Goal: Task Accomplishment & Management: Use online tool/utility

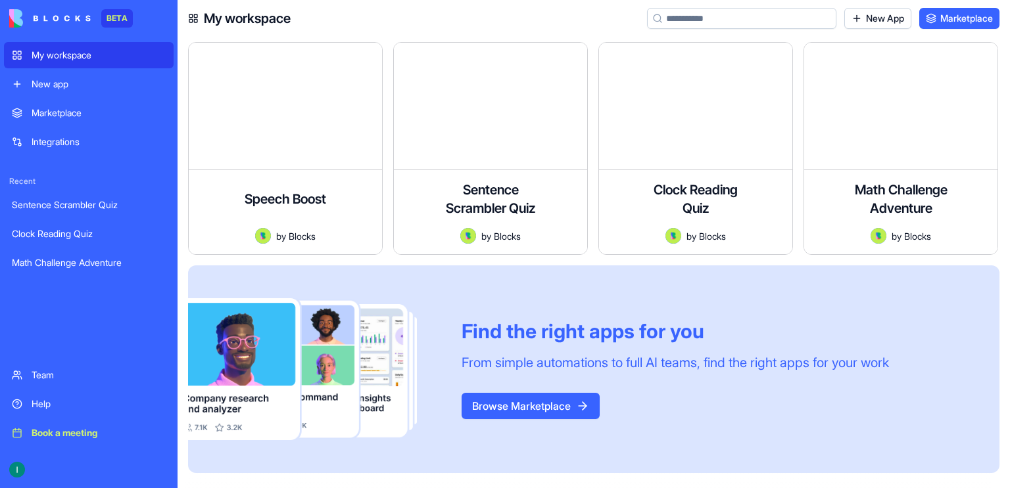
click at [504, 406] on div "Browse Marketplace" at bounding box center [674, 406] width 427 height 26
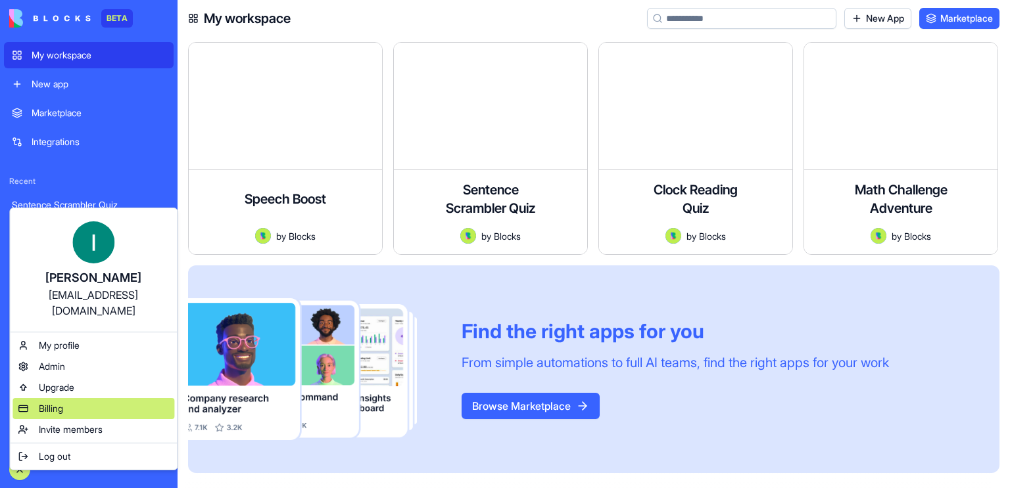
click at [54, 402] on span "Billing" at bounding box center [51, 408] width 24 height 13
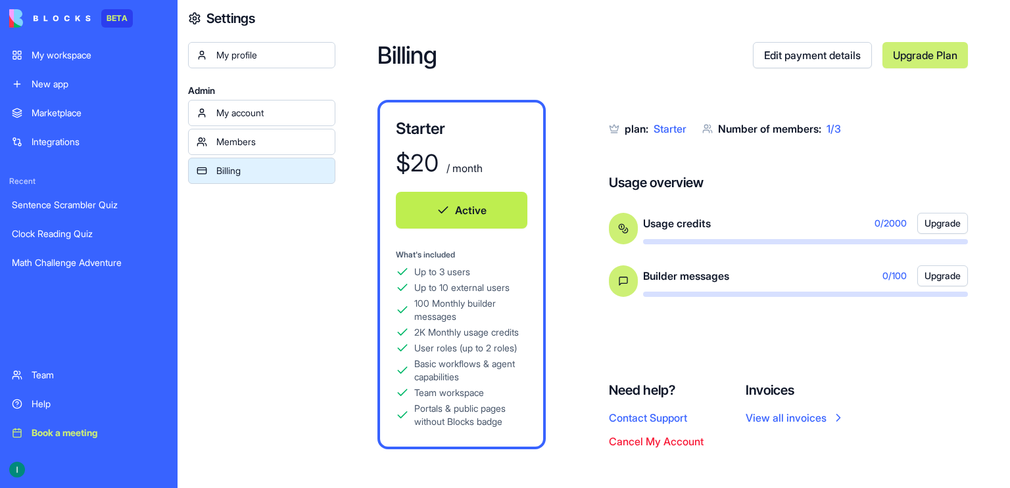
click at [504, 410] on link "View all invoices" at bounding box center [794, 418] width 99 height 16
click at [265, 117] on div "My account" at bounding box center [271, 112] width 110 height 13
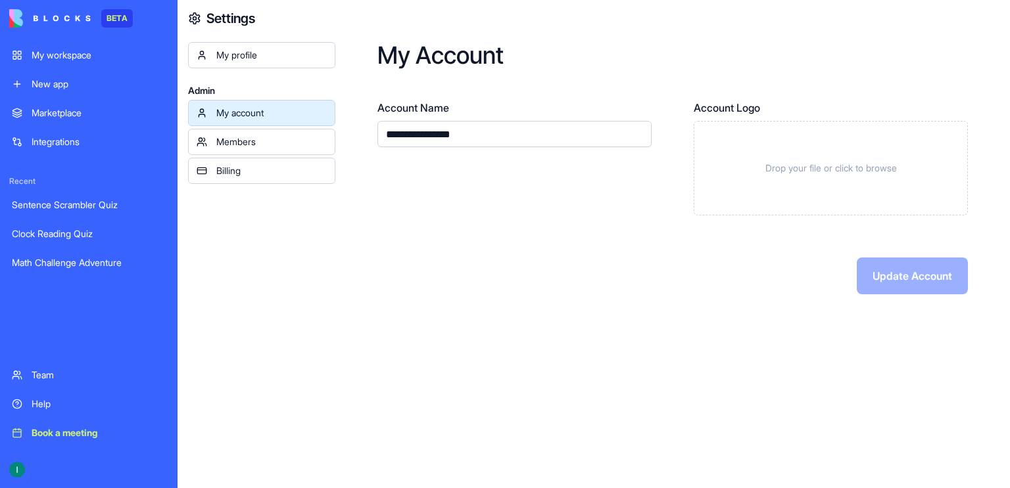
click at [59, 58] on div "My workspace" at bounding box center [99, 55] width 134 height 13
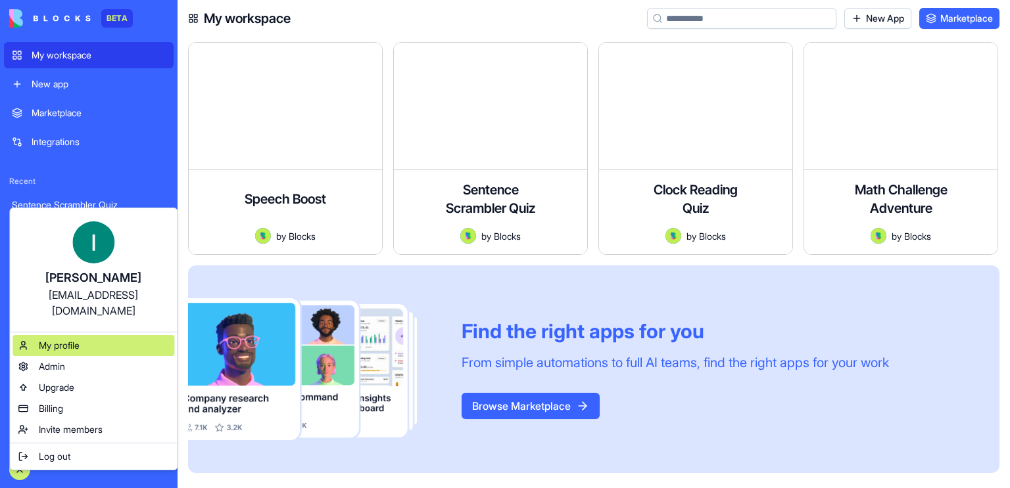
click at [48, 339] on span "My profile" at bounding box center [59, 345] width 41 height 13
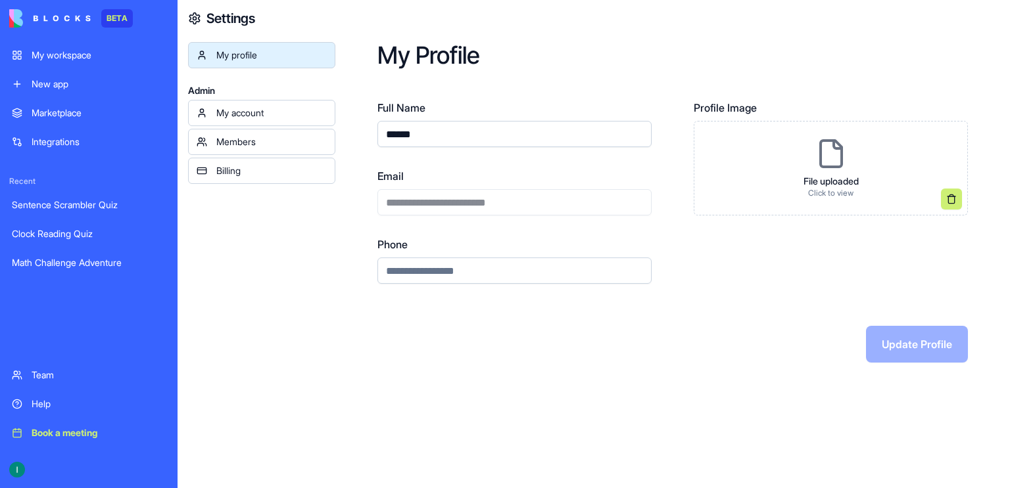
click at [249, 108] on div "My account" at bounding box center [271, 112] width 110 height 13
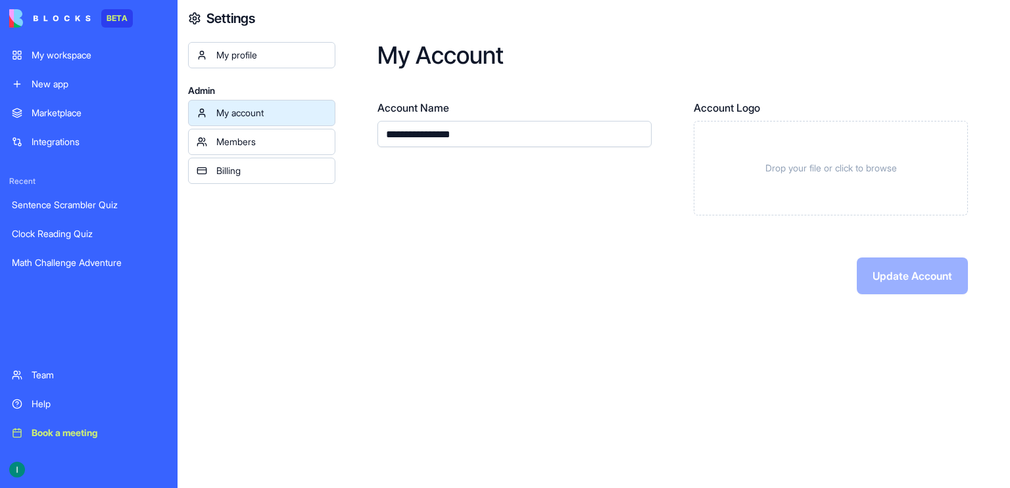
click at [249, 120] on link "My account" at bounding box center [261, 113] width 147 height 26
click at [245, 168] on div "Billing" at bounding box center [271, 170] width 110 height 13
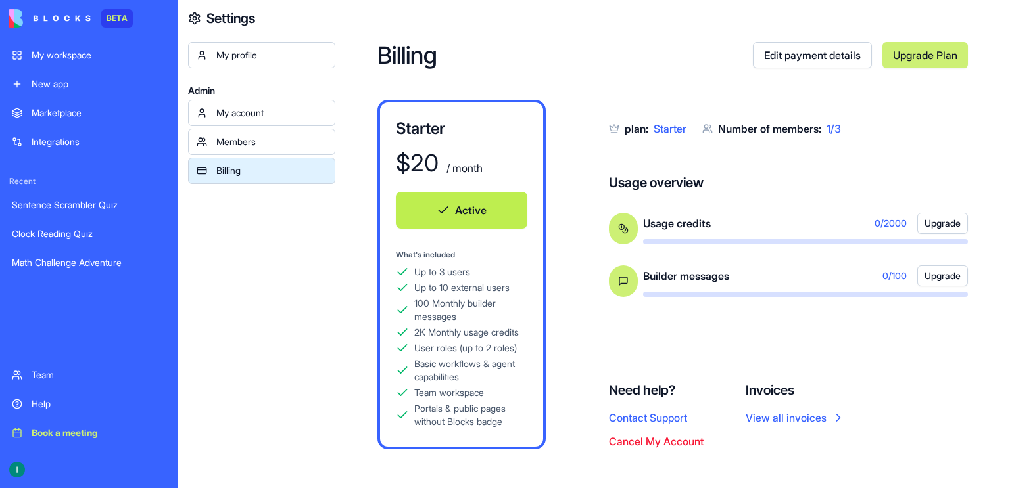
click at [59, 62] on link "My workspace" at bounding box center [89, 55] width 170 height 26
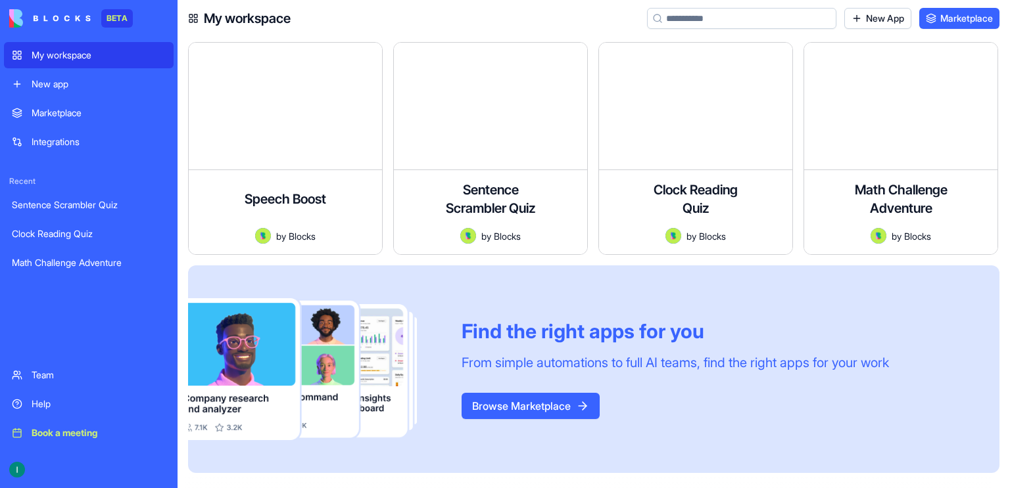
click at [35, 78] on div "New app" at bounding box center [99, 84] width 134 height 13
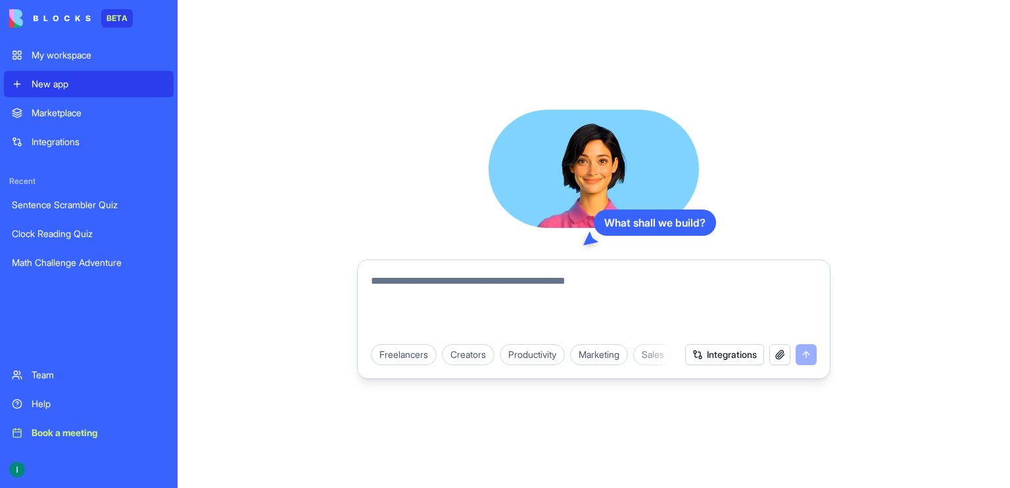
click at [612, 315] on textarea at bounding box center [594, 304] width 446 height 63
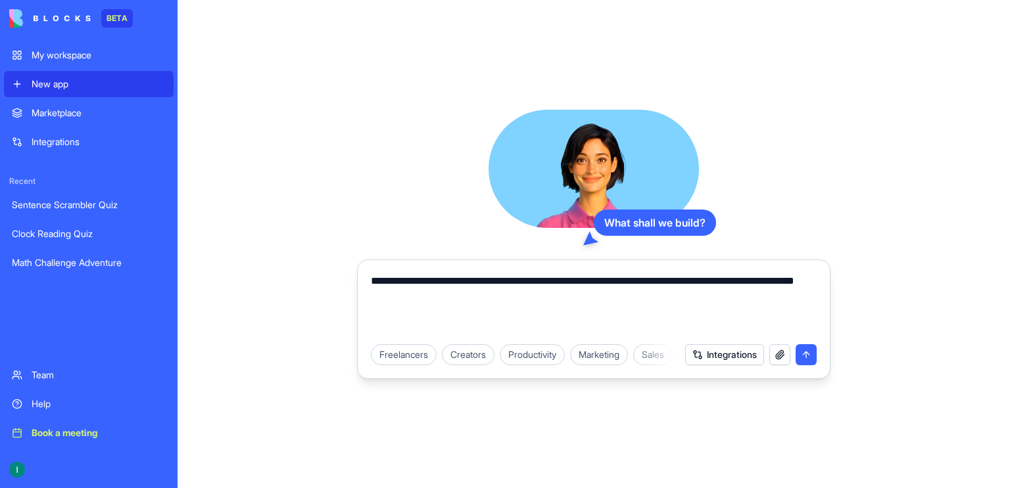
click at [701, 283] on textarea "**********" at bounding box center [594, 304] width 446 height 63
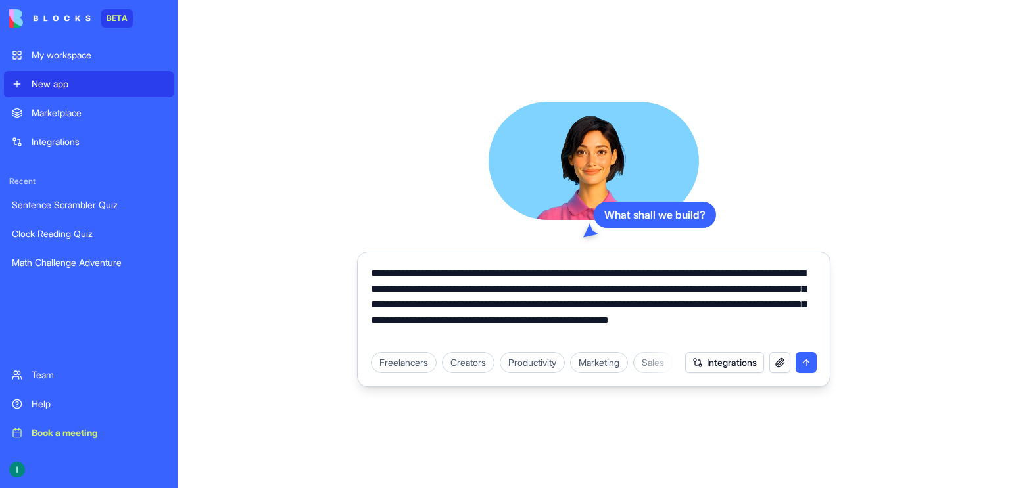
type textarea "**********"
click at [802, 360] on button "submit" at bounding box center [805, 362] width 21 height 21
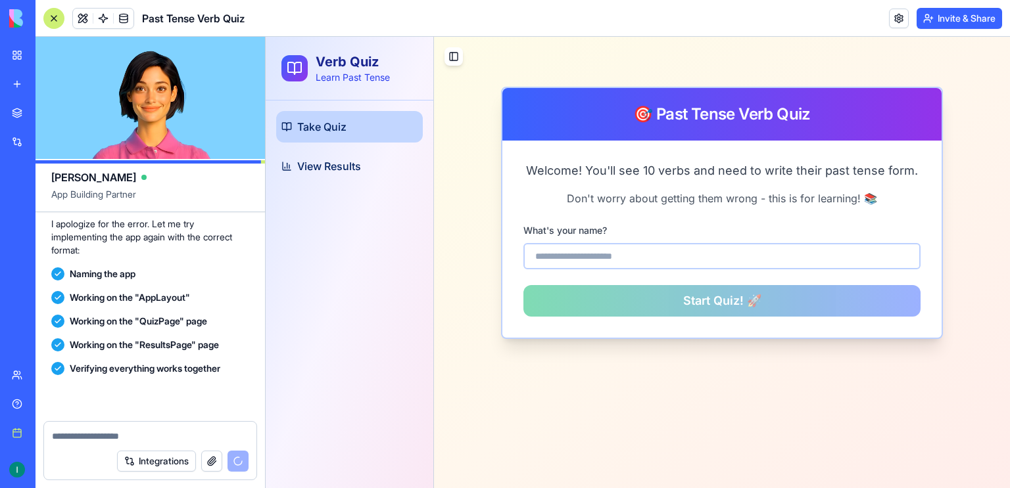
scroll to position [844, 0]
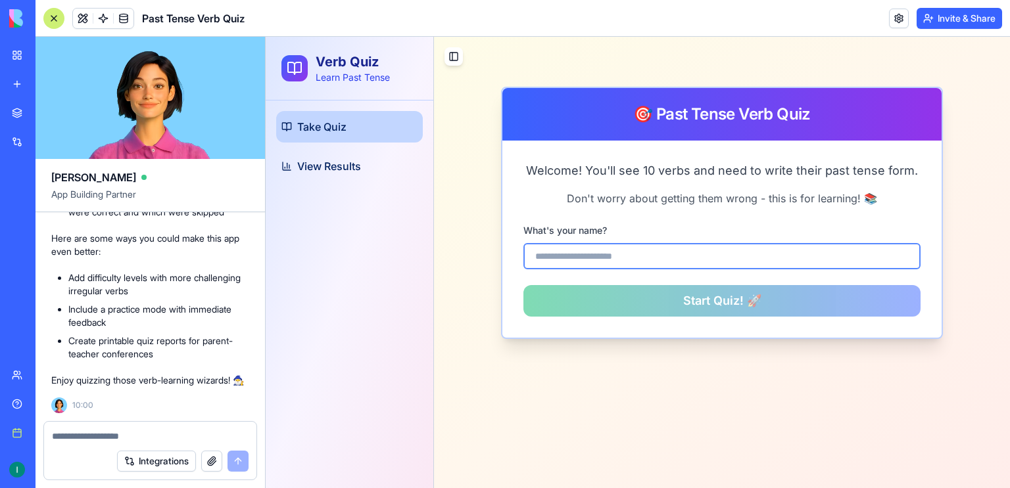
click at [762, 263] on input at bounding box center [721, 256] width 397 height 26
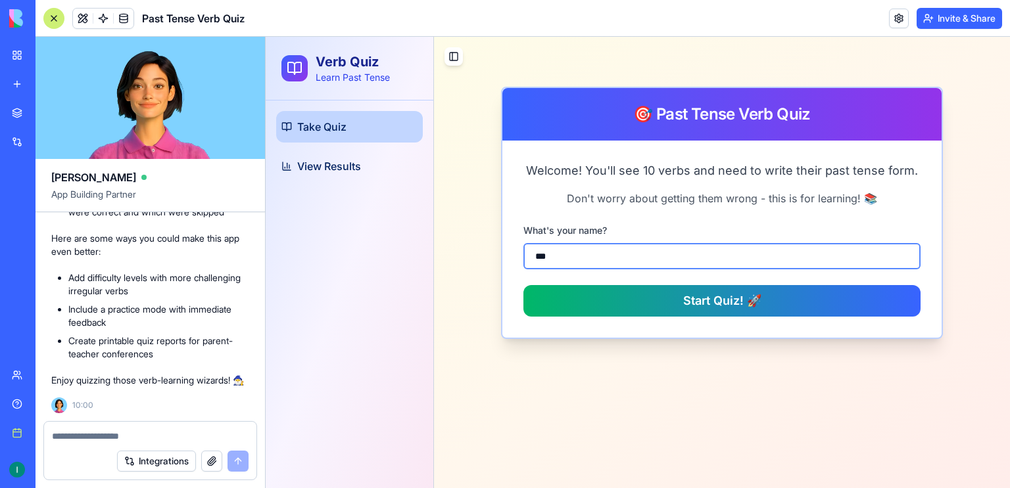
type input "****"
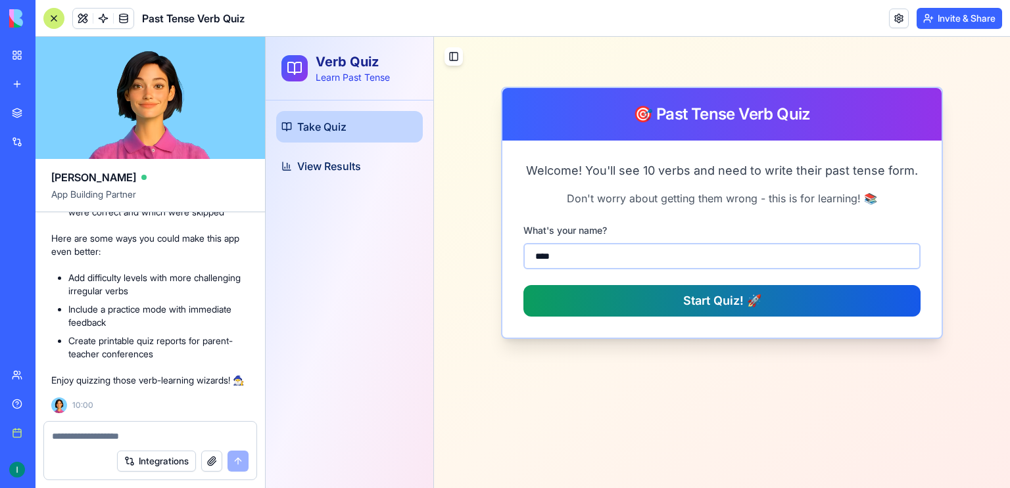
click at [734, 302] on button "Start Quiz! 🚀" at bounding box center [721, 301] width 397 height 32
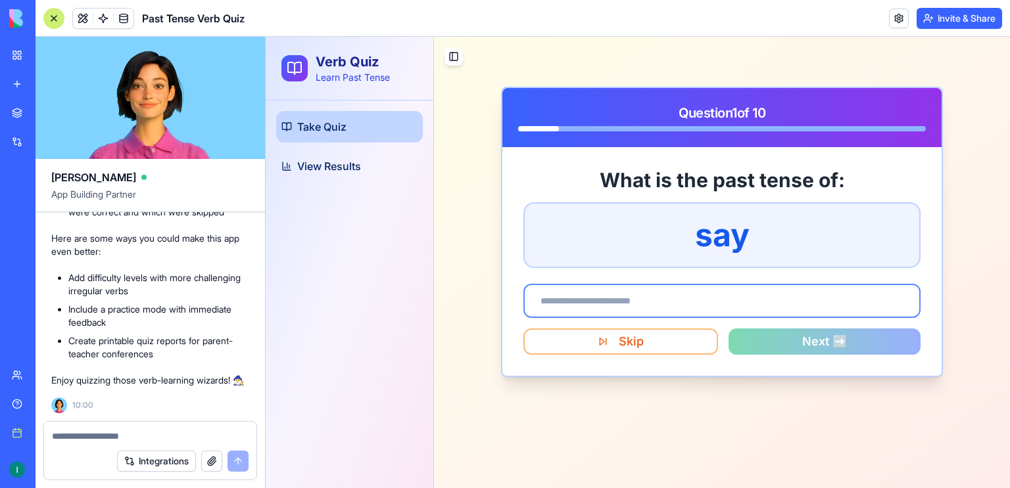
click at [734, 302] on input at bounding box center [721, 301] width 397 height 34
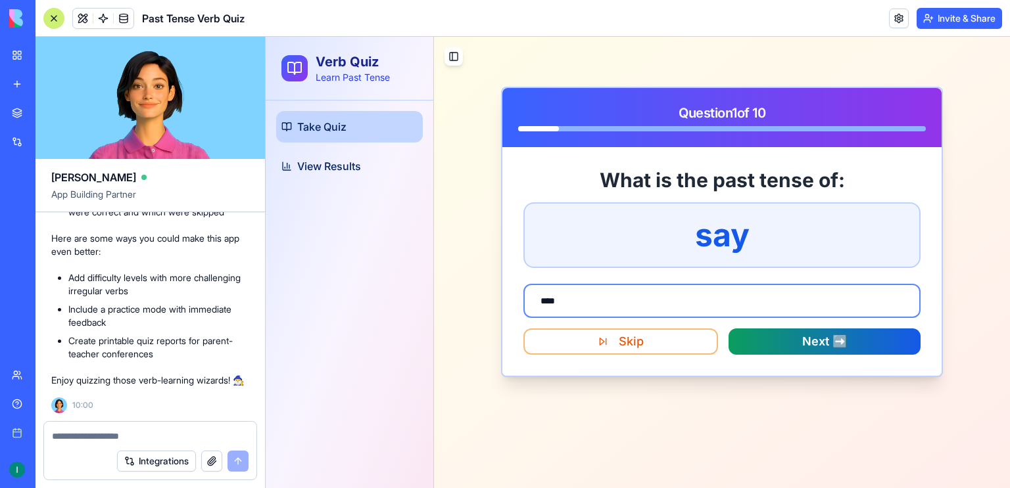
type input "****"
click at [816, 346] on button "Next ➡️" at bounding box center [824, 342] width 192 height 26
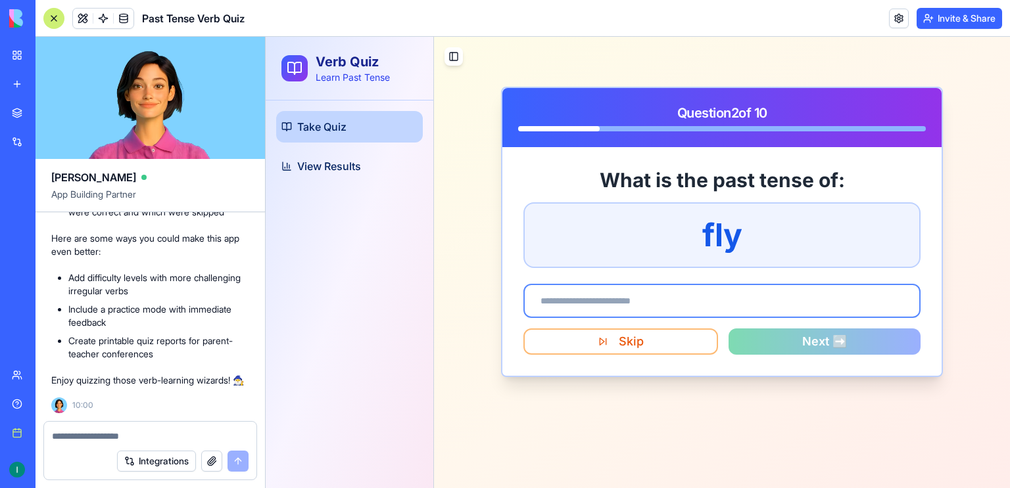
click at [792, 295] on input at bounding box center [721, 301] width 397 height 34
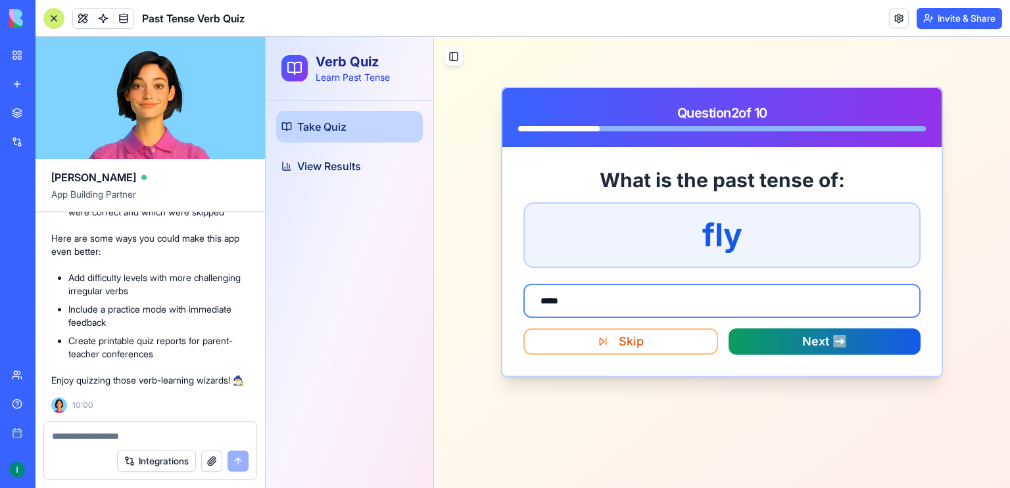
type input "*****"
click at [854, 340] on button "Next ➡️" at bounding box center [824, 342] width 192 height 26
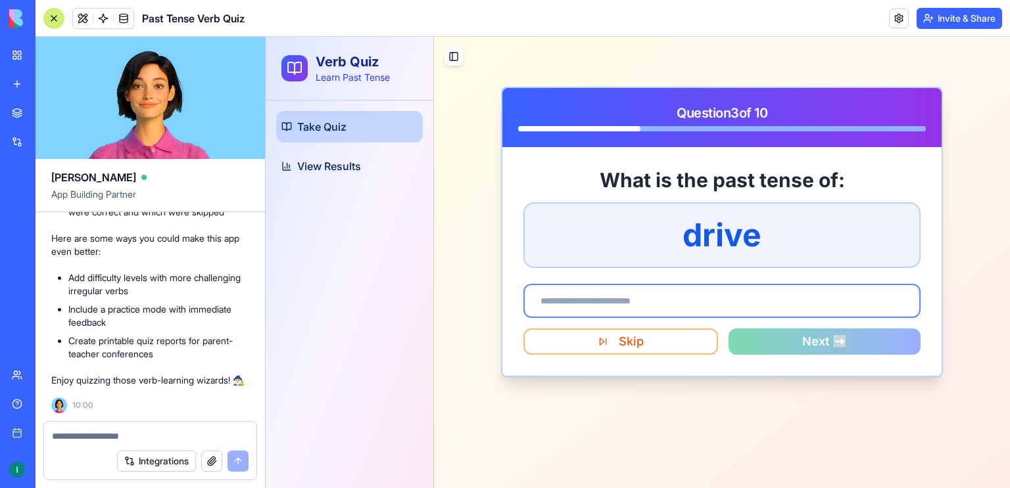
click at [805, 306] on input at bounding box center [721, 301] width 397 height 34
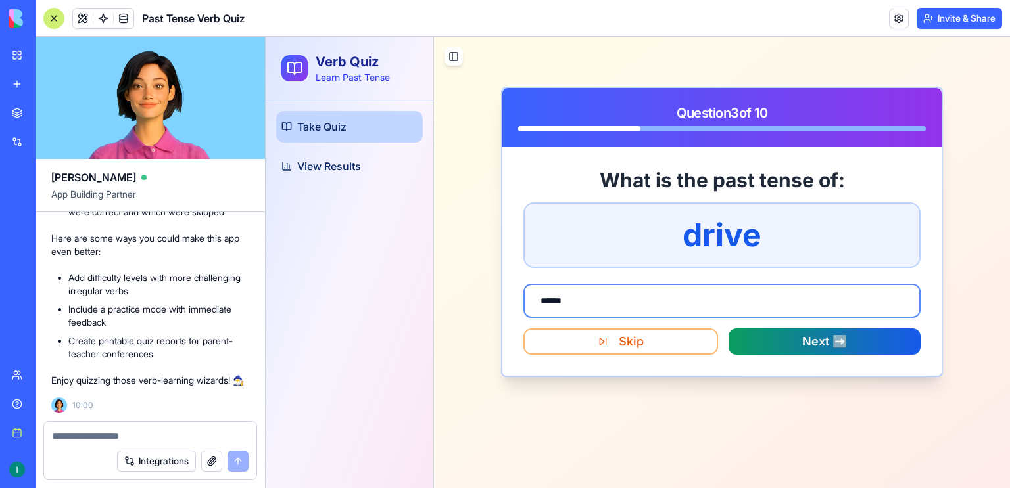
type input "******"
click at [817, 338] on button "Next ➡️" at bounding box center [824, 342] width 192 height 26
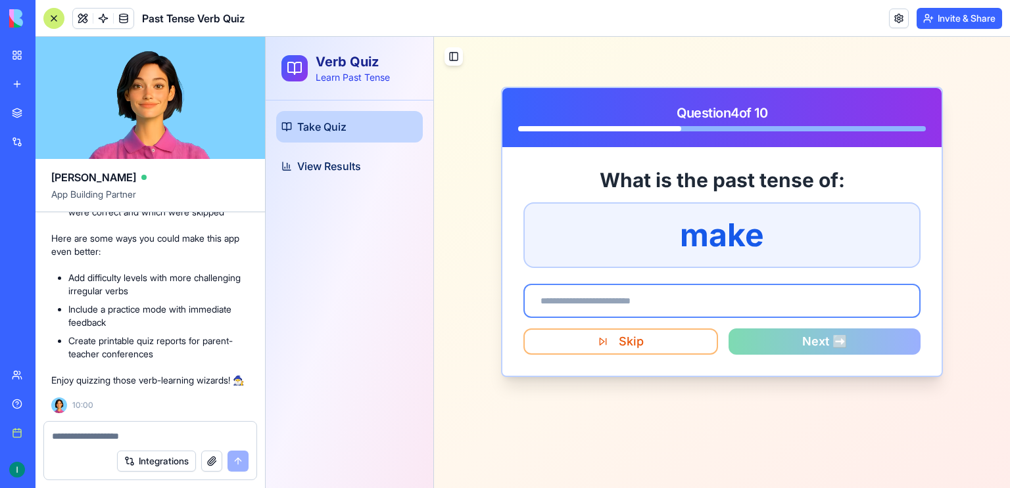
click at [795, 308] on input at bounding box center [721, 301] width 397 height 34
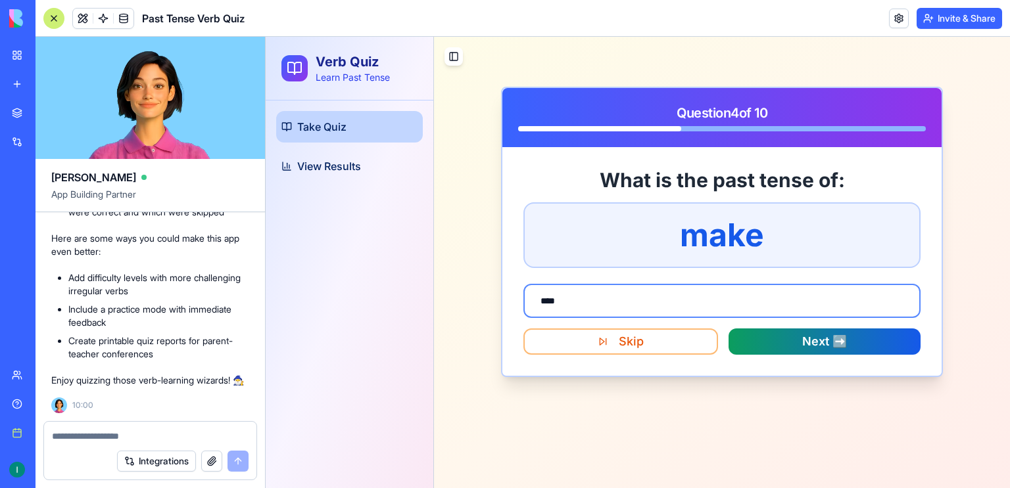
type input "****"
click at [813, 336] on button "Next ➡️" at bounding box center [824, 342] width 192 height 26
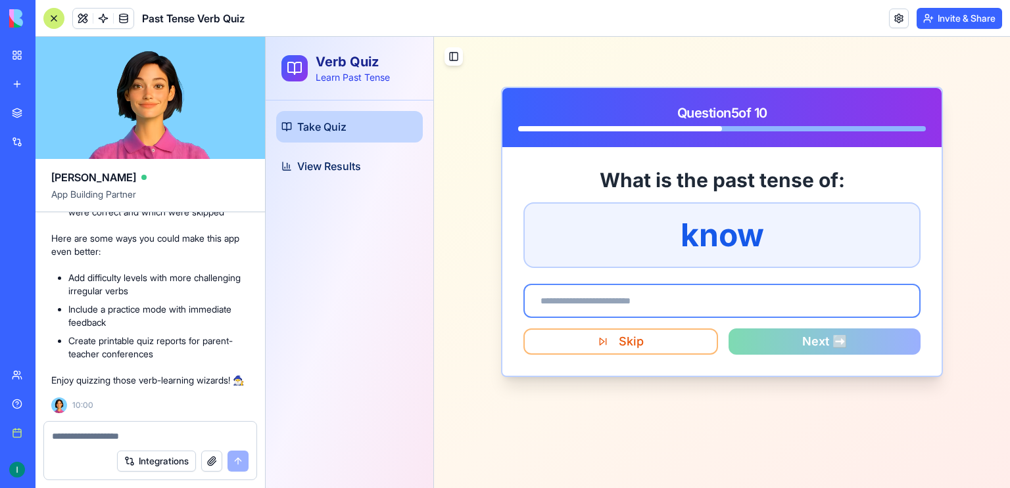
click at [798, 305] on input at bounding box center [721, 301] width 397 height 34
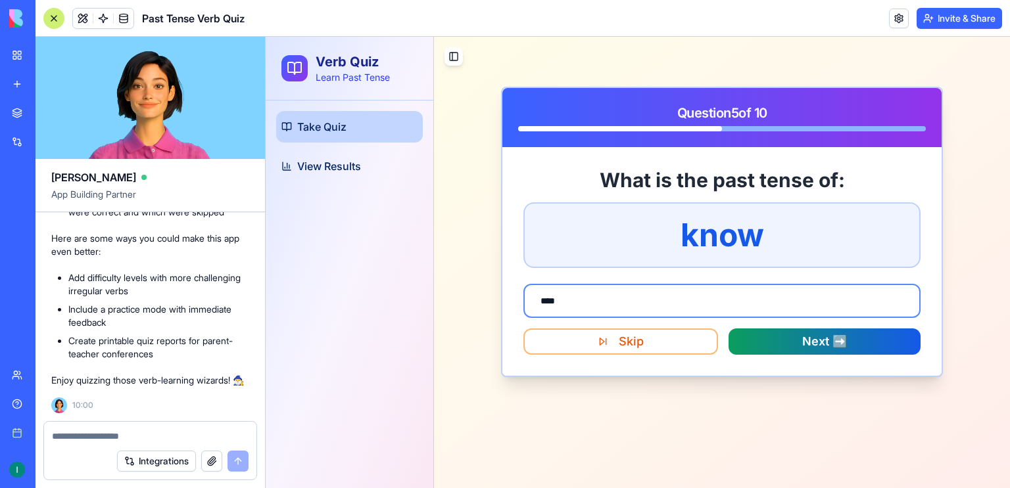
type input "****"
click at [799, 343] on button "Next ➡️" at bounding box center [824, 342] width 192 height 26
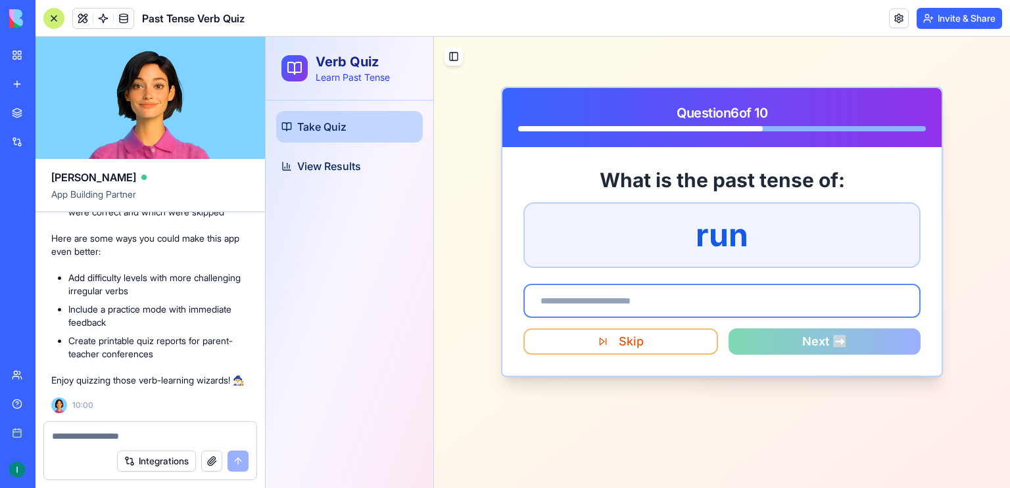
click at [780, 309] on input at bounding box center [721, 301] width 397 height 34
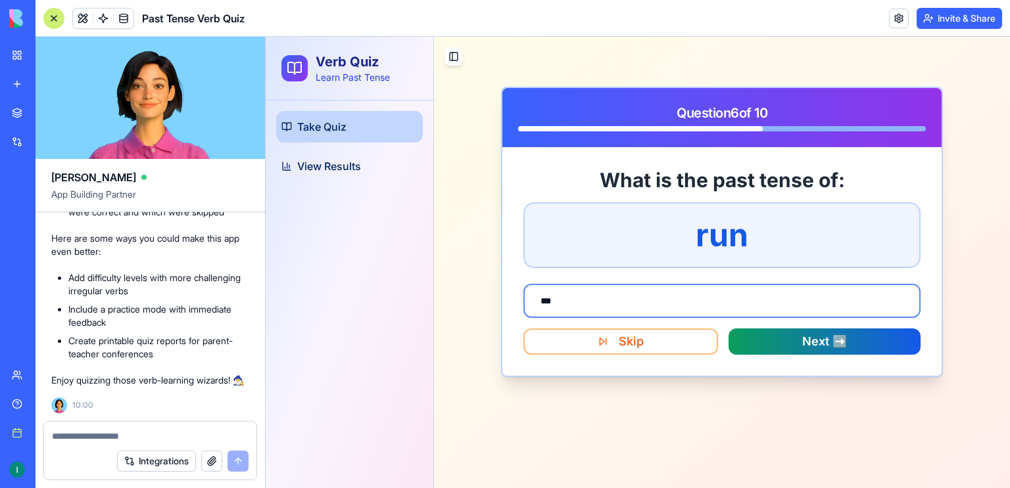
type input "***"
click at [809, 346] on button "Next ➡️" at bounding box center [824, 342] width 192 height 26
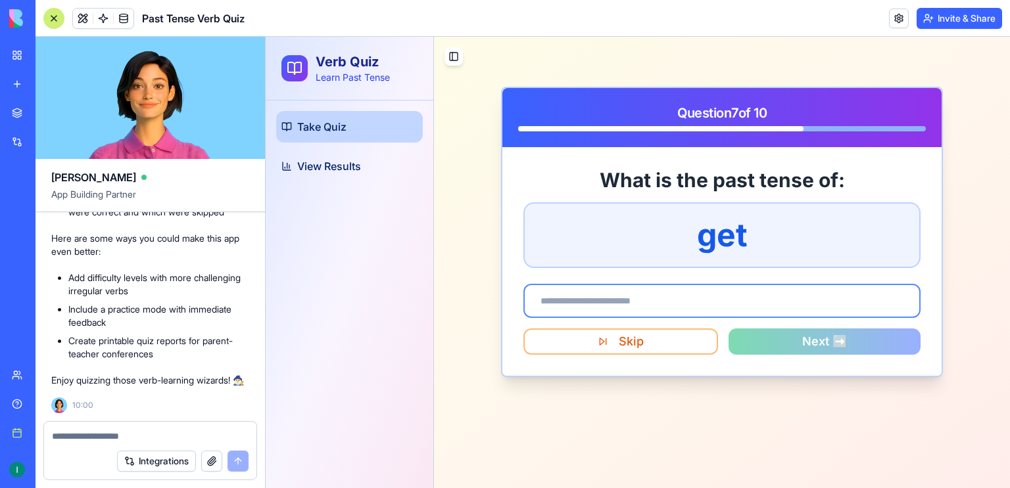
click at [778, 308] on input at bounding box center [721, 301] width 397 height 34
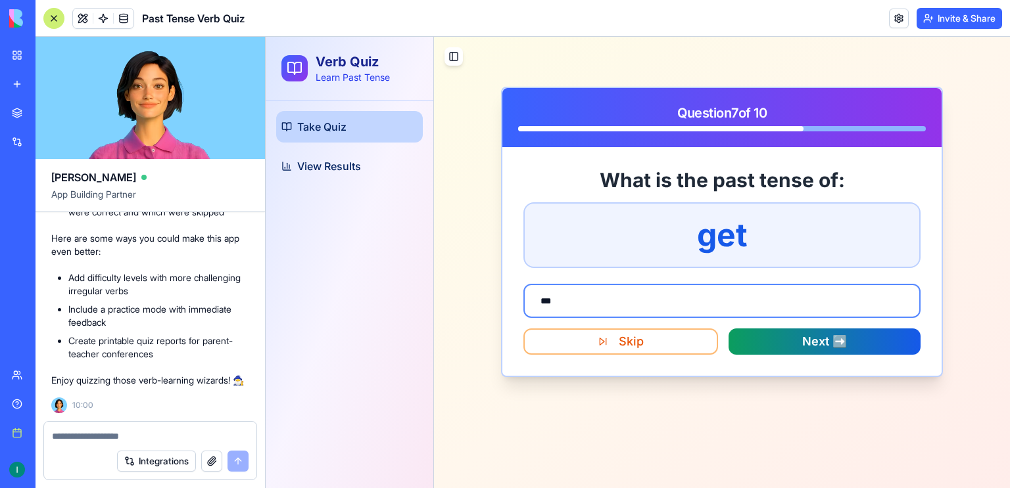
type input "***"
click at [801, 340] on button "Next ➡️" at bounding box center [824, 342] width 192 height 26
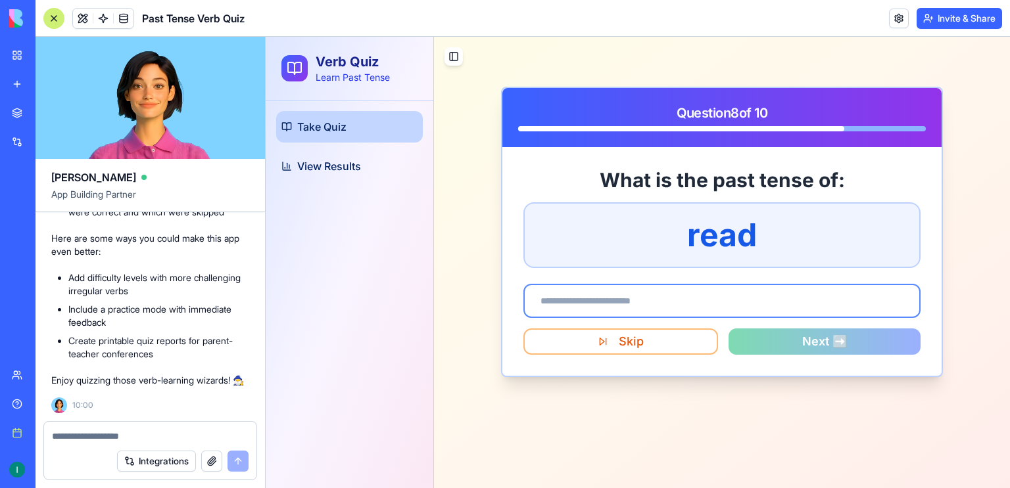
click at [789, 304] on input at bounding box center [721, 301] width 397 height 34
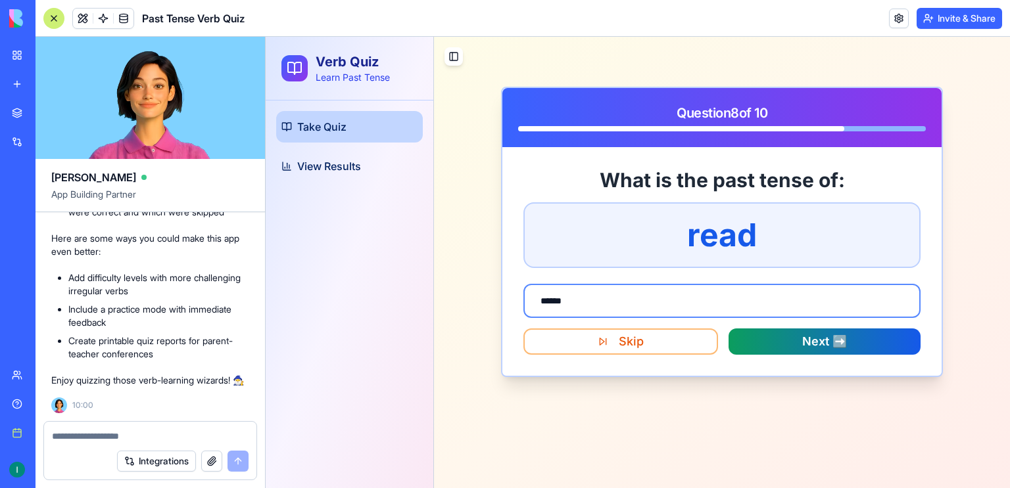
type input "******"
click at [789, 339] on button "Next ➡️" at bounding box center [824, 342] width 192 height 26
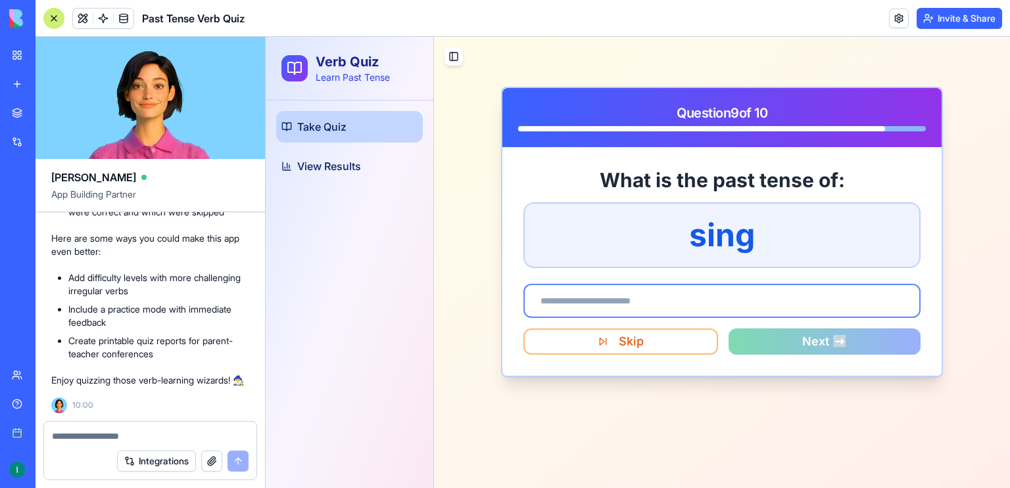
click at [785, 305] on input at bounding box center [721, 301] width 397 height 34
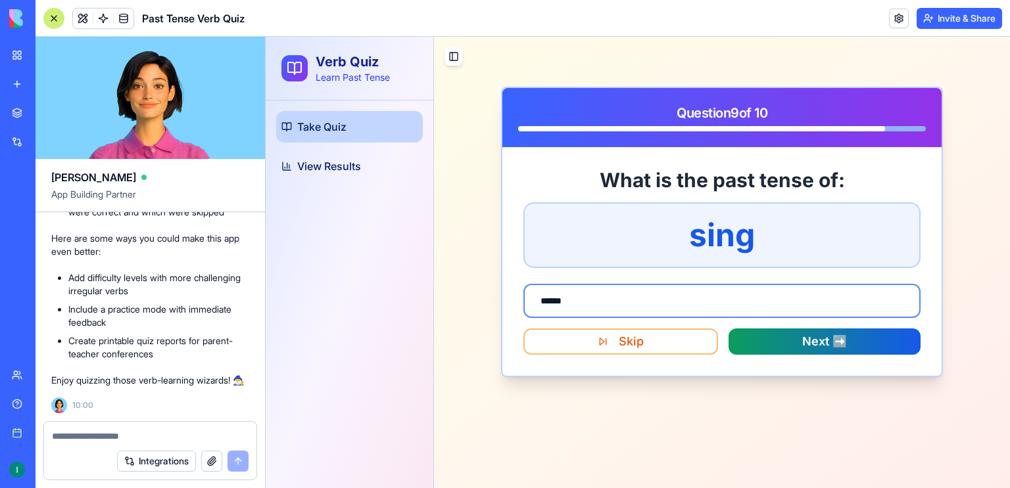
type input "******"
click at [801, 341] on button "Next ➡️" at bounding box center [824, 342] width 192 height 26
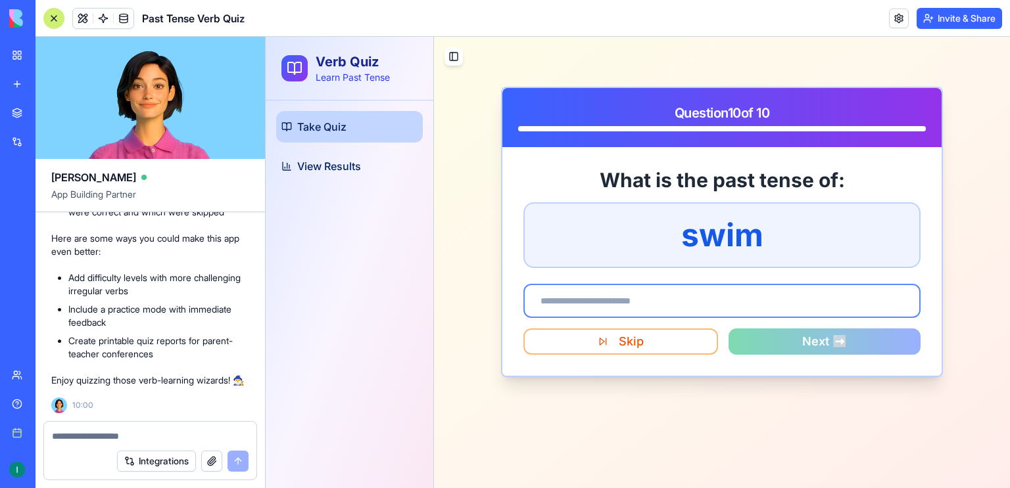
click at [771, 291] on input at bounding box center [721, 301] width 397 height 34
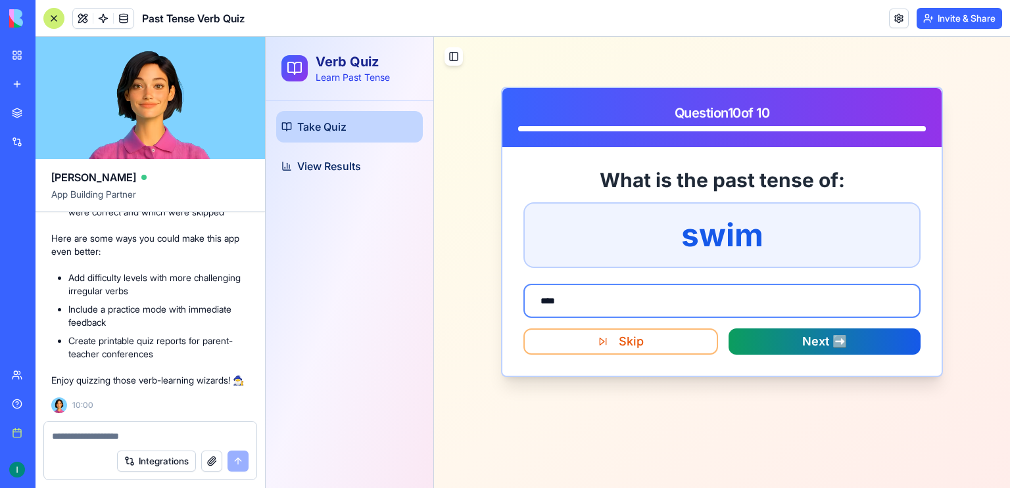
type input "****"
click at [830, 341] on button "Next ➡️" at bounding box center [824, 342] width 192 height 26
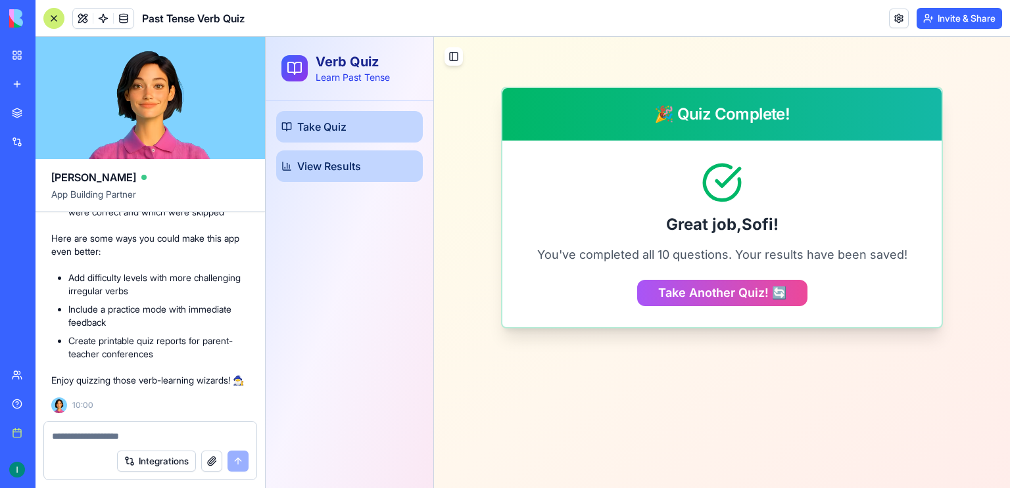
click at [323, 158] on span "View Results" at bounding box center [329, 166] width 64 height 16
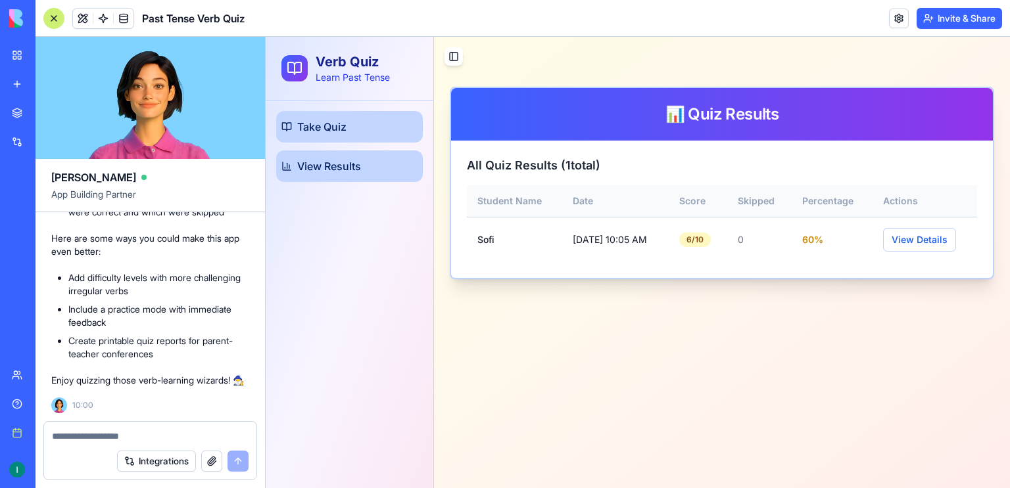
click at [361, 120] on link "Take Quiz" at bounding box center [349, 127] width 147 height 32
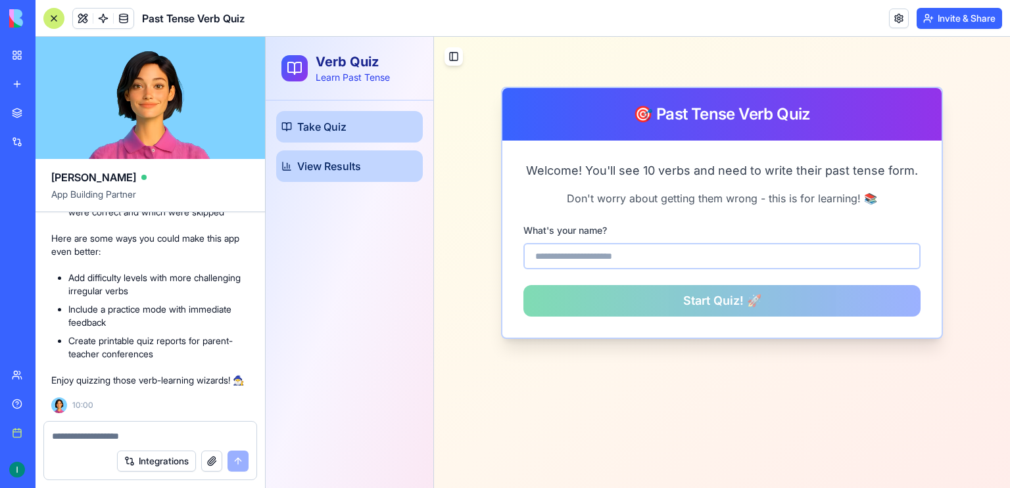
click at [353, 165] on span "View Results" at bounding box center [329, 166] width 64 height 16
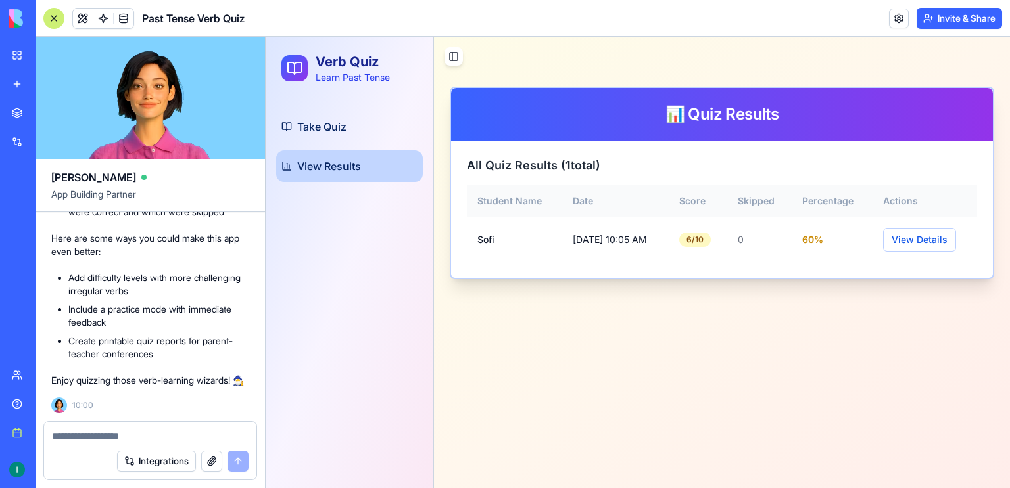
click at [353, 165] on span "View Results" at bounding box center [329, 166] width 64 height 16
click at [312, 132] on span "Take Quiz" at bounding box center [321, 127] width 49 height 16
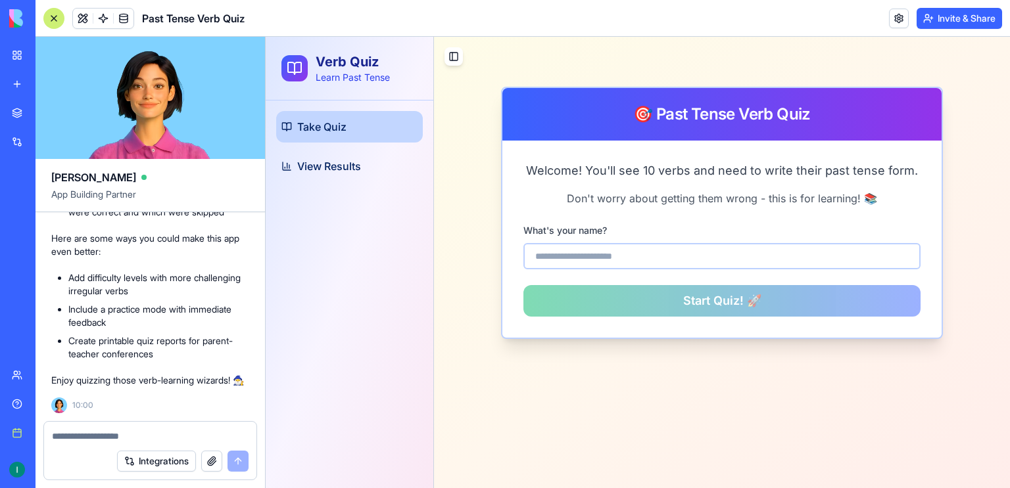
click at [15, 58] on link "My workspace" at bounding box center [30, 55] width 53 height 26
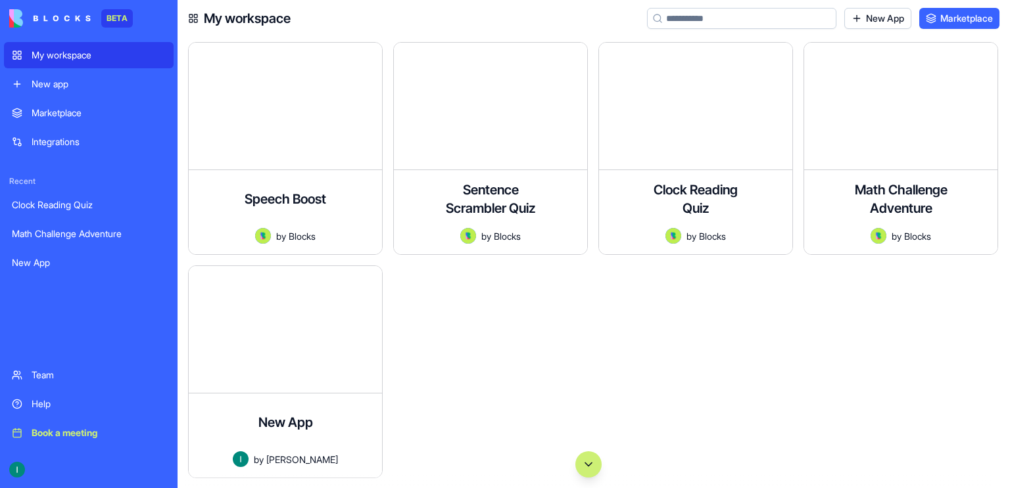
click at [359, 452] on div at bounding box center [588, 465] width 822 height 26
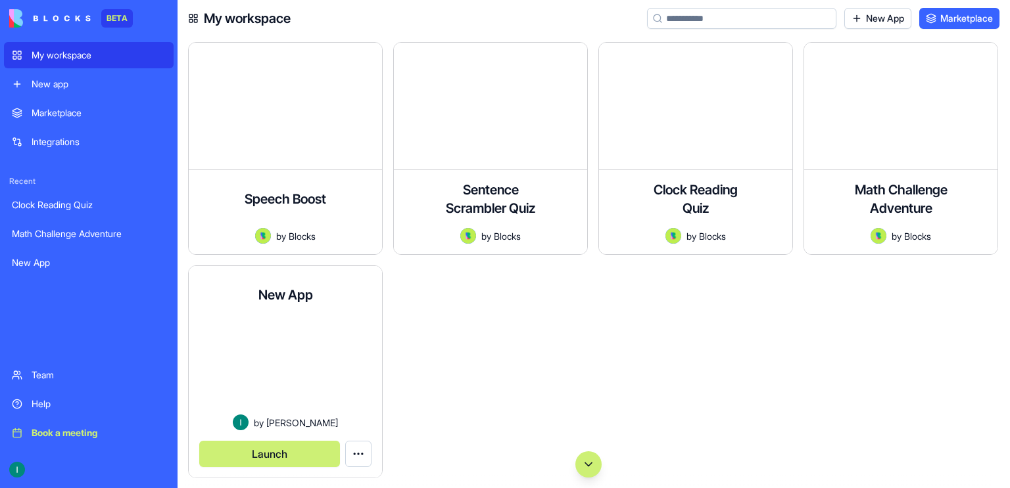
click at [355, 447] on html "BETA My workspace New app Marketplace Integrations Recent Clock Reading Quiz Ma…" at bounding box center [505, 244] width 1010 height 488
click at [271, 450] on html "BETA My workspace New app Marketplace Integrations Recent Clock Reading Quiz Ma…" at bounding box center [505, 244] width 1010 height 488
click at [361, 452] on div at bounding box center [588, 465] width 822 height 26
click at [359, 446] on html "BETA My workspace New app Marketplace Integrations Recent Clock Reading Quiz Ma…" at bounding box center [505, 244] width 1010 height 488
click at [340, 400] on span "Edit app" at bounding box center [328, 401] width 33 height 13
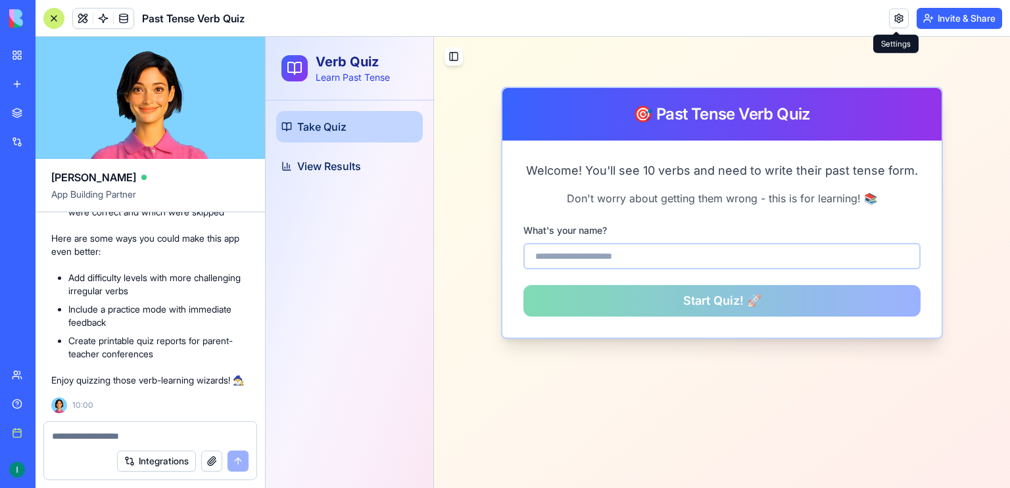
click at [898, 22] on link at bounding box center [899, 19] width 20 height 20
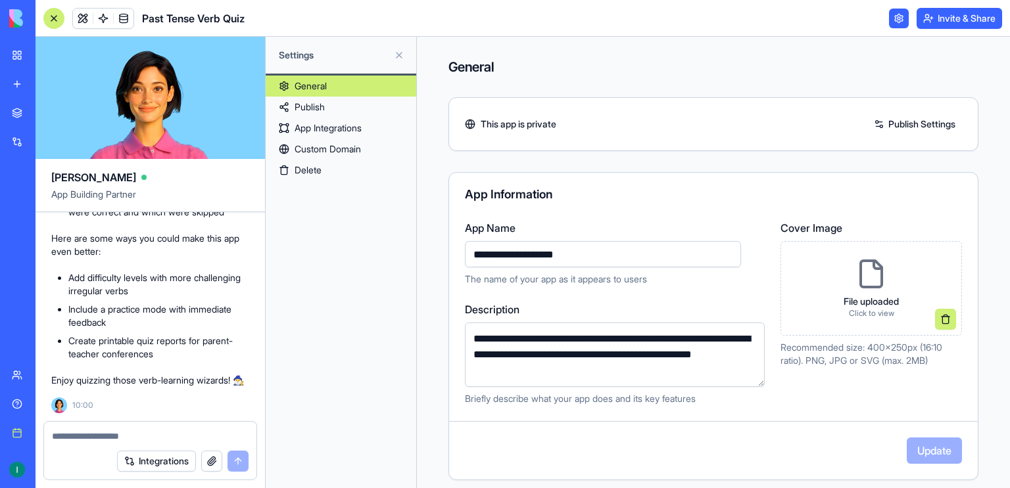
click at [400, 56] on button at bounding box center [398, 55] width 21 height 21
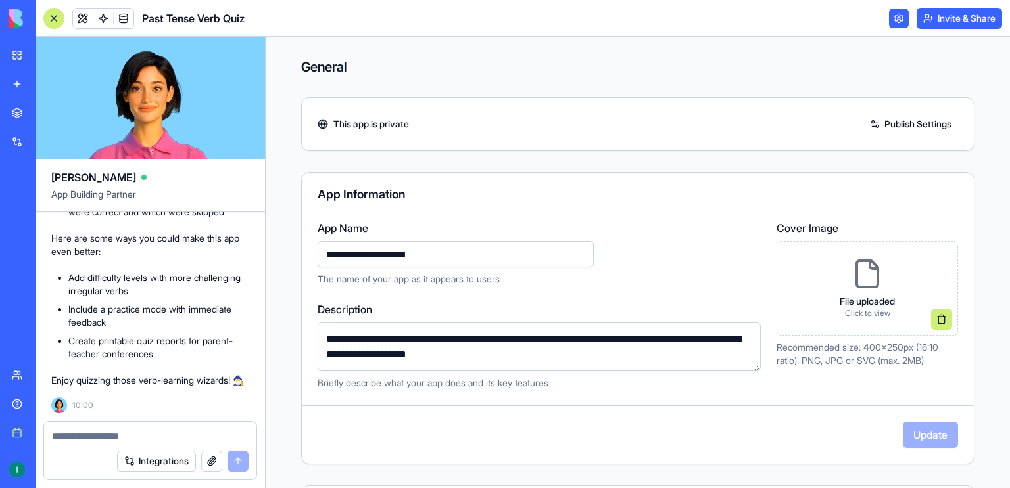
click at [895, 19] on link at bounding box center [899, 19] width 20 height 20
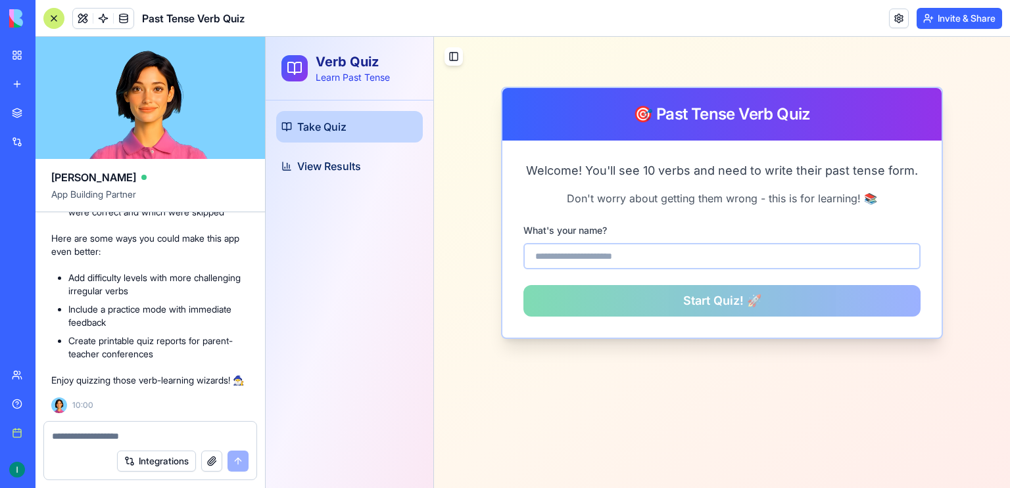
click at [20, 58] on link "My workspace" at bounding box center [30, 55] width 53 height 26
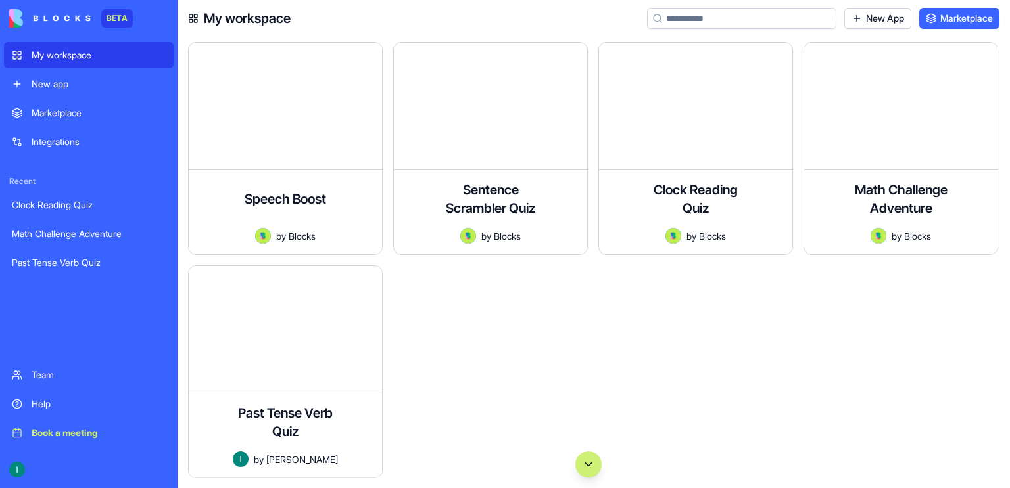
click at [594, 467] on button "Scroll to bottom" at bounding box center [588, 465] width 26 height 26
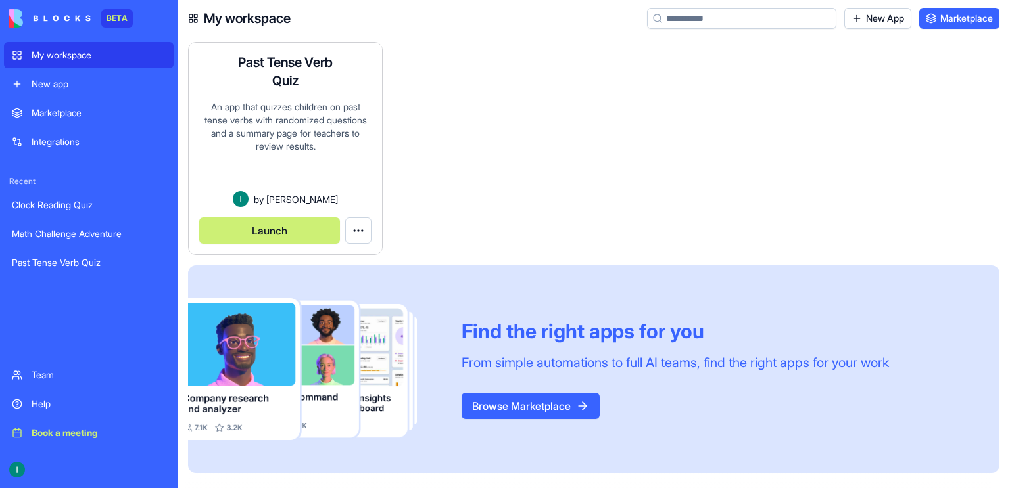
click at [356, 223] on html "BETA My workspace New app Marketplace Integrations Recent Clock Reading Quiz Ma…" at bounding box center [505, 244] width 1010 height 488
click at [499, 174] on html "BETA My workspace New app Marketplace Integrations Recent Clock Reading Quiz Ma…" at bounding box center [505, 244] width 1010 height 488
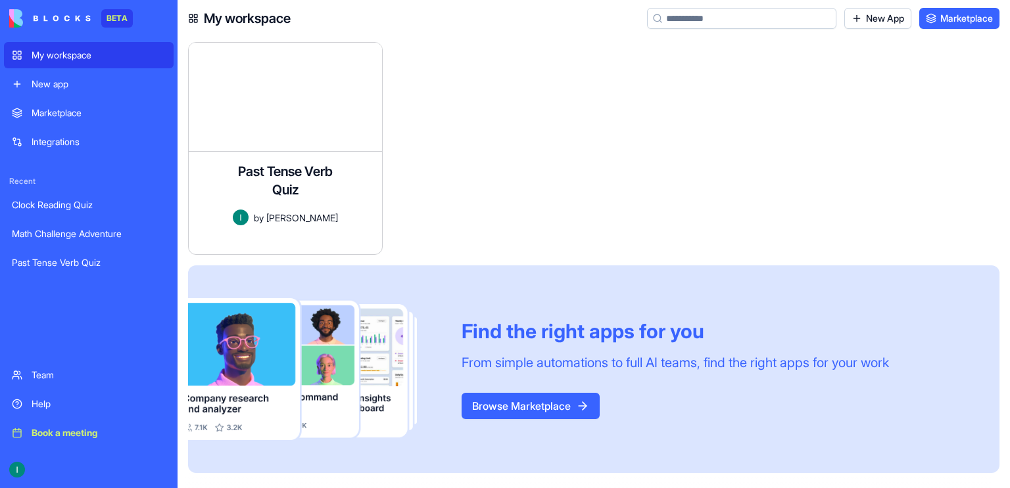
scroll to position [0, 0]
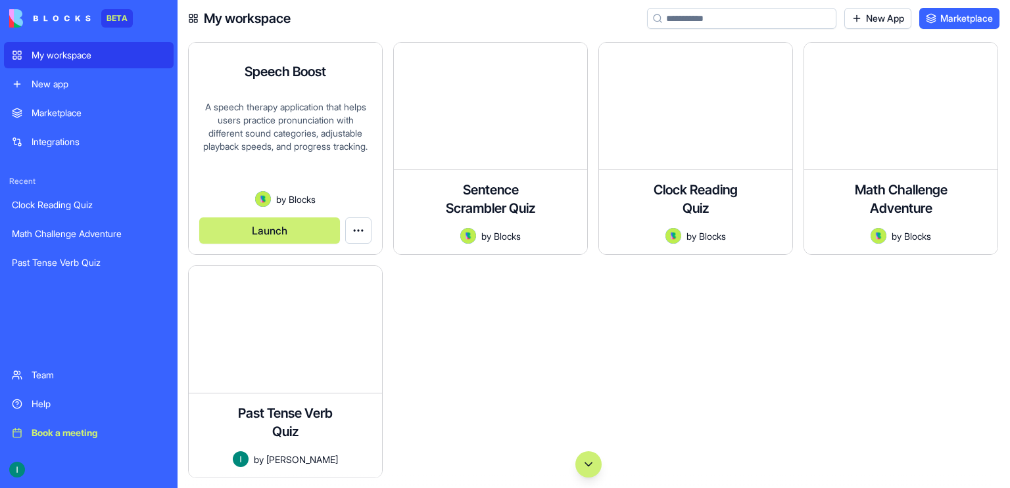
click at [357, 229] on html "BETA My workspace New app Marketplace Integrations Recent Clock Reading Quiz Ma…" at bounding box center [505, 244] width 1010 height 488
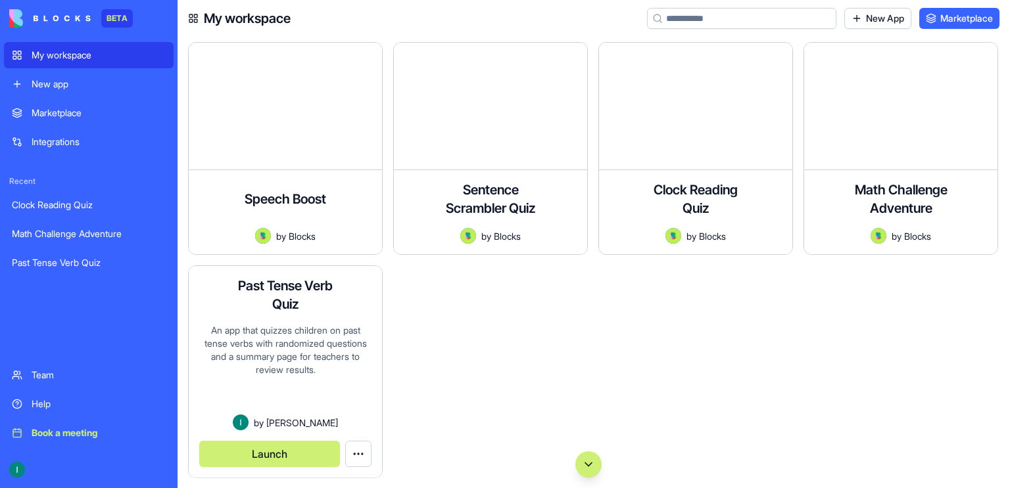
click at [323, 287] on h4 "Past Tense Verb Quiz" at bounding box center [285, 295] width 105 height 37
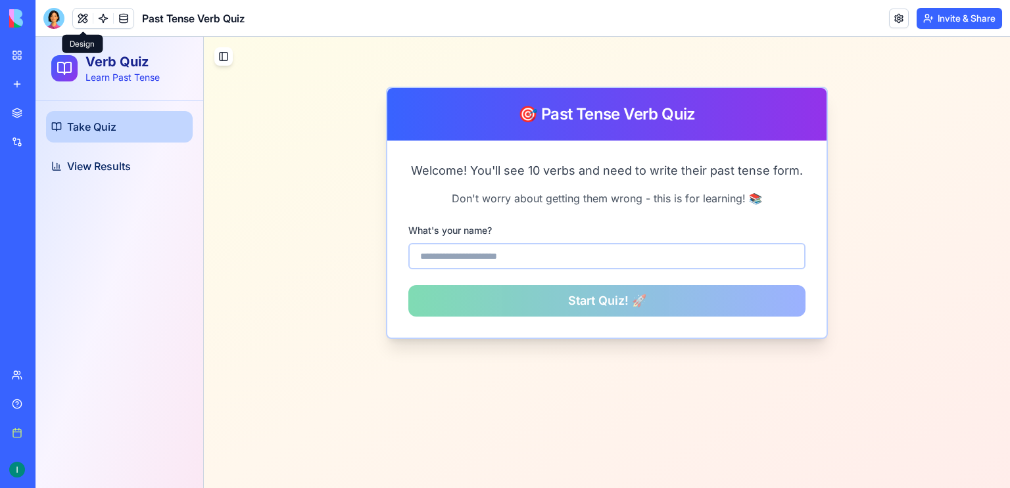
click at [78, 19] on button at bounding box center [83, 19] width 20 height 20
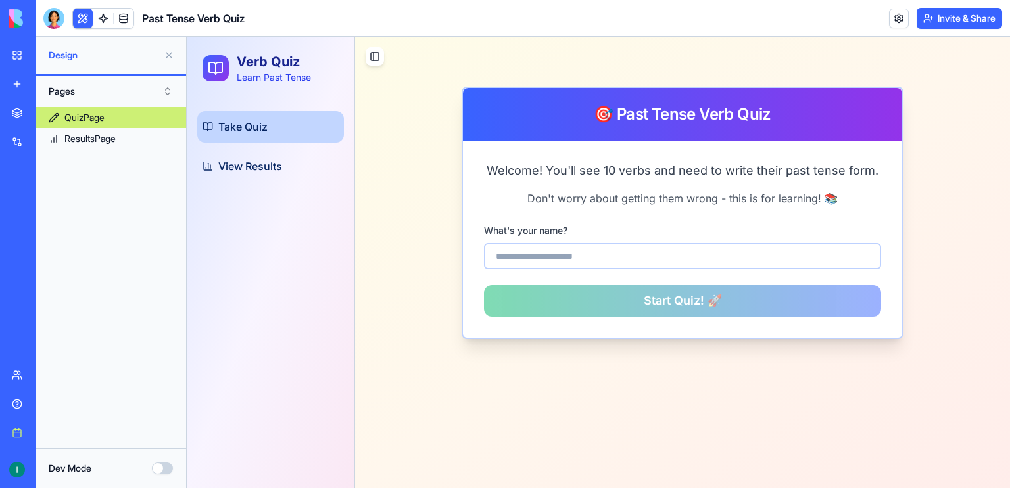
click at [21, 60] on link "My workspace" at bounding box center [30, 55] width 53 height 26
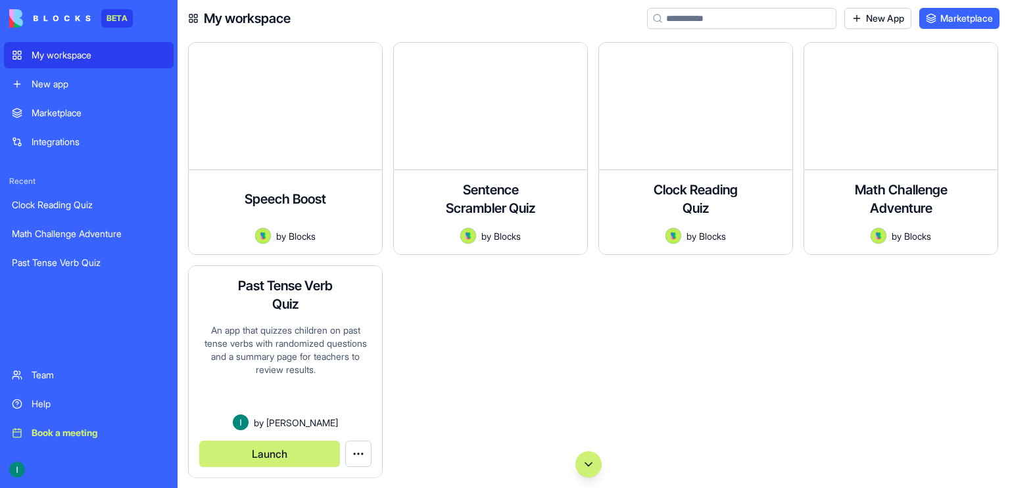
click at [358, 446] on html "BETA My workspace New app Marketplace Integrations Recent Clock Reading Quiz Ma…" at bounding box center [505, 244] width 1010 height 488
click at [338, 406] on span "Edit app" at bounding box center [328, 401] width 33 height 13
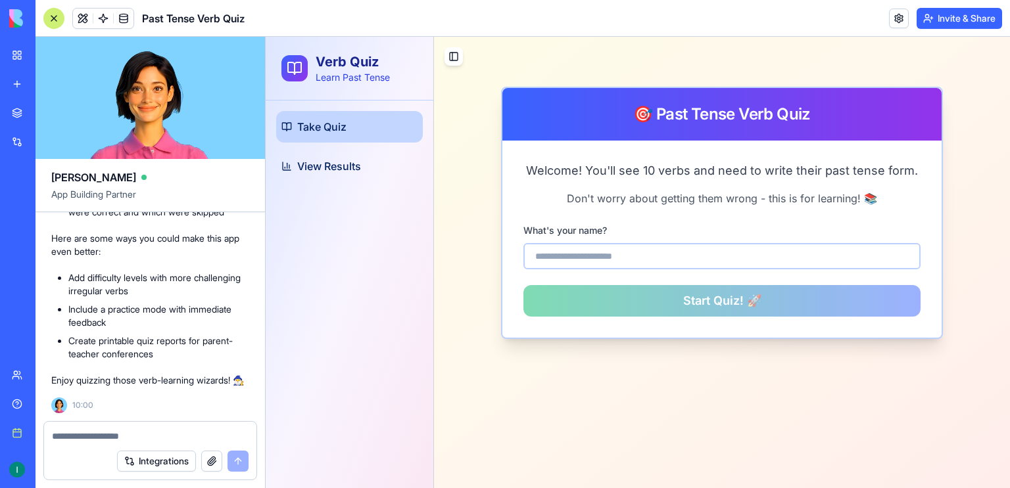
click at [169, 431] on textarea at bounding box center [150, 436] width 197 height 13
type textarea "*"
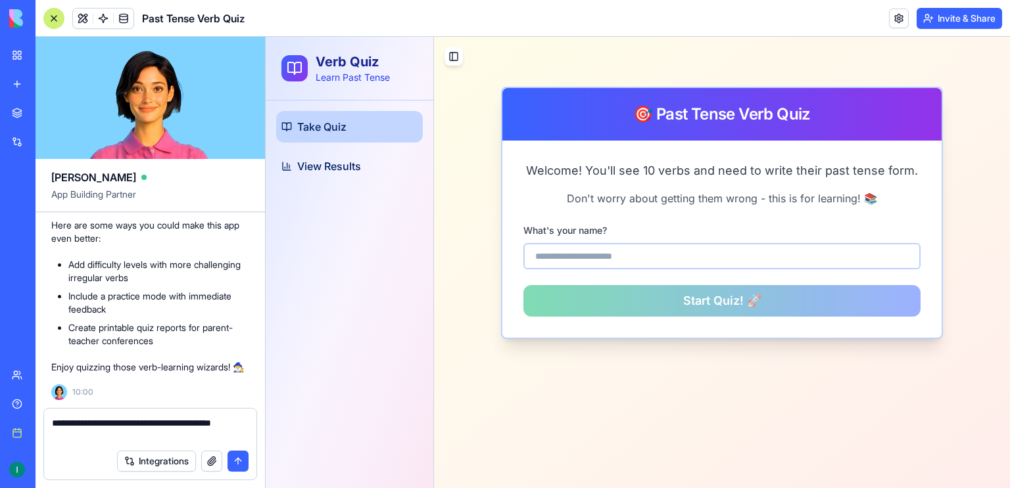
type textarea "**********"
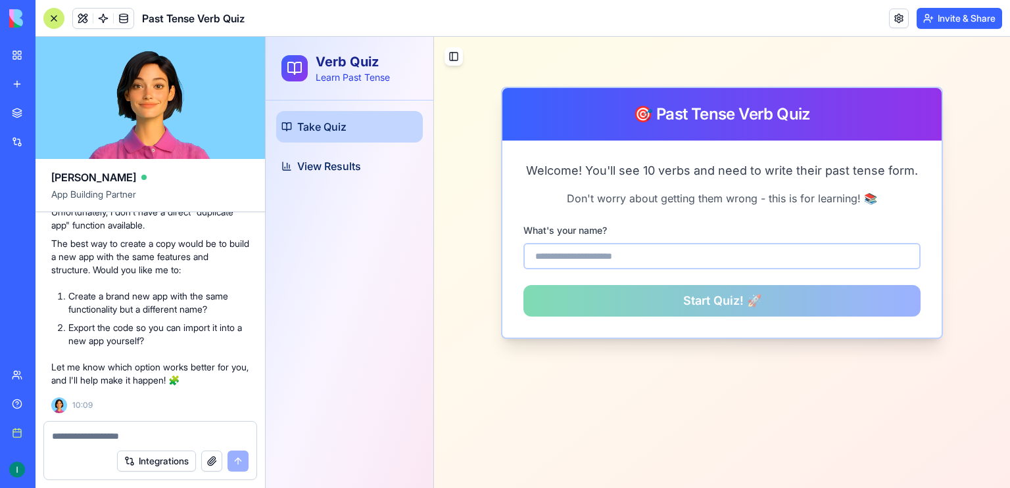
scroll to position [1167, 0]
click at [145, 429] on div at bounding box center [150, 432] width 212 height 21
click at [77, 439] on textarea at bounding box center [150, 436] width 197 height 13
type textarea "***"
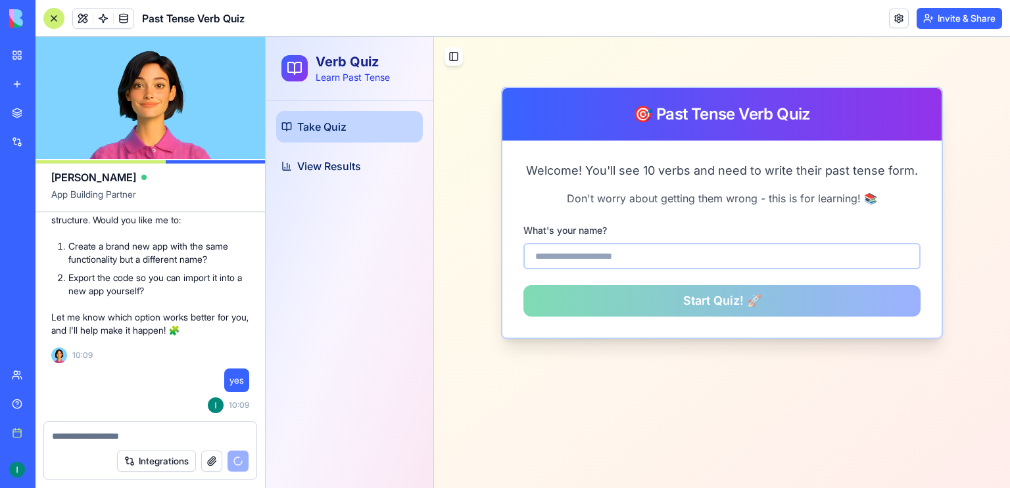
scroll to position [1399, 0]
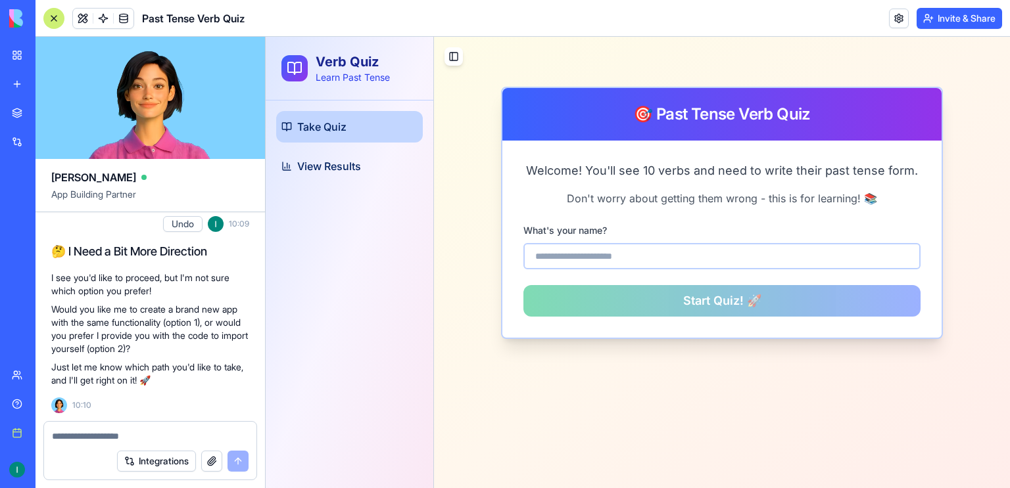
click at [97, 432] on textarea at bounding box center [150, 436] width 197 height 13
type textarea "*"
click at [149, 432] on textarea at bounding box center [150, 436] width 197 height 13
type textarea "*"
type textarea "**********"
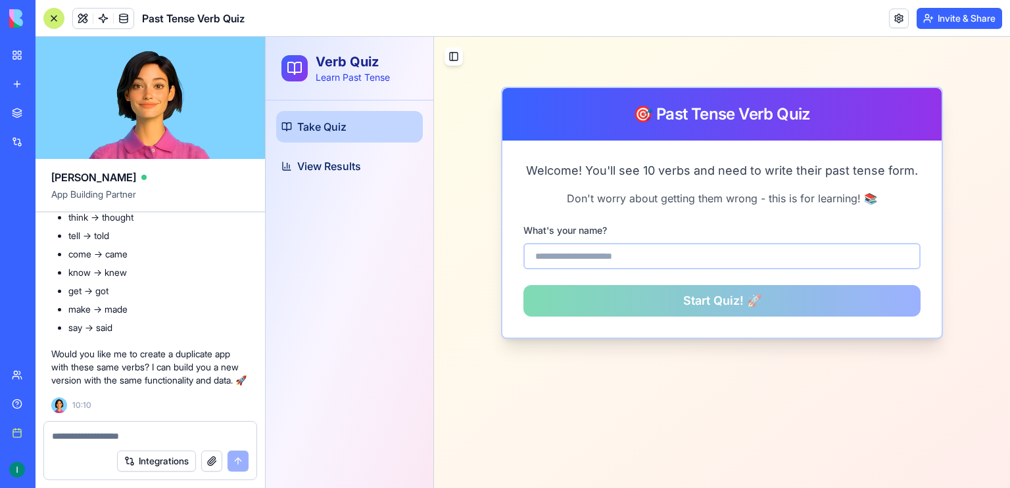
scroll to position [1972, 0]
click at [152, 431] on textarea at bounding box center [150, 436] width 197 height 13
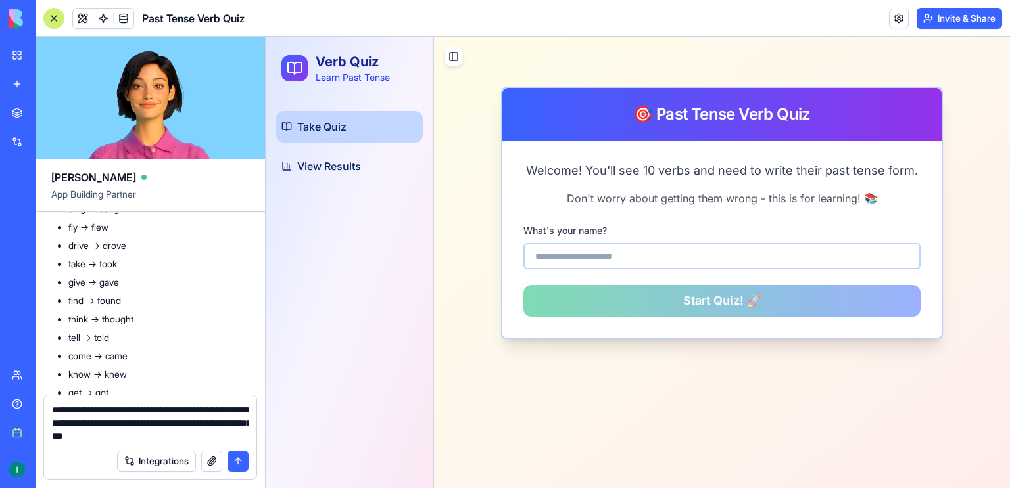
scroll to position [1828, 0]
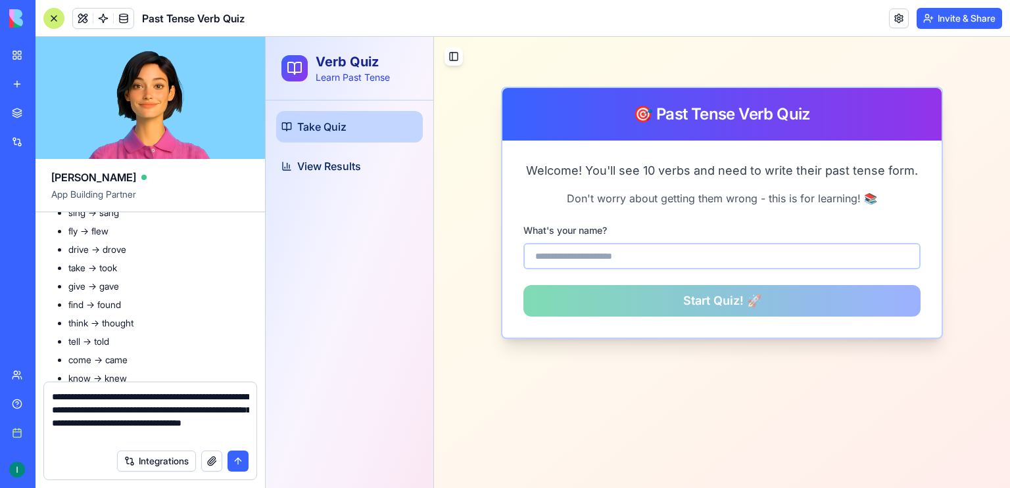
type textarea "**********"
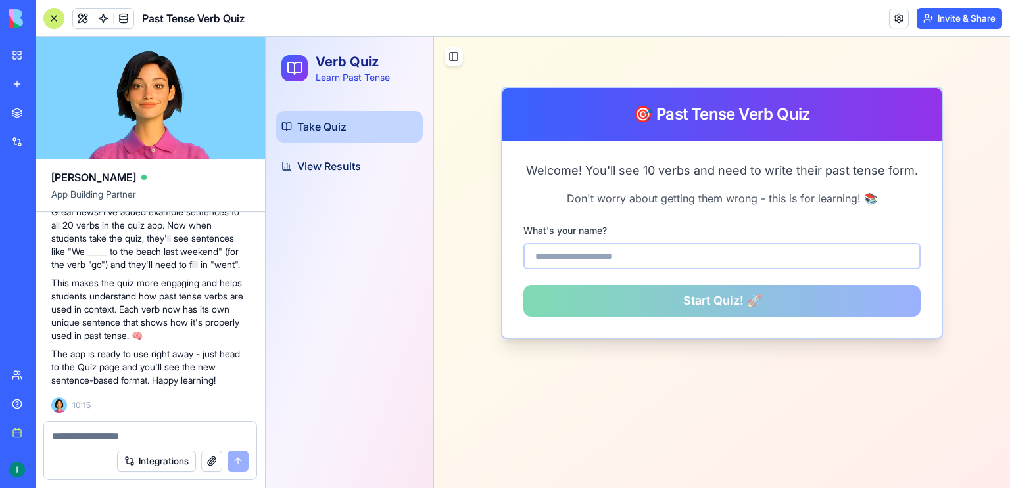
scroll to position [2392, 0]
click at [618, 262] on input at bounding box center [721, 256] width 397 height 26
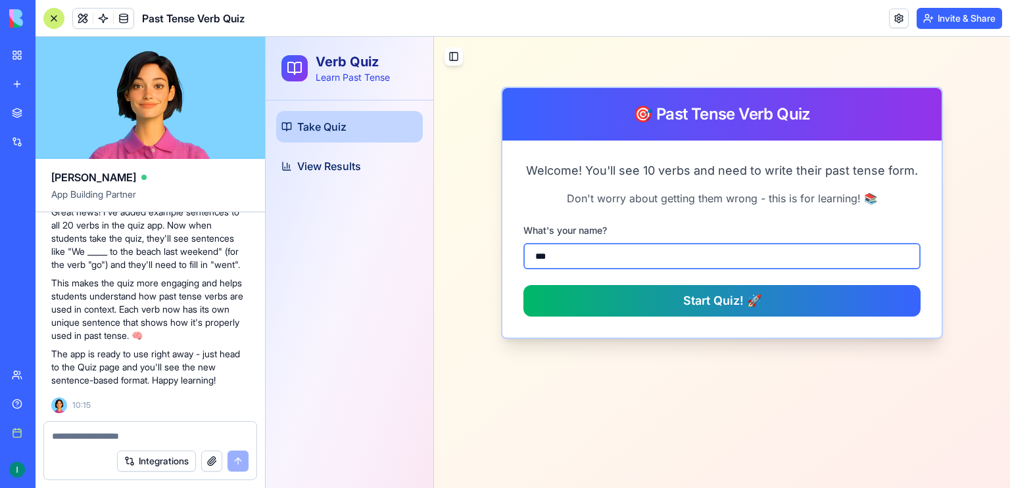
type input "****"
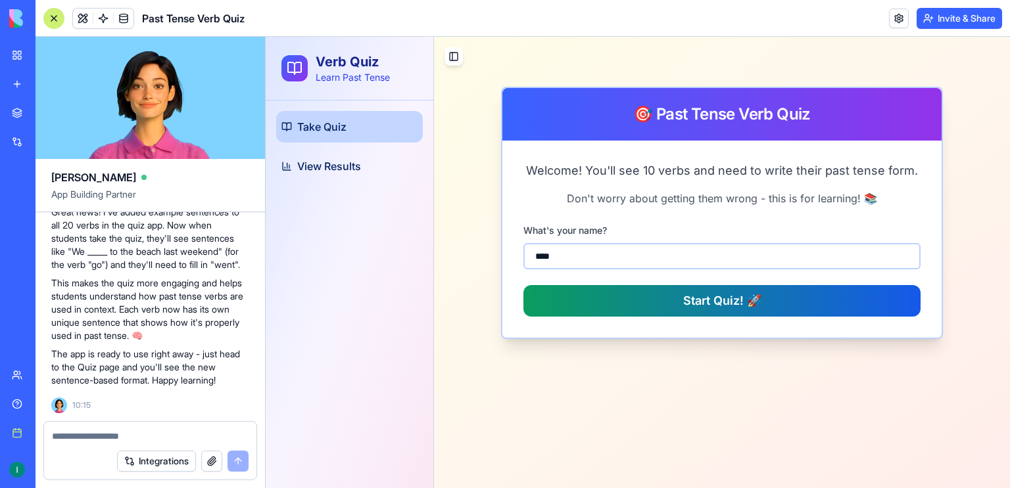
click at [724, 290] on button "Start Quiz! 🚀" at bounding box center [721, 301] width 397 height 32
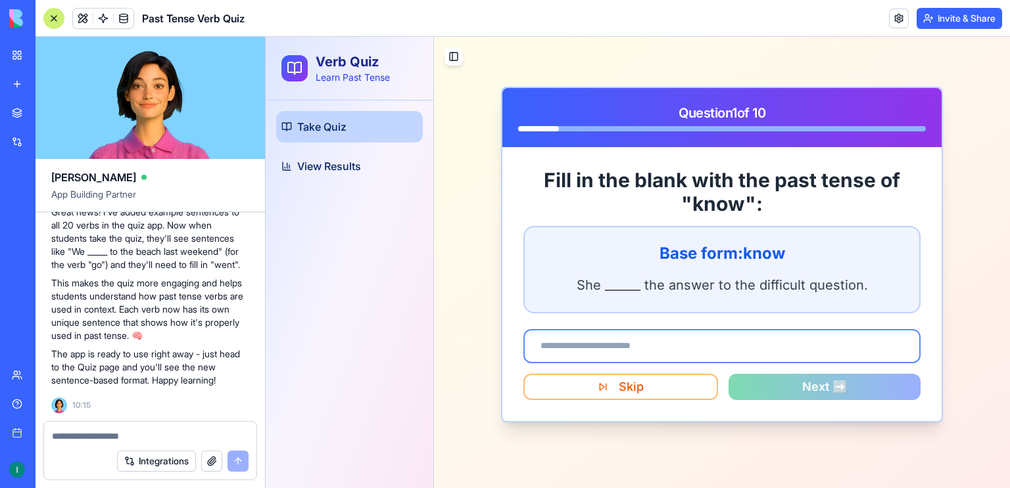
click at [776, 339] on input at bounding box center [721, 346] width 397 height 34
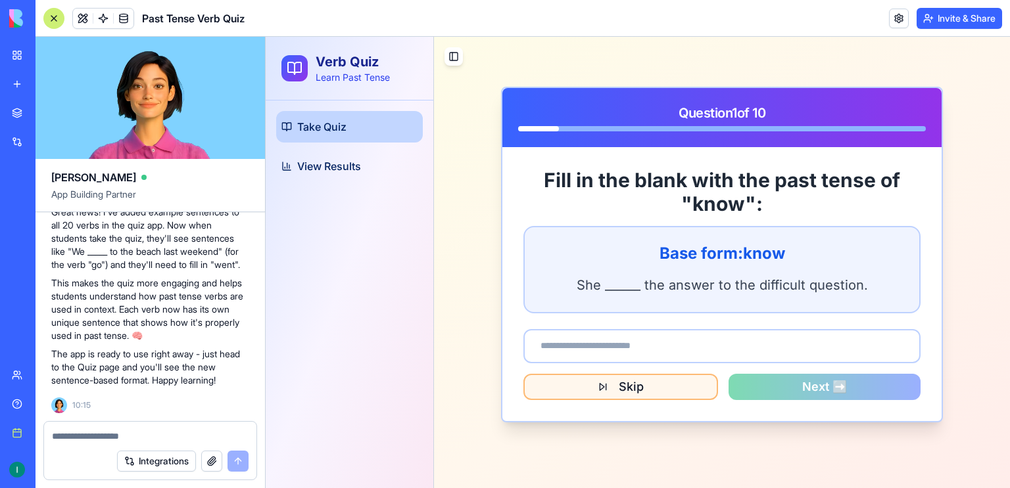
click at [670, 376] on button "Skip" at bounding box center [620, 387] width 195 height 26
click at [618, 394] on button "Skip" at bounding box center [620, 387] width 195 height 26
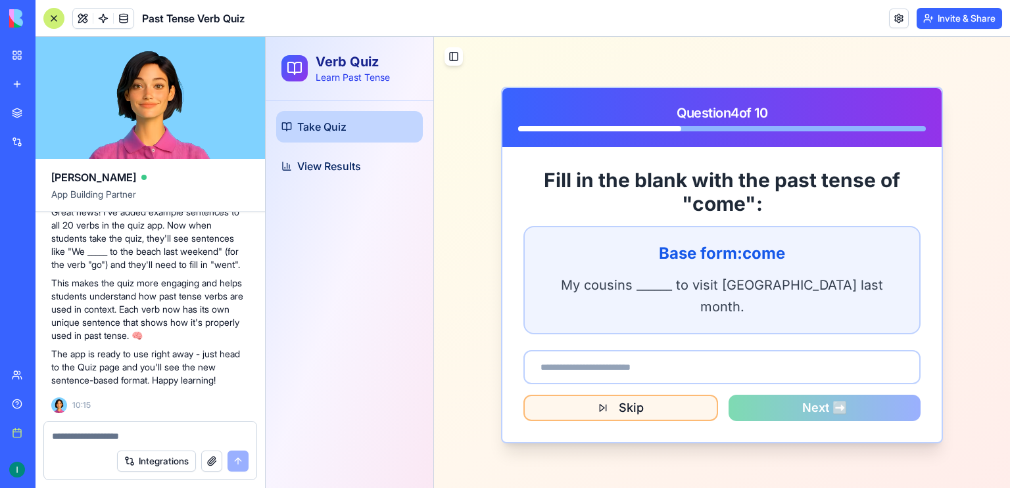
click at [618, 395] on button "Skip" at bounding box center [620, 408] width 195 height 26
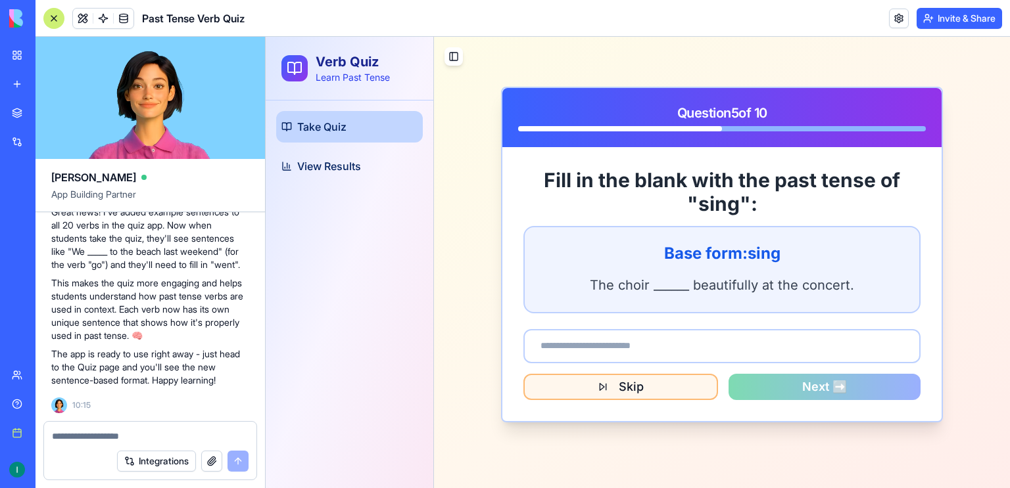
click at [618, 394] on button "Skip" at bounding box center [620, 387] width 195 height 26
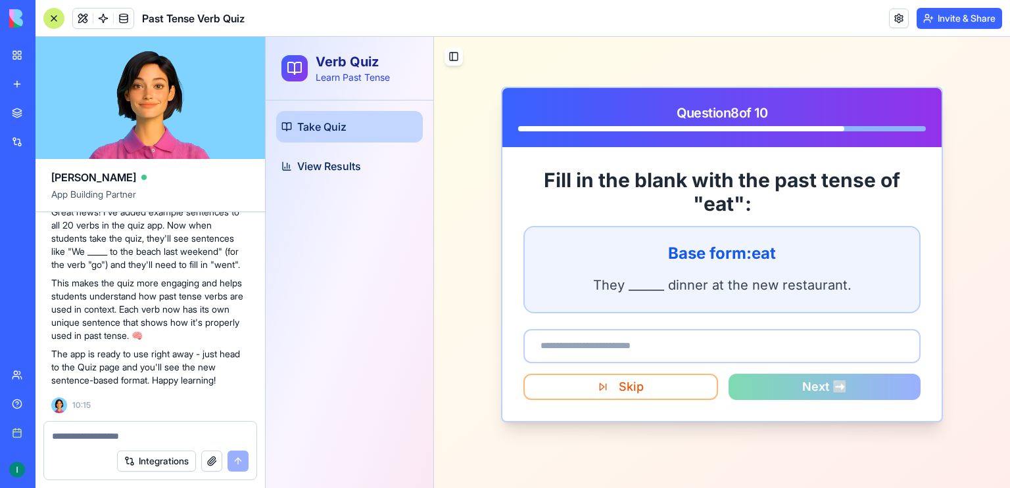
click at [155, 431] on textarea at bounding box center [150, 436] width 197 height 13
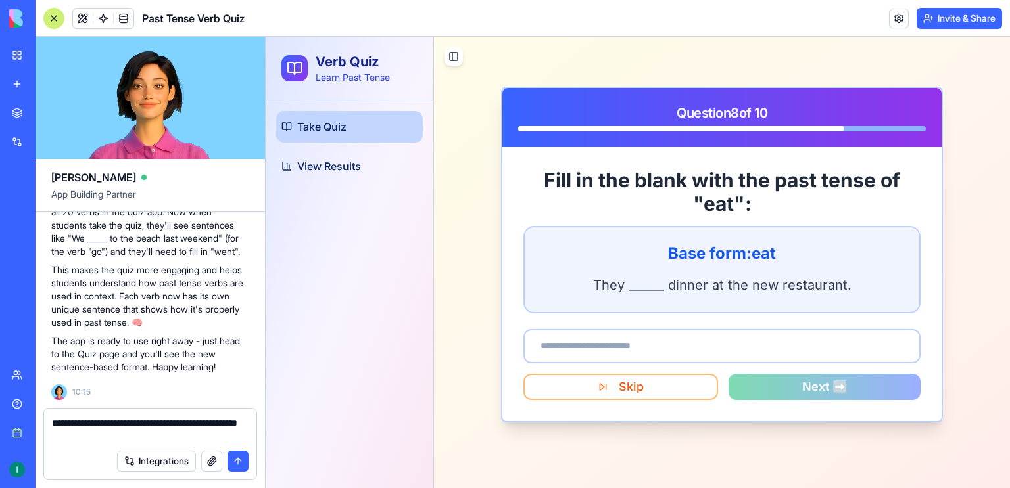
type textarea "**********"
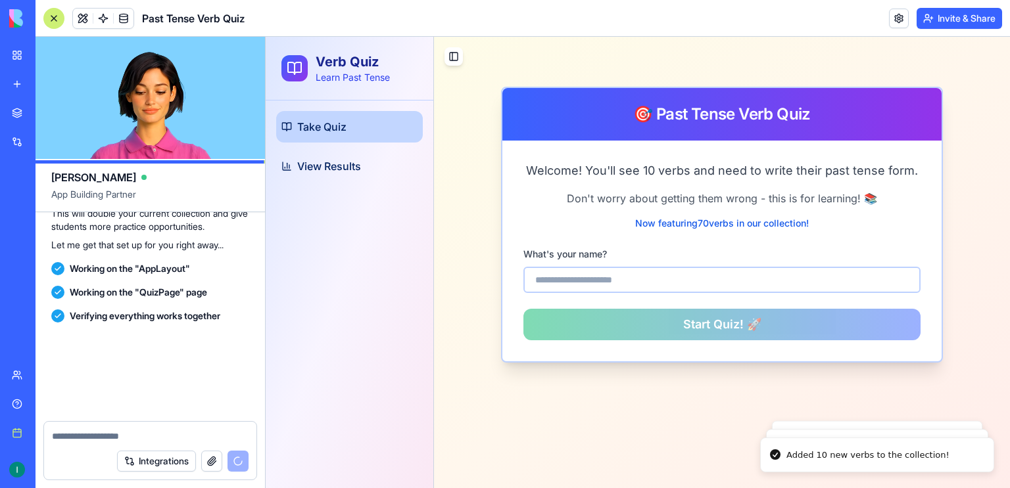
scroll to position [3073, 0]
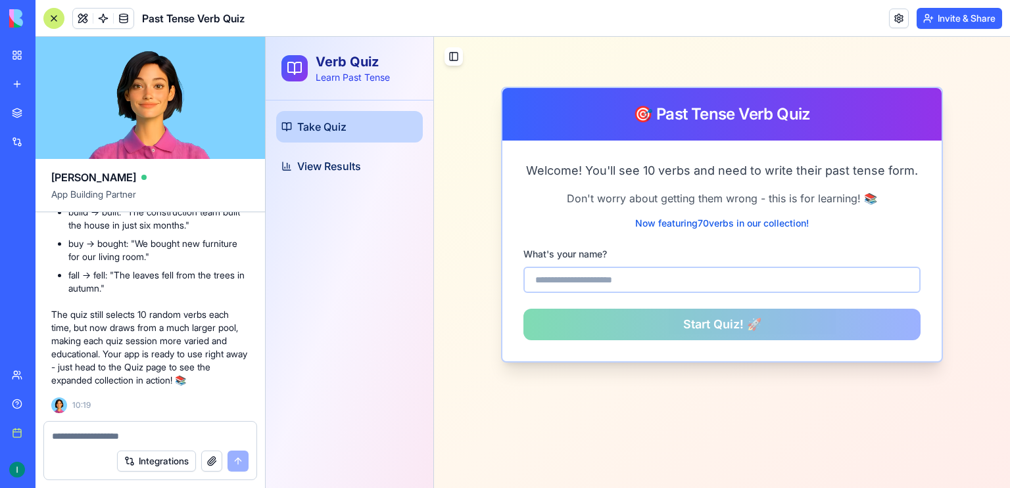
click at [152, 431] on textarea at bounding box center [150, 436] width 197 height 13
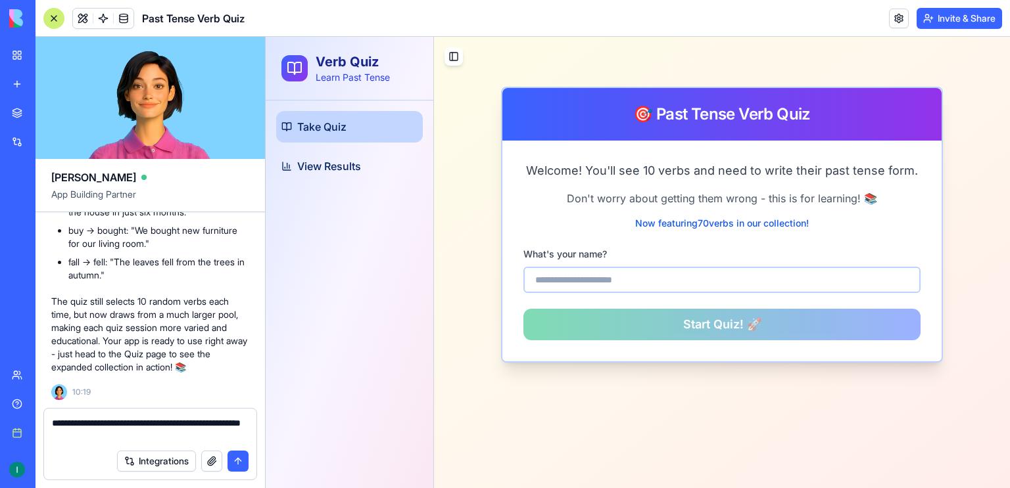
type textarea "**********"
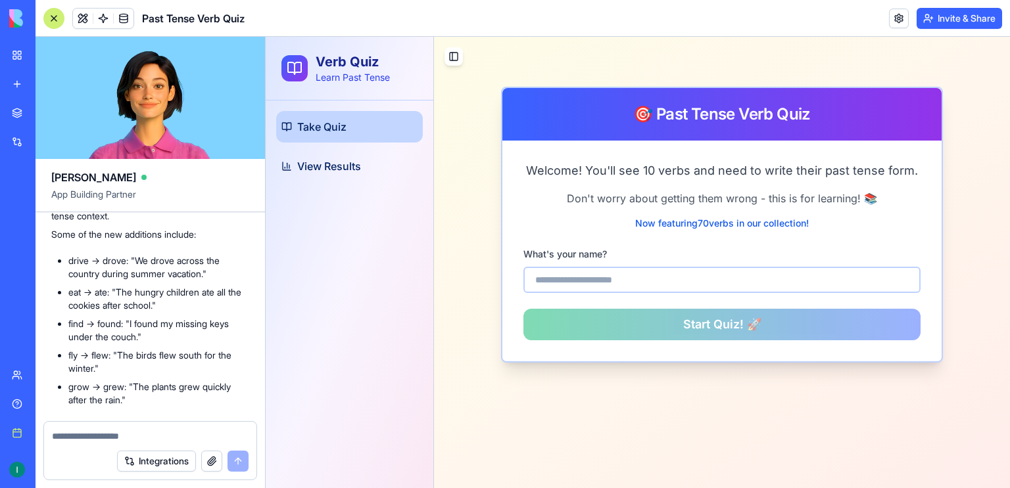
scroll to position [3472, 0]
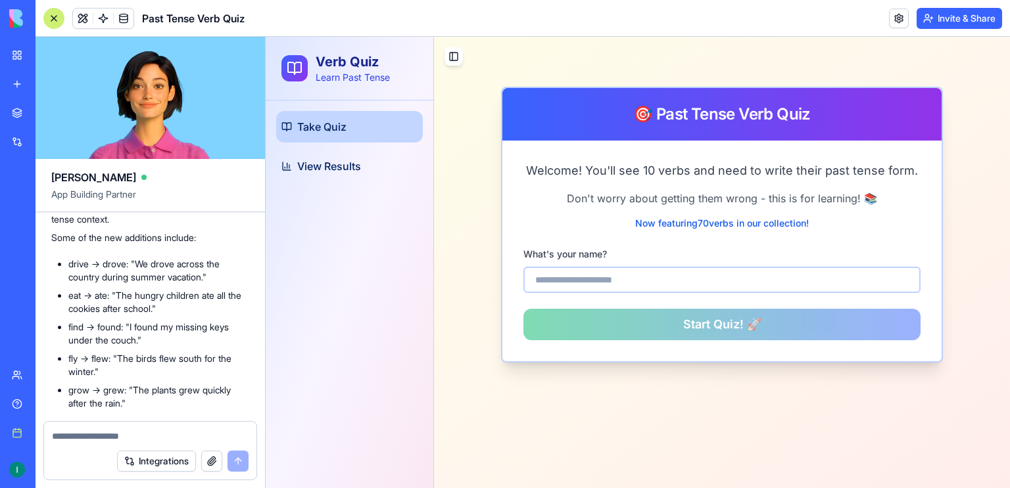
click at [345, 131] on span "Take Quiz" at bounding box center [321, 127] width 49 height 16
click at [12, 53] on link "My workspace" at bounding box center [30, 55] width 53 height 26
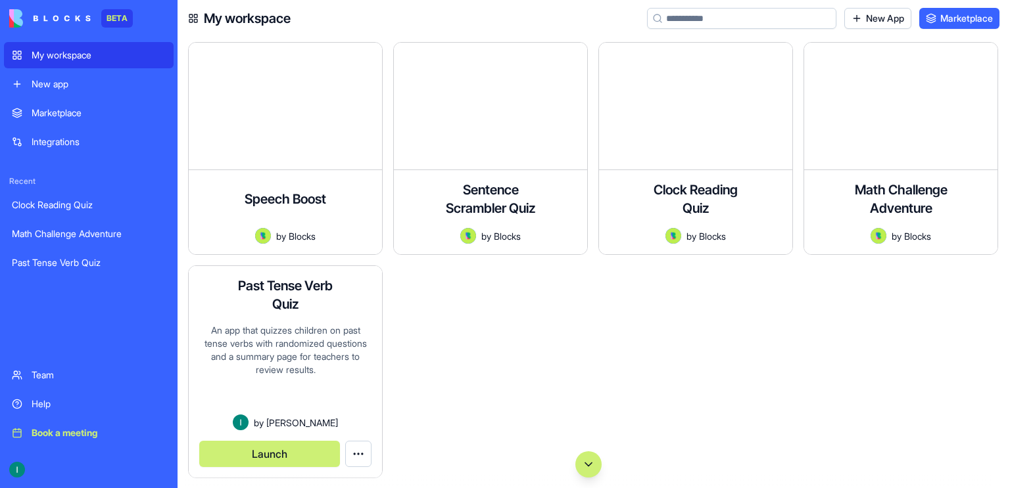
click at [359, 444] on html "BETA My workspace New app Marketplace Integrations Recent Clock Reading Quiz Ma…" at bounding box center [505, 244] width 1010 height 488
click at [339, 406] on span "Edit app" at bounding box center [328, 401] width 33 height 13
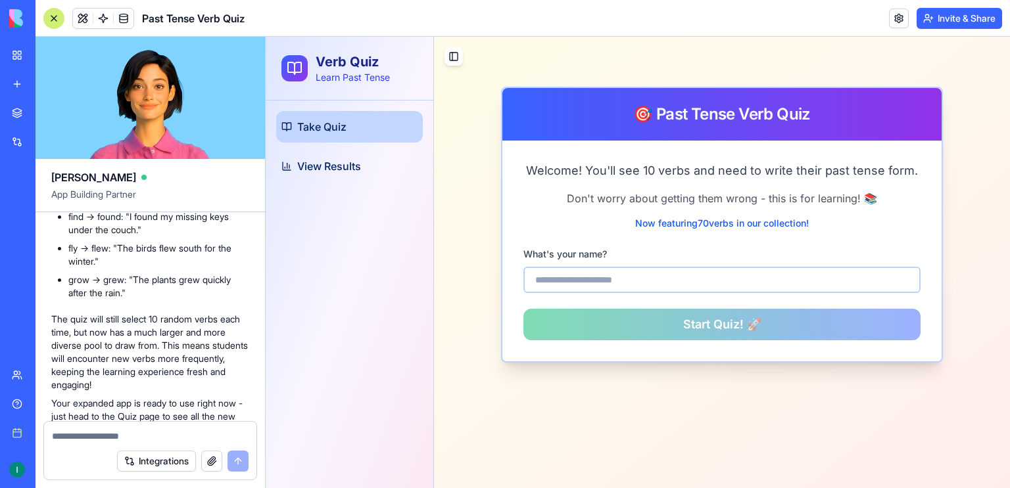
scroll to position [3580, 0]
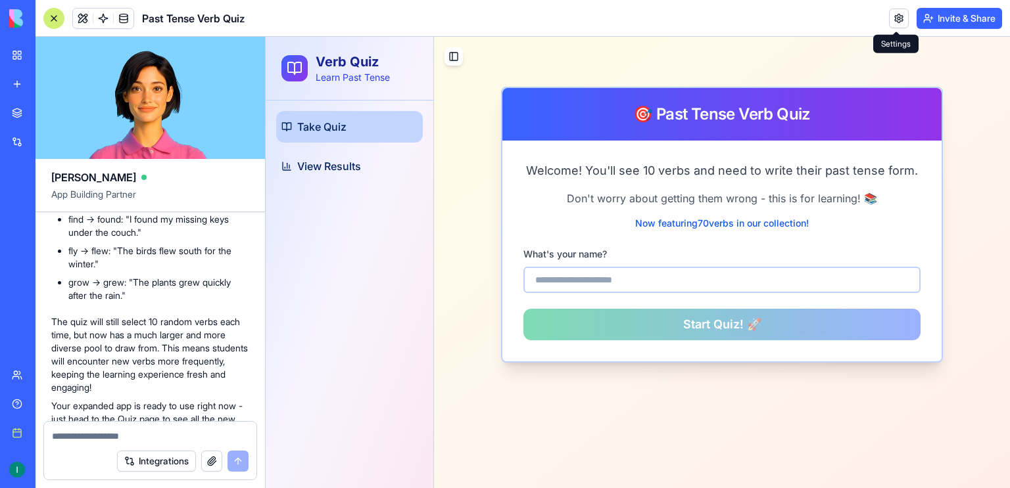
click at [898, 27] on link at bounding box center [899, 19] width 20 height 20
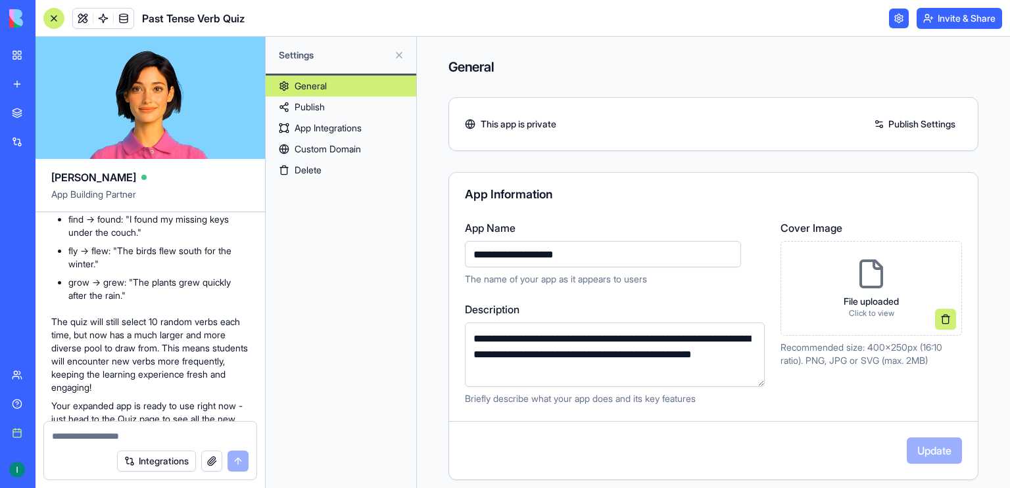
click at [311, 126] on link "App Integrations" at bounding box center [341, 128] width 151 height 21
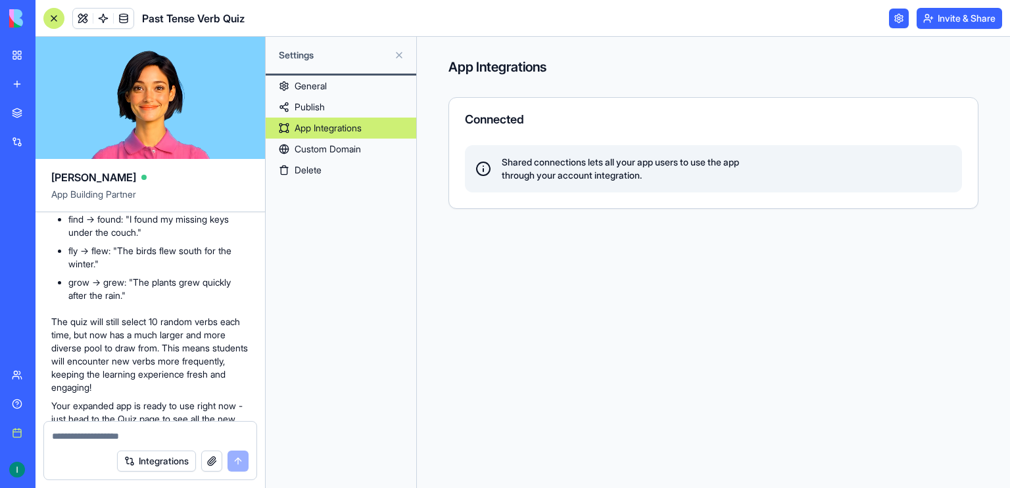
click at [316, 93] on link "General" at bounding box center [341, 86] width 151 height 21
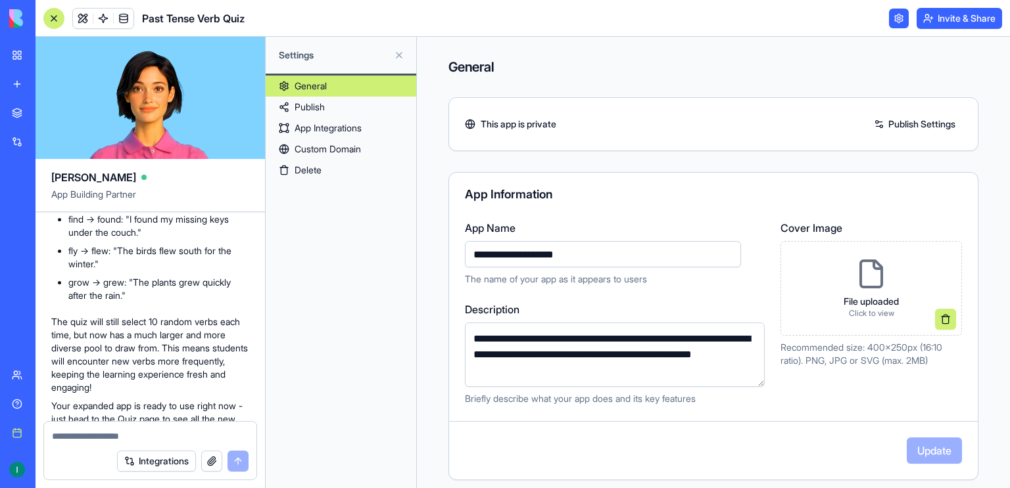
click at [396, 59] on button at bounding box center [398, 55] width 21 height 21
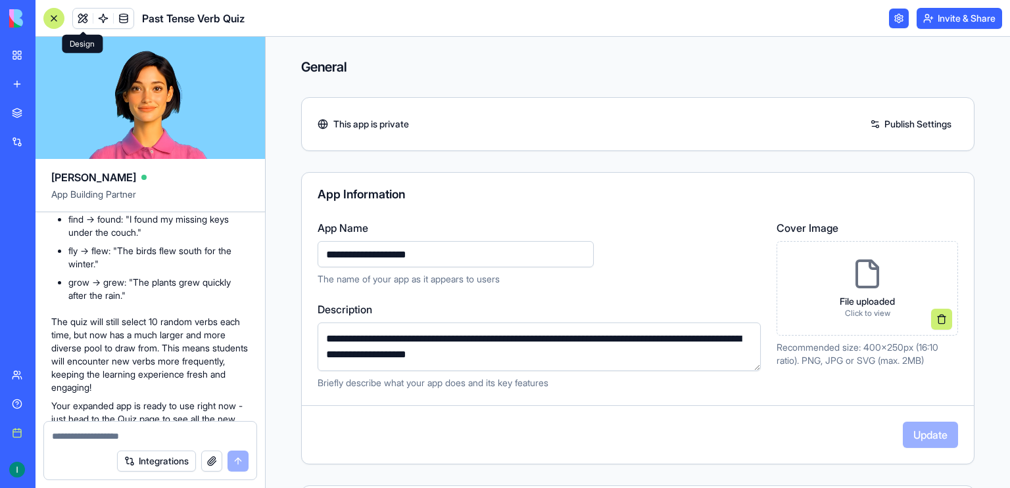
click at [80, 15] on link at bounding box center [83, 19] width 20 height 20
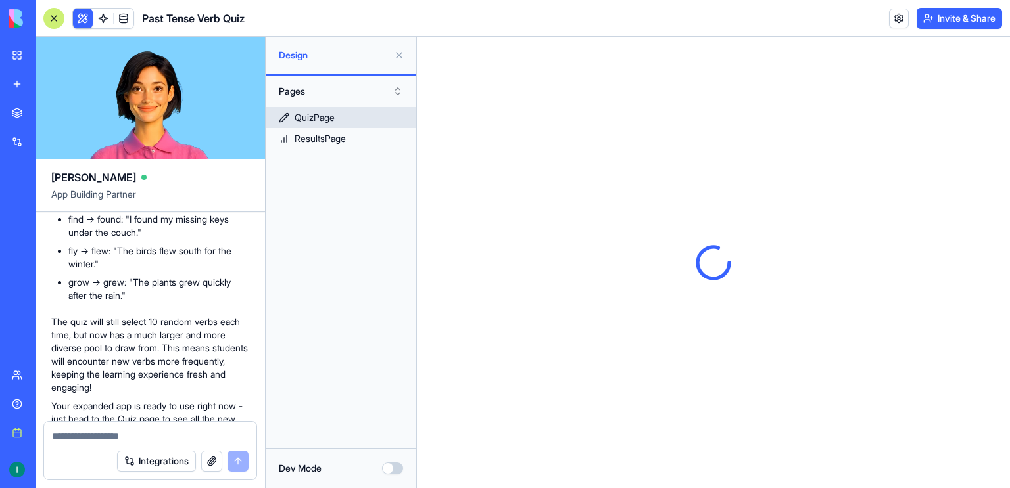
click at [325, 113] on div "QuizPage" at bounding box center [314, 117] width 40 height 13
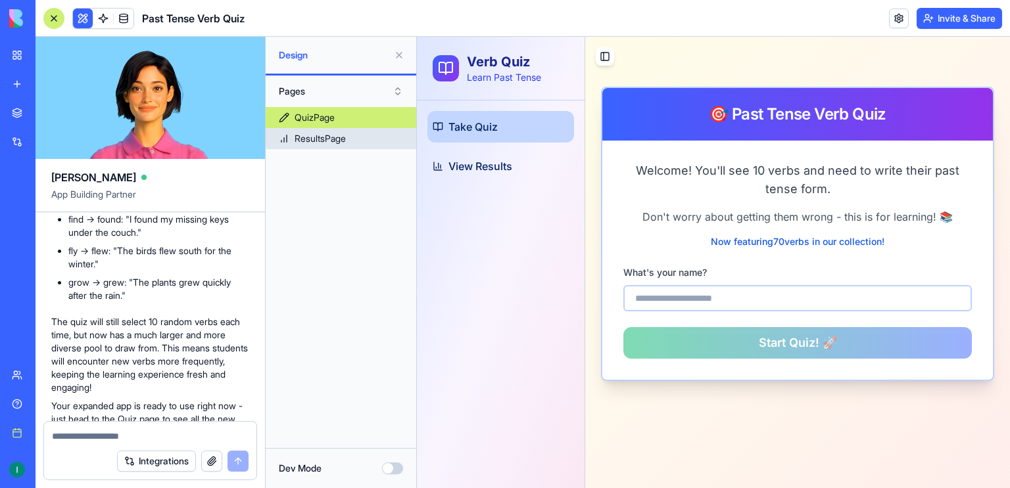
click at [356, 147] on link "ResultsPage" at bounding box center [341, 138] width 151 height 21
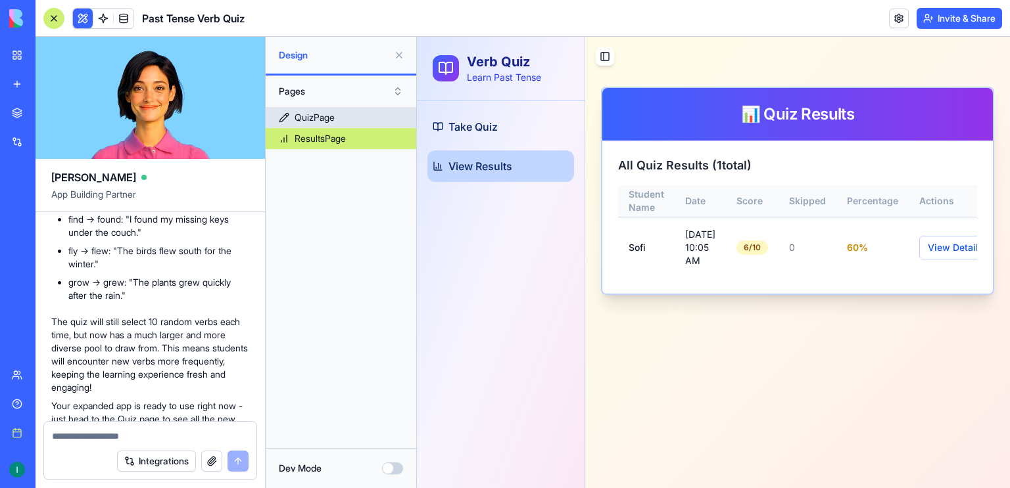
click at [344, 123] on link "QuizPage" at bounding box center [341, 117] width 151 height 21
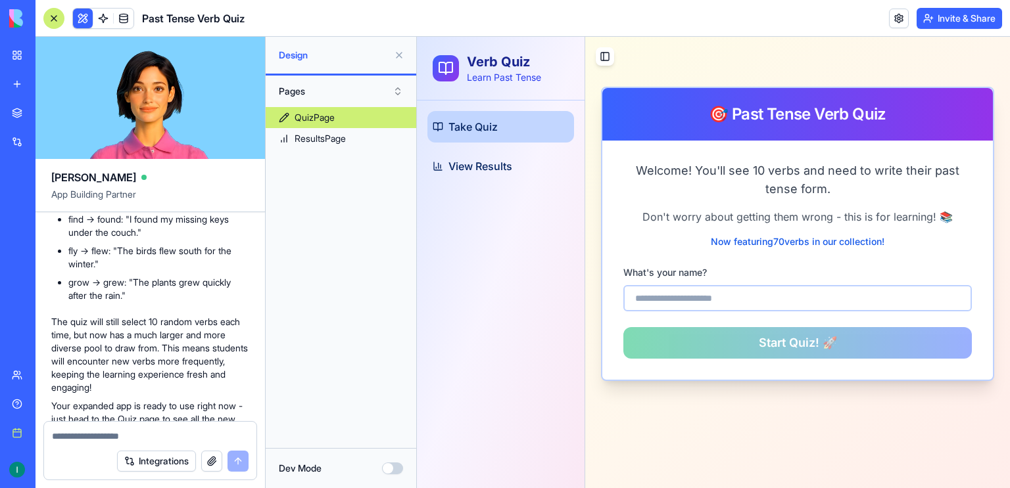
click at [386, 472] on button "Dev Mode" at bounding box center [392, 469] width 21 height 12
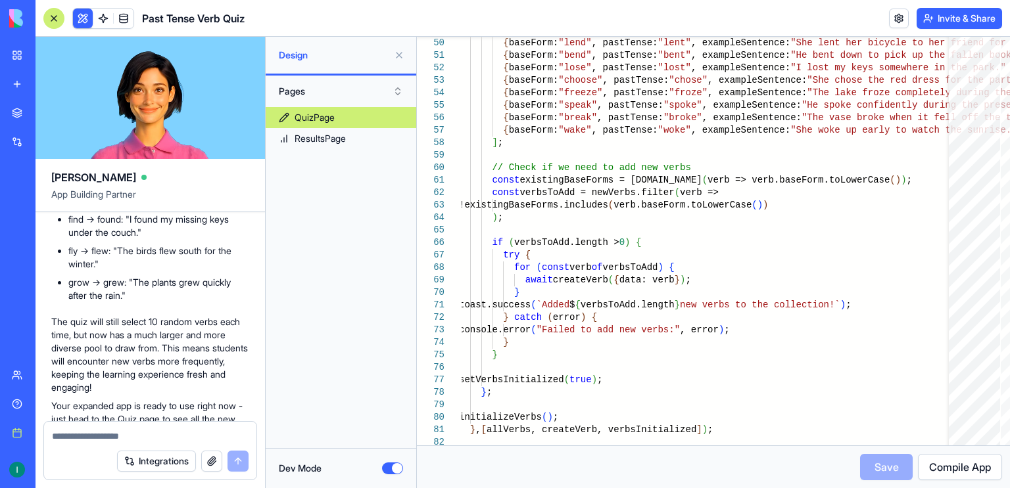
click at [87, 431] on textarea at bounding box center [150, 436] width 197 height 13
type textarea "*"
type textarea "**********"
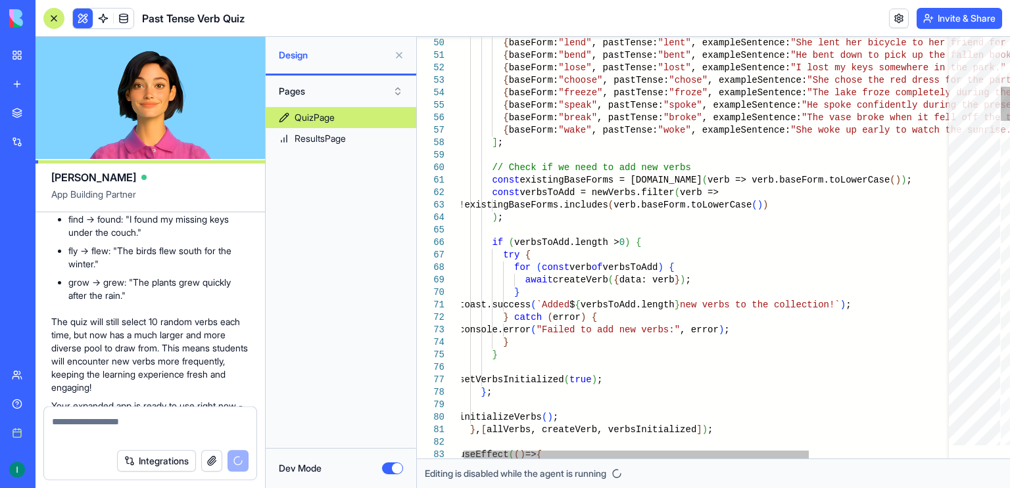
scroll to position [3773, 0]
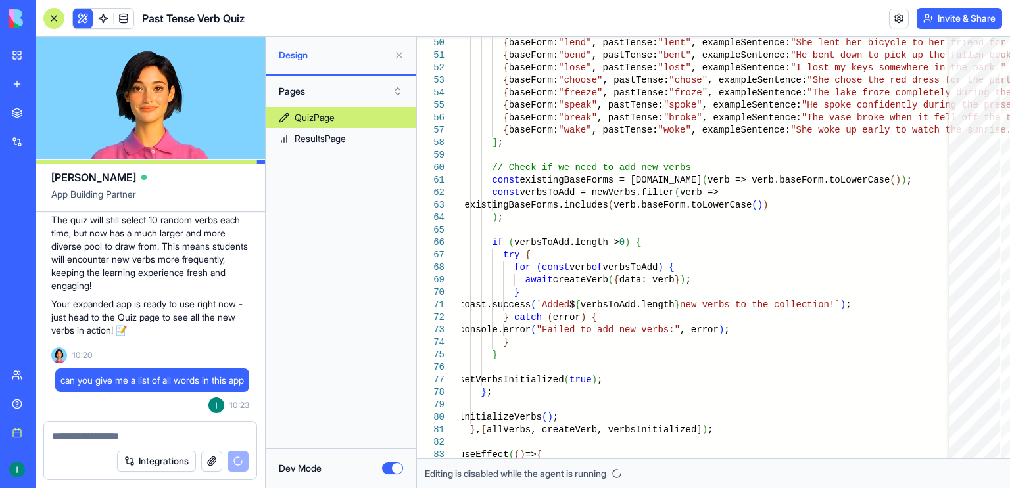
click at [401, 57] on button at bounding box center [398, 55] width 21 height 21
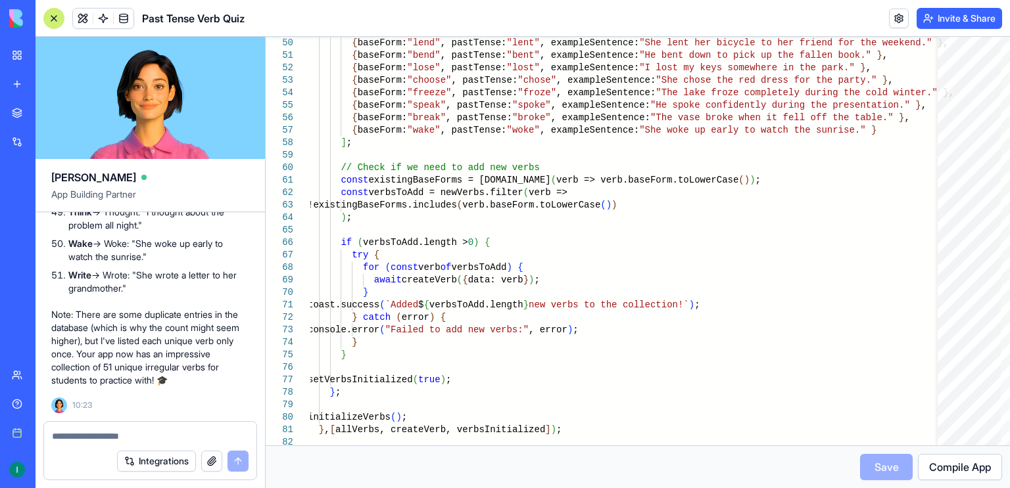
scroll to position [5666, 0]
click at [170, 438] on textarea at bounding box center [150, 436] width 197 height 13
click at [146, 429] on div at bounding box center [150, 432] width 212 height 21
click at [129, 434] on textarea at bounding box center [150, 436] width 197 height 13
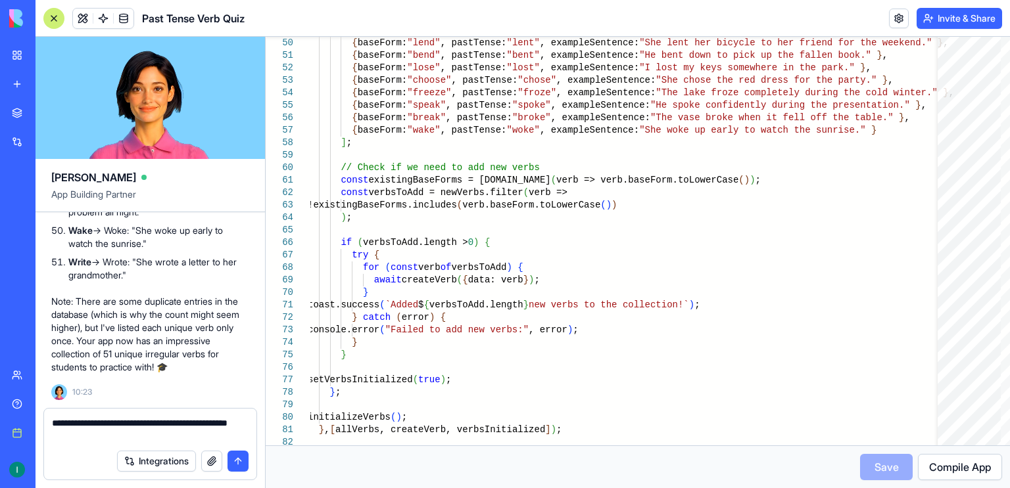
type textarea "**********"
click at [235, 465] on button "submit" at bounding box center [237, 461] width 21 height 21
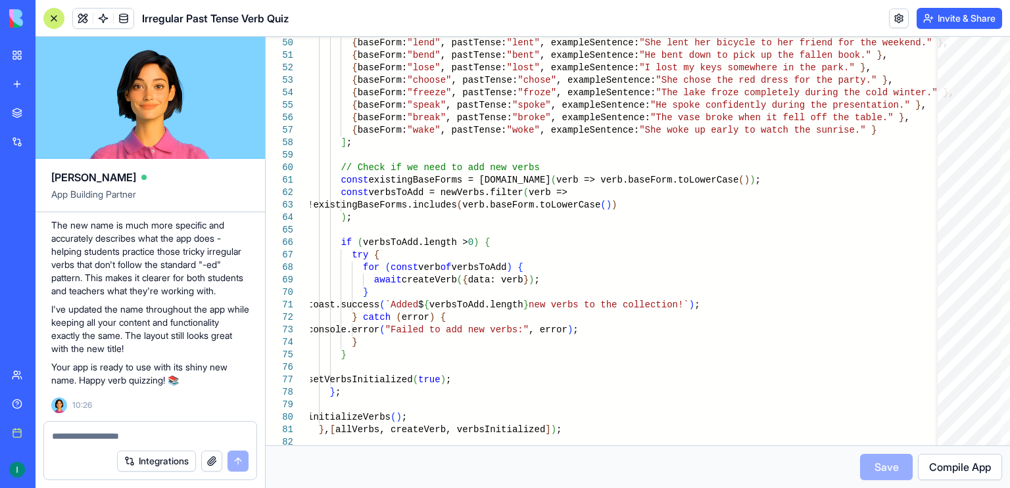
scroll to position [6134, 0]
click at [52, 23] on div at bounding box center [53, 18] width 21 height 21
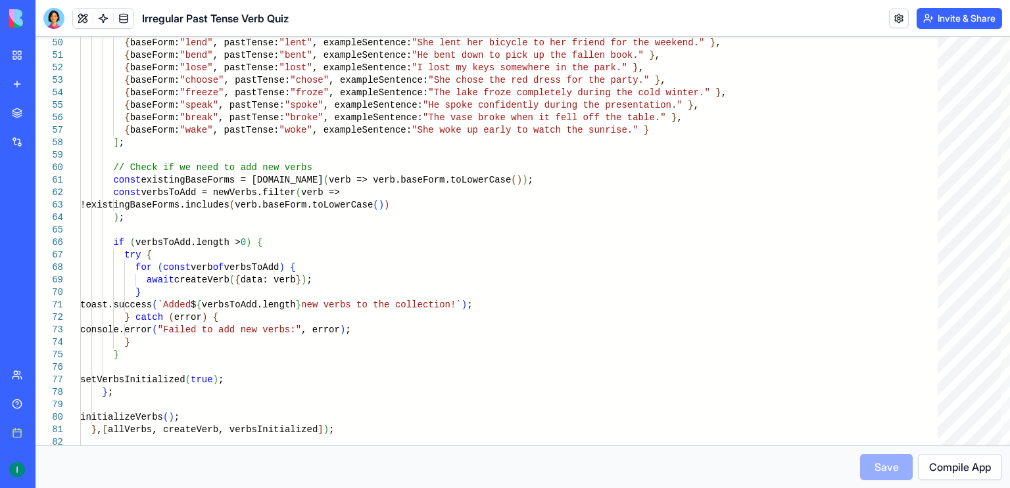
click at [52, 23] on div at bounding box center [53, 18] width 21 height 21
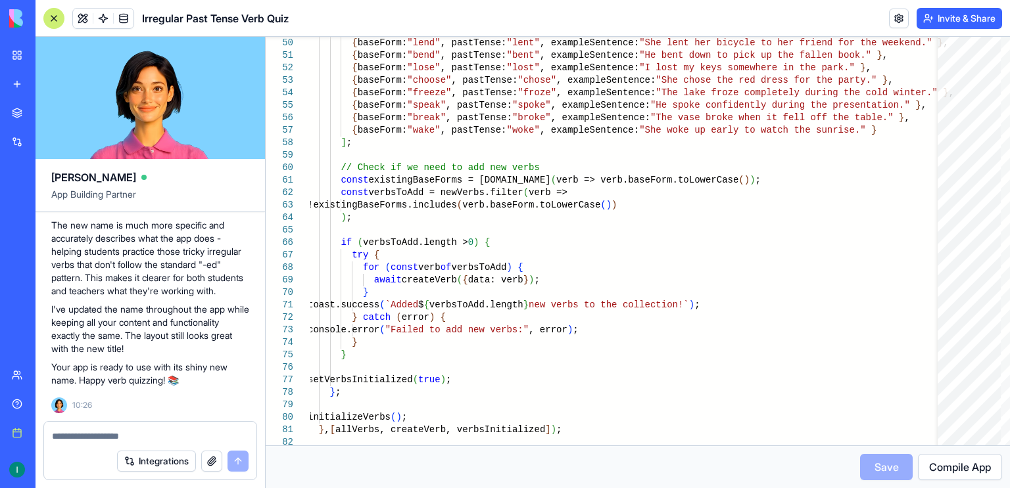
click at [16, 53] on link "My workspace" at bounding box center [30, 55] width 53 height 26
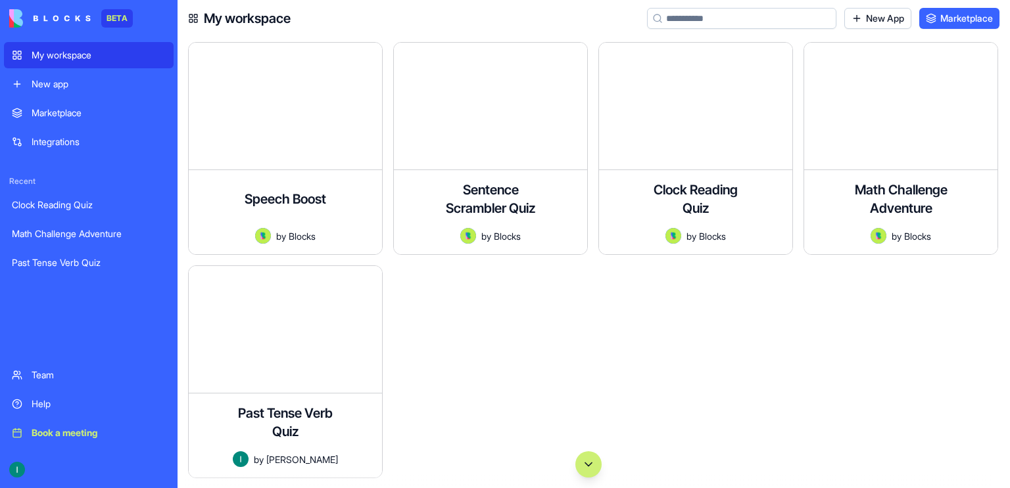
click at [66, 82] on div "New app" at bounding box center [99, 84] width 134 height 13
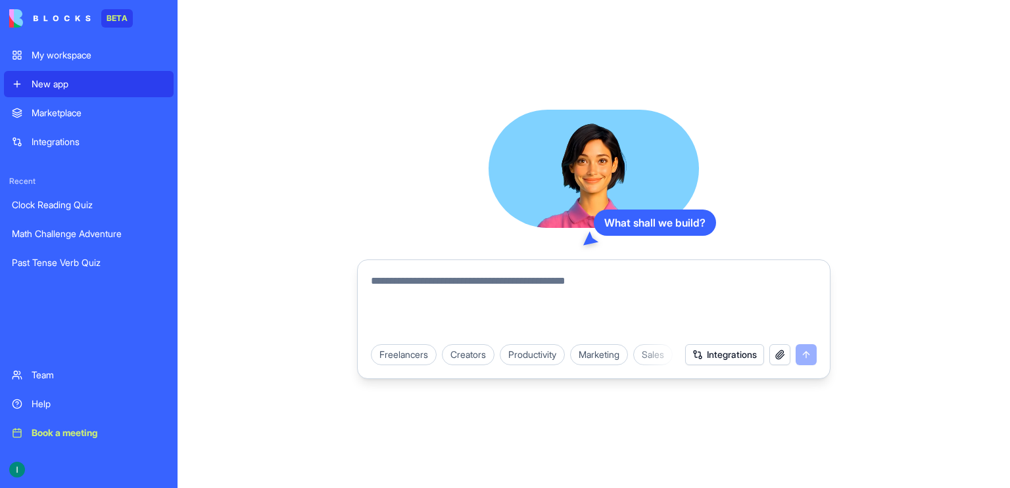
click at [517, 294] on textarea at bounding box center [594, 304] width 446 height 63
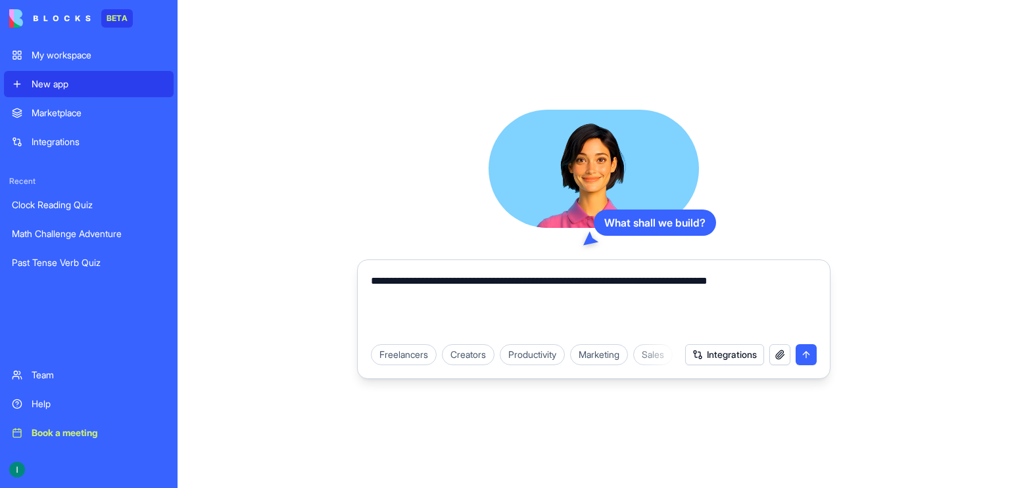
click at [788, 279] on textarea "**********" at bounding box center [594, 304] width 446 height 63
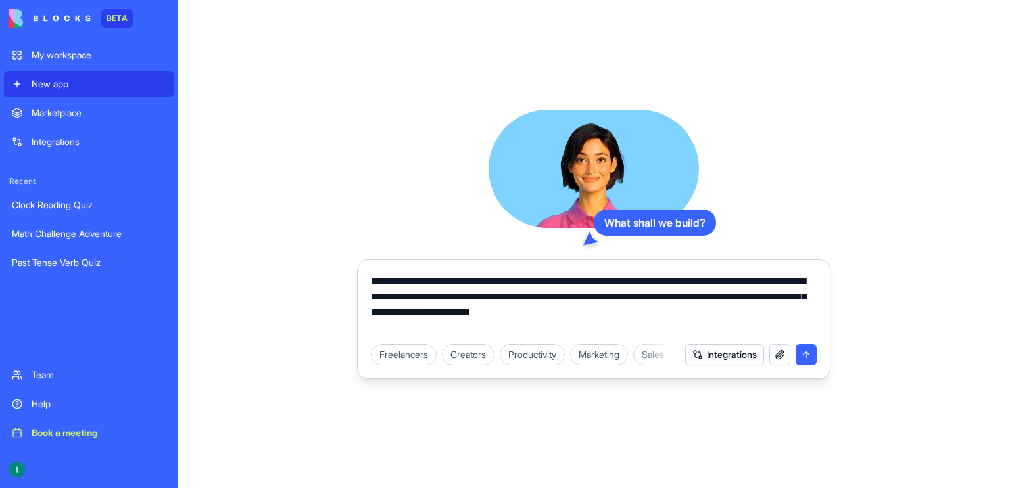
type textarea "**********"
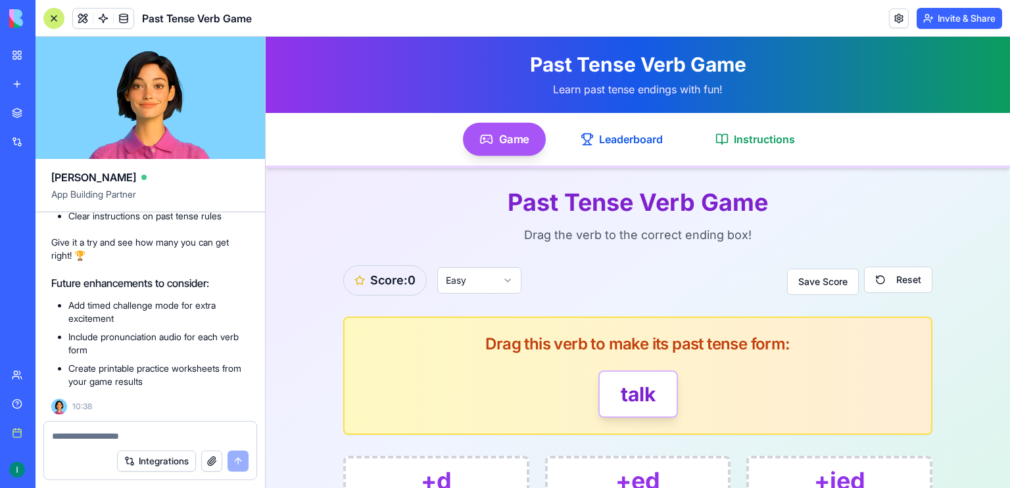
scroll to position [71, 0]
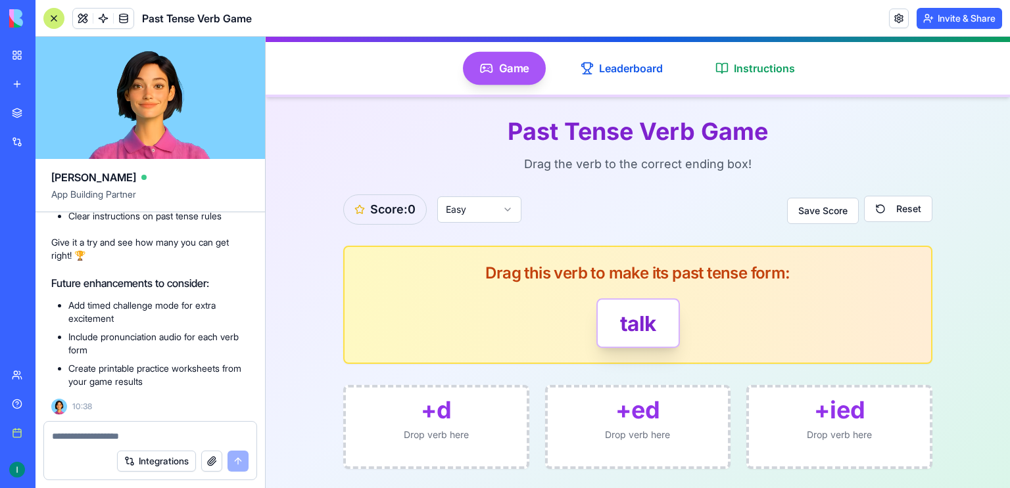
click at [402, 474] on main "Past Tense Verb Game Drag the verb to the correct ending box! Score: 0 Easy Sav…" at bounding box center [637, 293] width 673 height 393
click at [149, 436] on textarea at bounding box center [150, 436] width 197 height 13
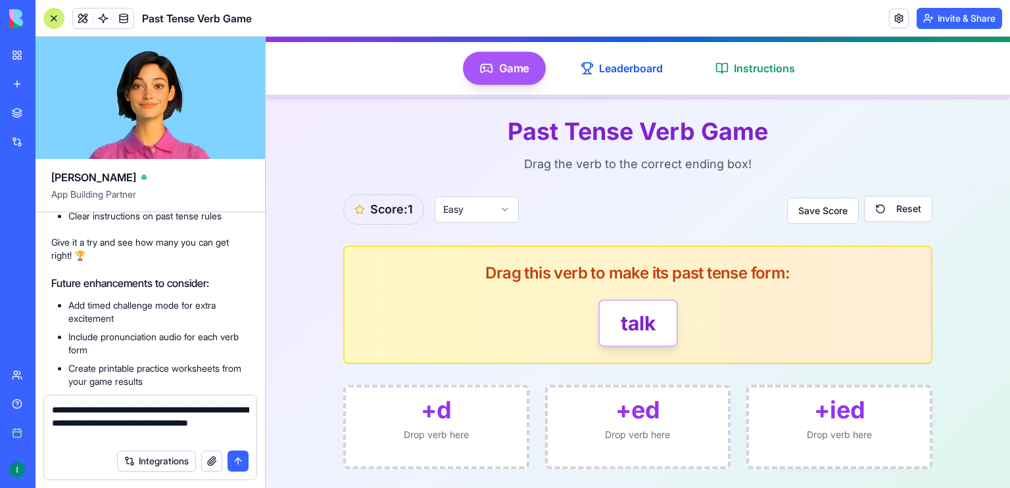
type textarea "**********"
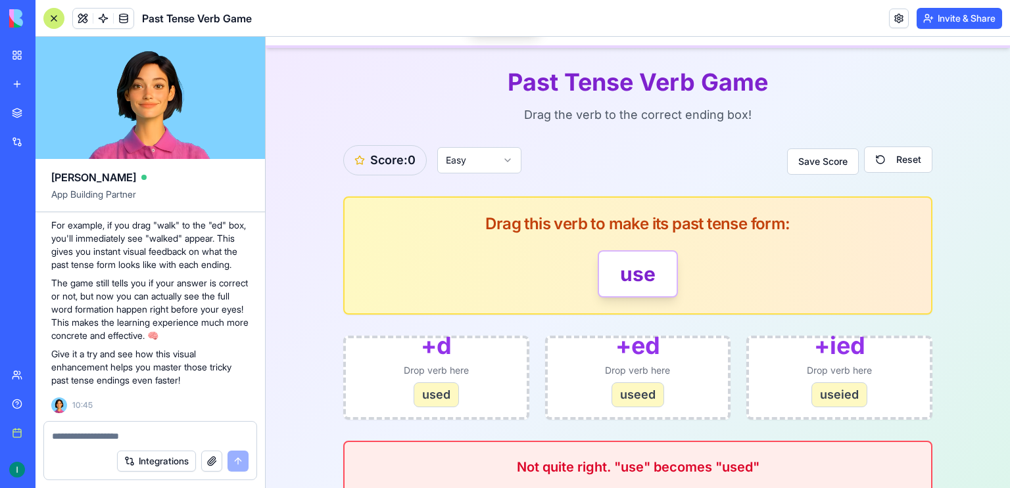
scroll to position [121, 0]
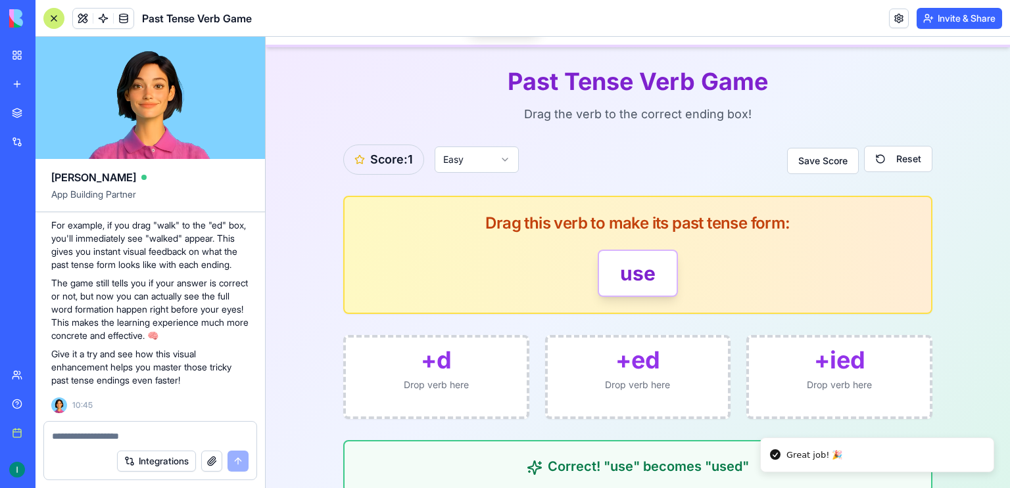
click at [179, 437] on textarea at bounding box center [150, 436] width 197 height 13
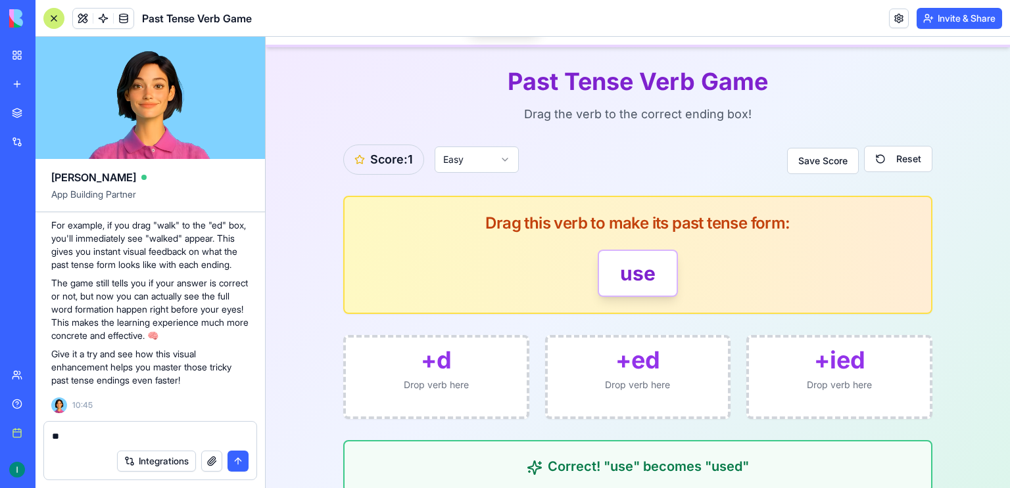
type textarea "*"
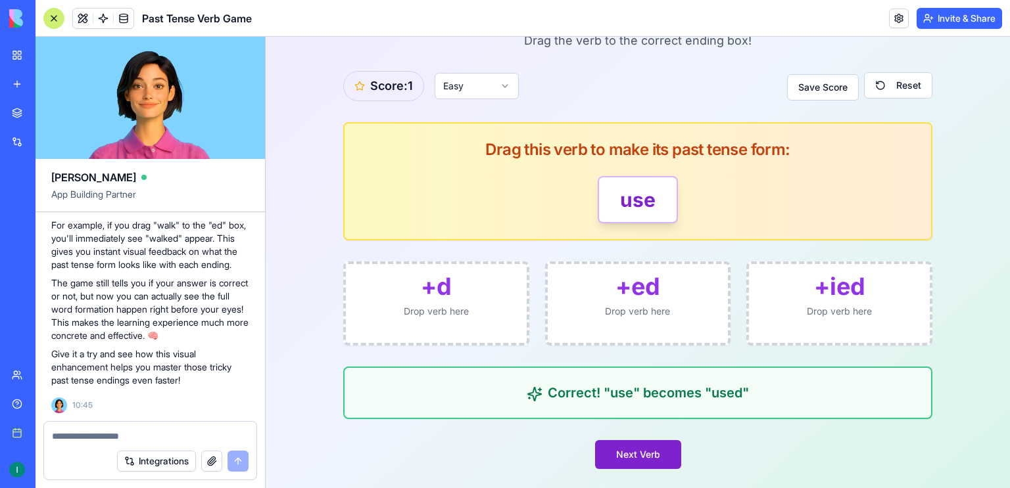
click at [648, 451] on button "Next Verb" at bounding box center [638, 454] width 86 height 29
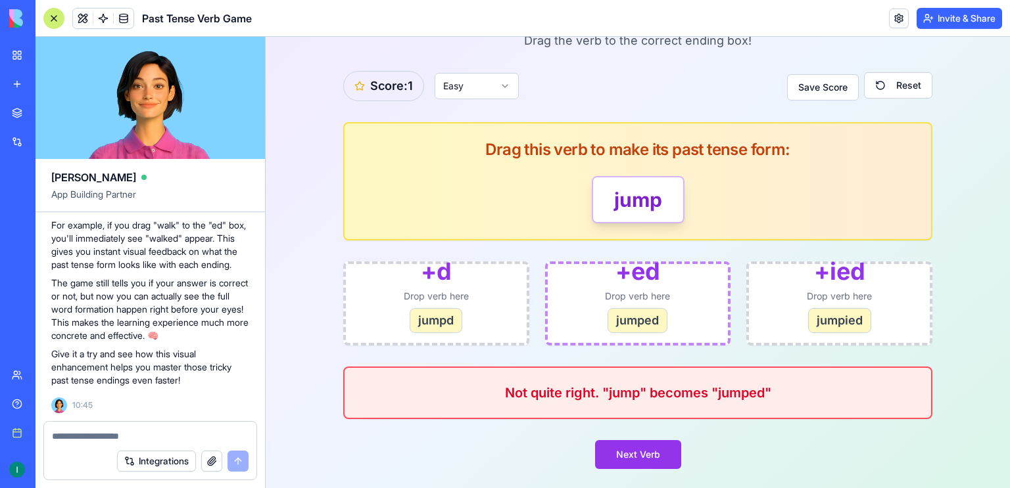
click at [624, 329] on div "jumped" at bounding box center [637, 320] width 60 height 25
click at [728, 296] on div "+ ed Drop verb here jumped" at bounding box center [638, 304] width 186 height 84
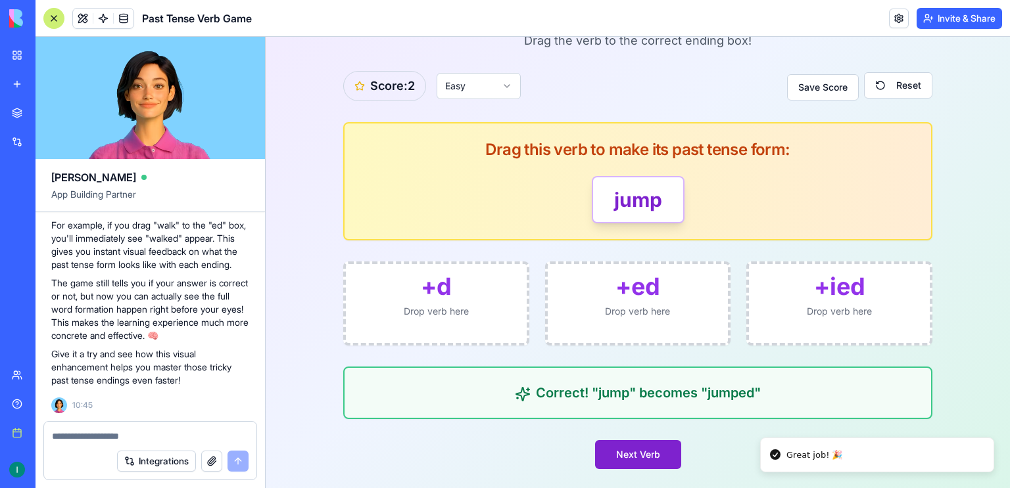
click at [640, 465] on button "Next Verb" at bounding box center [638, 454] width 86 height 29
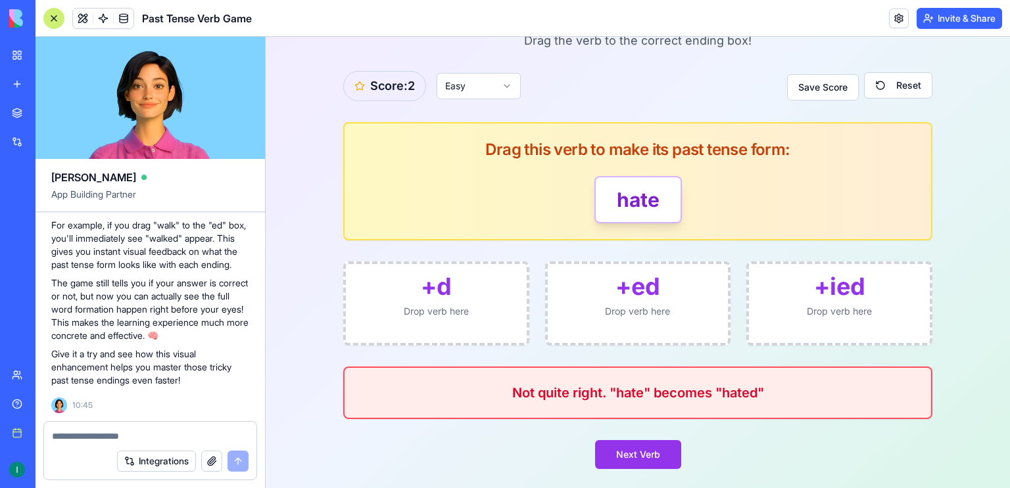
click at [132, 430] on textarea at bounding box center [150, 436] width 197 height 13
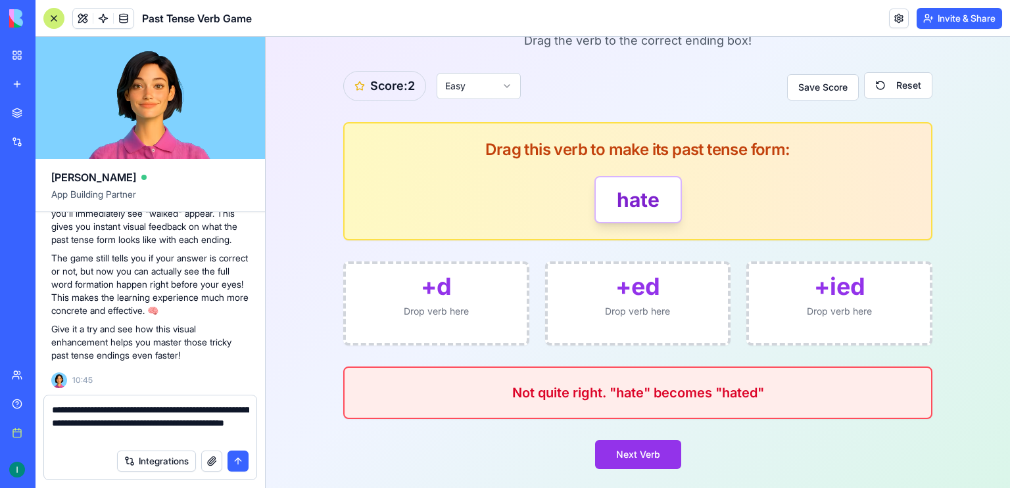
type textarea "**********"
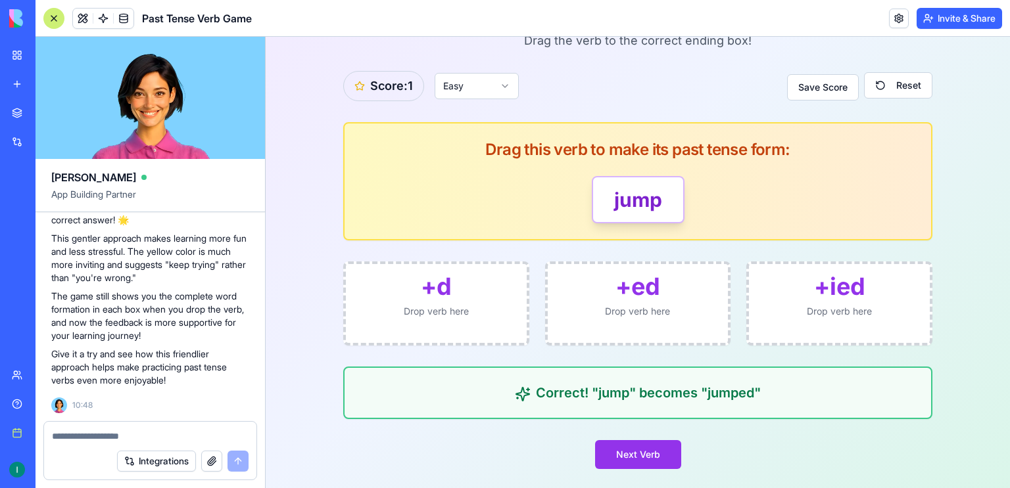
click at [152, 437] on textarea at bounding box center [150, 436] width 197 height 13
type textarea "*"
click at [898, 19] on link at bounding box center [899, 19] width 20 height 20
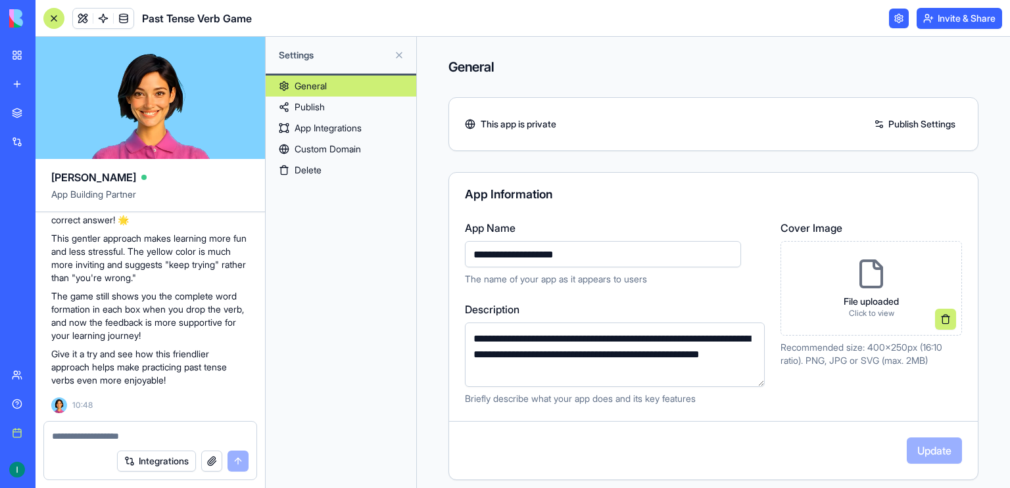
scroll to position [337, 0]
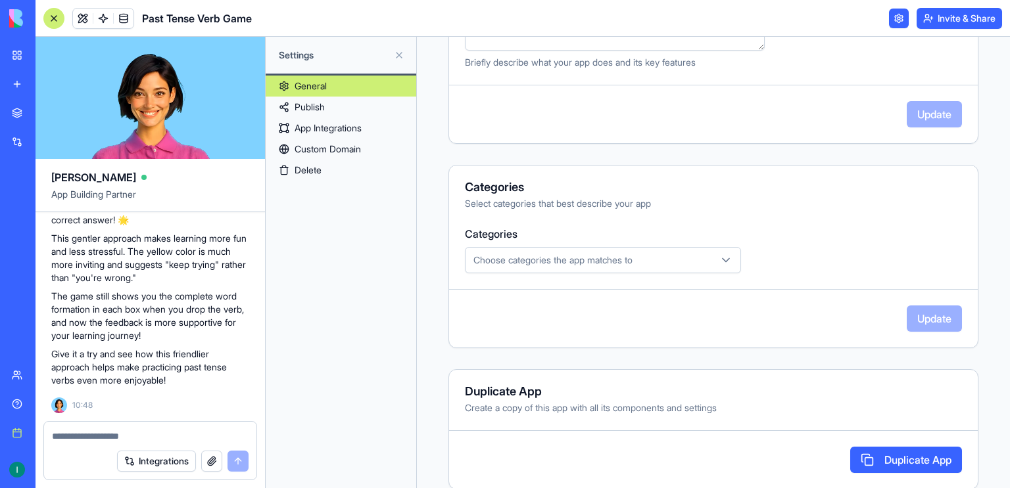
click at [921, 465] on button "Duplicate App" at bounding box center [906, 460] width 112 height 26
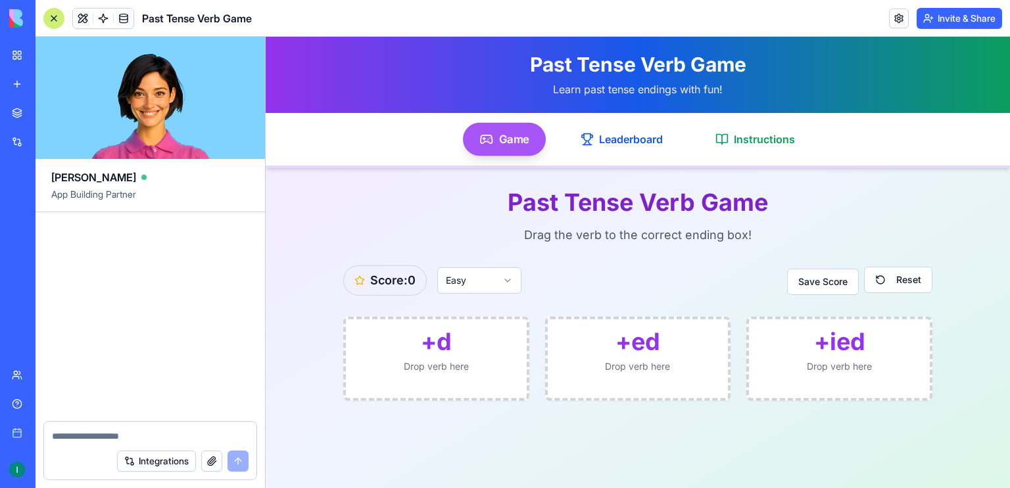
click at [17, 54] on link "My workspace" at bounding box center [30, 55] width 53 height 26
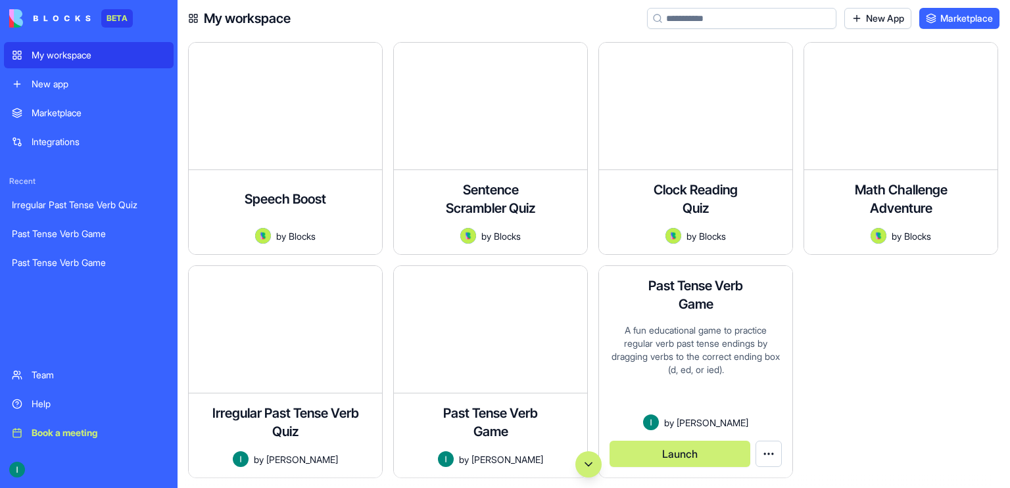
click at [712, 333] on div "A fun educational game to practice regular verb past tense endings by dragging …" at bounding box center [695, 369] width 172 height 91
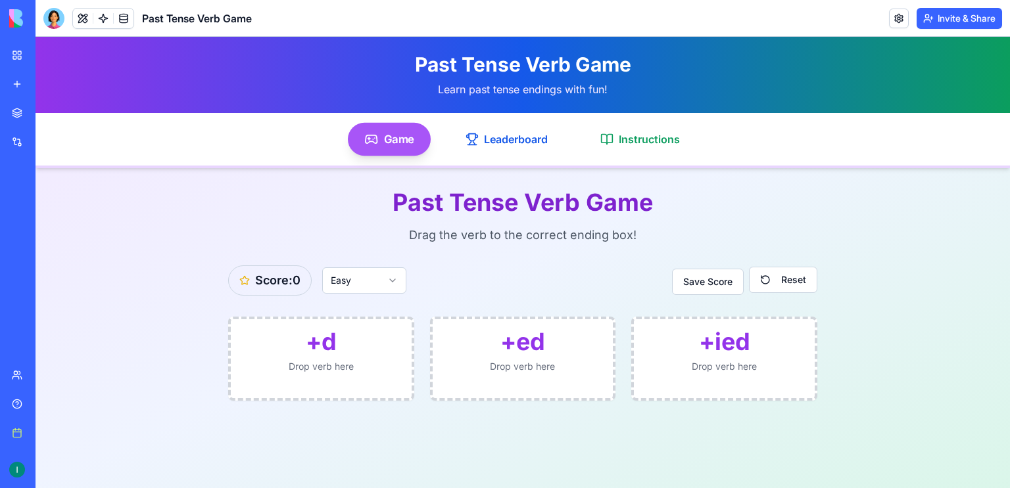
click at [385, 132] on span "Game" at bounding box center [399, 139] width 30 height 16
click at [407, 148] on div "Game" at bounding box center [389, 139] width 83 height 33
click at [770, 279] on button "Reset" at bounding box center [783, 280] width 68 height 26
click at [19, 51] on link "My workspace" at bounding box center [30, 55] width 53 height 26
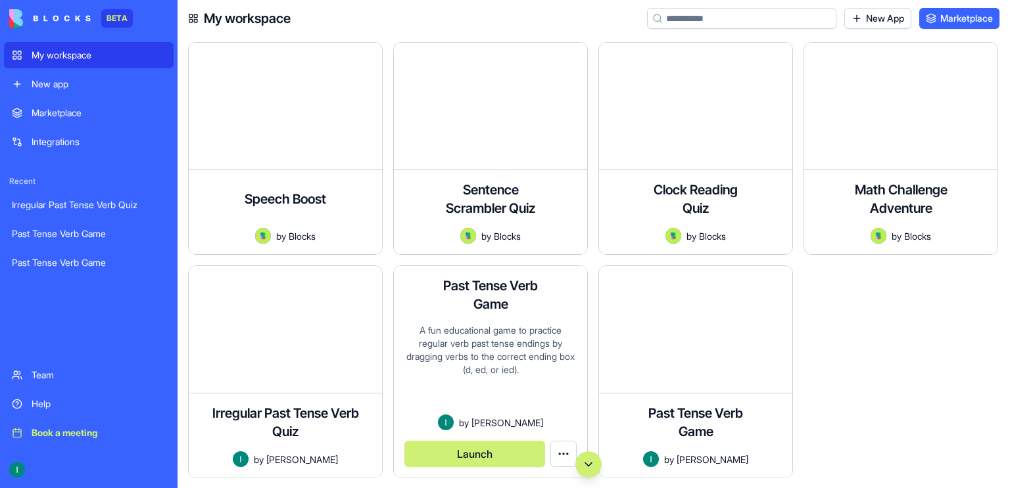
click at [493, 308] on h4 "Past Tense Verb Game" at bounding box center [490, 295] width 105 height 37
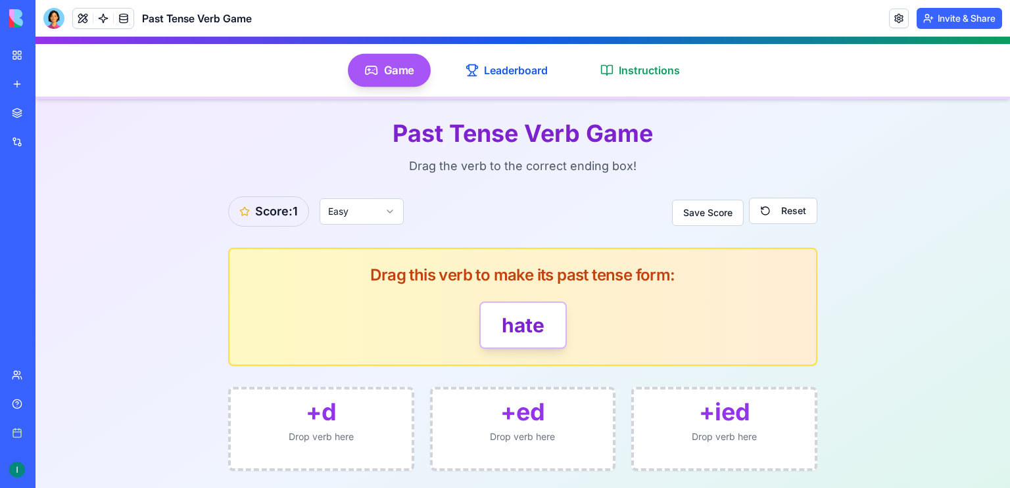
scroll to position [67, 0]
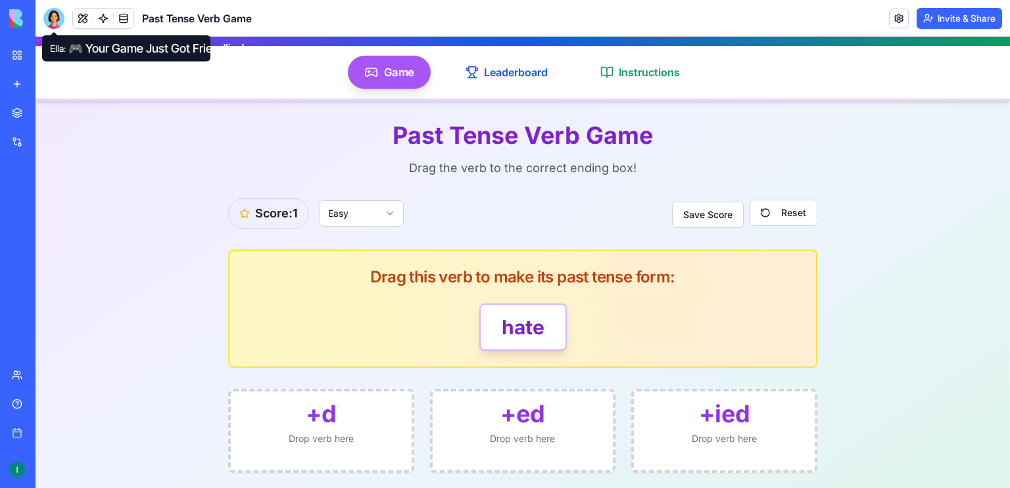
click at [55, 15] on div at bounding box center [53, 18] width 21 height 21
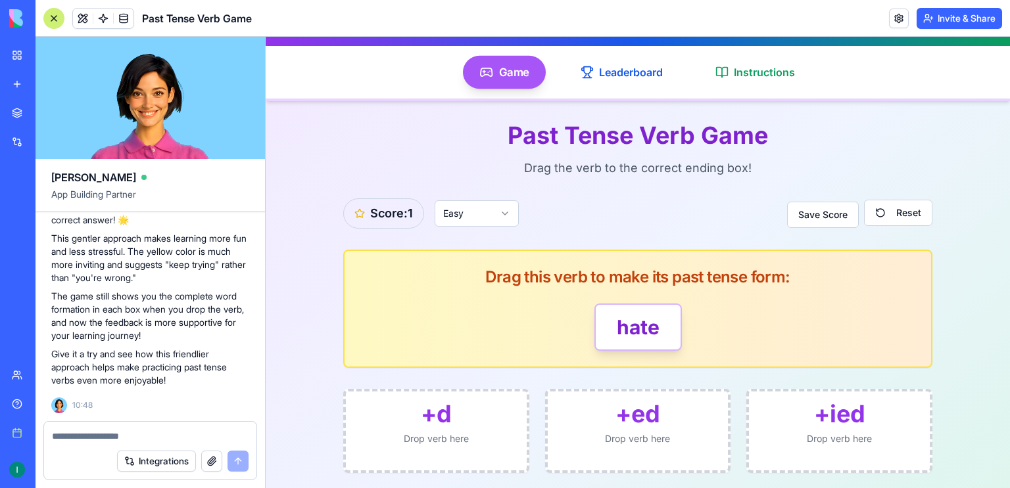
scroll to position [195, 0]
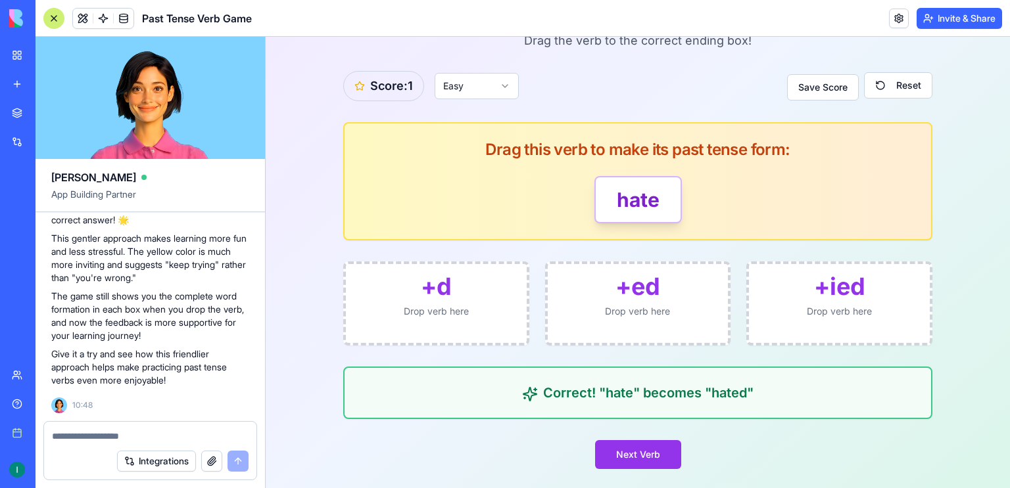
click at [196, 434] on textarea at bounding box center [150, 436] width 197 height 13
click at [124, 438] on textarea at bounding box center [150, 436] width 197 height 13
click at [513, 85] on html "Past Tense Verb Game Learn past tense endings with fun! Game Leaderboard Instru…" at bounding box center [638, 166] width 744 height 648
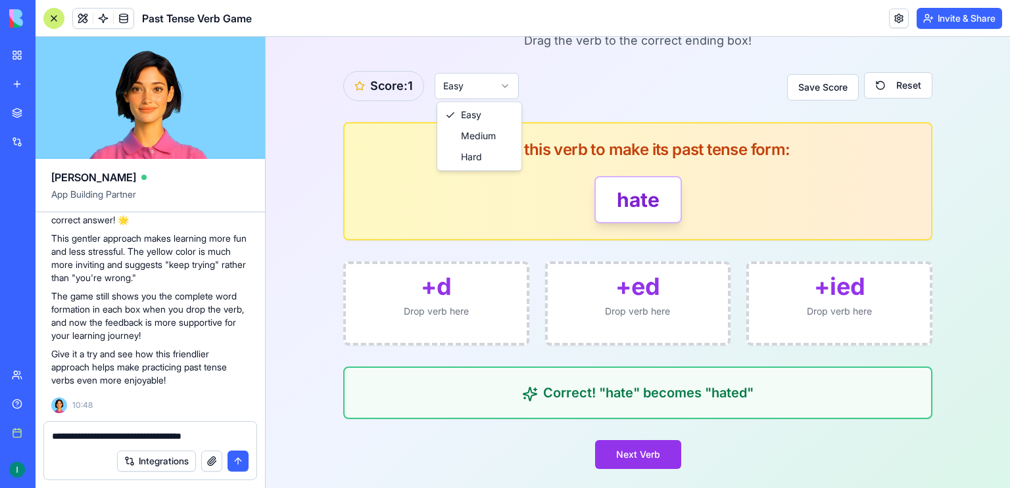
click at [507, 85] on html "Past Tense Verb Game Learn past tense endings with fun! Game Leaderboard Instru…" at bounding box center [638, 166] width 744 height 648
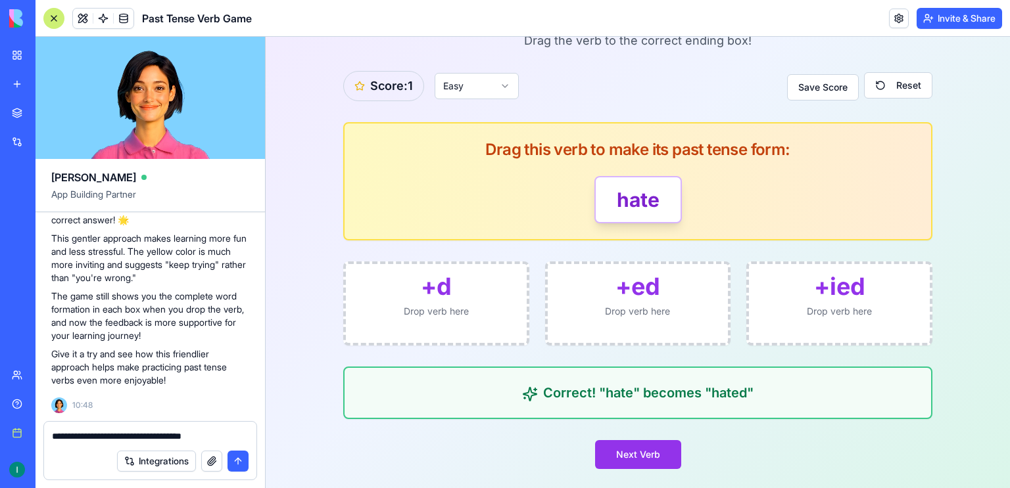
click at [0, 0] on lt-div at bounding box center [0, 0] width 0 height 0
click at [181, 436] on textarea "**********" at bounding box center [150, 436] width 197 height 13
click at [0, 0] on lt-div at bounding box center [0, 0] width 0 height 0
click at [176, 435] on textarea "**********" at bounding box center [150, 436] width 197 height 13
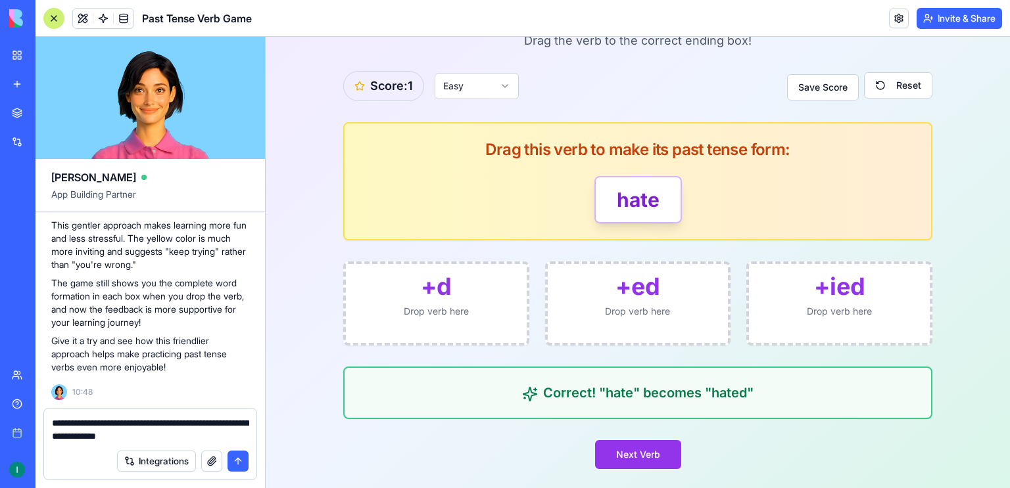
click at [142, 426] on textarea "**********" at bounding box center [150, 430] width 197 height 26
click at [237, 420] on textarea "**********" at bounding box center [150, 430] width 197 height 26
type textarea "**********"
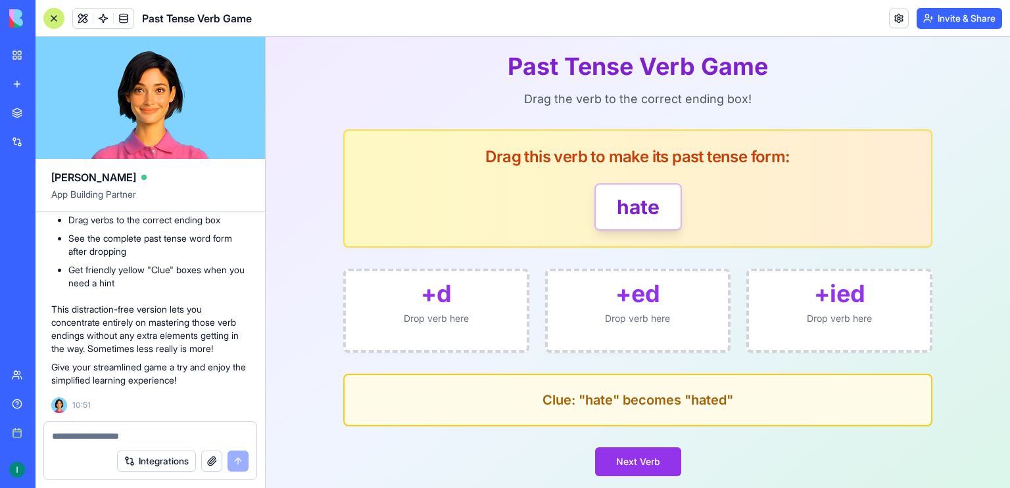
scroll to position [143, 0]
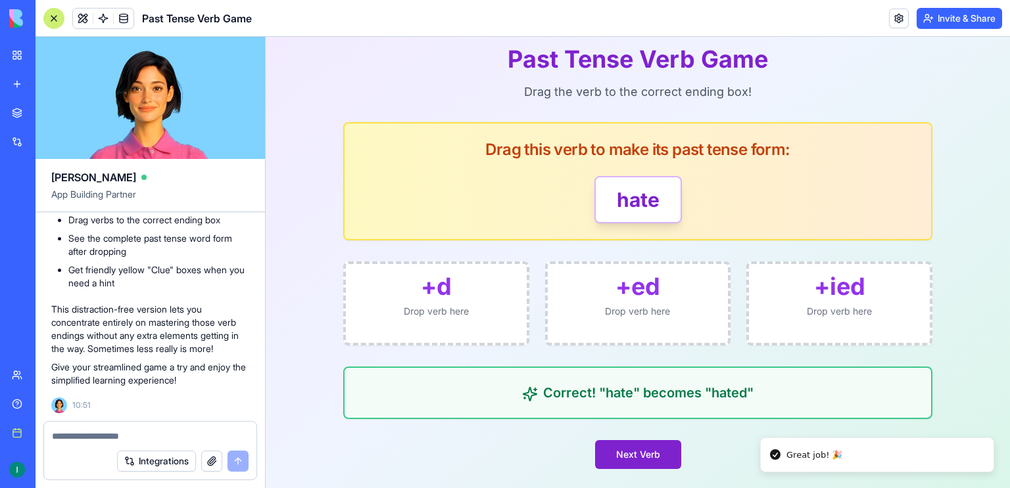
click at [661, 452] on button "Next Verb" at bounding box center [638, 454] width 86 height 29
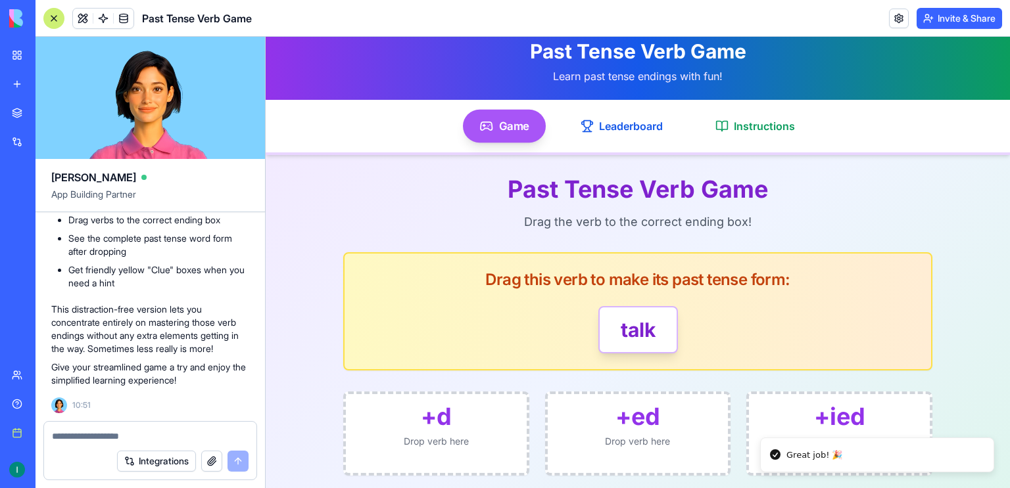
scroll to position [0, 0]
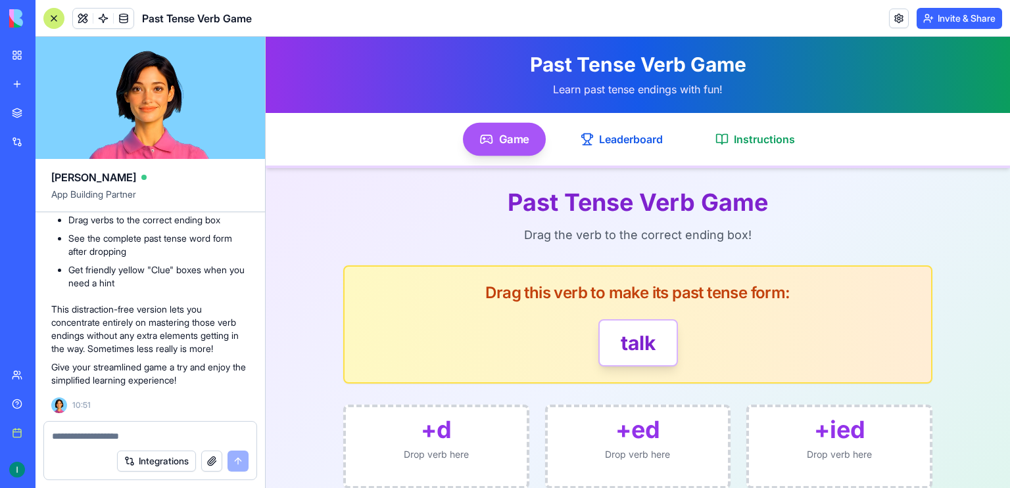
click at [175, 433] on textarea at bounding box center [150, 436] width 197 height 13
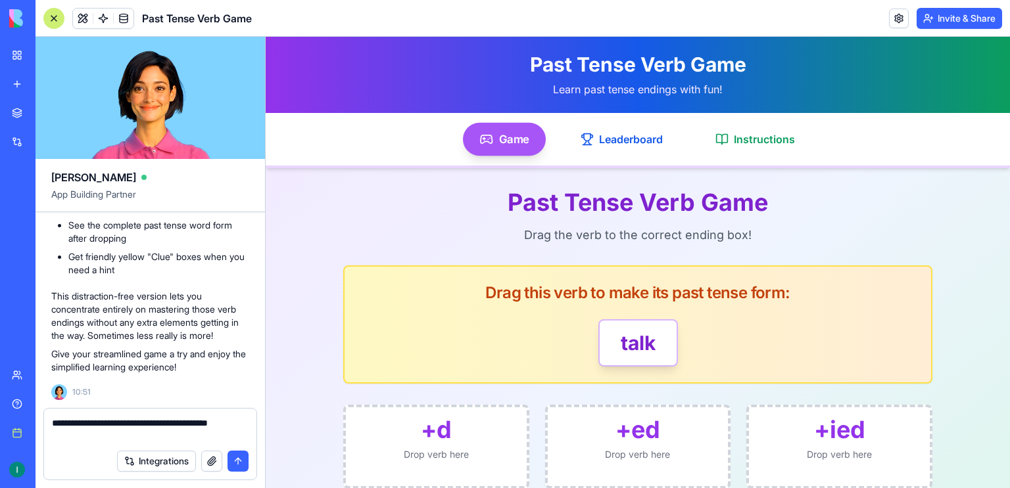
type textarea "**********"
click at [505, 137] on span "Game" at bounding box center [514, 139] width 30 height 16
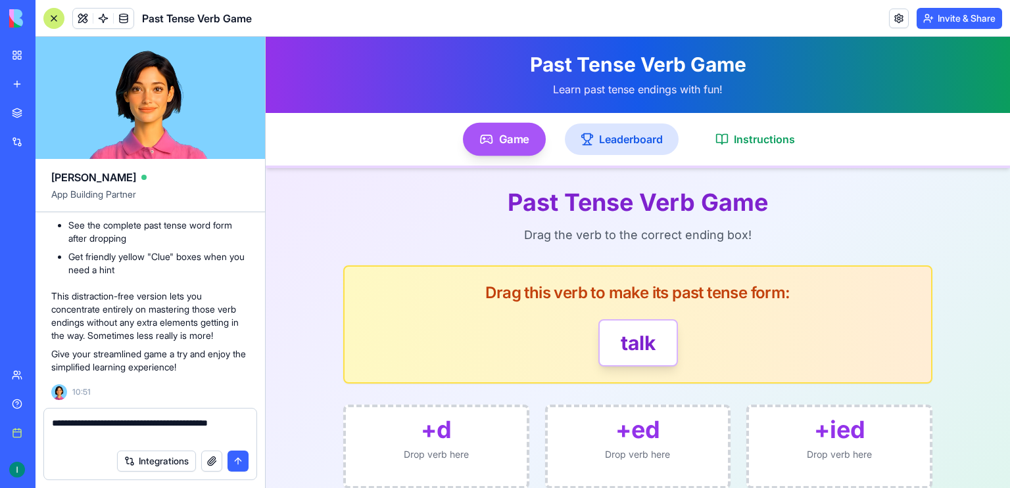
click at [624, 141] on span "Leaderboard" at bounding box center [631, 139] width 64 height 16
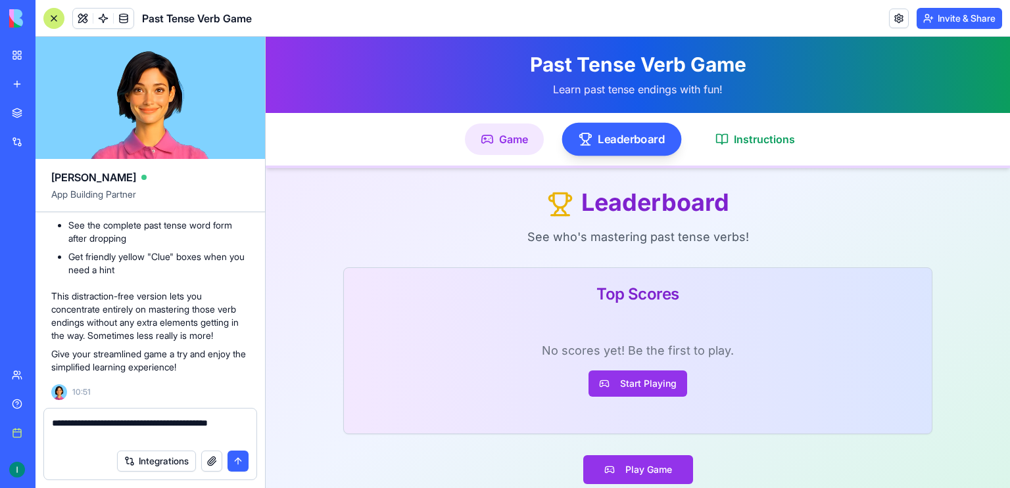
click at [499, 141] on span "Game" at bounding box center [513, 139] width 29 height 16
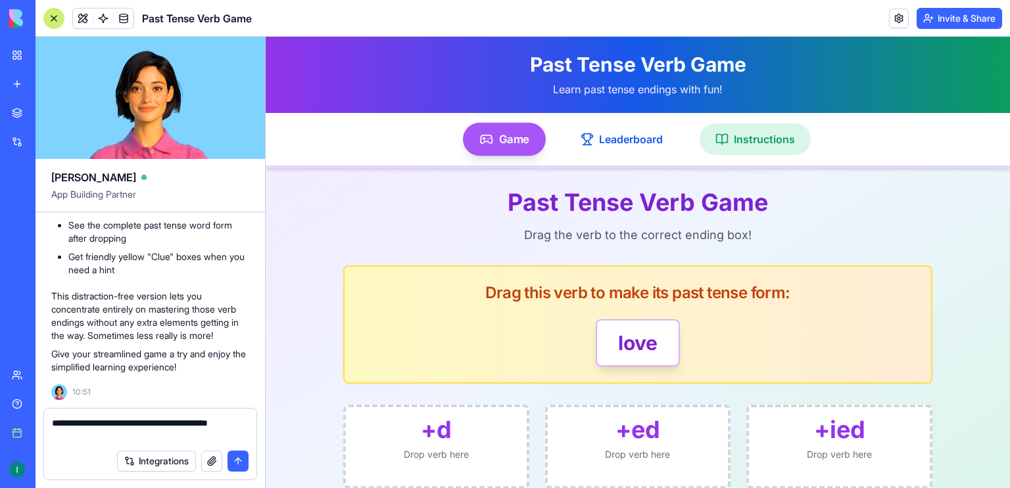
click at [778, 143] on span "Instructions" at bounding box center [764, 139] width 61 height 16
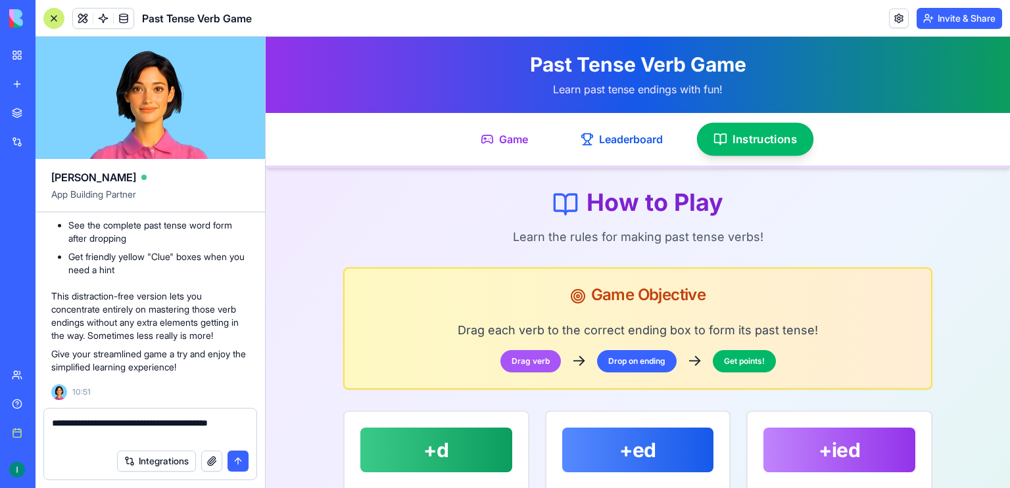
click at [22, 54] on link "My workspace" at bounding box center [30, 55] width 53 height 26
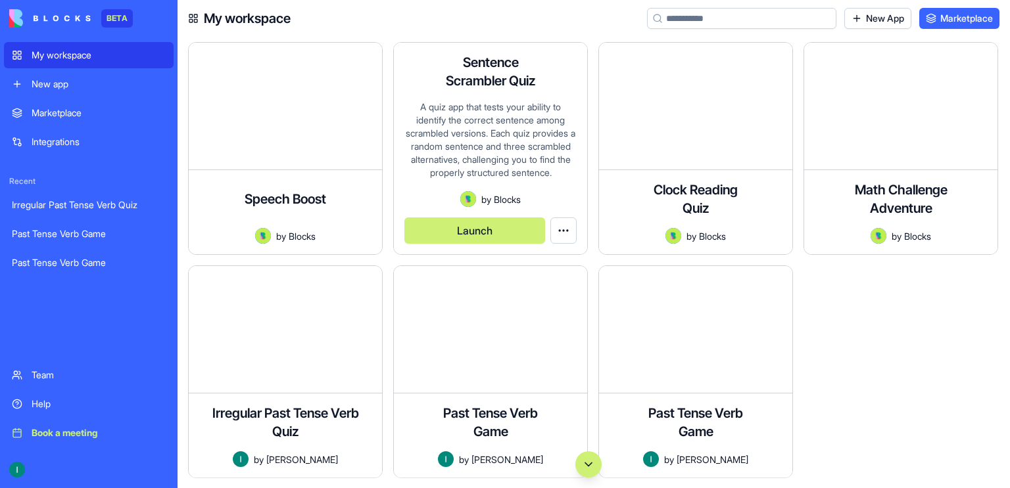
click at [494, 127] on div "A quiz app that tests your ability to identify the correct sentence among scram…" at bounding box center [490, 146] width 172 height 91
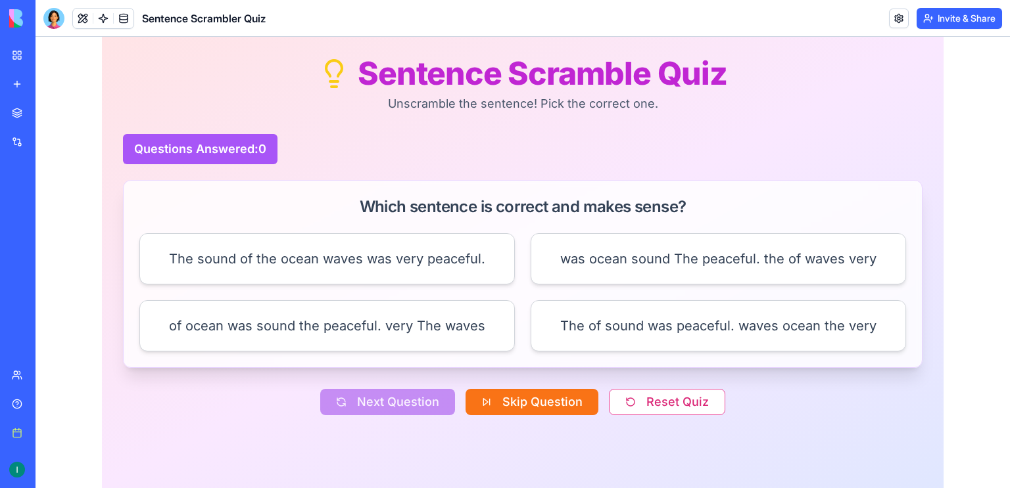
click at [20, 47] on link "My workspace" at bounding box center [30, 55] width 53 height 26
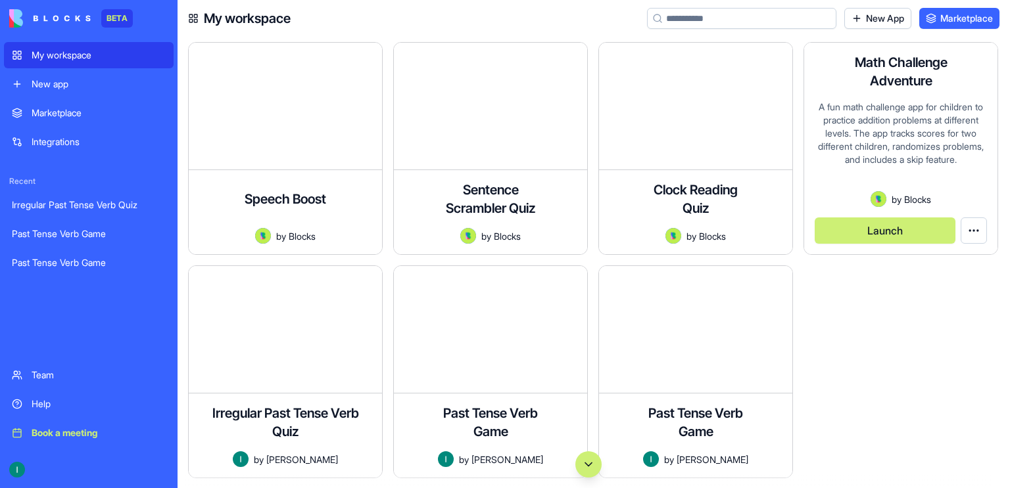
click at [908, 105] on div "A fun math challenge app for children to practice addition problems at differen…" at bounding box center [900, 146] width 172 height 91
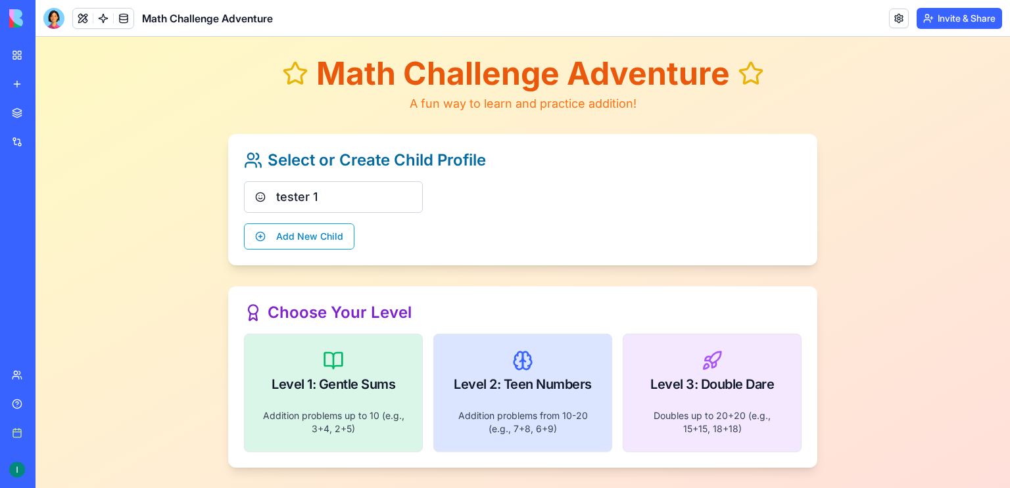
click at [19, 51] on link "My workspace" at bounding box center [30, 55] width 53 height 26
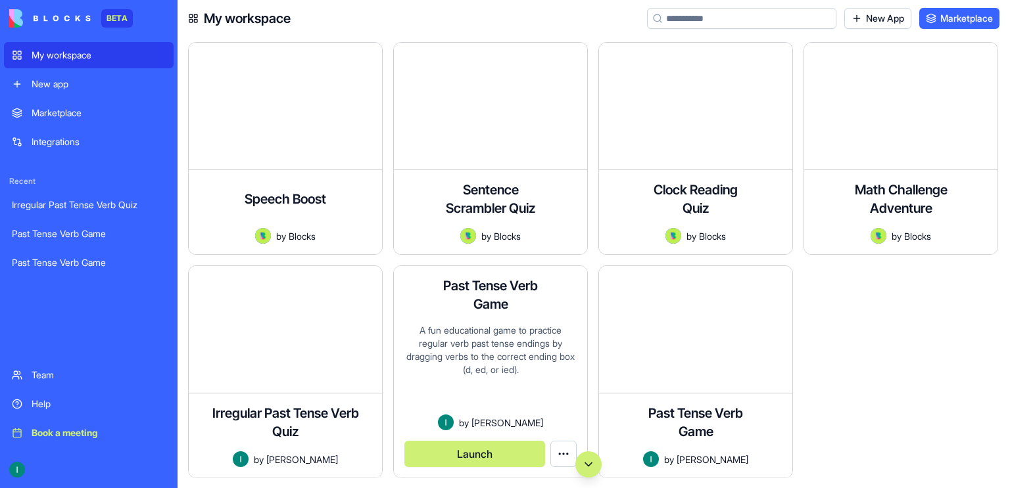
click at [477, 337] on div "A fun educational game to practice regular verb past tense endings by dragging …" at bounding box center [490, 369] width 172 height 91
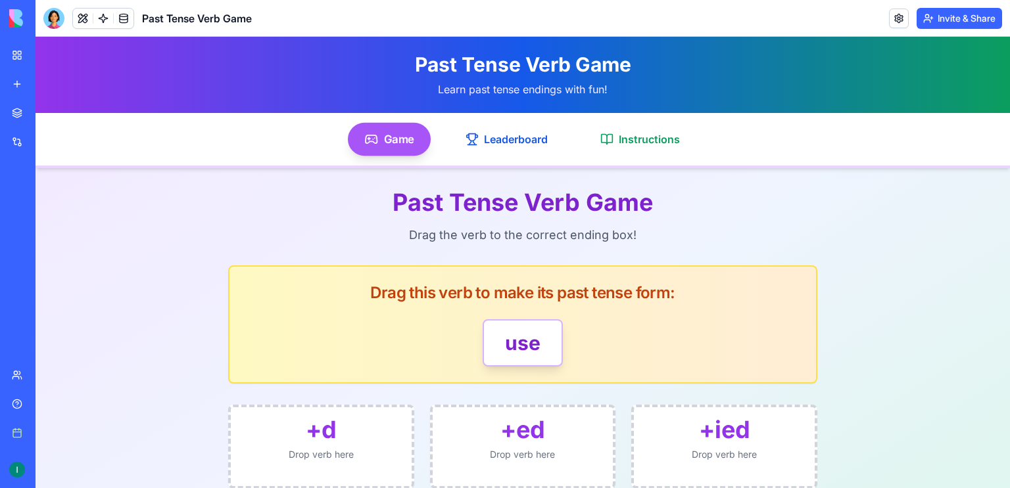
click at [11, 51] on link "My workspace" at bounding box center [30, 55] width 53 height 26
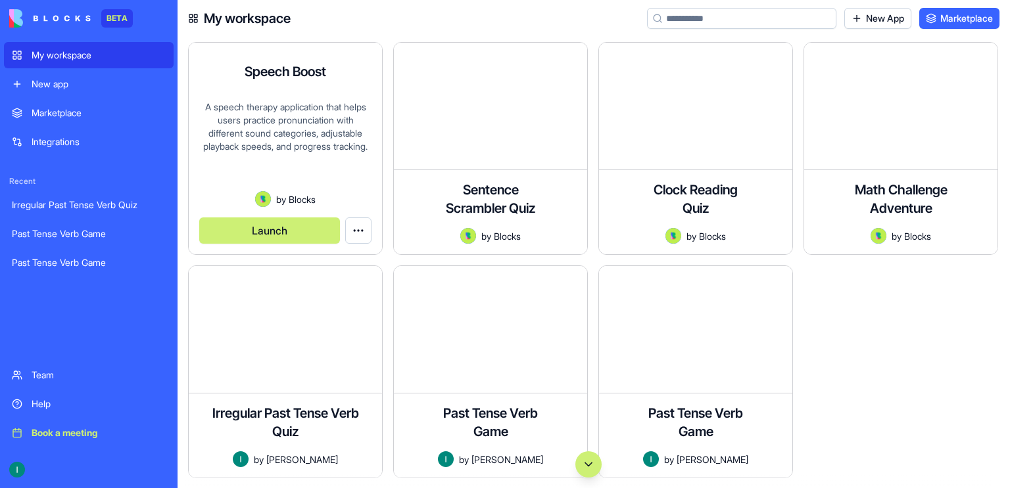
click at [246, 126] on div "A speech therapy application that helps users practice pronunciation with diffe…" at bounding box center [285, 146] width 172 height 91
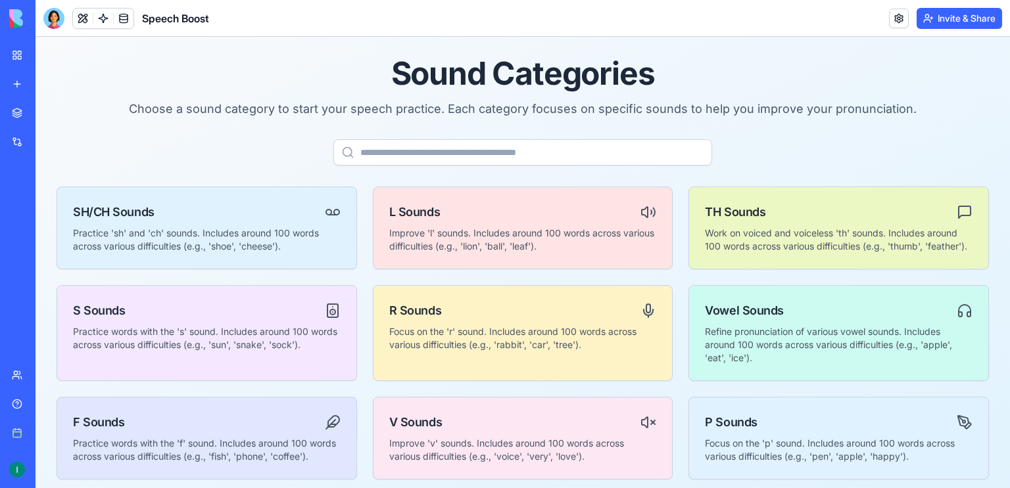
click at [12, 55] on link "My workspace" at bounding box center [30, 55] width 53 height 26
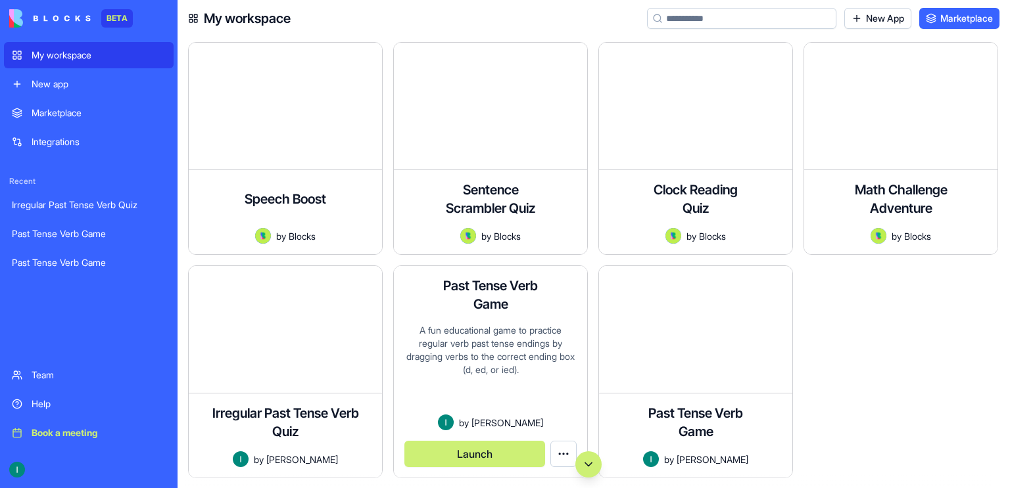
click at [459, 294] on h4 "Past Tense Verb Game" at bounding box center [490, 295] width 105 height 37
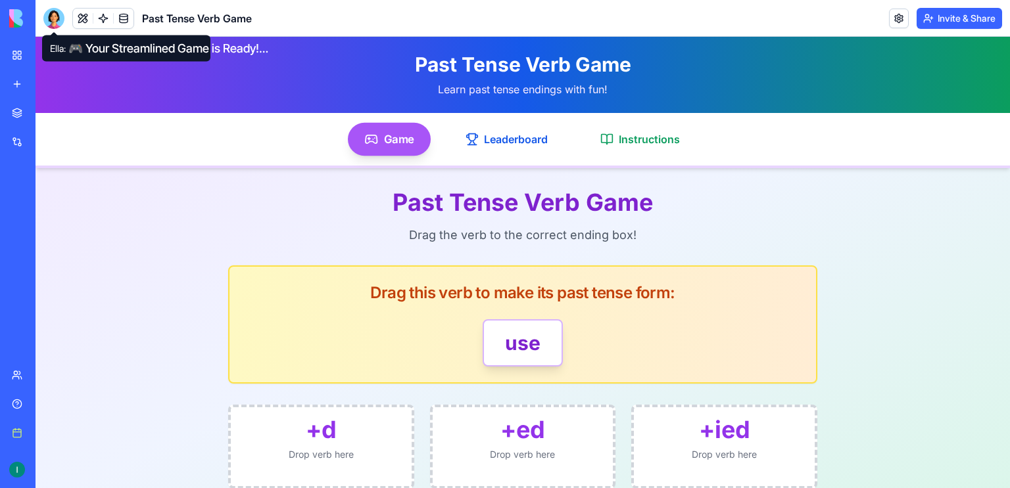
click at [45, 14] on div at bounding box center [53, 18] width 21 height 21
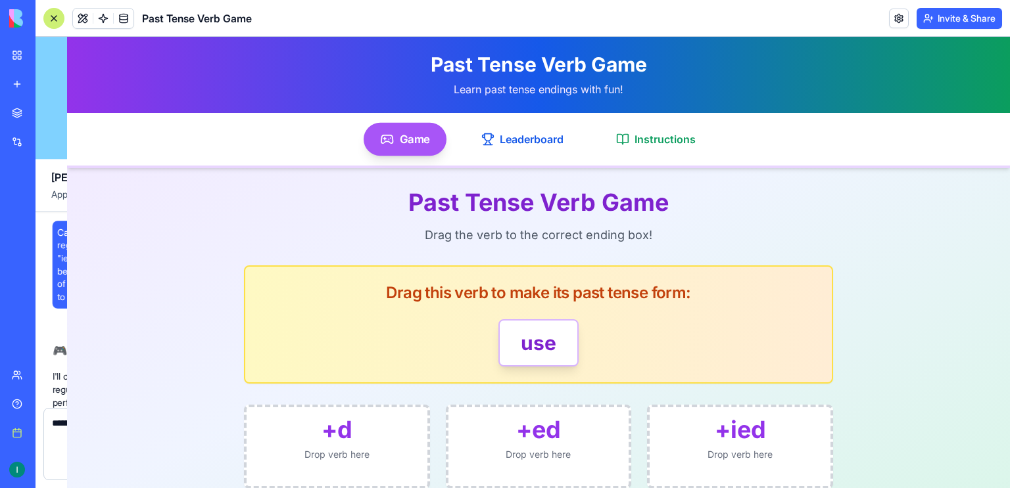
scroll to position [2361, 0]
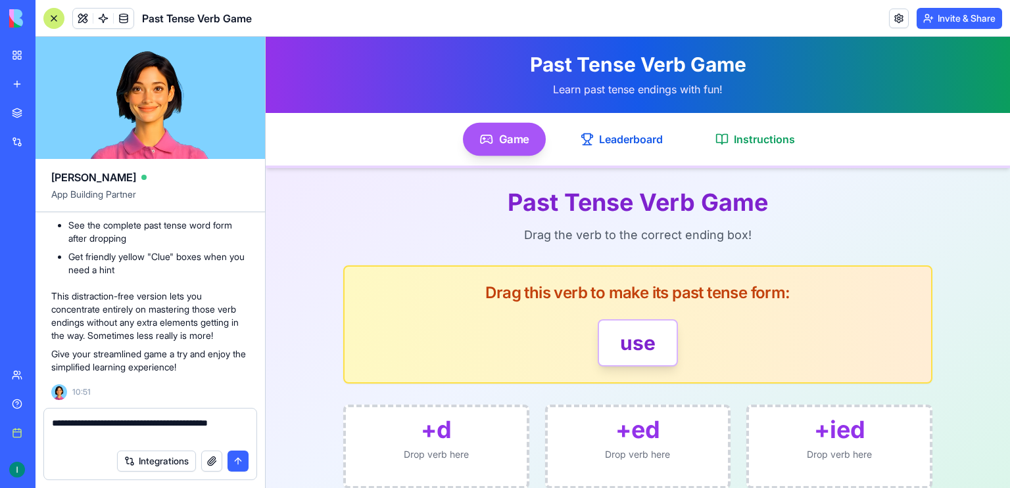
click at [177, 425] on textarea "**********" at bounding box center [150, 430] width 197 height 26
type textarea "**********"
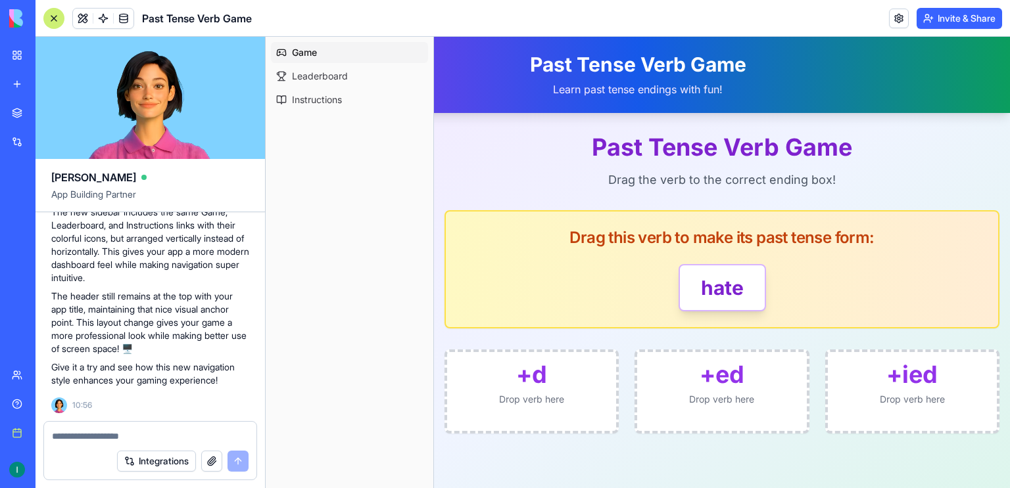
scroll to position [2803, 0]
click at [147, 438] on textarea at bounding box center [150, 436] width 197 height 13
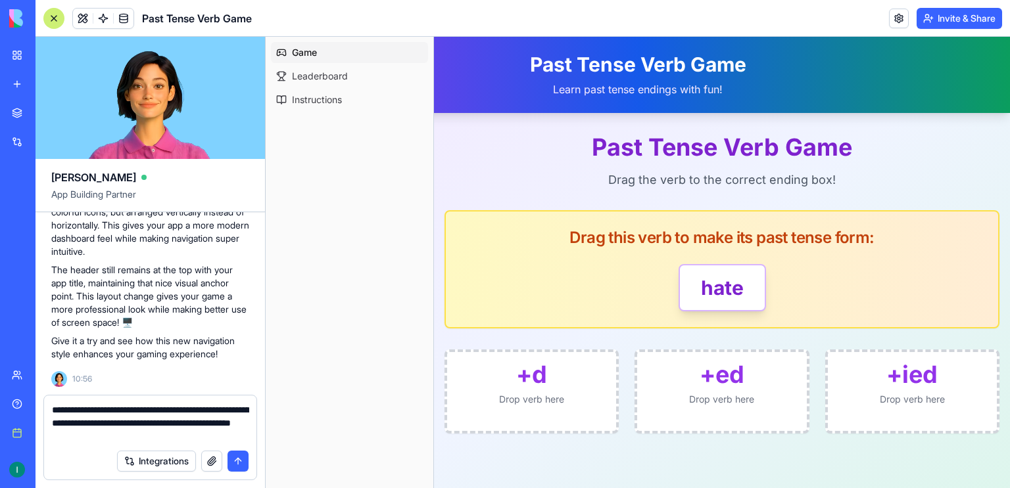
type textarea "**********"
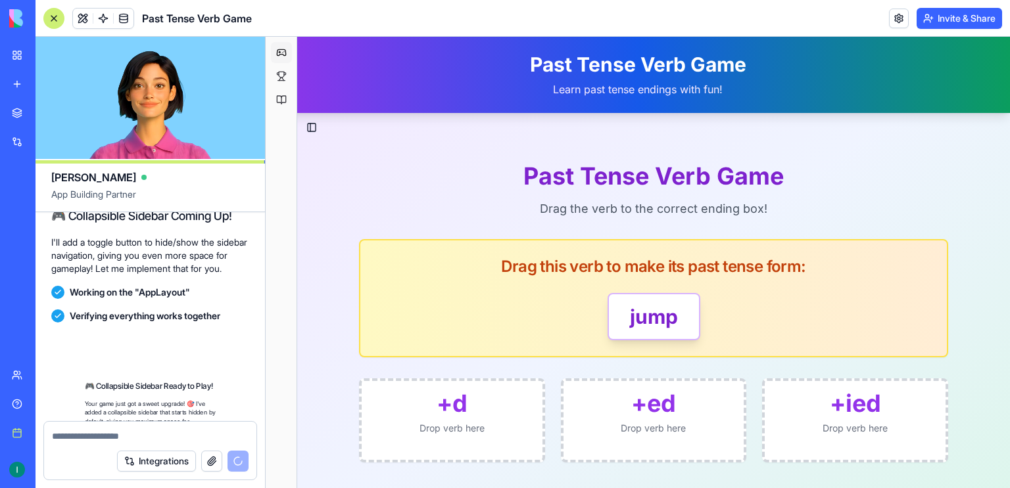
scroll to position [3336, 0]
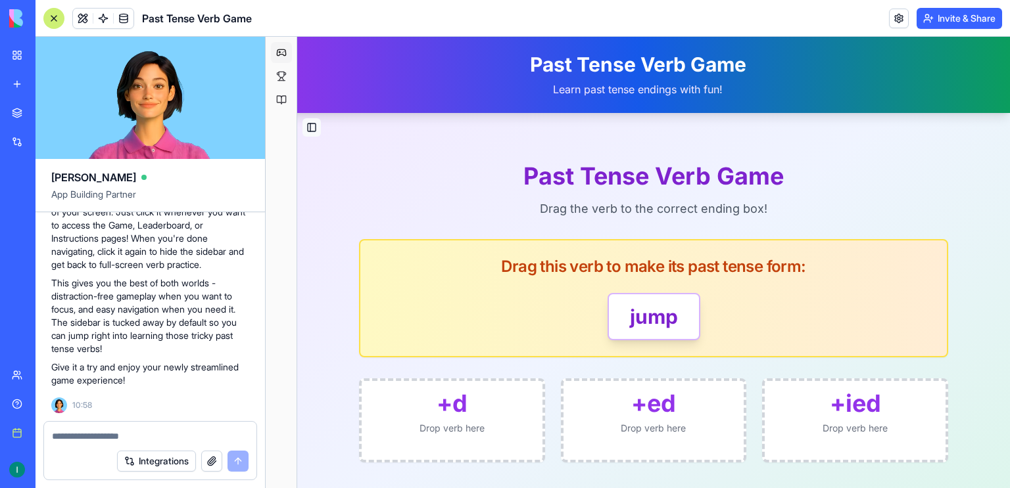
click at [314, 132] on button "Toggle Sidebar" at bounding box center [311, 127] width 18 height 18
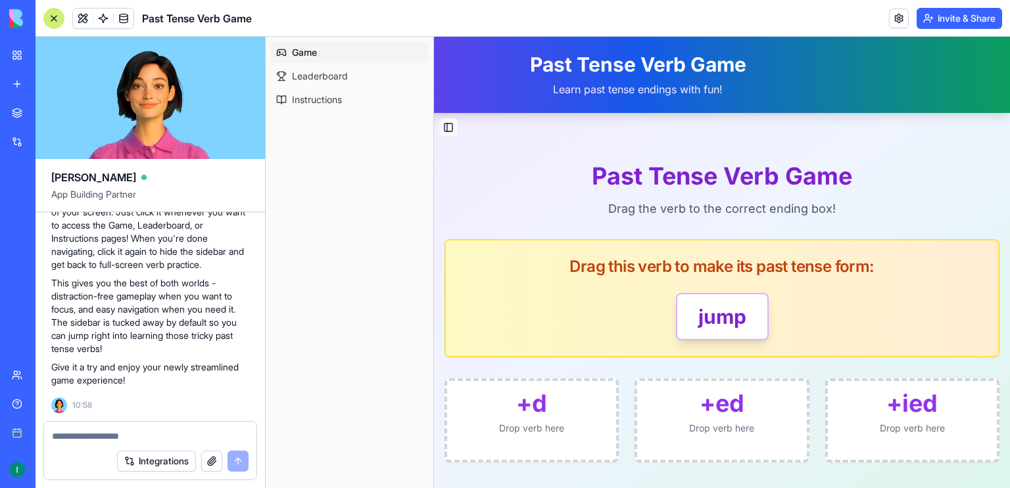
click at [444, 128] on button "Toggle Sidebar" at bounding box center [448, 127] width 18 height 18
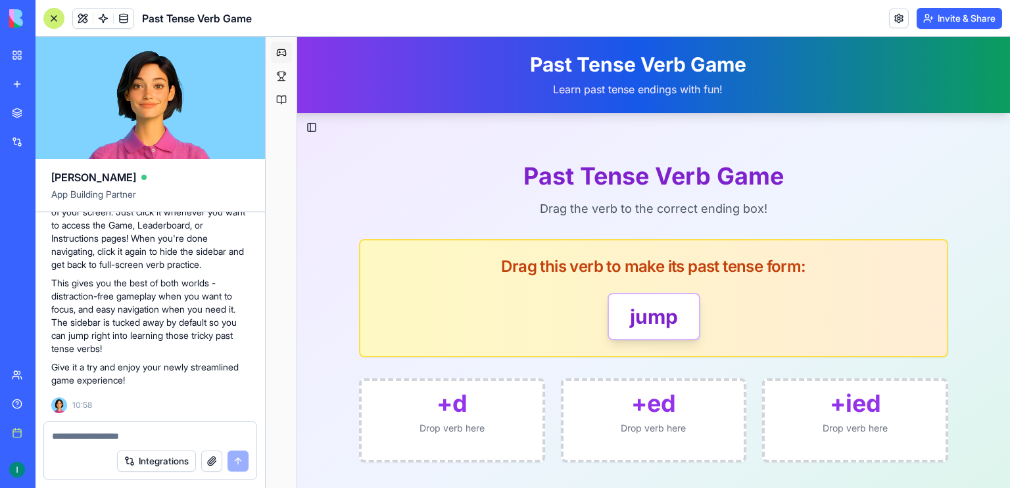
scroll to position [76, 0]
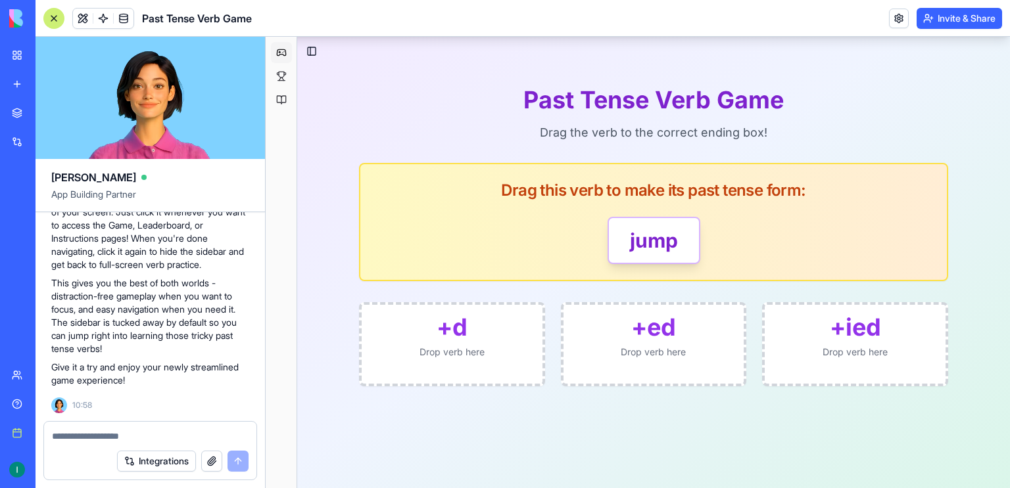
click at [55, 22] on div at bounding box center [53, 18] width 21 height 21
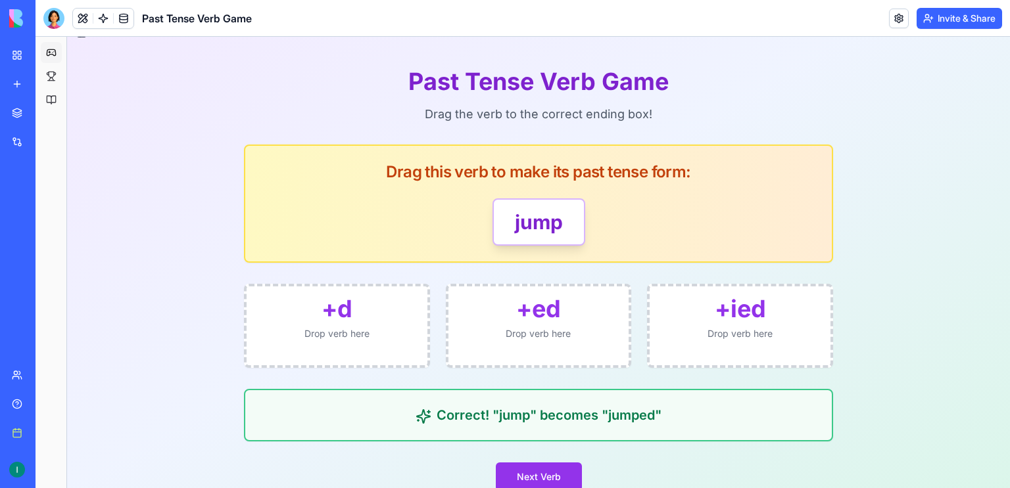
scroll to position [118, 0]
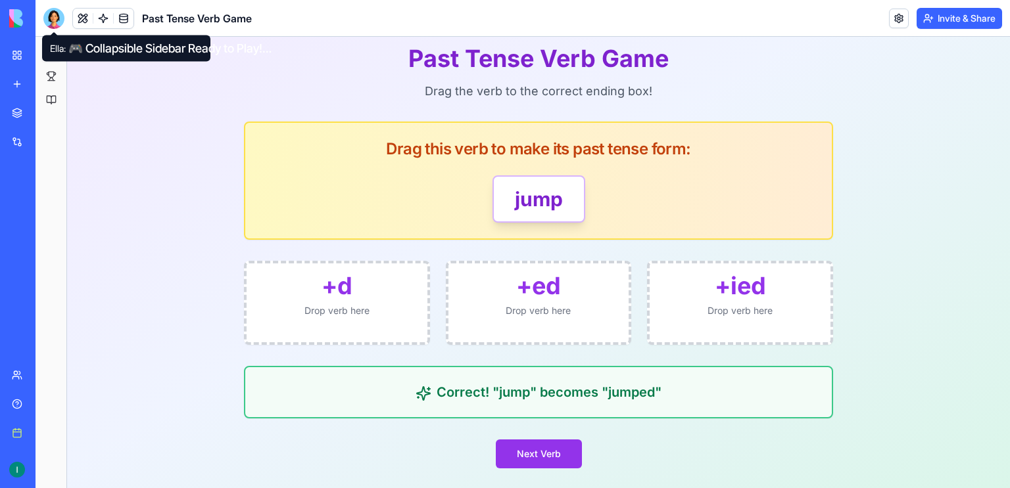
click at [55, 22] on div at bounding box center [53, 18] width 21 height 21
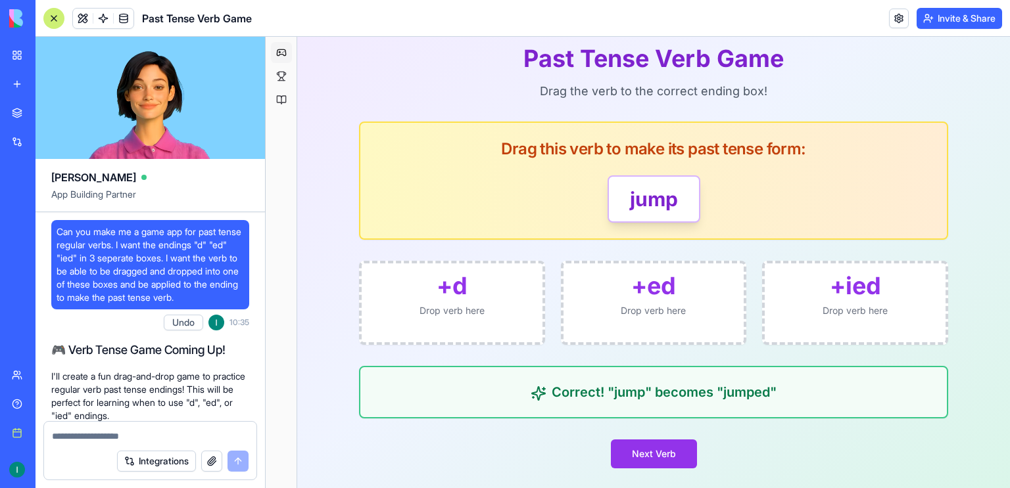
scroll to position [3336, 0]
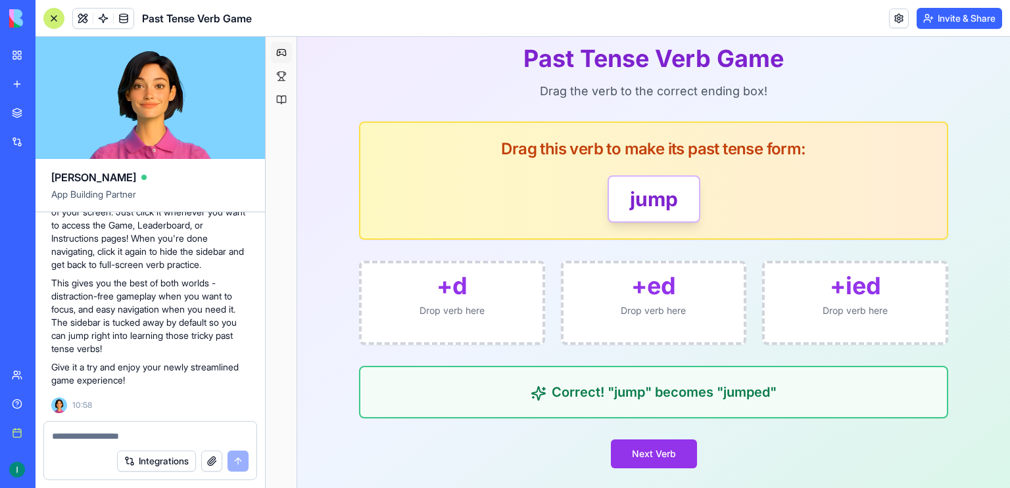
click at [123, 434] on textarea at bounding box center [150, 436] width 197 height 13
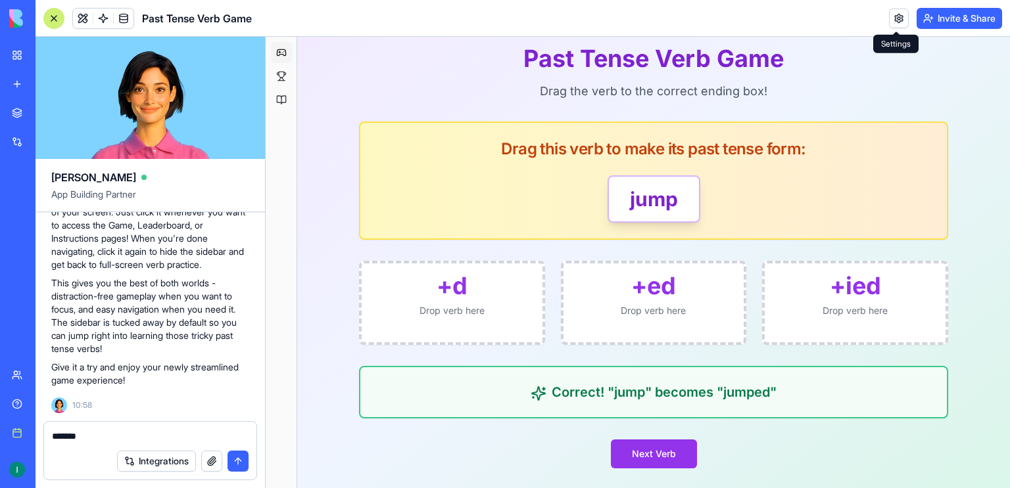
type textarea "*******"
click at [889, 16] on link at bounding box center [899, 19] width 20 height 20
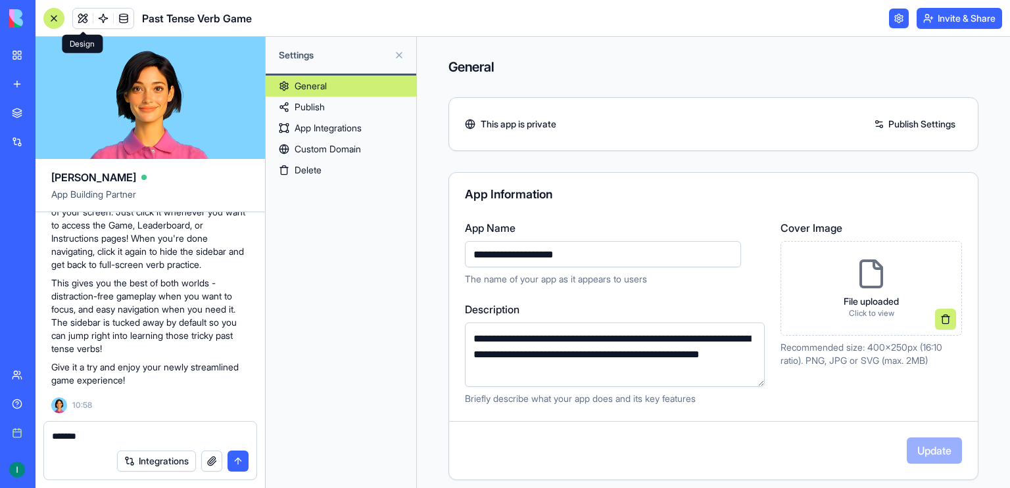
click at [82, 20] on link at bounding box center [83, 19] width 20 height 20
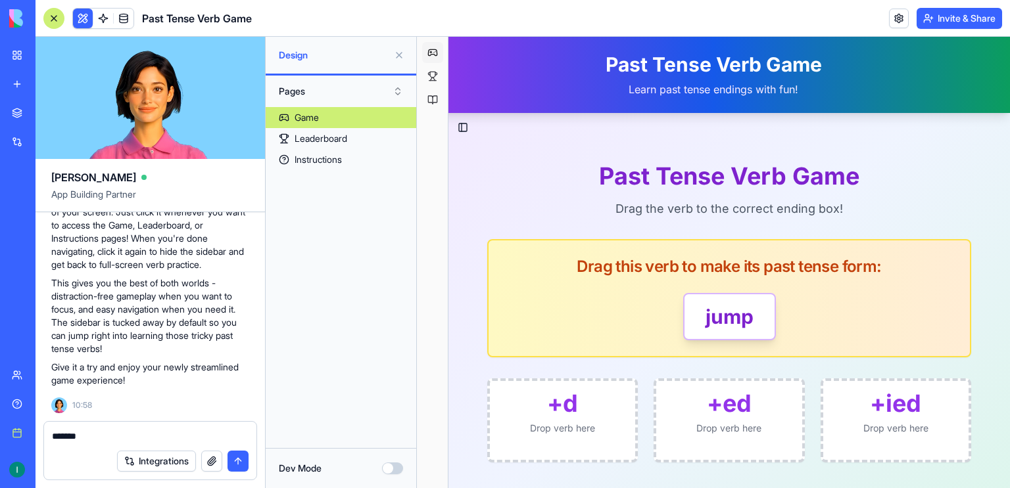
click at [737, 95] on p "Learn past tense endings with fun!" at bounding box center [713, 90] width 484 height 16
click at [665, 84] on p "Learn past tense endings with fun!" at bounding box center [713, 90] width 484 height 16
click at [380, 114] on link "Game" at bounding box center [341, 117] width 151 height 21
click at [394, 464] on button "Dev Mode" at bounding box center [392, 469] width 21 height 12
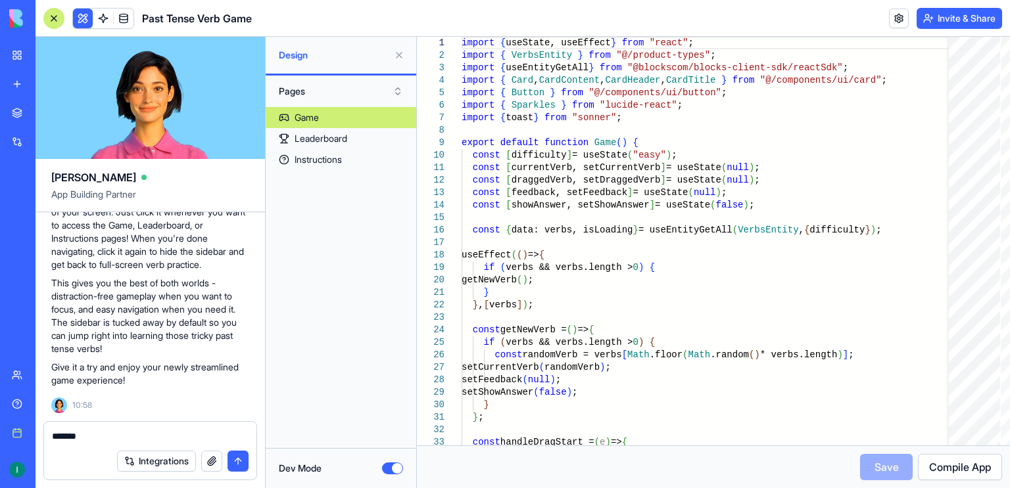
click at [337, 91] on button "Pages" at bounding box center [340, 91] width 137 height 21
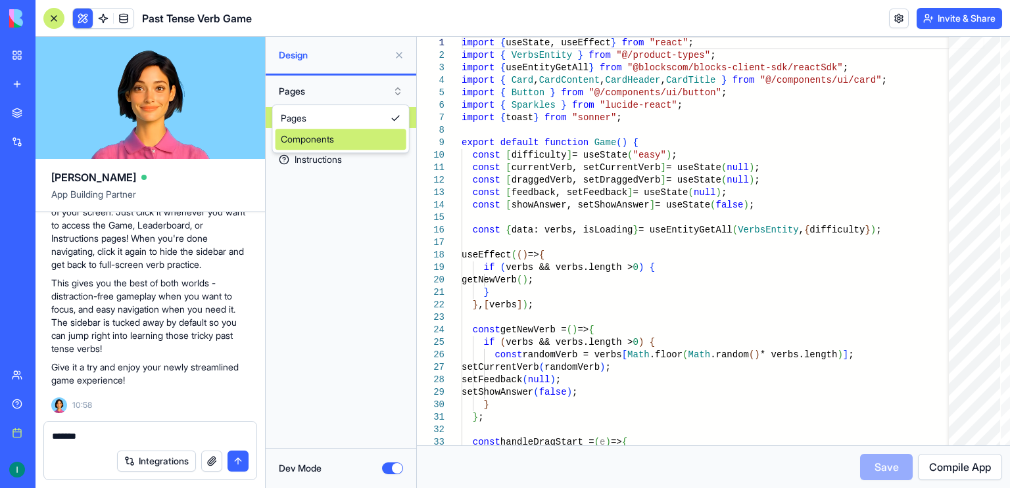
click at [321, 144] on div "Components" at bounding box center [340, 139] width 131 height 21
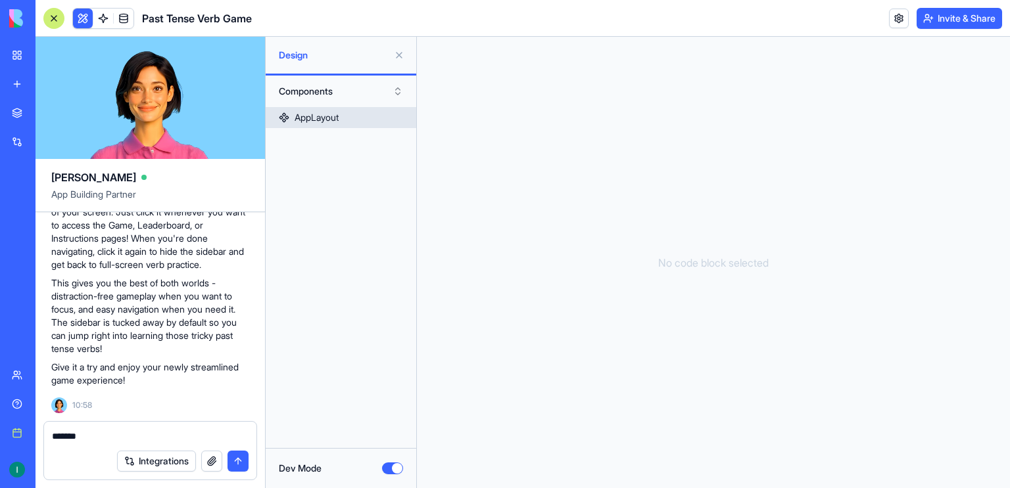
click at [327, 116] on div "AppLayout" at bounding box center [316, 117] width 44 height 13
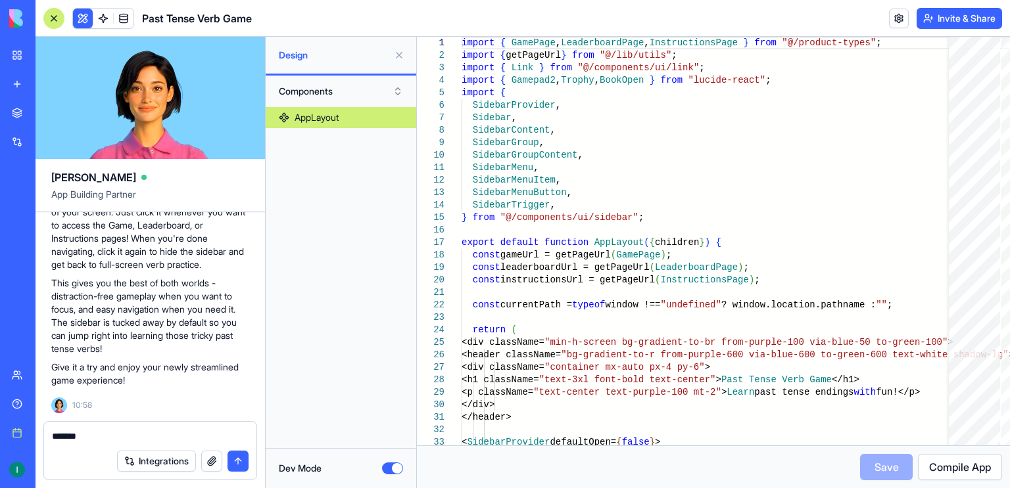
click at [309, 89] on button "Components" at bounding box center [340, 91] width 137 height 21
click at [299, 123] on div "Pages" at bounding box center [340, 118] width 131 height 21
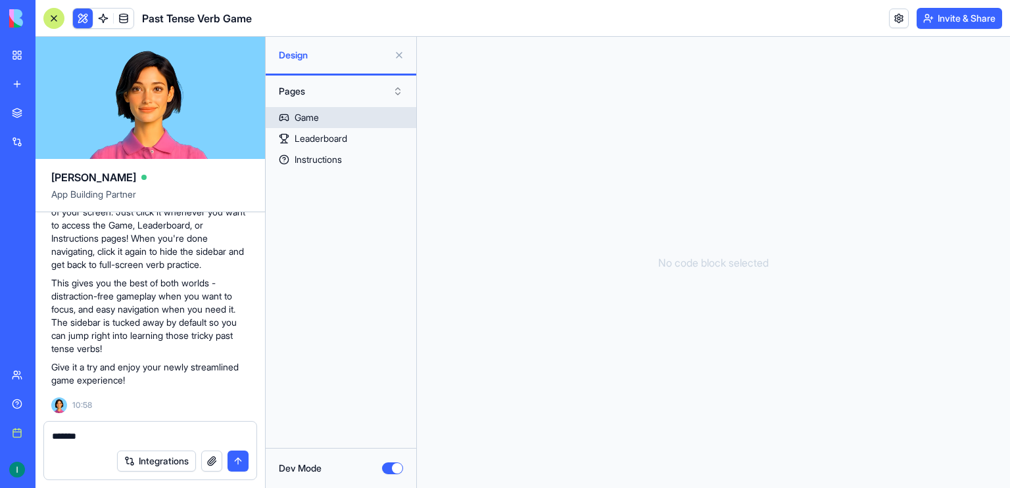
click at [299, 123] on div "Game" at bounding box center [306, 117] width 24 height 13
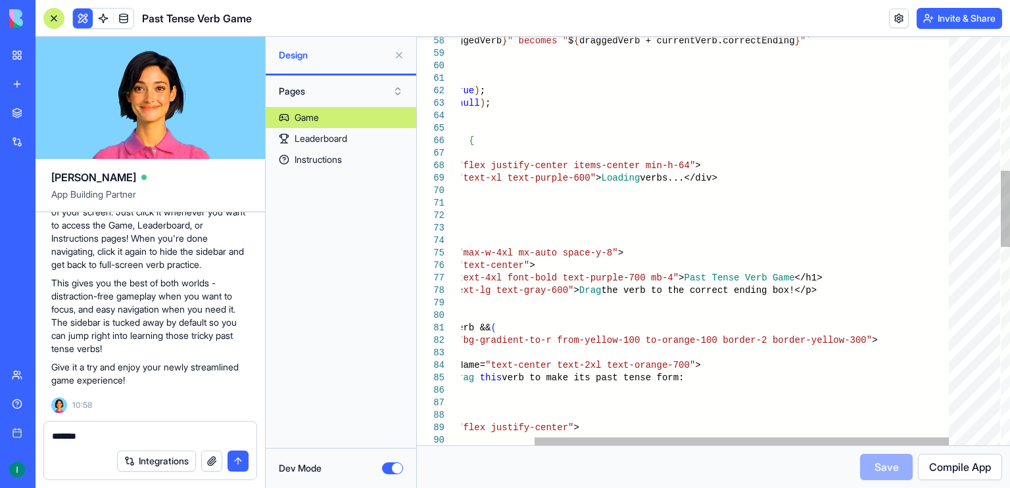
click at [867, 291] on div "message: `" $ { draggedVerb } " becomes " $ { draggedVerb + currentVerb.correct…" at bounding box center [666, 414] width 583 height 2182
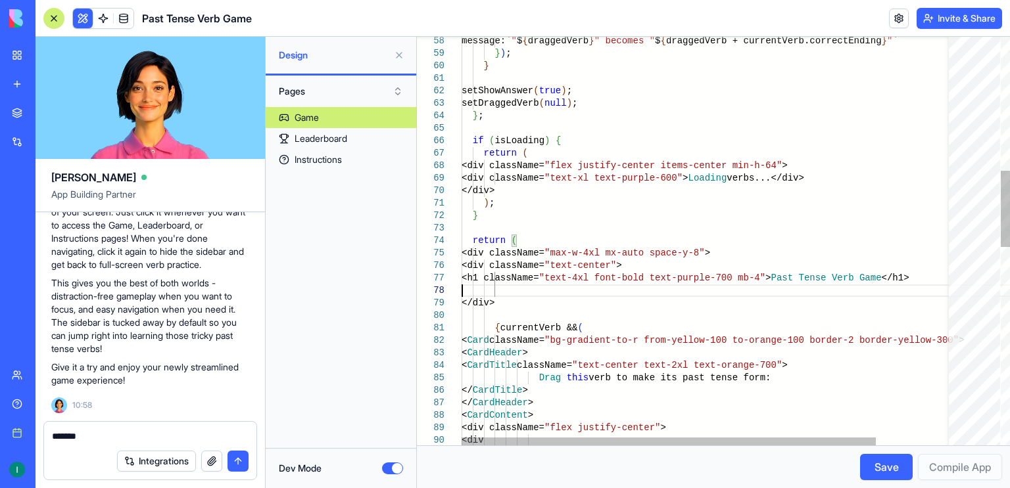
type textarea "**********"
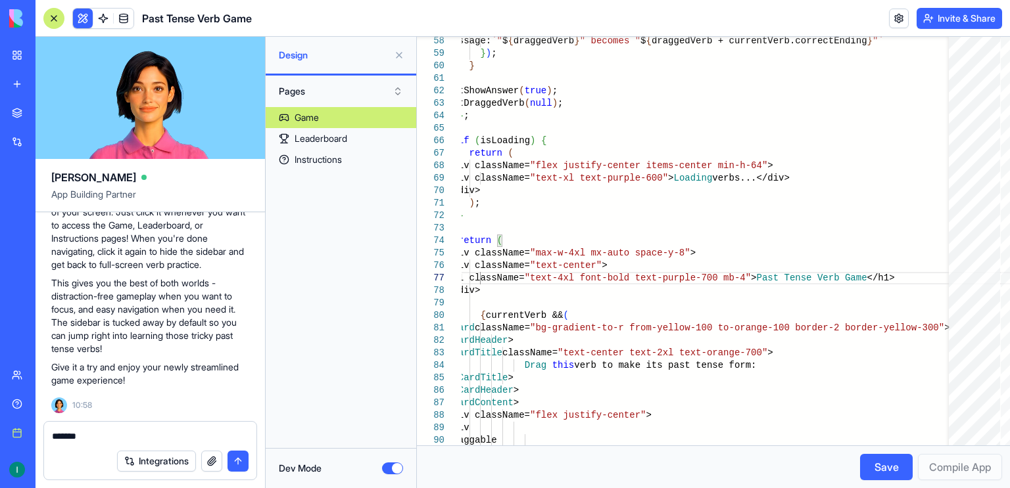
click at [877, 464] on button "Save" at bounding box center [886, 467] width 53 height 26
click at [397, 57] on button at bounding box center [398, 55] width 21 height 21
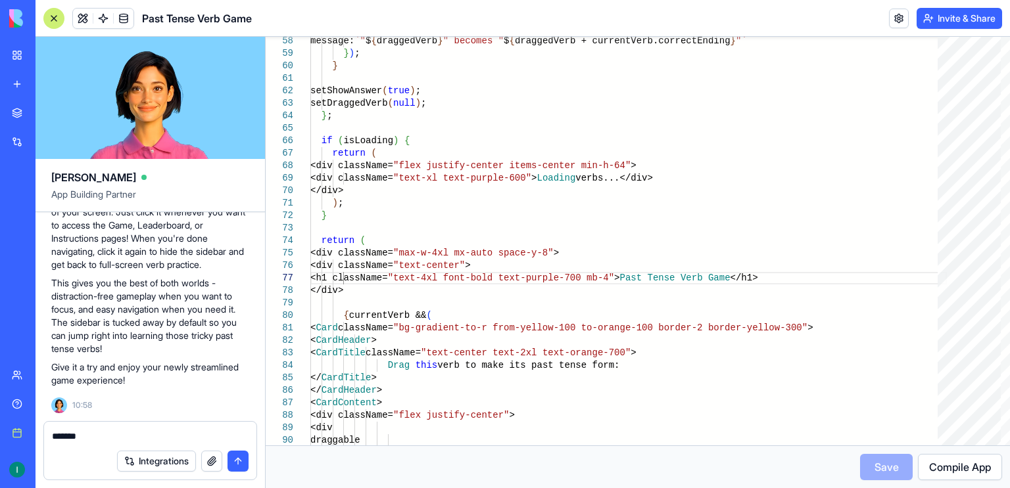
click at [61, 17] on div at bounding box center [53, 18] width 21 height 21
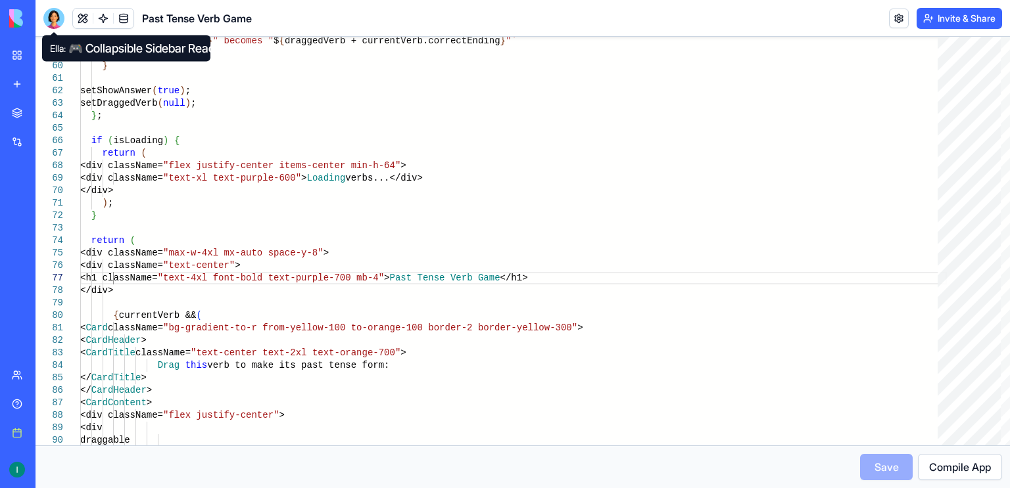
click at [60, 20] on div at bounding box center [53, 18] width 21 height 21
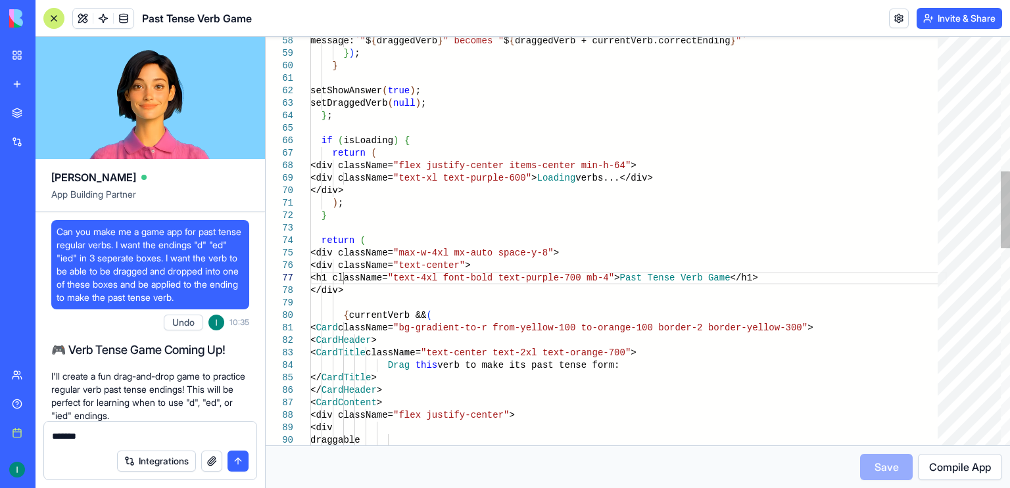
scroll to position [3336, 0]
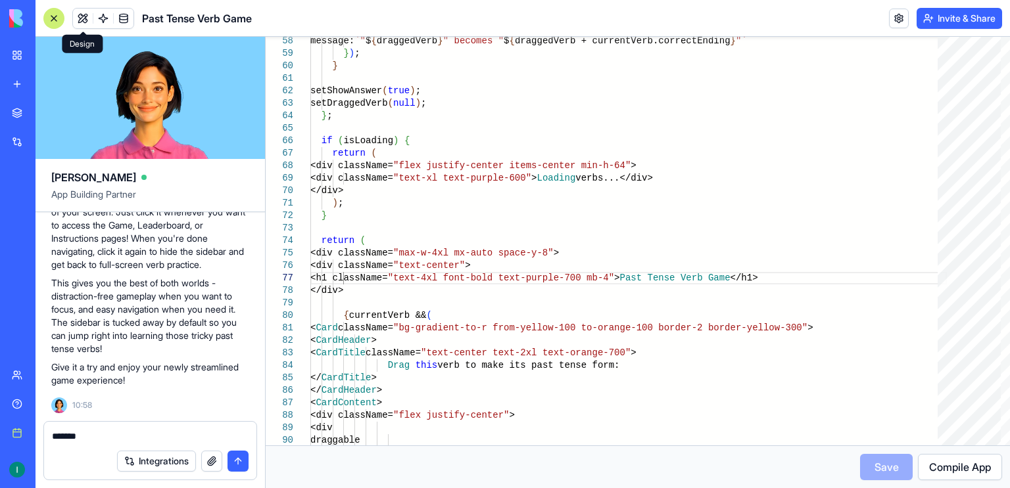
click at [80, 20] on button at bounding box center [83, 19] width 20 height 20
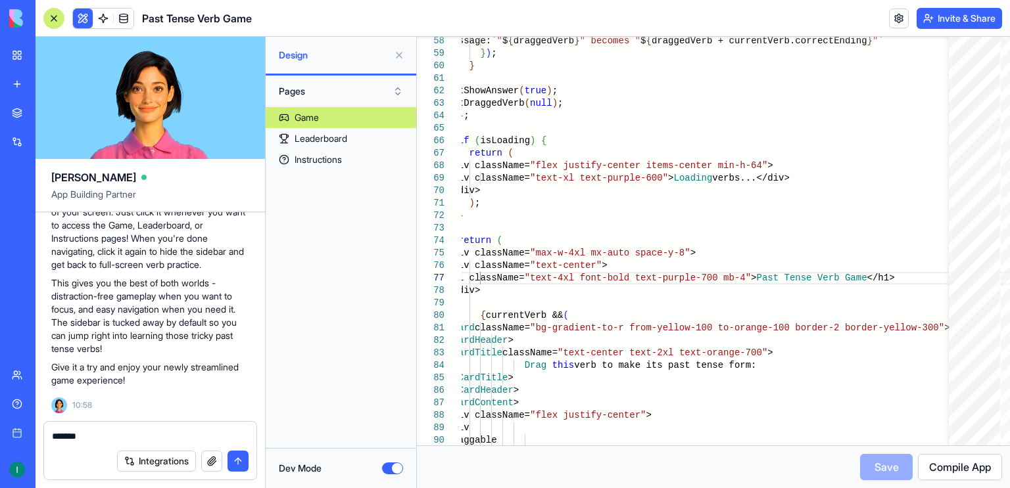
click at [80, 20] on button at bounding box center [83, 19] width 20 height 20
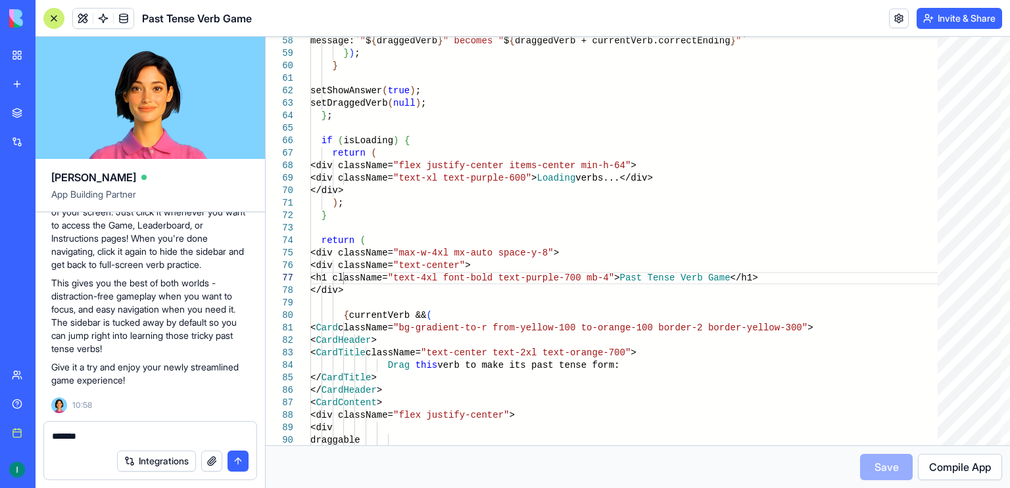
click at [17, 64] on link "My workspace" at bounding box center [30, 55] width 53 height 26
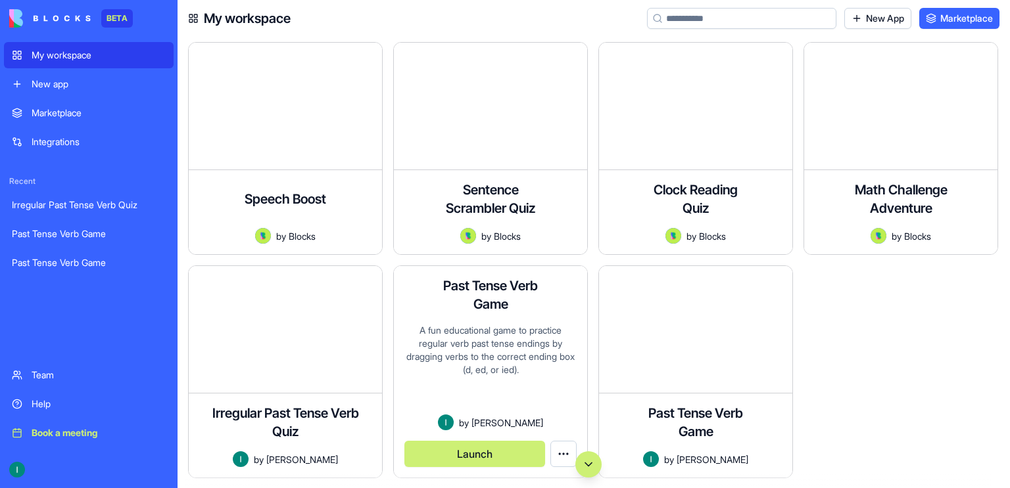
click at [548, 379] on div "A fun educational game to practice regular verb past tense endings by dragging …" at bounding box center [490, 369] width 172 height 91
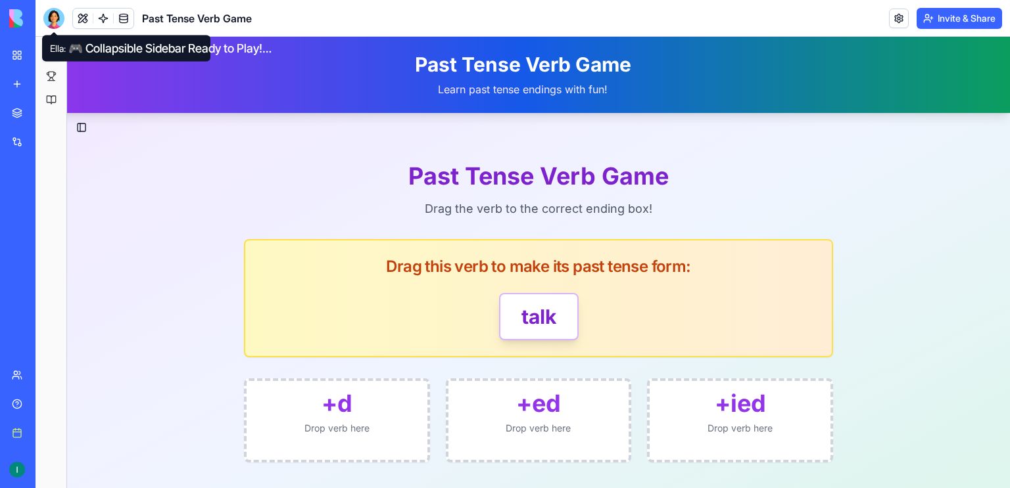
click at [53, 23] on div at bounding box center [53, 18] width 21 height 21
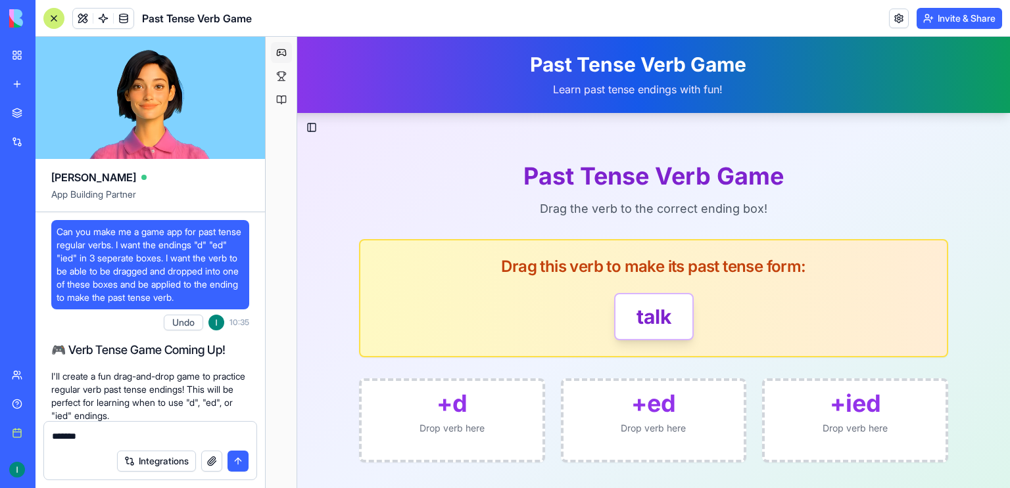
scroll to position [3336, 0]
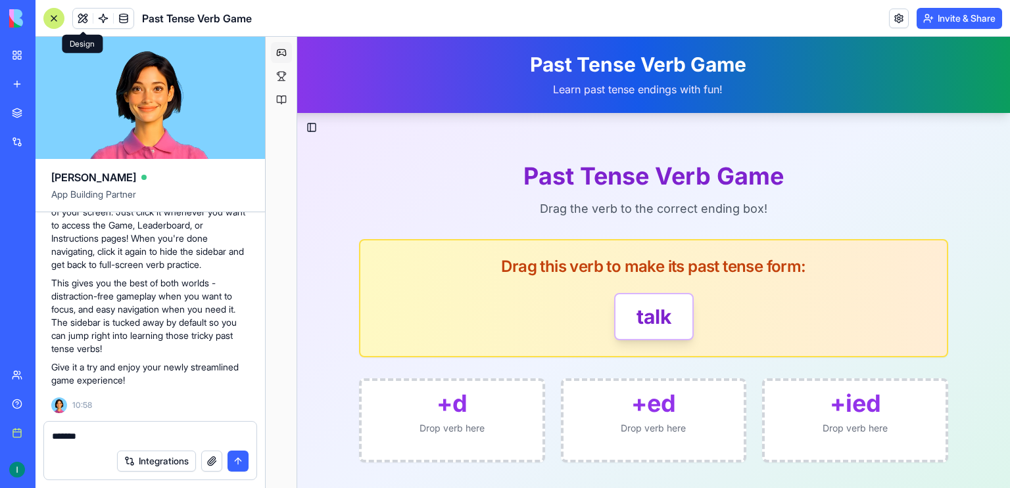
click at [88, 20] on button at bounding box center [83, 19] width 20 height 20
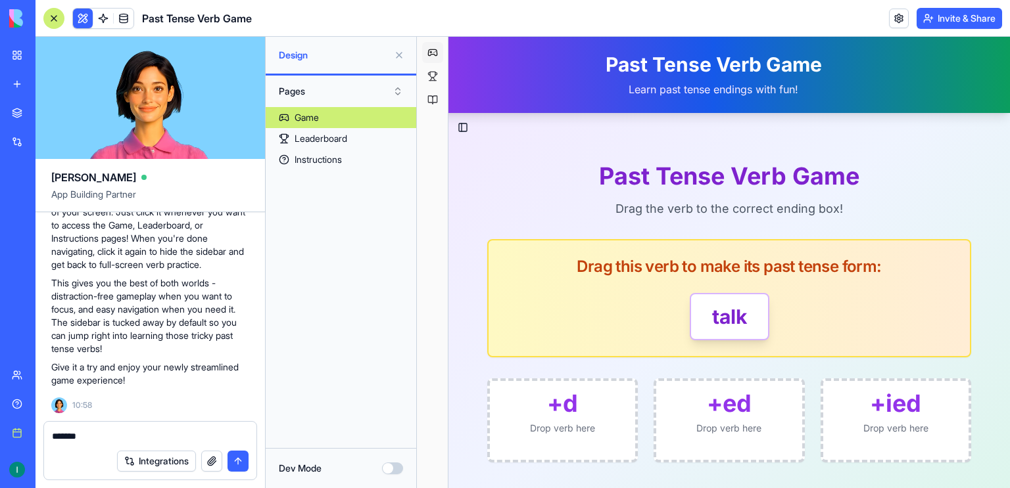
click at [335, 111] on link "Game" at bounding box center [341, 117] width 151 height 21
click at [391, 475] on div "Dev Mode" at bounding box center [341, 468] width 151 height 40
click at [388, 469] on button "Dev Mode" at bounding box center [392, 469] width 21 height 12
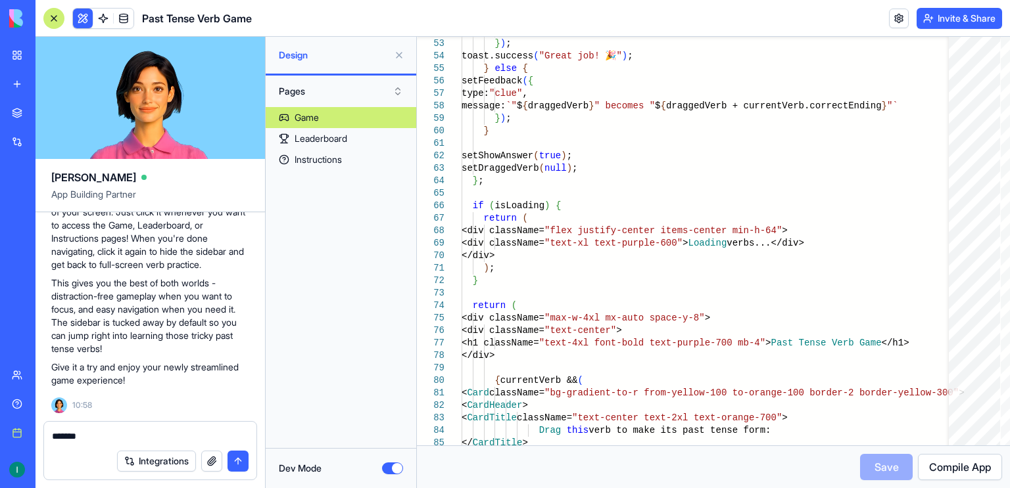
click at [964, 470] on span "Compile App" at bounding box center [960, 467] width 62 height 16
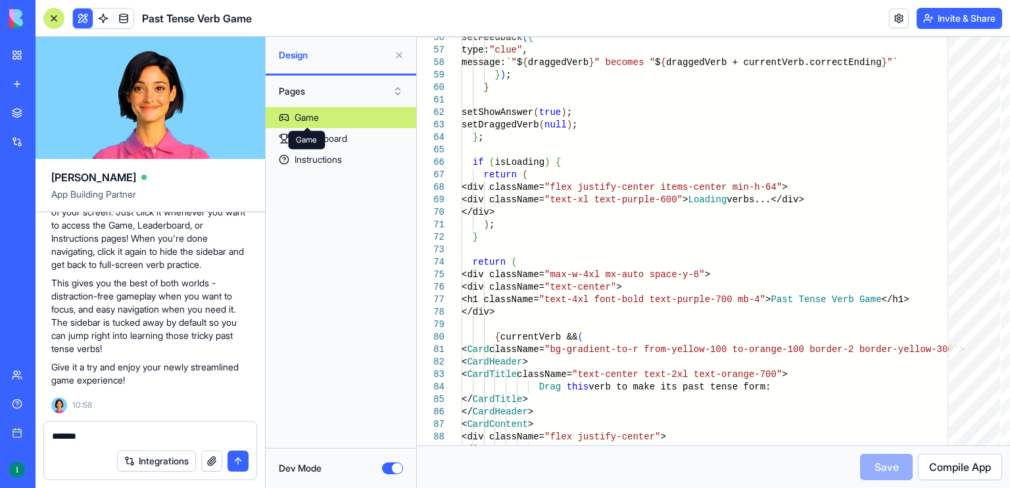
click at [28, 62] on link "My workspace" at bounding box center [30, 55] width 53 height 26
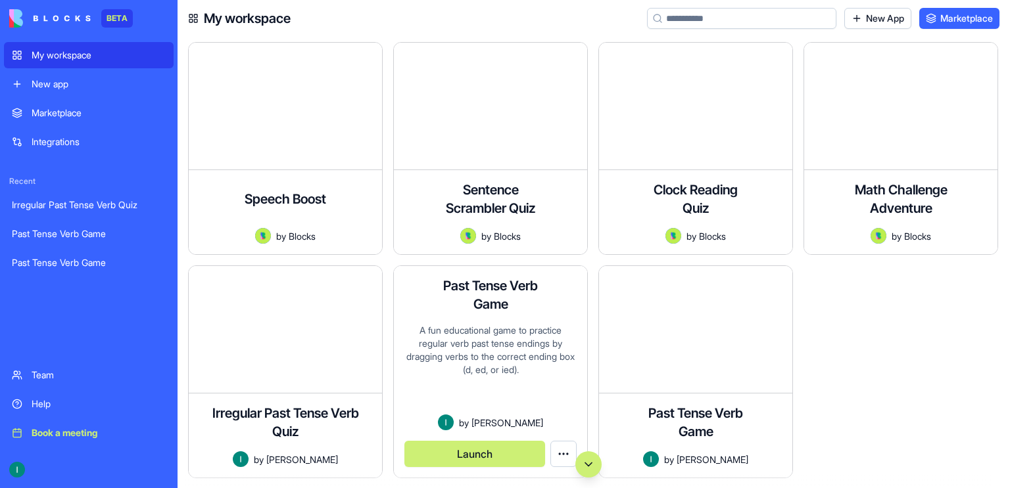
click at [433, 318] on div "Past Tense Verb Game A fun educational game to practice regular verb past tense…" at bounding box center [490, 372] width 193 height 212
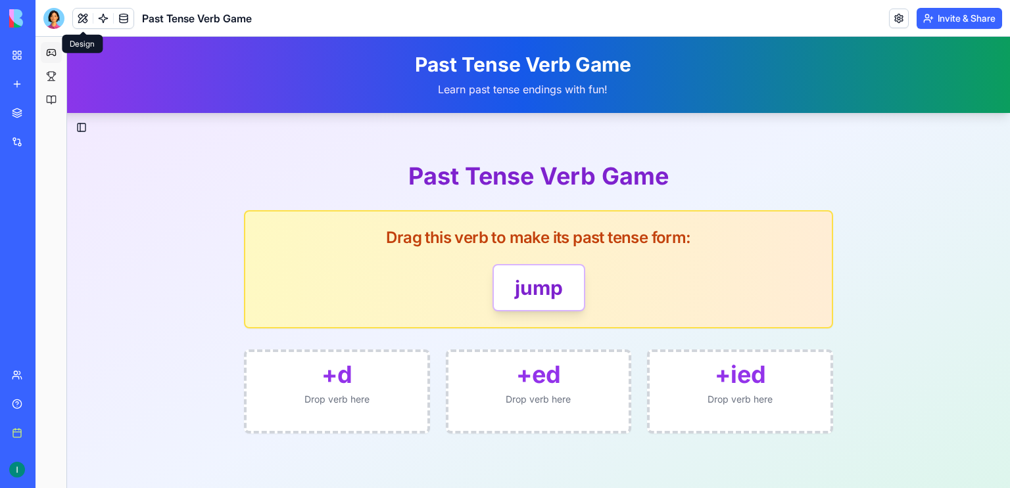
click at [83, 19] on button at bounding box center [83, 19] width 20 height 20
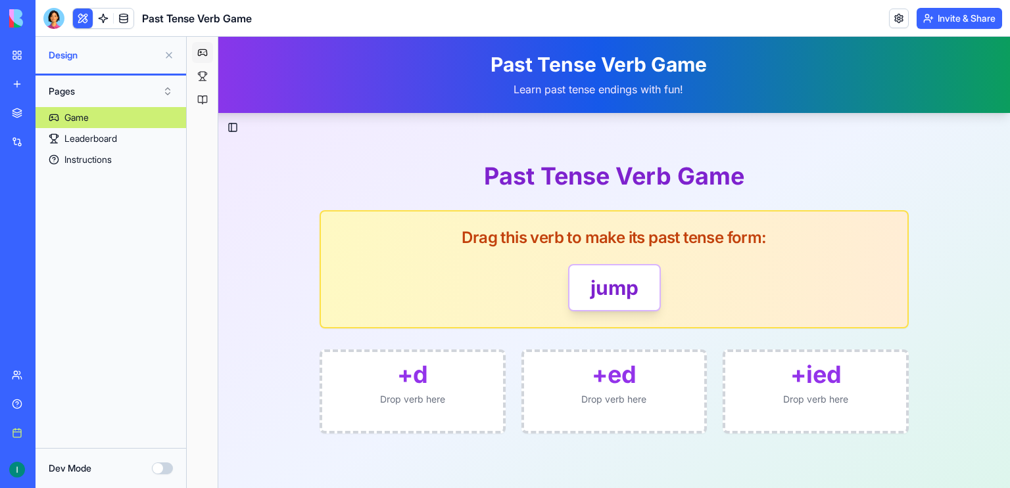
click at [76, 93] on button "Pages" at bounding box center [110, 91] width 137 height 21
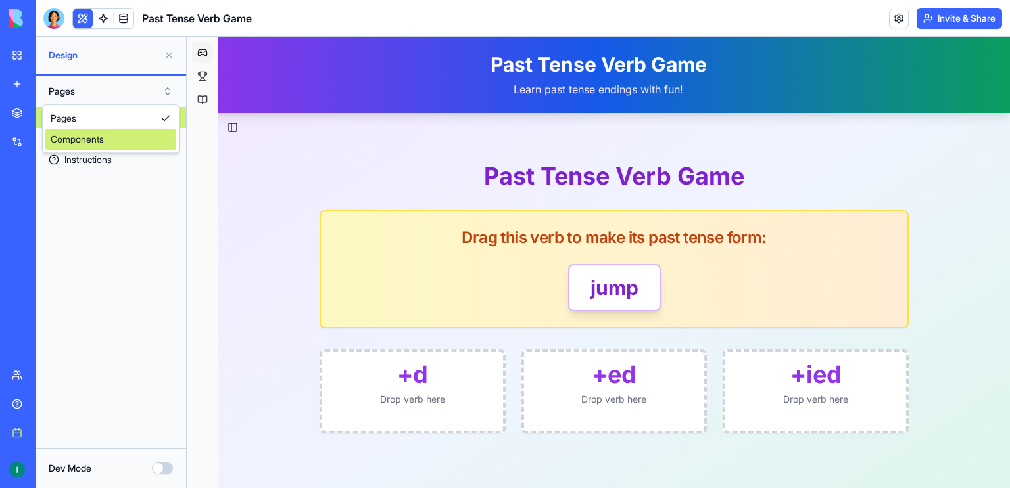
click at [158, 463] on button "Dev Mode" at bounding box center [162, 469] width 21 height 12
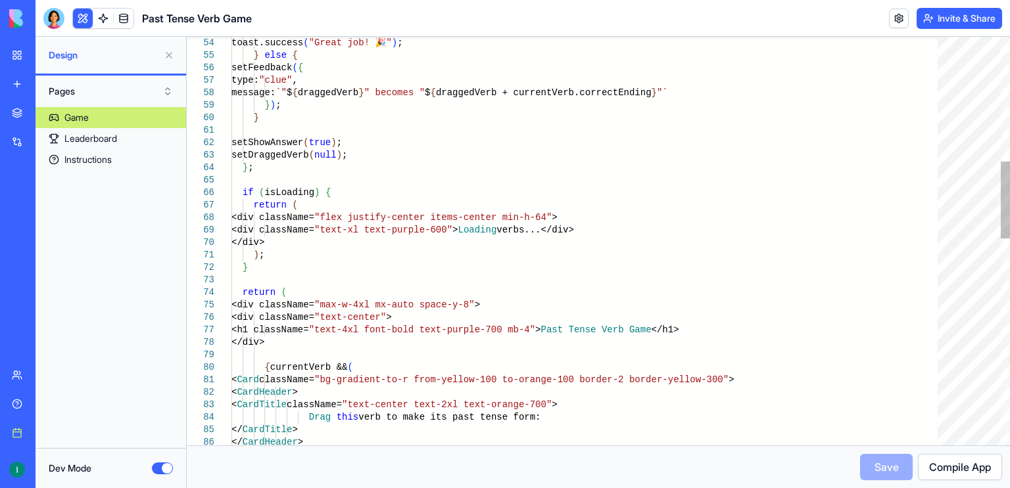
click at [726, 331] on div "type: "clue" , message: `" $ { draggedVerb } " becomes " $ { draggedVerb + curr…" at bounding box center [588, 460] width 715 height 2170
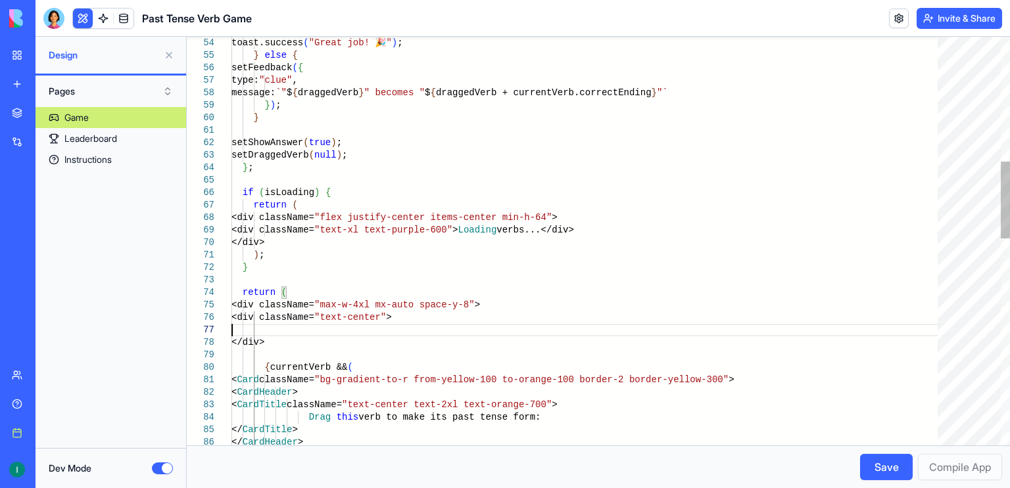
type textarea "**********"
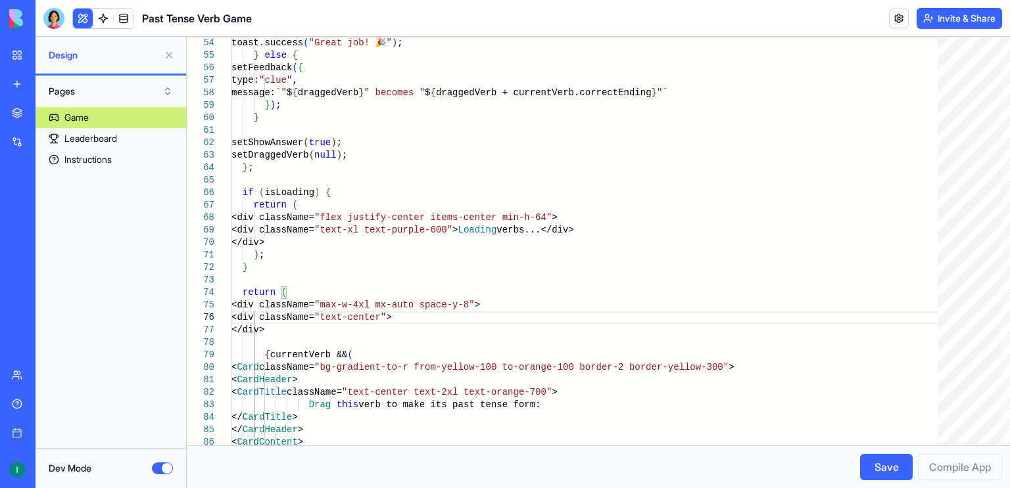
click at [872, 469] on button "Save" at bounding box center [886, 467] width 53 height 26
click at [948, 469] on span "Compile App" at bounding box center [960, 467] width 62 height 16
click at [166, 465] on button "Dev Mode" at bounding box center [162, 469] width 21 height 12
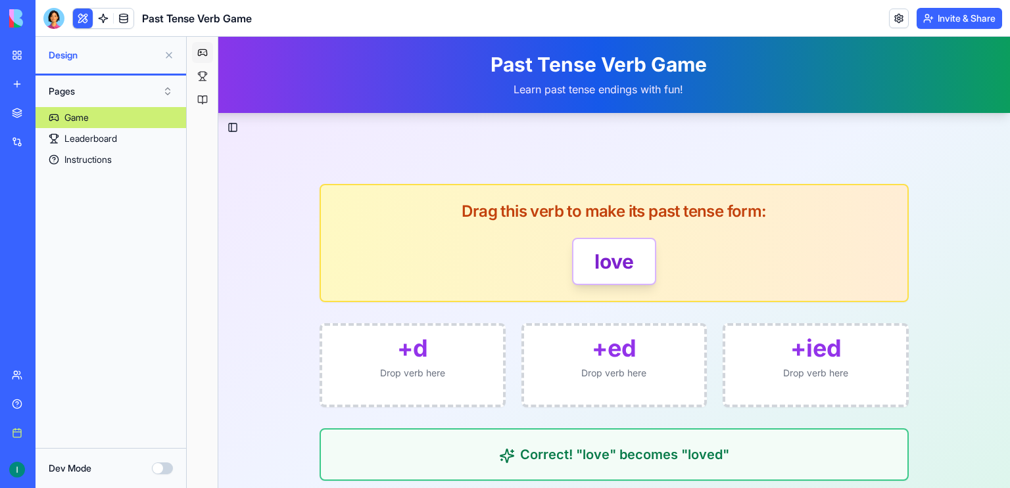
click at [158, 470] on button "Dev Mode" at bounding box center [162, 469] width 21 height 12
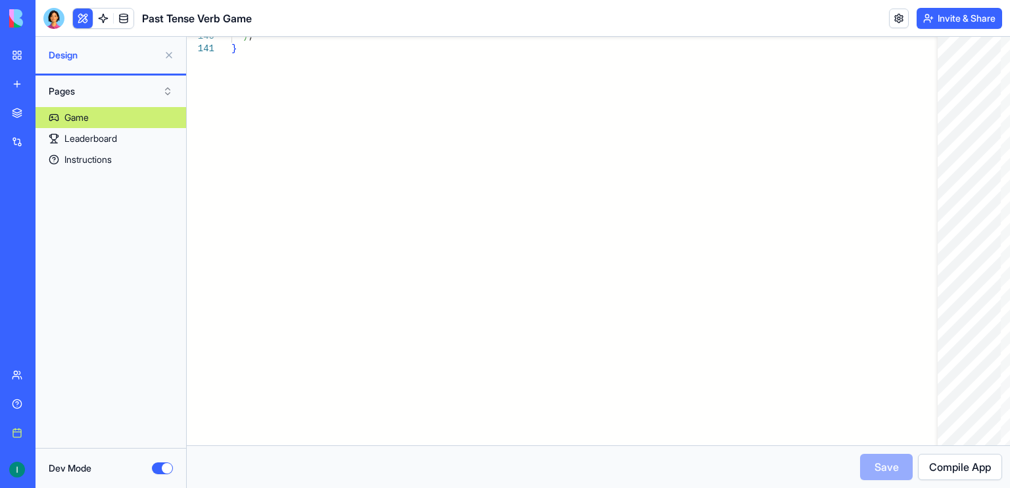
click at [95, 122] on link "Game" at bounding box center [110, 117] width 151 height 21
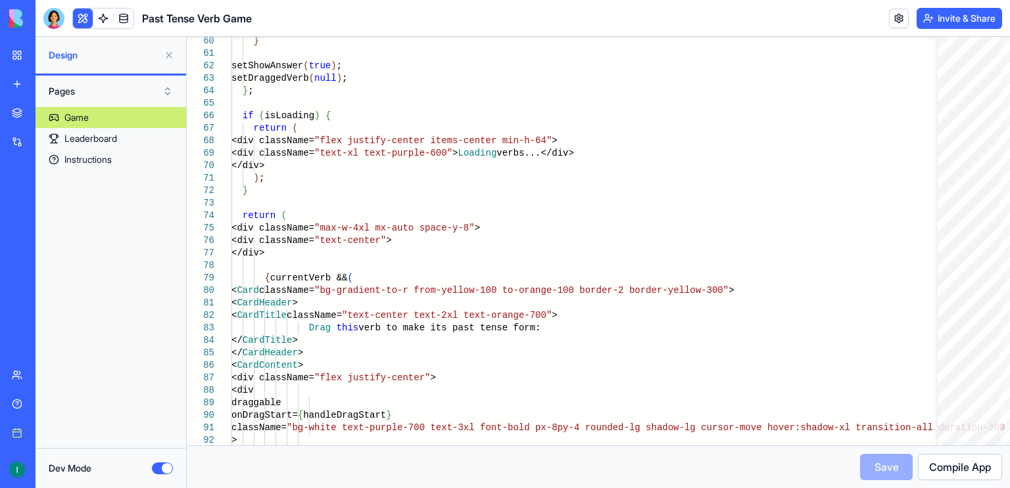
click at [158, 470] on button "Dev Mode" at bounding box center [162, 469] width 21 height 12
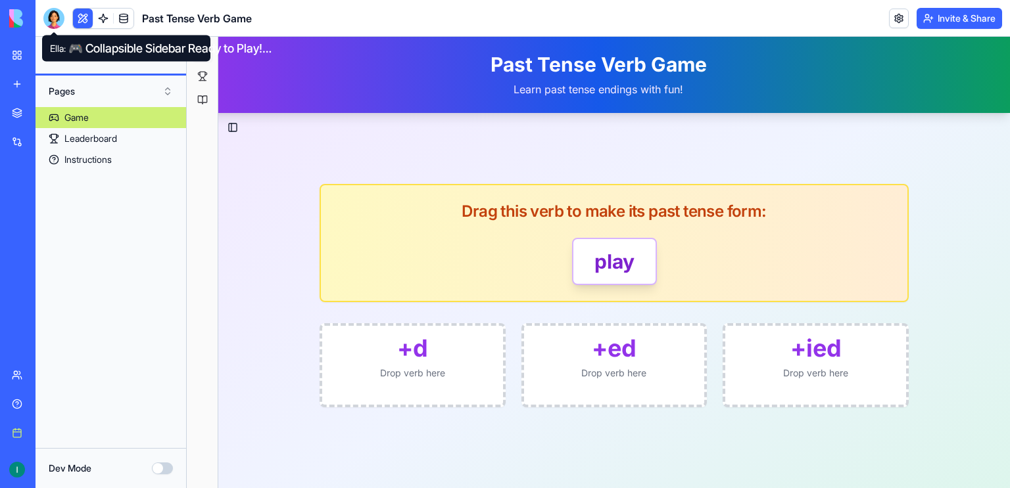
click at [53, 13] on div at bounding box center [53, 18] width 21 height 21
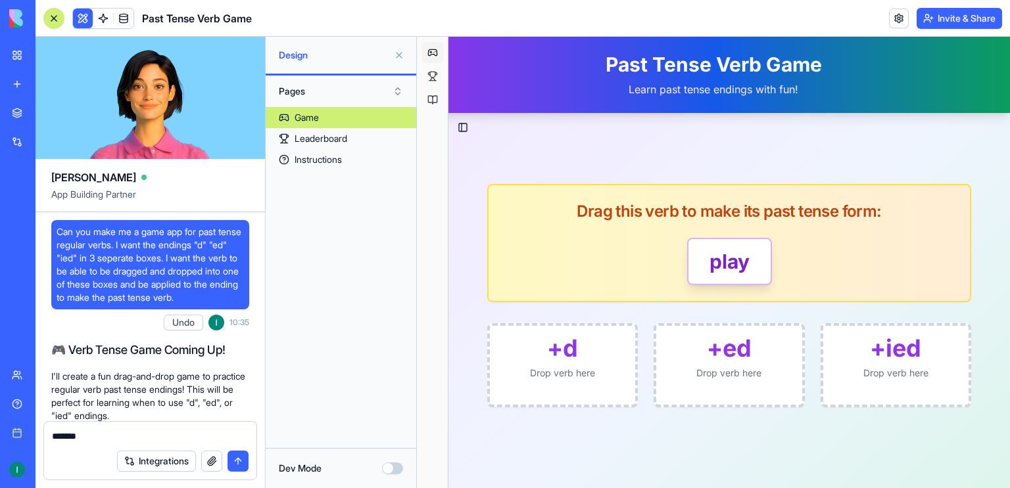
scroll to position [3336, 0]
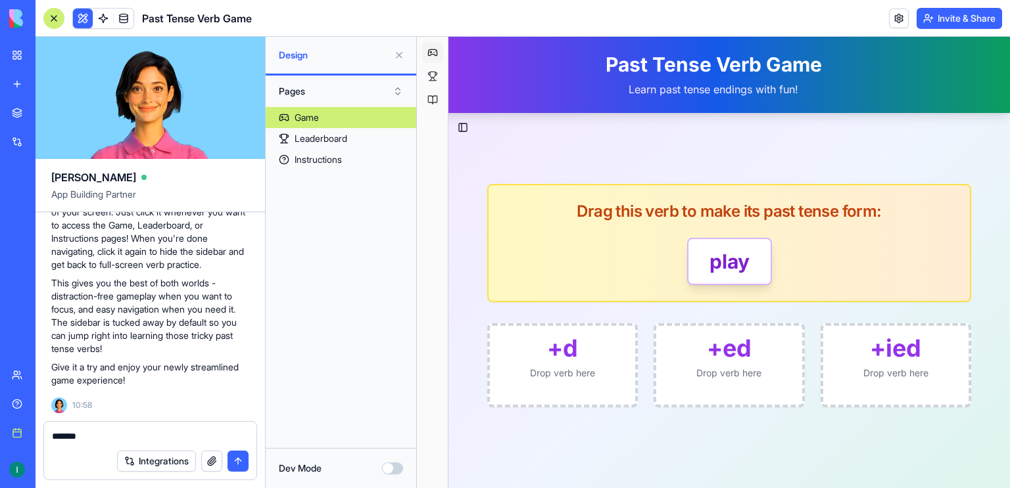
click at [147, 431] on textarea "*******" at bounding box center [150, 436] width 197 height 13
type textarea "*"
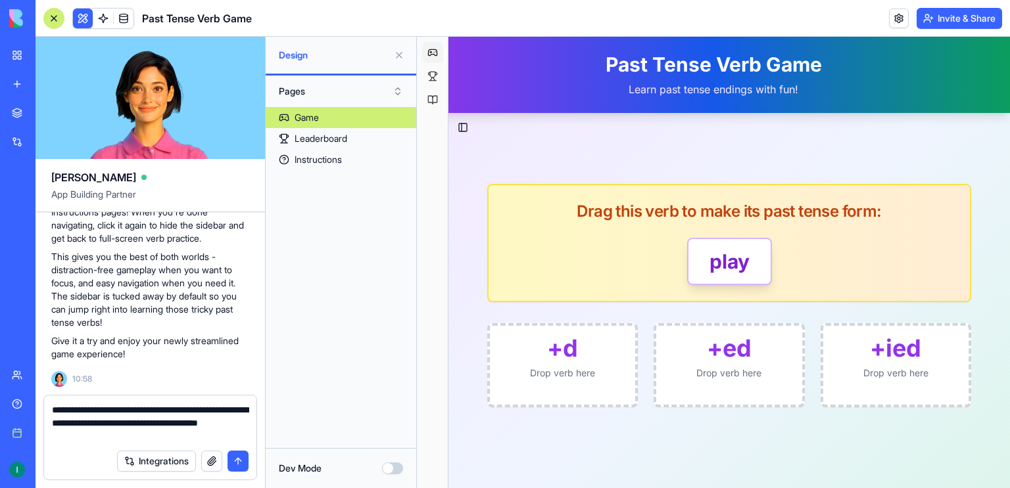
type textarea "**********"
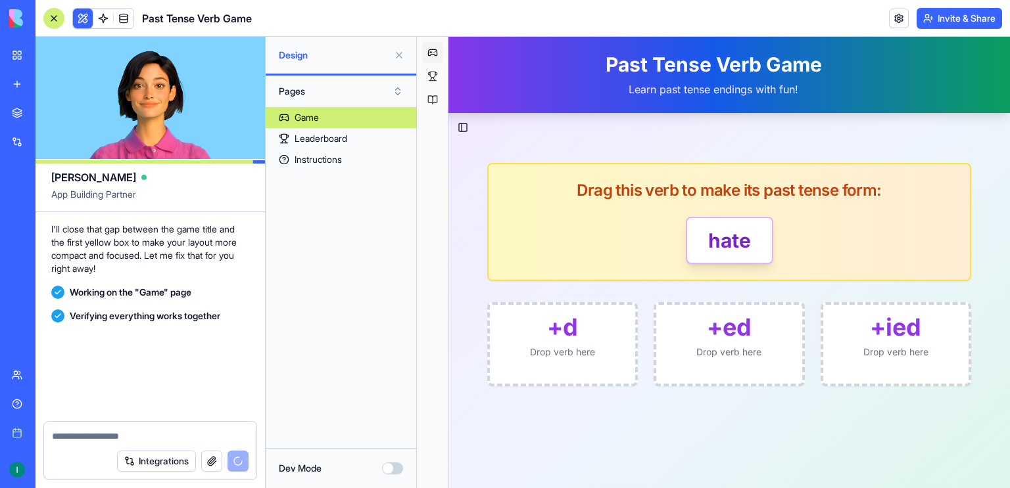
scroll to position [3812, 0]
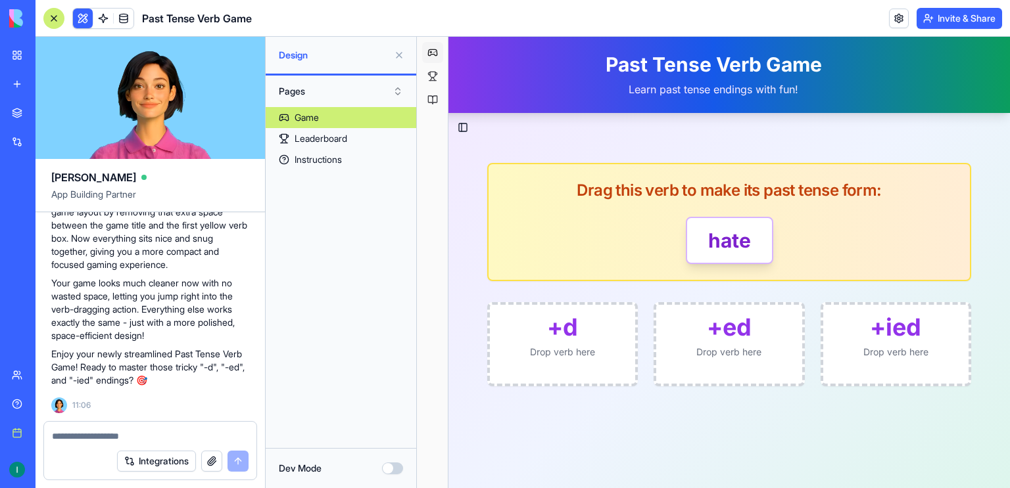
click at [52, 22] on div at bounding box center [53, 18] width 21 height 21
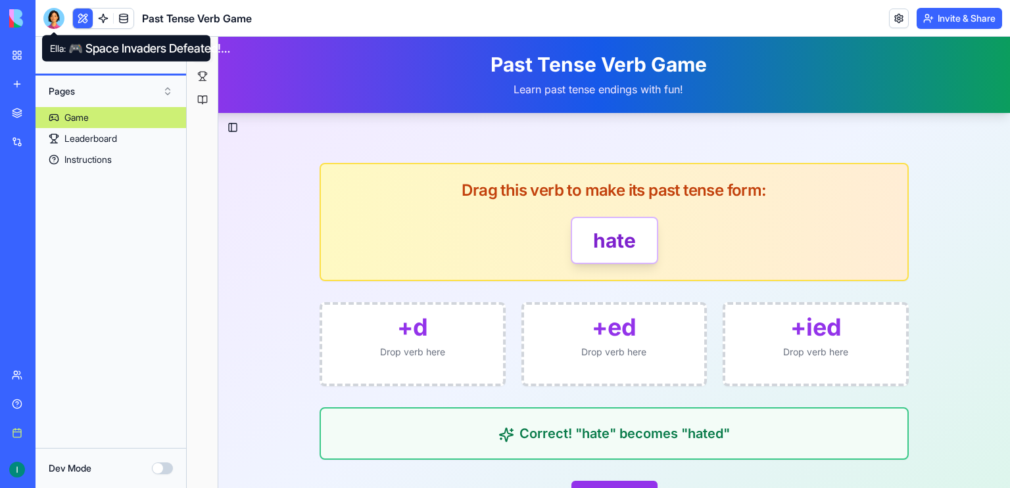
click at [55, 16] on div at bounding box center [53, 18] width 21 height 21
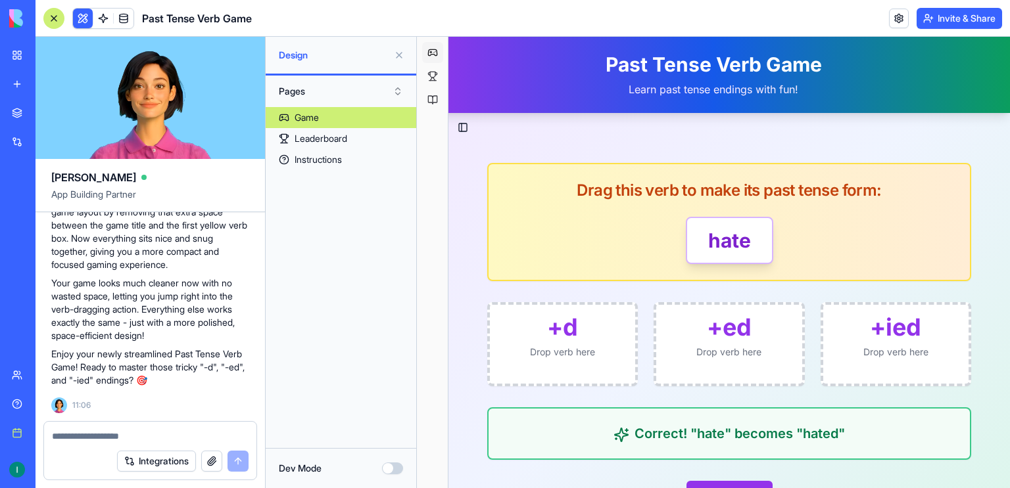
click at [111, 432] on textarea at bounding box center [150, 436] width 197 height 13
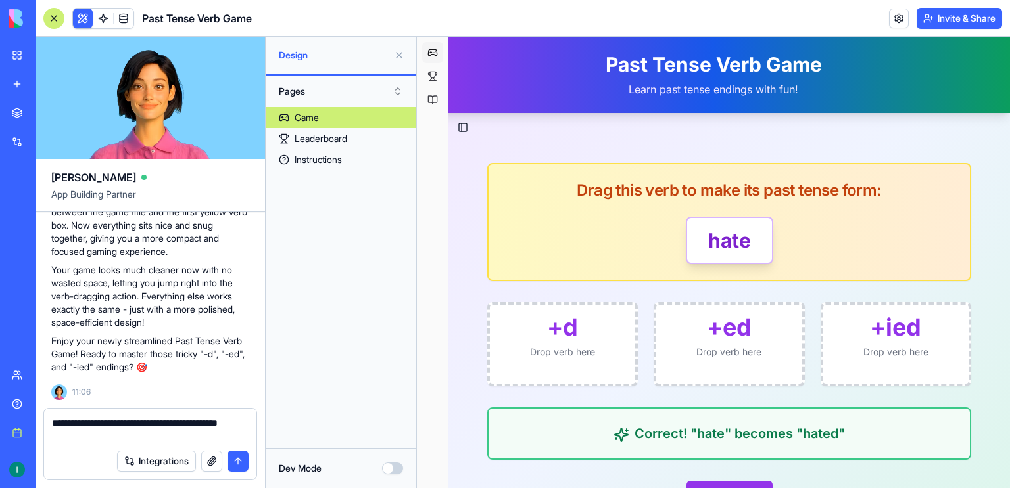
type textarea "**********"
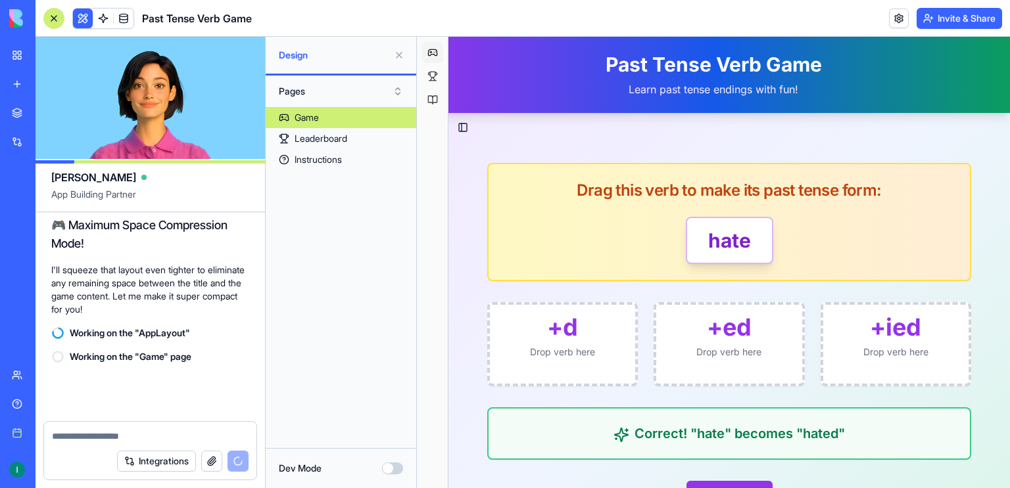
scroll to position [4083, 0]
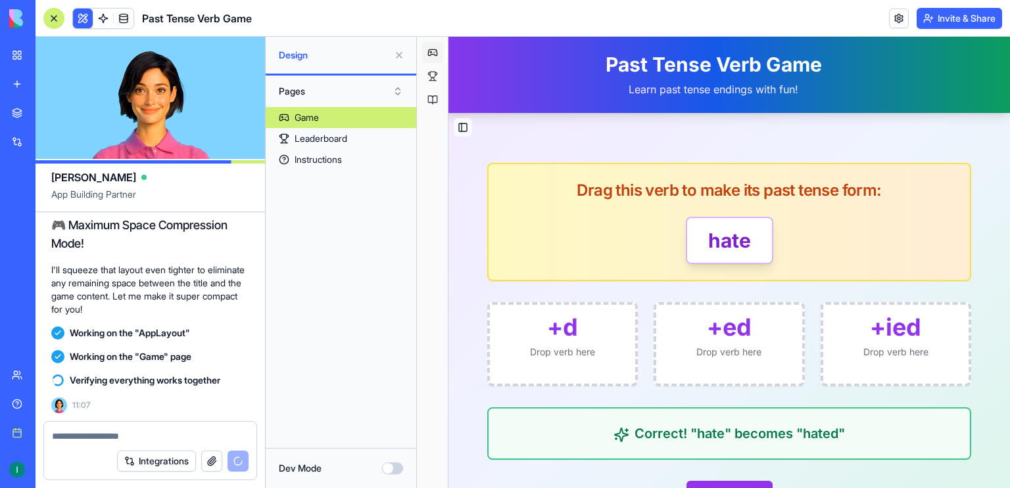
click at [463, 129] on button "Toggle Sidebar" at bounding box center [463, 127] width 18 height 18
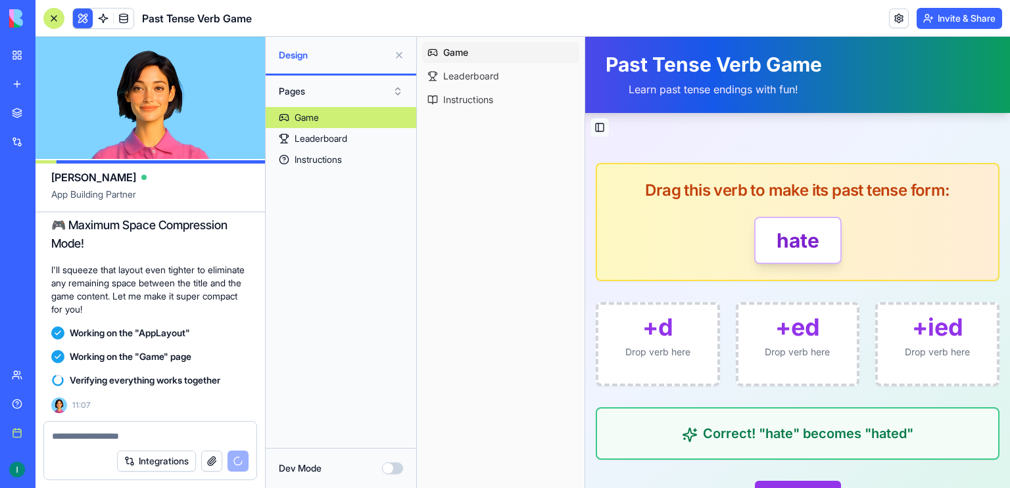
click at [595, 129] on button "Toggle Sidebar" at bounding box center [599, 127] width 18 height 18
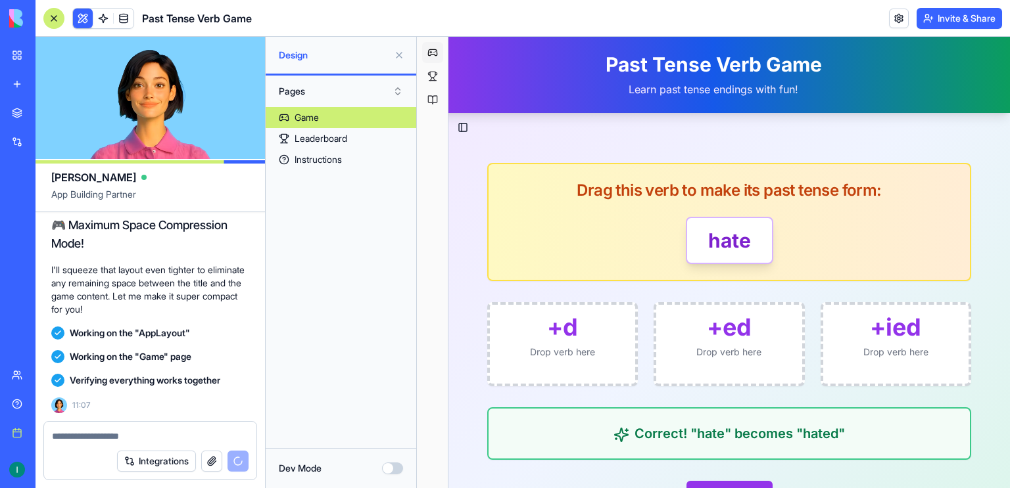
click at [402, 55] on button at bounding box center [398, 55] width 21 height 21
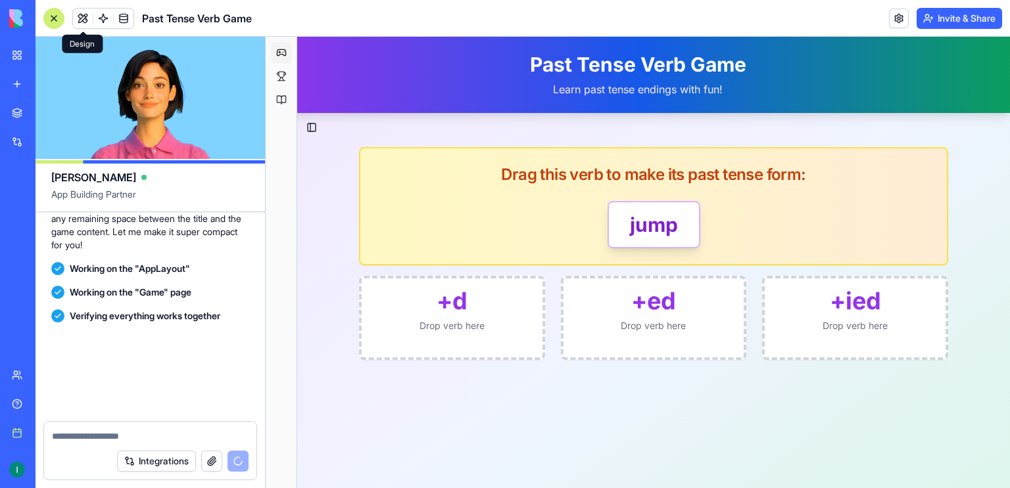
scroll to position [4330, 0]
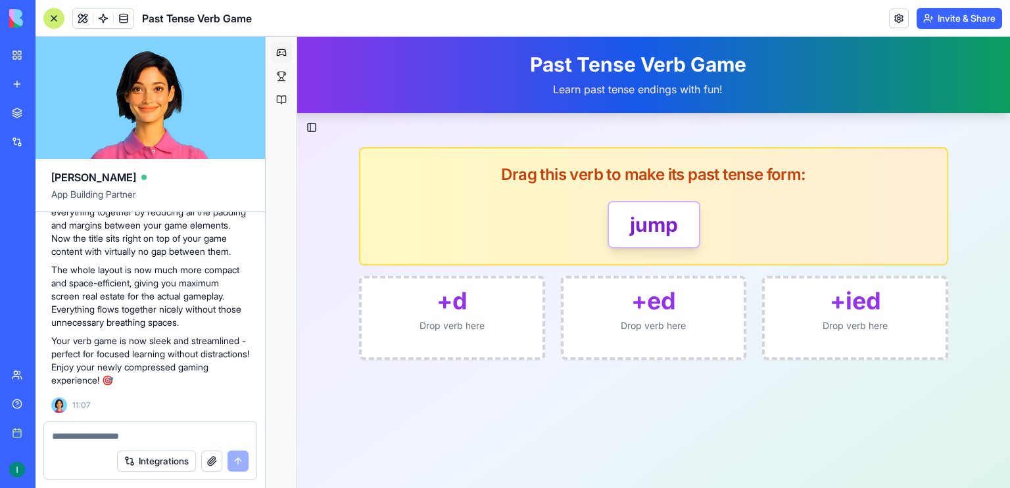
click at [50, 11] on div at bounding box center [53, 18] width 21 height 21
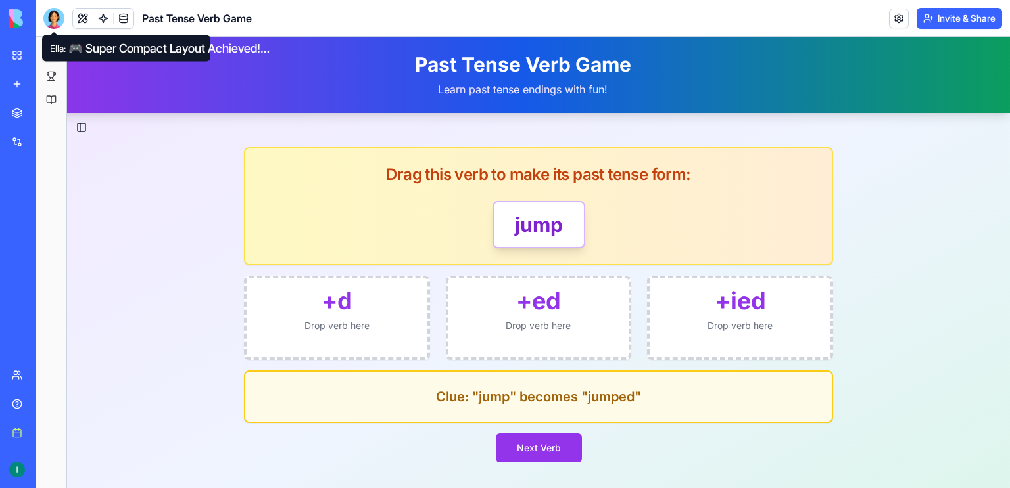
click at [56, 24] on div at bounding box center [53, 18] width 21 height 21
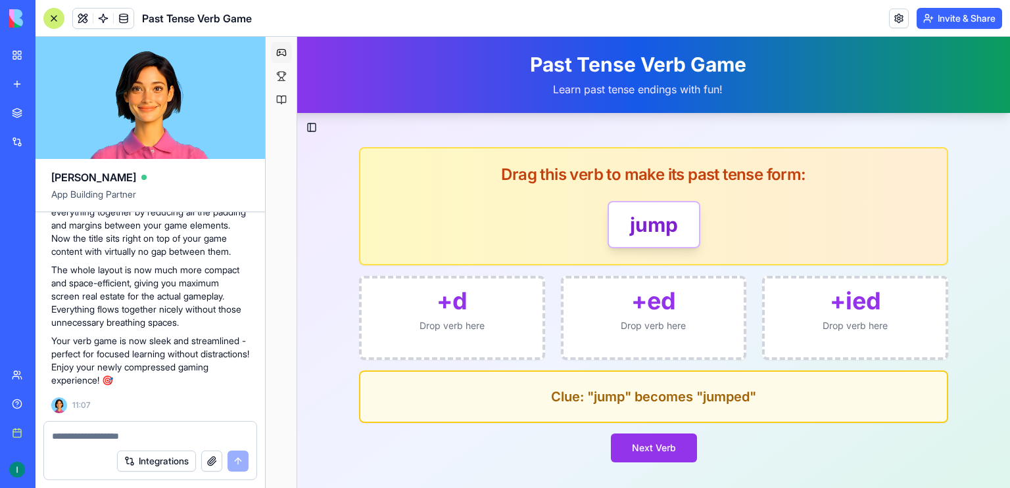
click at [114, 434] on textarea at bounding box center [150, 436] width 197 height 13
type textarea "**********"
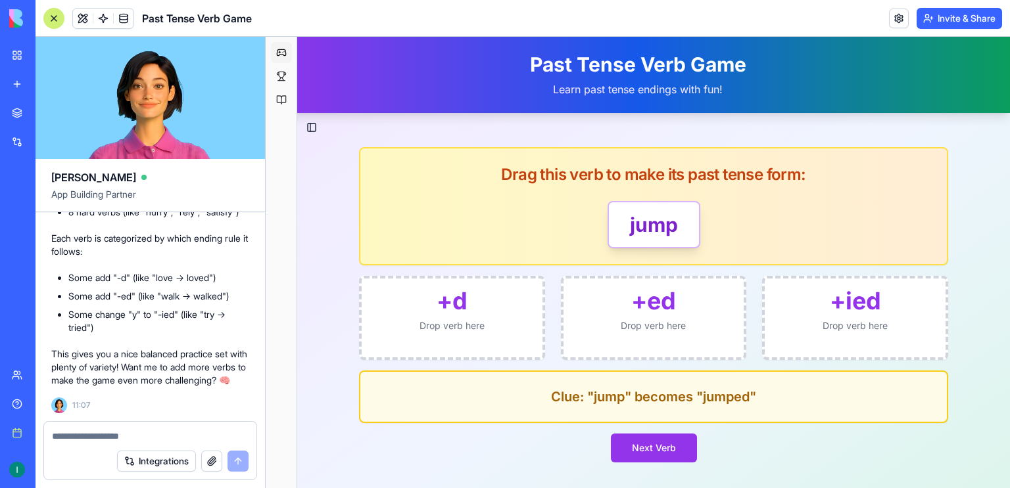
scroll to position [4793, 0]
click at [135, 434] on textarea at bounding box center [150, 436] width 197 height 13
type textarea "*"
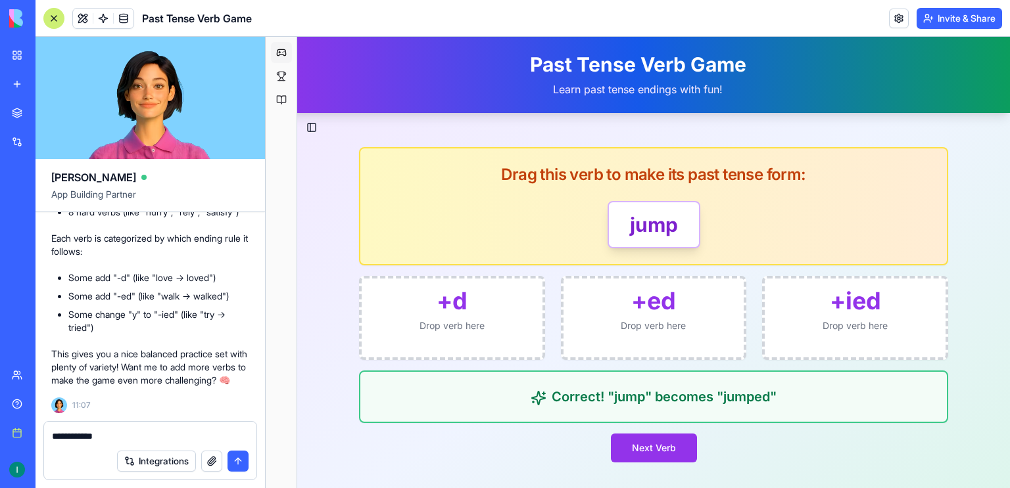
click at [129, 436] on textarea "**********" at bounding box center [150, 436] width 197 height 13
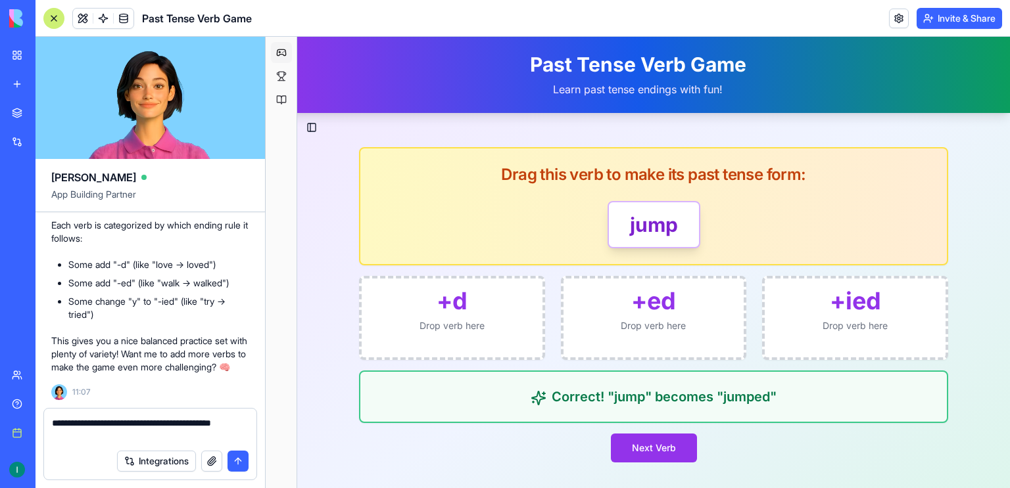
type textarea "**********"
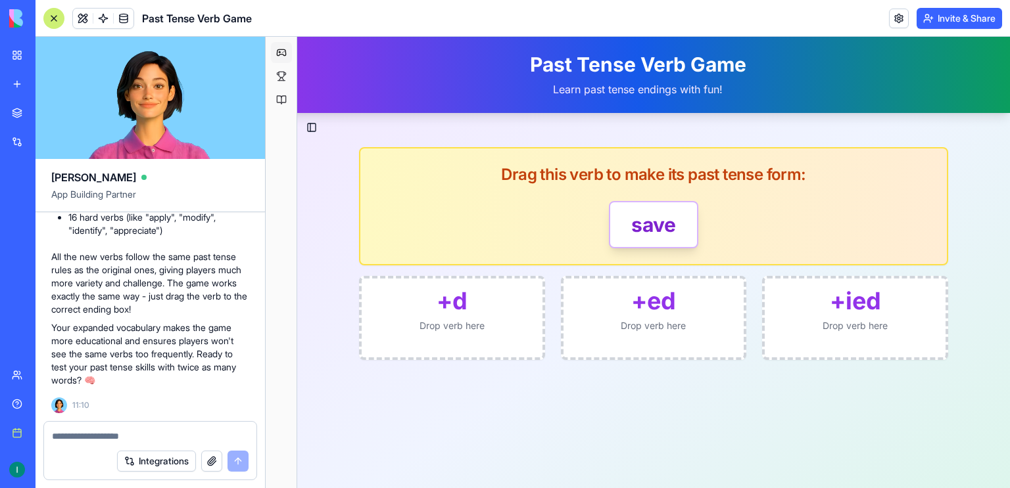
scroll to position [5421, 0]
click at [172, 432] on textarea at bounding box center [150, 436] width 197 height 13
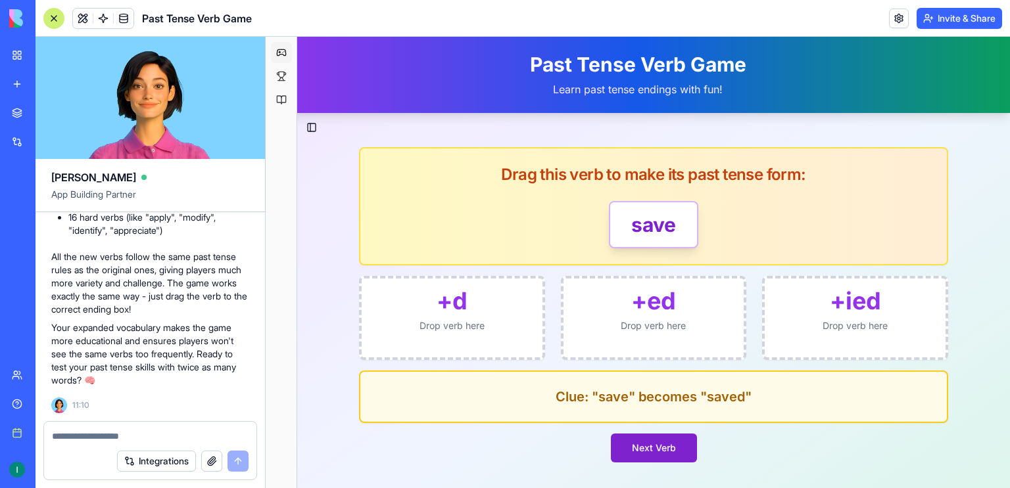
click at [640, 450] on button "Next Verb" at bounding box center [654, 448] width 86 height 29
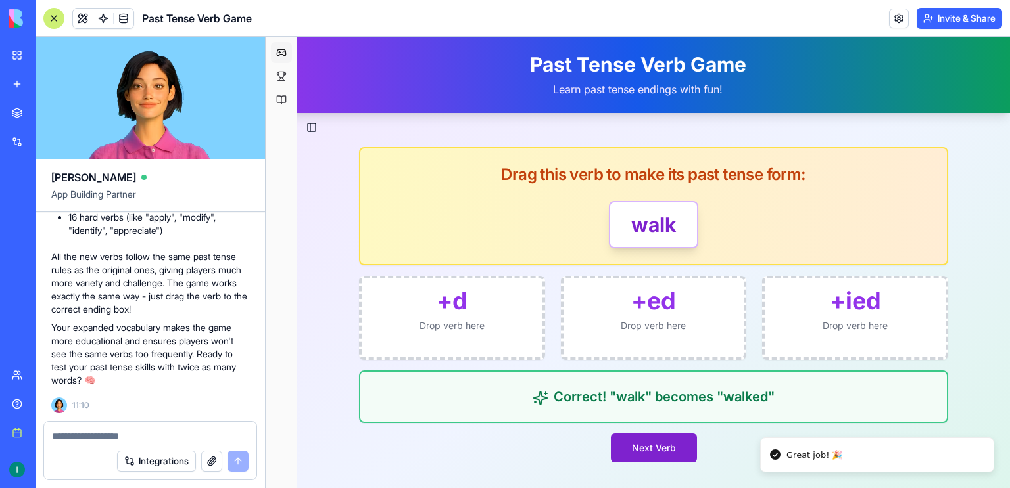
click at [649, 460] on button "Next Verb" at bounding box center [654, 448] width 86 height 29
click at [646, 435] on button "Next Verb" at bounding box center [654, 448] width 86 height 29
click at [647, 444] on button "Next Verb" at bounding box center [654, 448] width 86 height 29
click at [653, 442] on button "Next Verb" at bounding box center [654, 448] width 86 height 29
click at [632, 456] on button "Next Verb" at bounding box center [654, 448] width 86 height 29
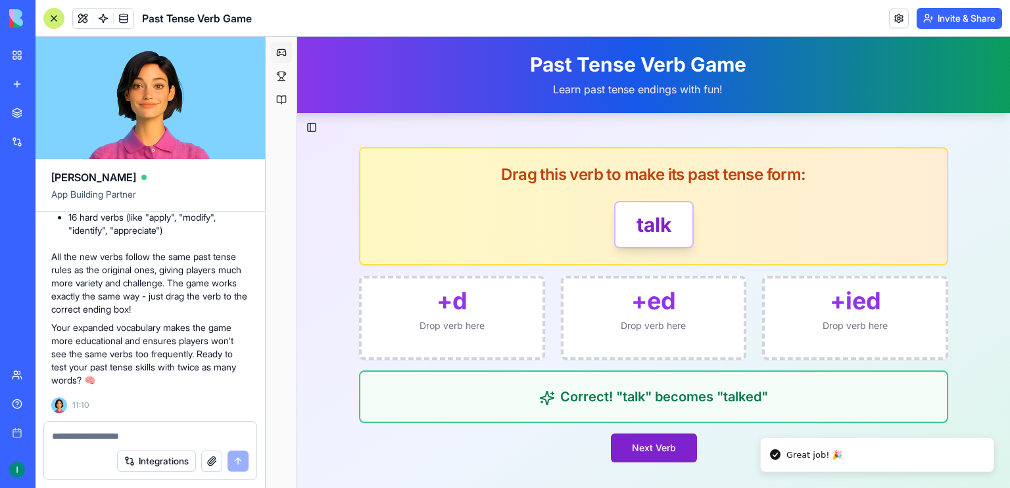
click at [661, 455] on button "Next Verb" at bounding box center [654, 448] width 86 height 29
click at [641, 448] on button "Next Verb" at bounding box center [654, 448] width 86 height 29
click at [624, 441] on button "Next Verb" at bounding box center [654, 448] width 86 height 29
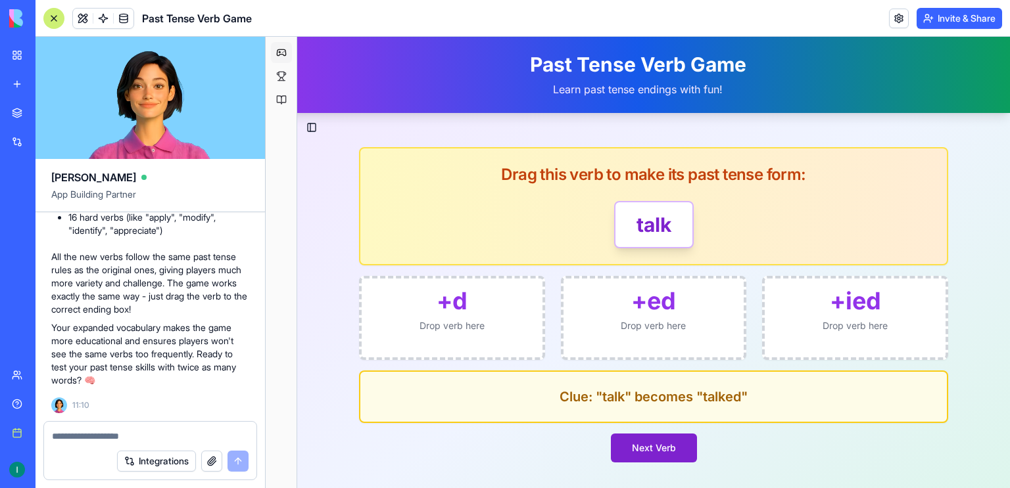
click at [661, 442] on button "Next Verb" at bounding box center [654, 448] width 86 height 29
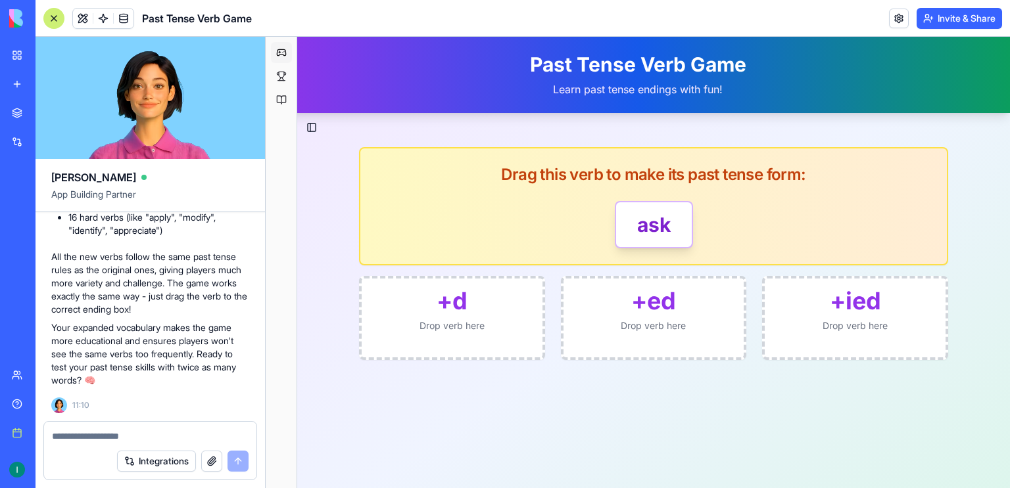
click at [181, 430] on textarea at bounding box center [150, 436] width 197 height 13
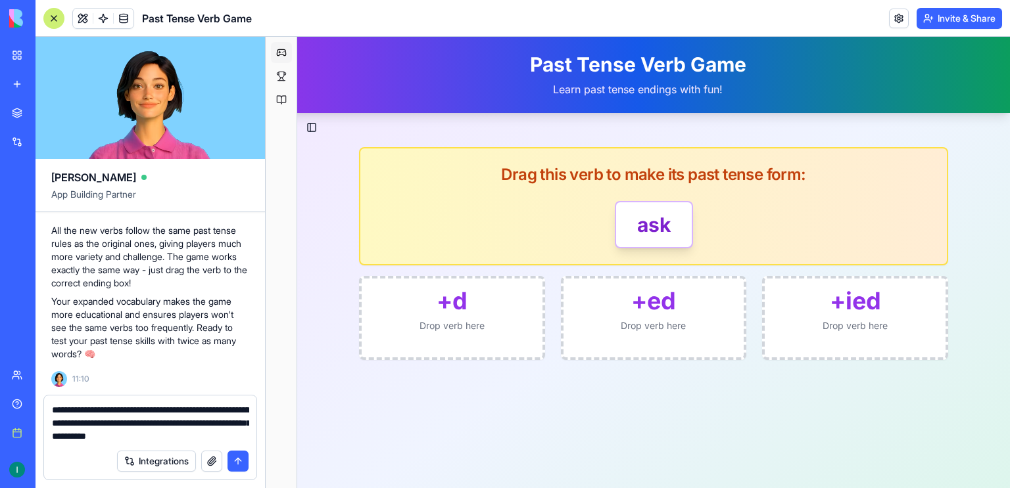
type textarea "**********"
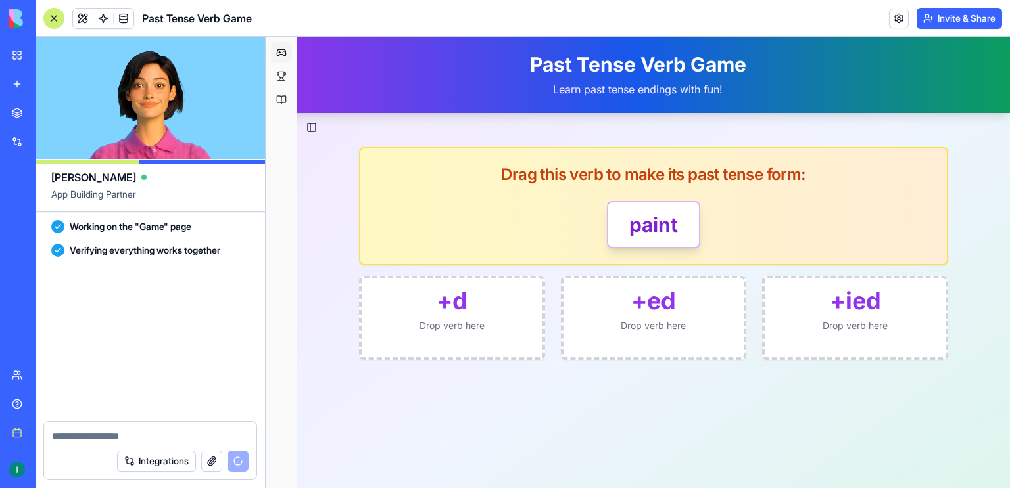
scroll to position [6068, 0]
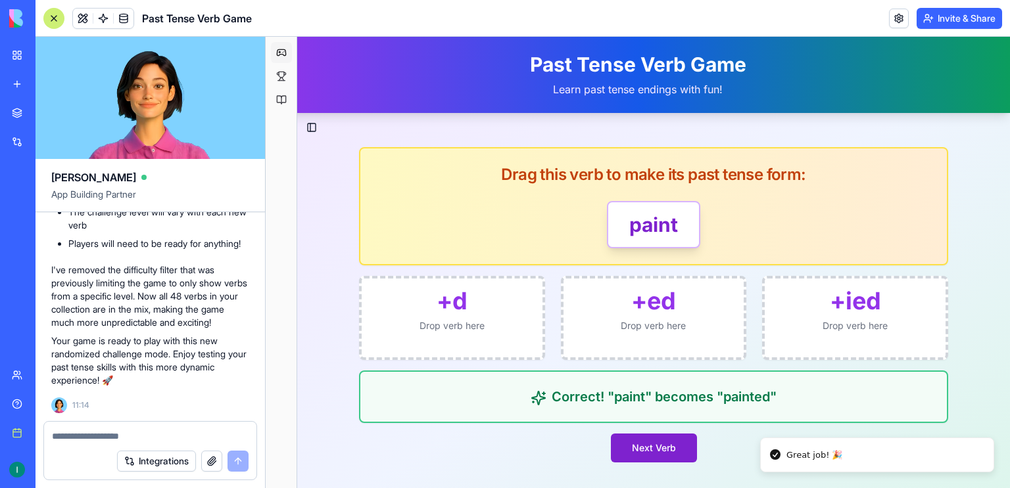
click at [640, 450] on button "Next Verb" at bounding box center [654, 448] width 86 height 29
click at [635, 446] on button "Next Verb" at bounding box center [654, 448] width 86 height 29
click at [636, 457] on button "Next Verb" at bounding box center [654, 448] width 86 height 29
click at [657, 443] on button "Next Verb" at bounding box center [654, 448] width 86 height 29
click at [645, 453] on button "Next Verb" at bounding box center [654, 448] width 86 height 29
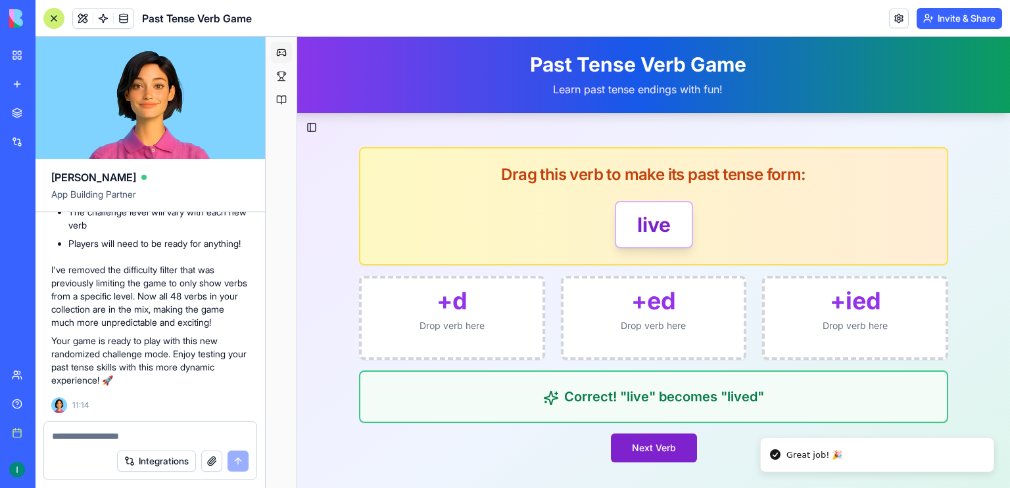
click at [644, 448] on button "Next Verb" at bounding box center [654, 448] width 86 height 29
click at [643, 451] on button "Next Verb" at bounding box center [654, 448] width 86 height 29
click at [663, 441] on button "Next Verb" at bounding box center [654, 448] width 86 height 29
click at [676, 444] on button "Next Verb" at bounding box center [654, 448] width 86 height 29
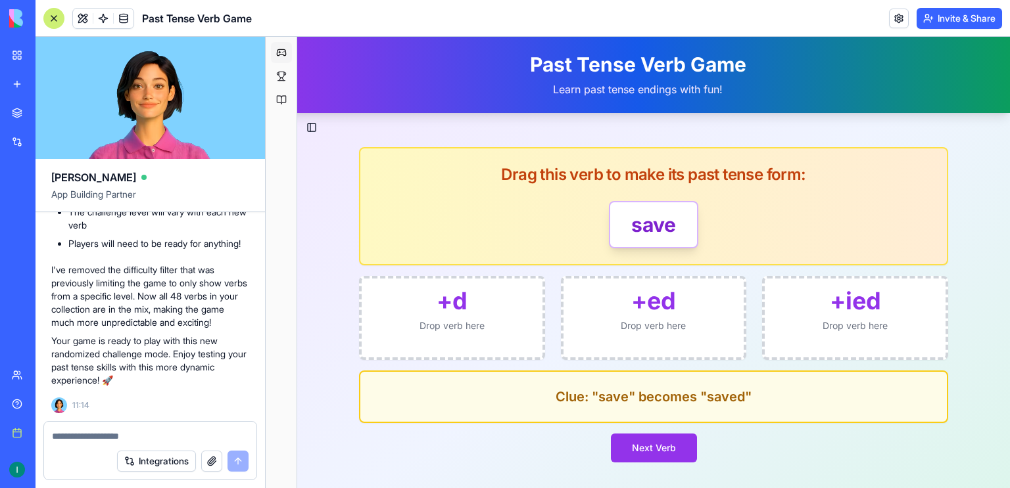
click at [669, 337] on div "+ ed Drop verb here" at bounding box center [653, 318] width 181 height 79
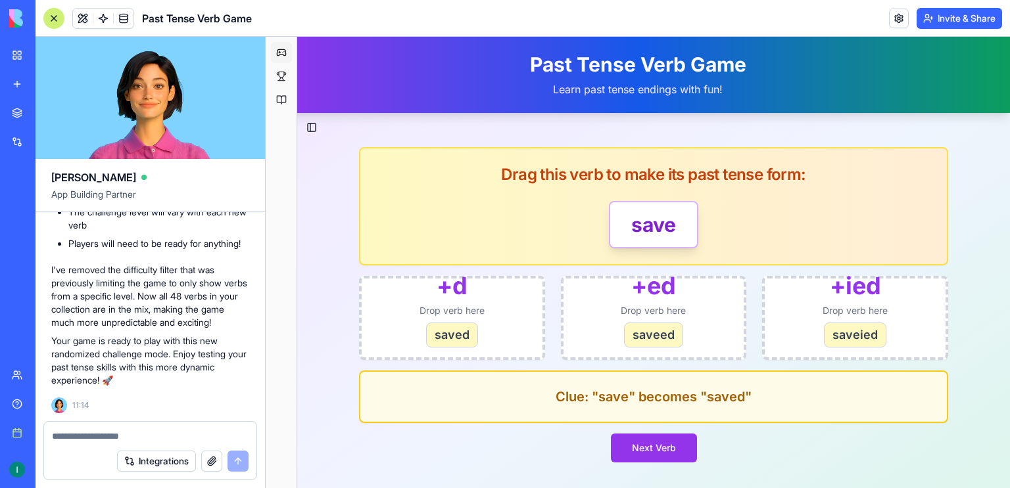
click at [666, 198] on div "Drag this verb to make its past tense form:" at bounding box center [653, 175] width 586 height 53
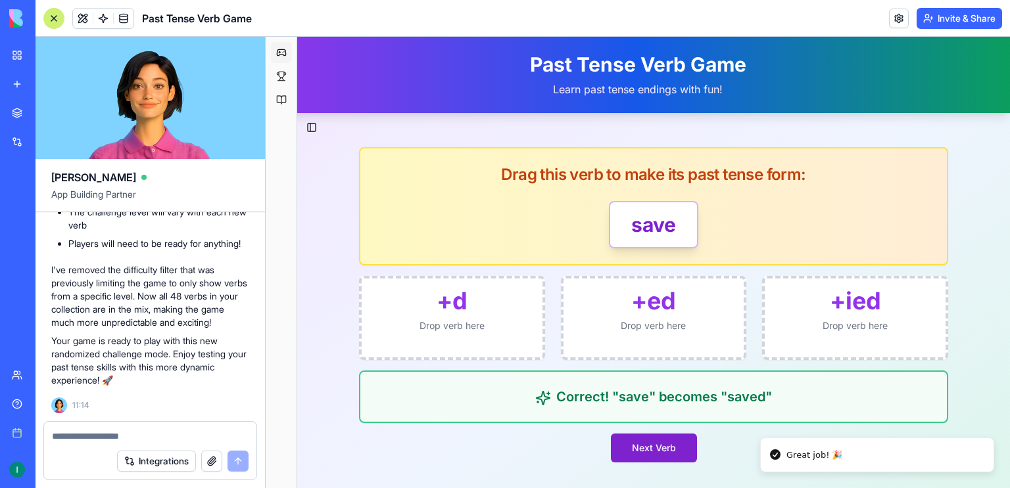
click at [650, 457] on button "Next Verb" at bounding box center [654, 448] width 86 height 29
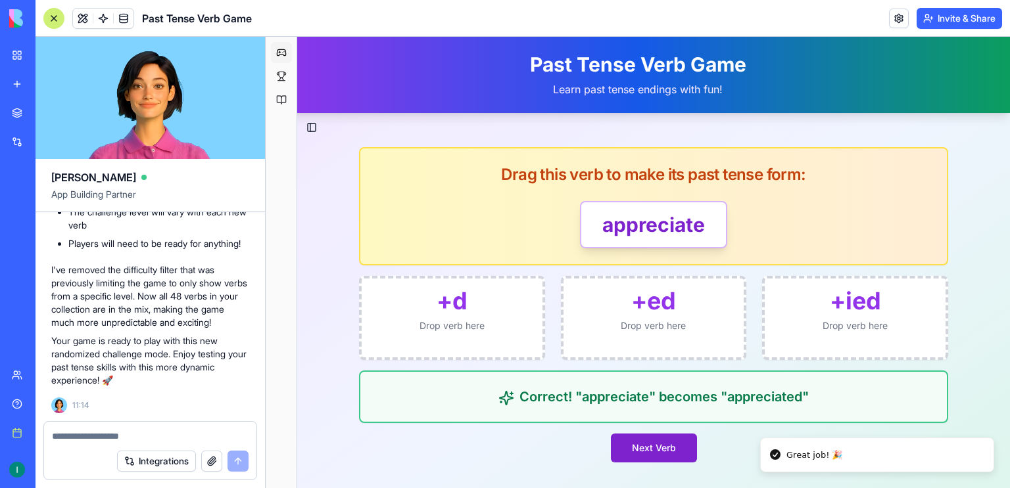
click at [667, 448] on button "Next Verb" at bounding box center [654, 448] width 86 height 29
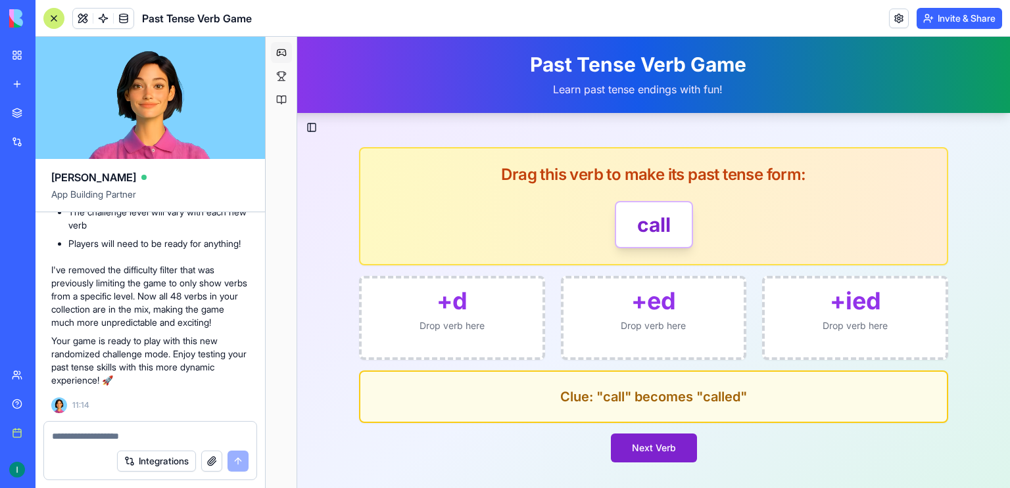
click at [634, 446] on button "Next Verb" at bounding box center [654, 448] width 86 height 29
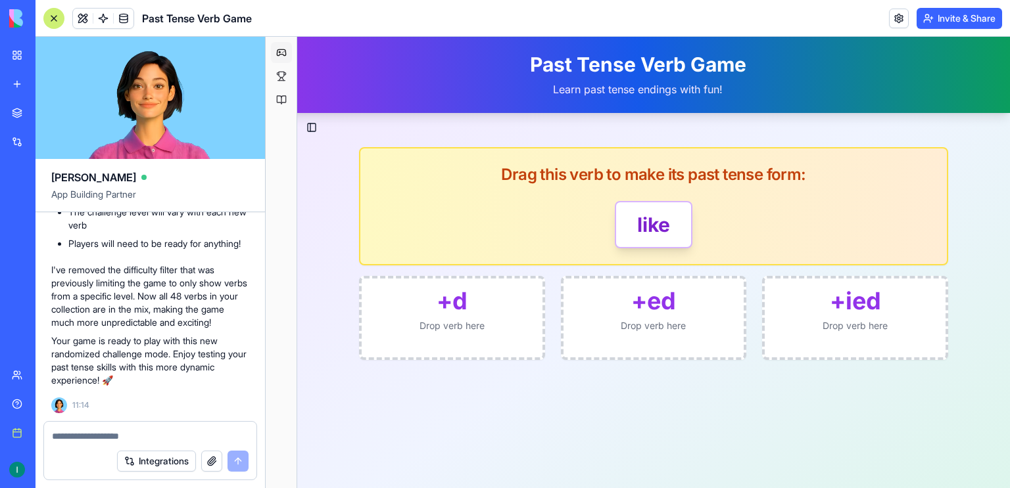
click at [151, 435] on textarea at bounding box center [150, 436] width 197 height 13
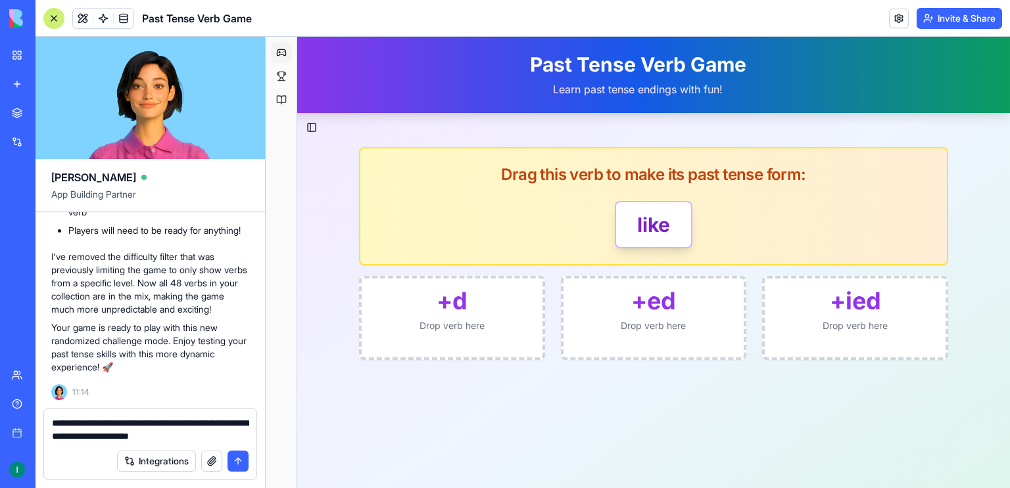
type textarea "**********"
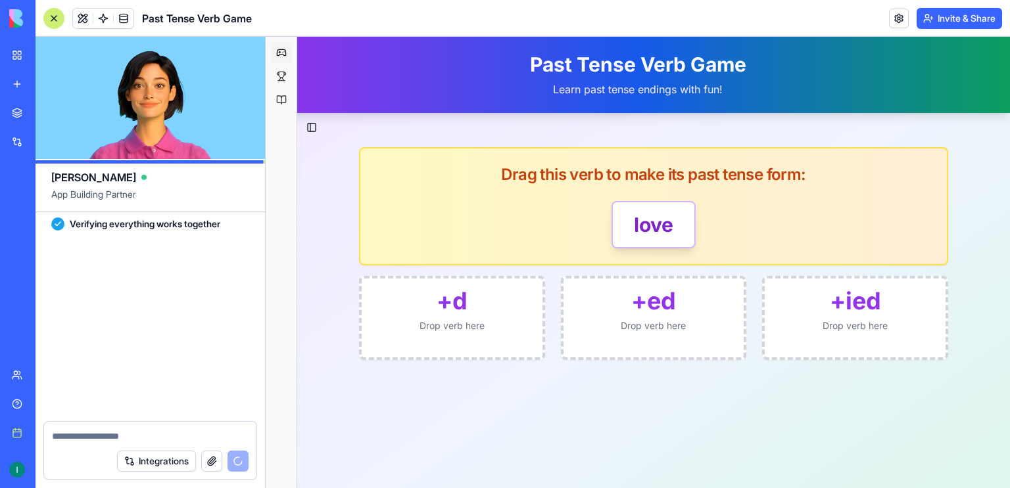
scroll to position [6657, 0]
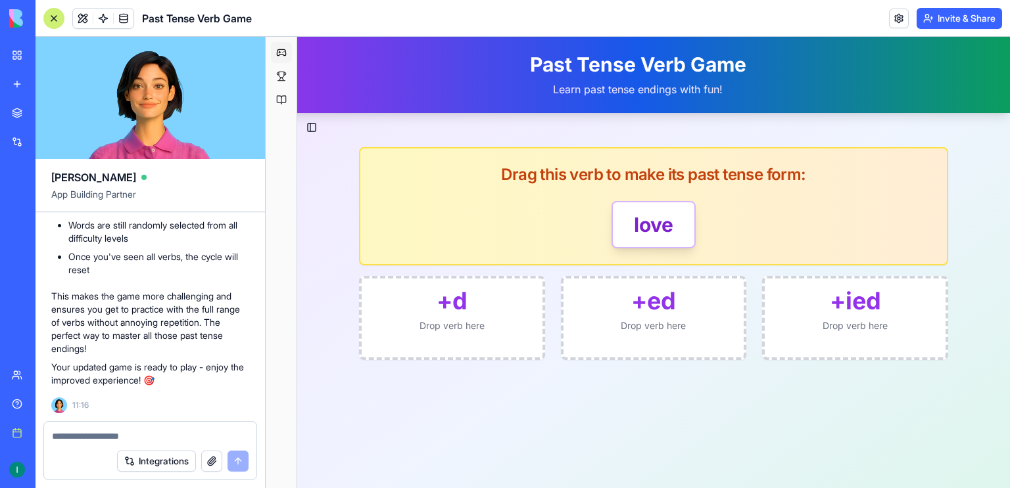
click at [57, 65] on link "My workspace" at bounding box center [30, 55] width 53 height 26
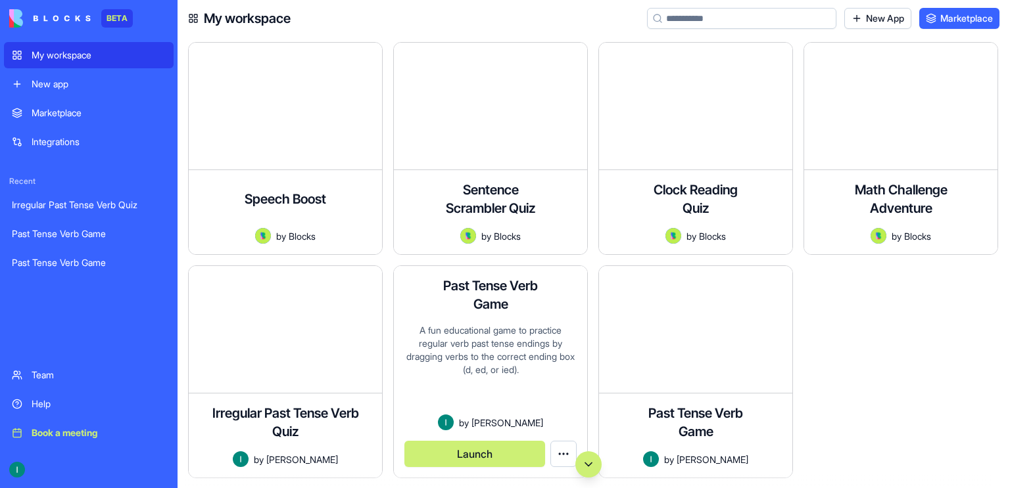
click at [507, 340] on div "A fun educational game to practice regular verb past tense endings by dragging …" at bounding box center [490, 369] width 172 height 91
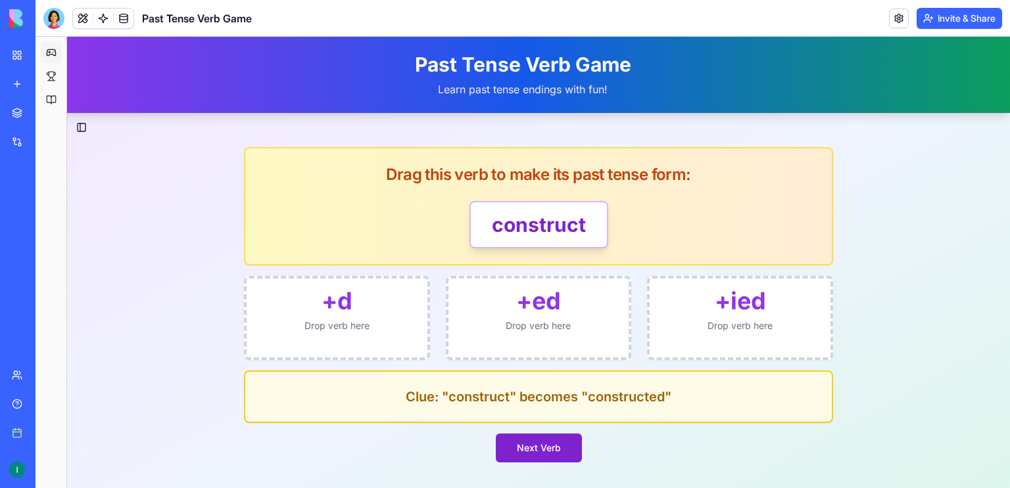
click at [519, 448] on button "Next Verb" at bounding box center [539, 448] width 86 height 29
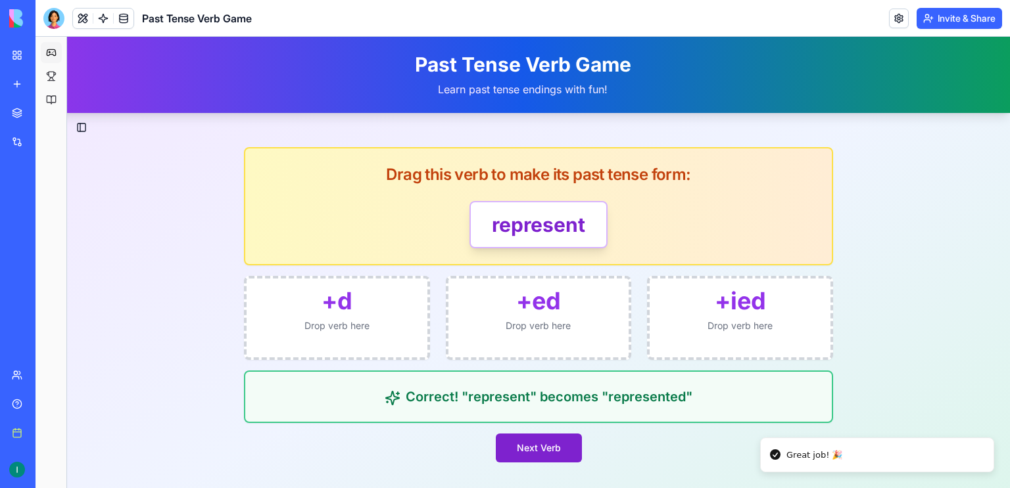
click at [541, 450] on button "Next Verb" at bounding box center [539, 448] width 86 height 29
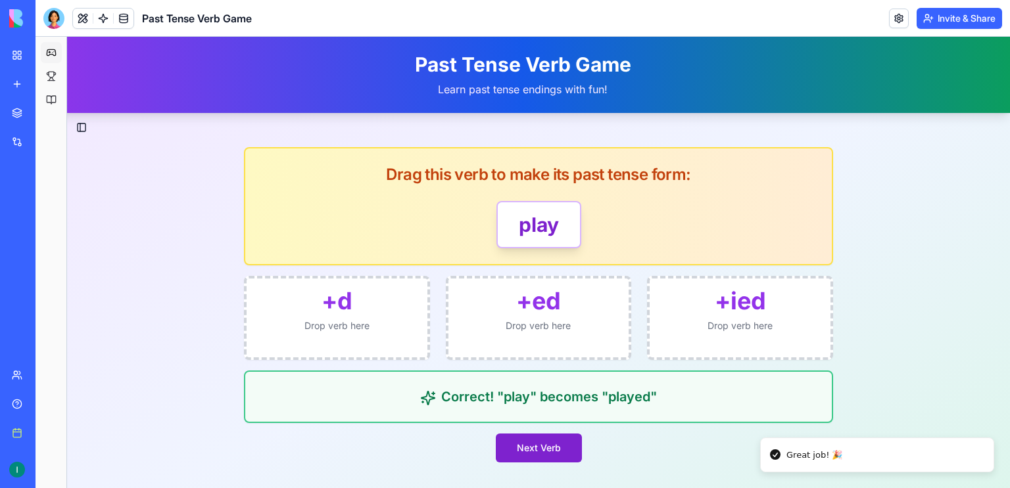
click at [549, 450] on button "Next Verb" at bounding box center [539, 448] width 86 height 29
click at [11, 58] on link "My workspace" at bounding box center [30, 55] width 53 height 26
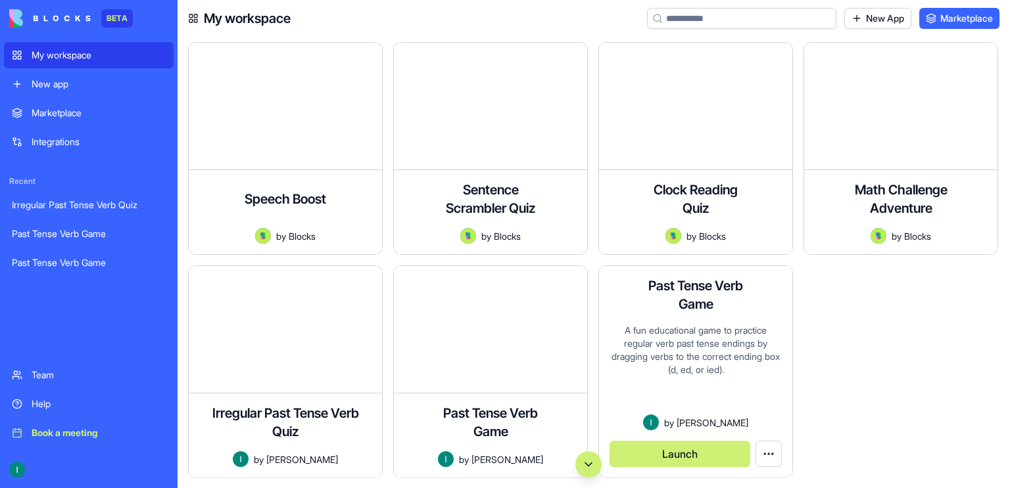
click at [764, 449] on html "BETA My workspace New app Marketplace Integrations Recent Irregular Past Tense …" at bounding box center [505, 244] width 1010 height 488
click at [749, 413] on link "Delete app" at bounding box center [740, 422] width 78 height 21
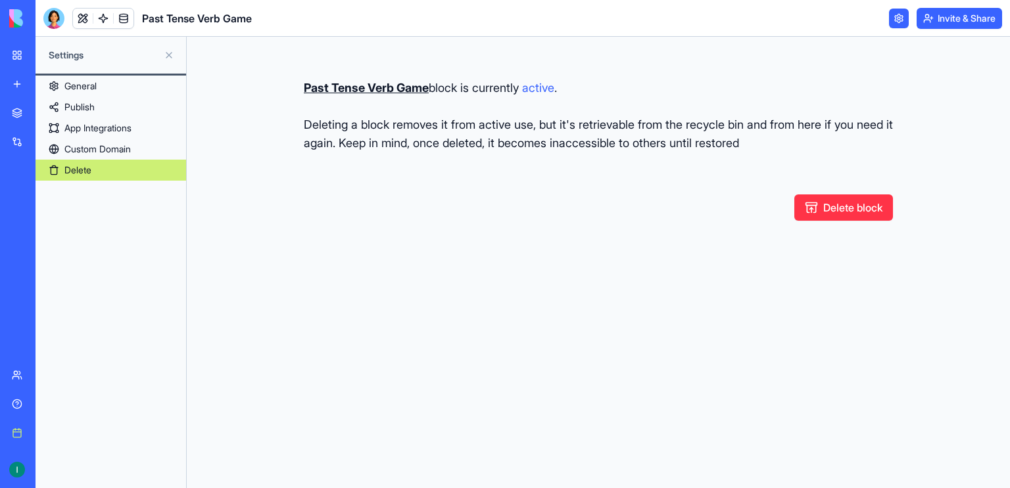
click at [822, 209] on button "Delete block" at bounding box center [843, 208] width 99 height 26
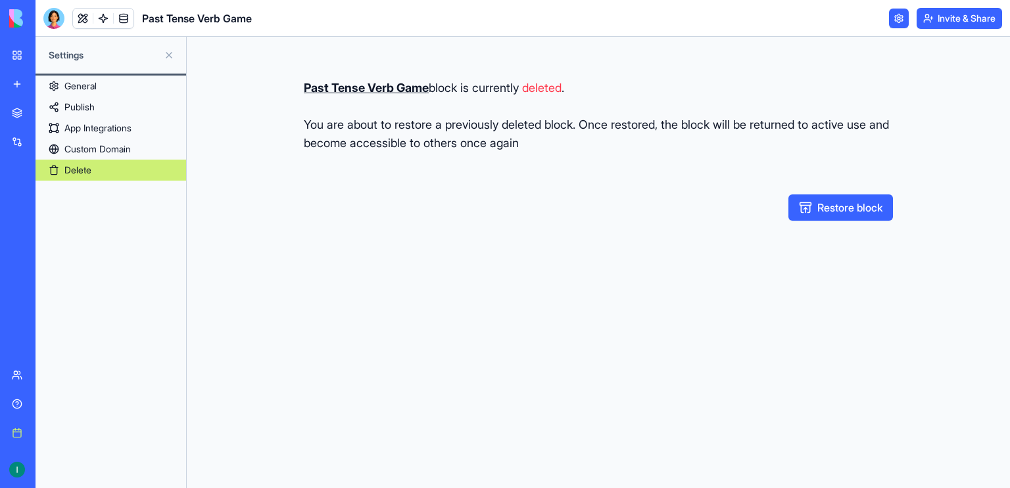
click at [18, 57] on link "My workspace" at bounding box center [30, 55] width 53 height 26
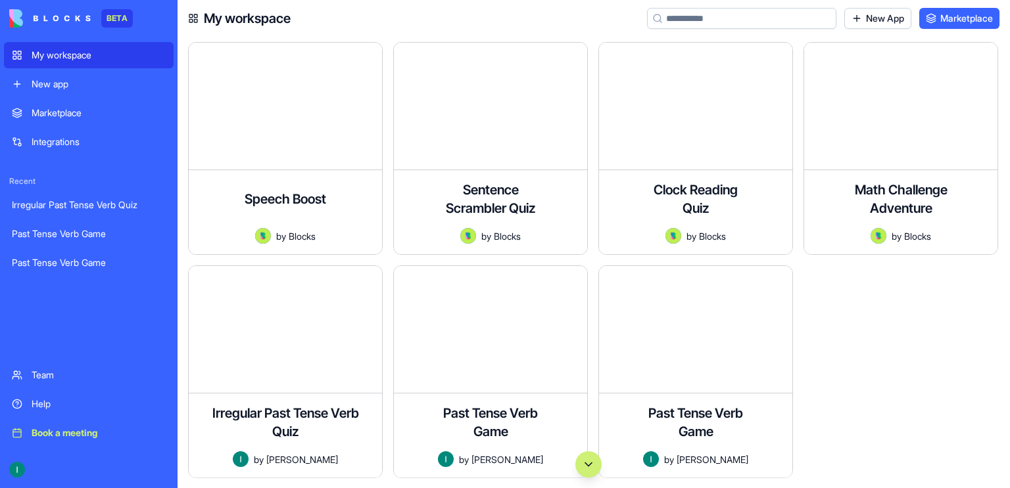
click at [72, 54] on div "My workspace" at bounding box center [99, 55] width 134 height 13
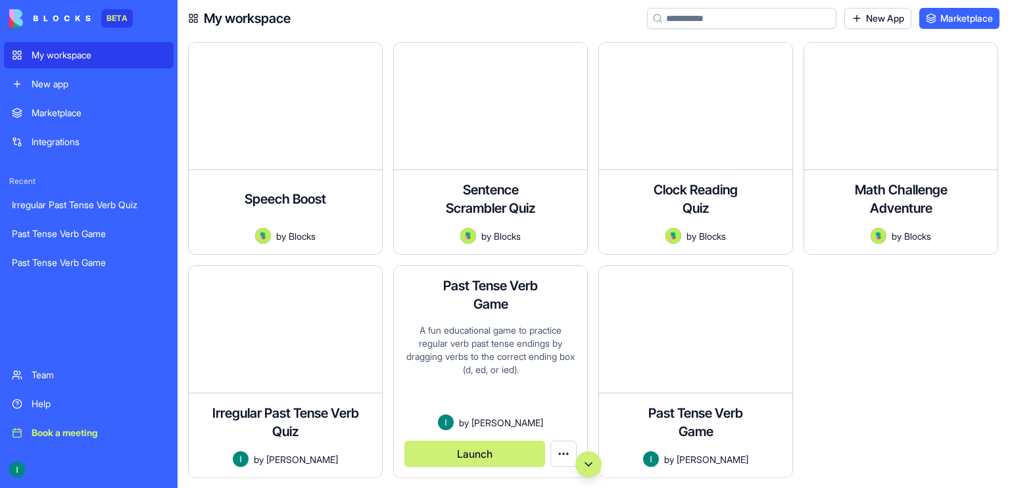
click at [511, 342] on div "A fun educational game to practice regular verb past tense endings by dragging …" at bounding box center [490, 369] width 172 height 91
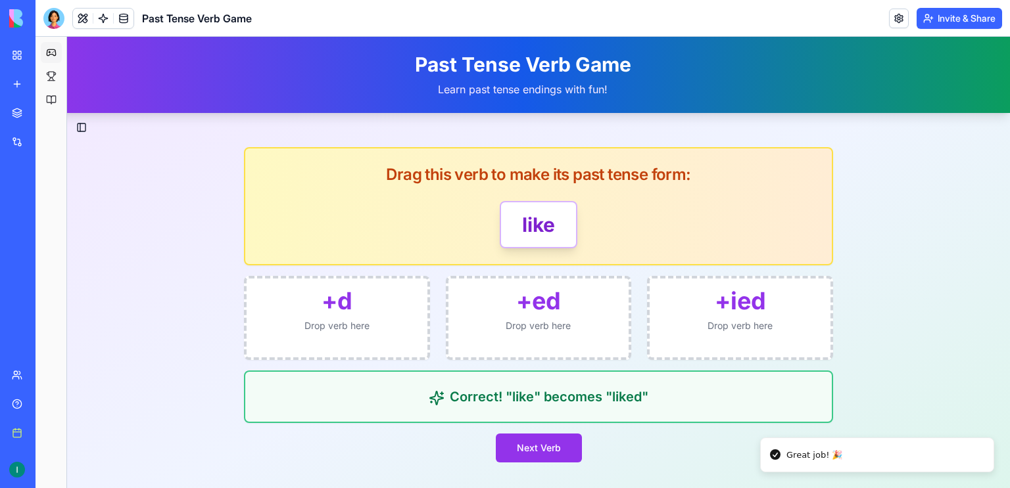
click at [24, 56] on link "My workspace" at bounding box center [30, 55] width 53 height 26
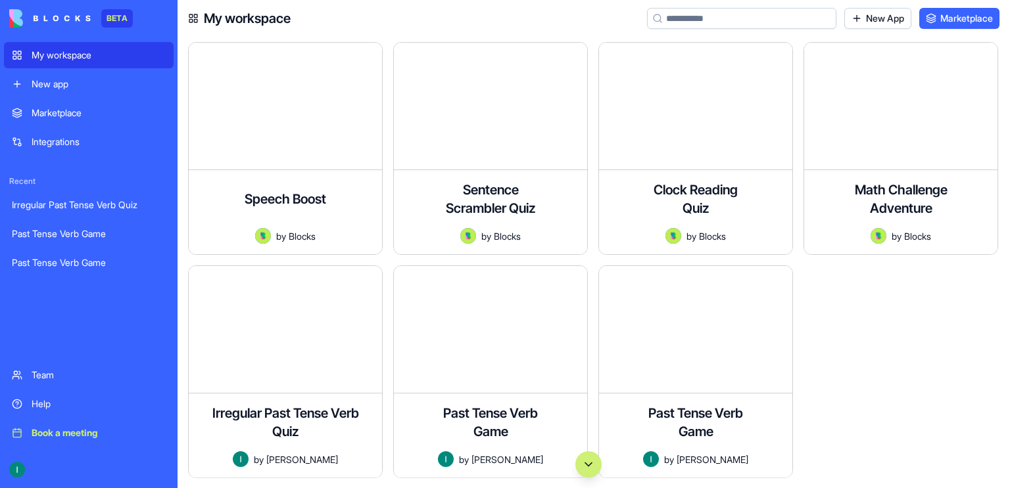
click at [767, 455] on div at bounding box center [588, 465] width 822 height 26
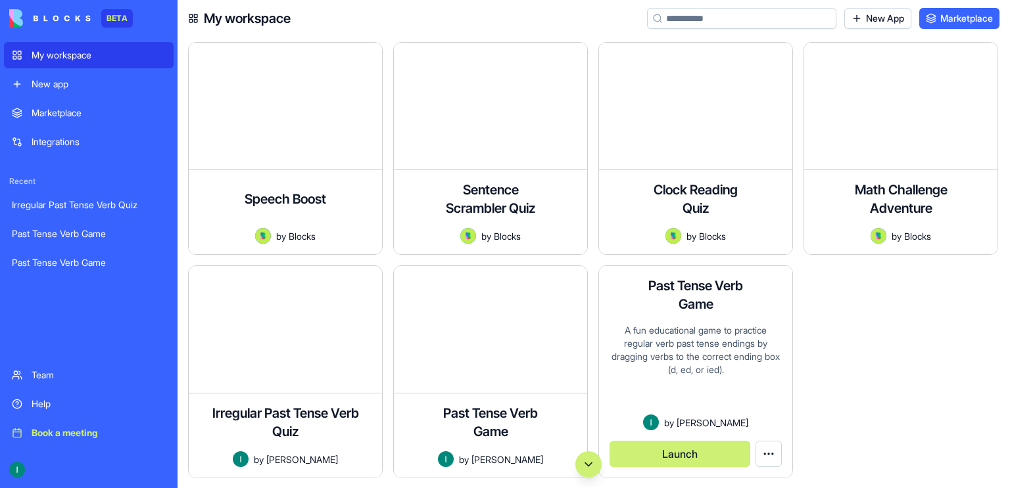
click at [651, 309] on h4 "Past Tense Verb Game" at bounding box center [695, 295] width 105 height 37
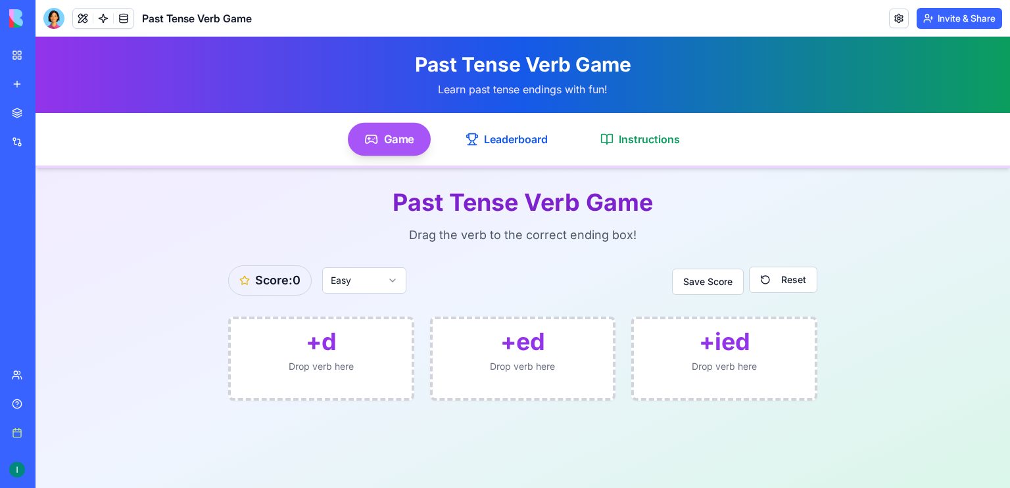
click at [47, 57] on div "My workspace" at bounding box center [40, 55] width 17 height 13
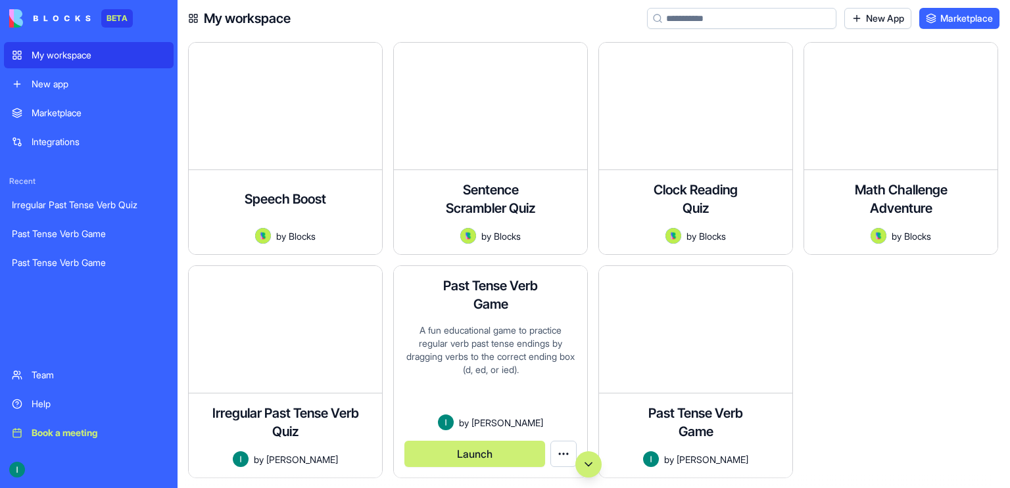
click at [507, 318] on div "Past Tense Verb Game A fun educational game to practice regular verb past tense…" at bounding box center [490, 372] width 193 height 212
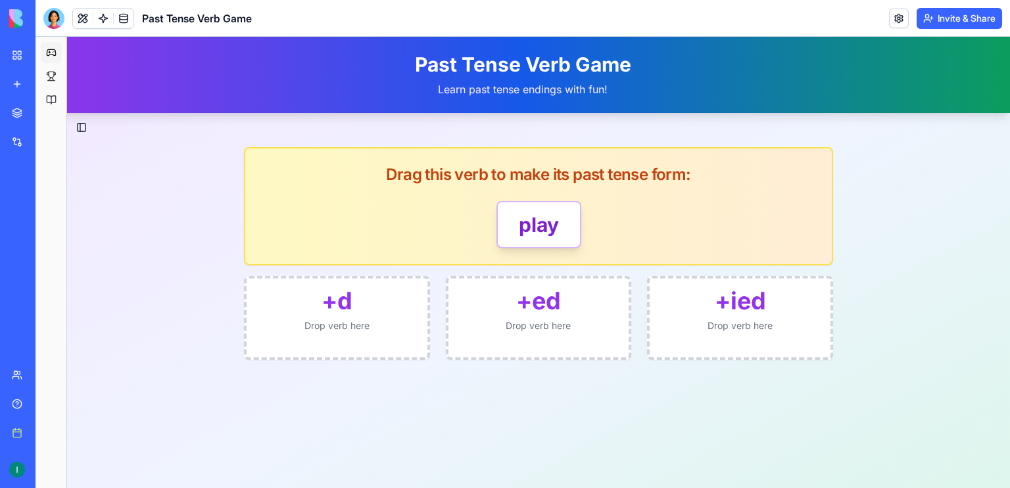
click at [23, 51] on link "My workspace" at bounding box center [30, 55] width 53 height 26
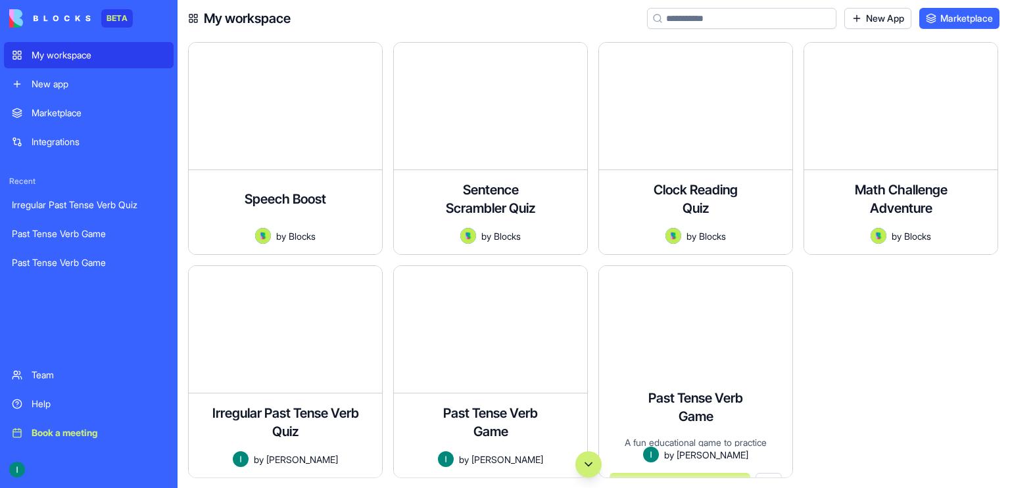
click at [767, 454] on div at bounding box center [588, 465] width 822 height 26
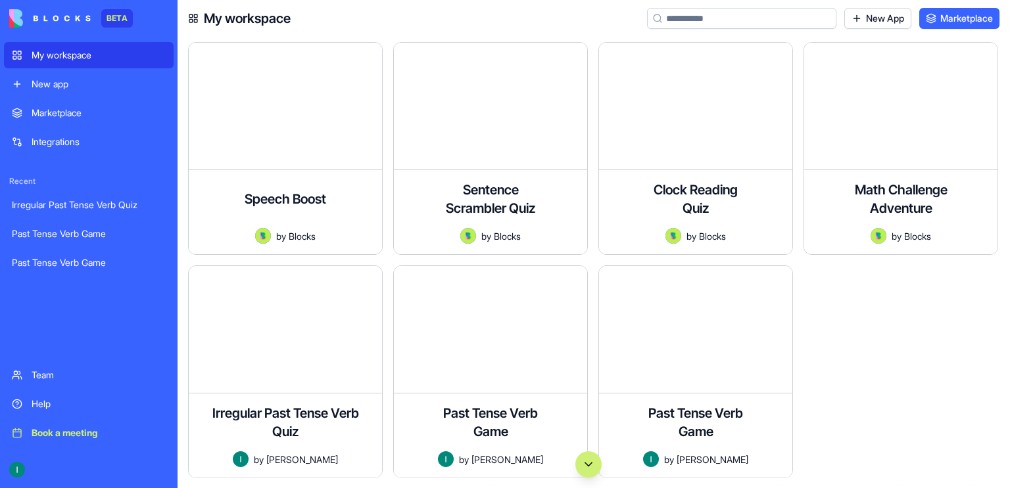
click at [767, 454] on div at bounding box center [588, 465] width 822 height 26
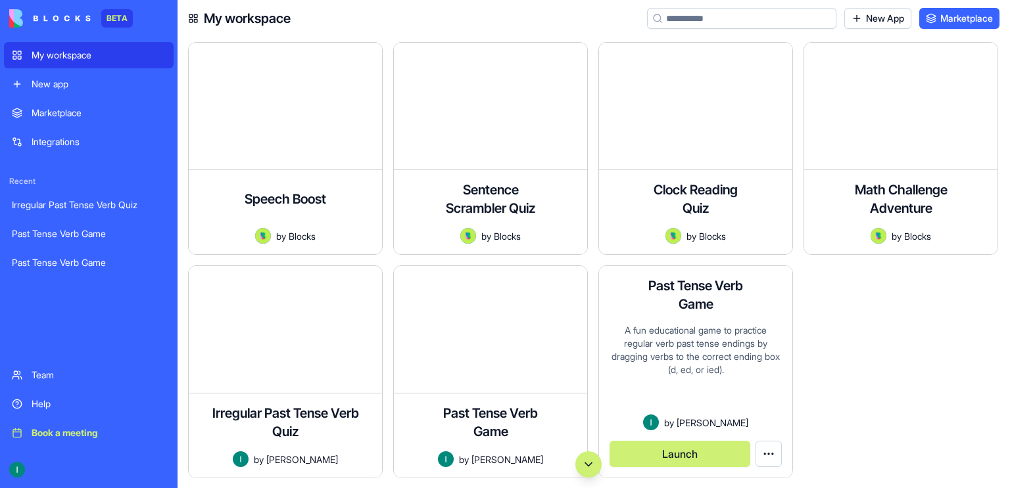
click at [767, 447] on html "BETA My workspace New app Marketplace Integrations Recent Irregular Past Tense …" at bounding box center [505, 244] width 1010 height 488
click at [758, 422] on span "Delete app" at bounding box center [744, 422] width 45 height 13
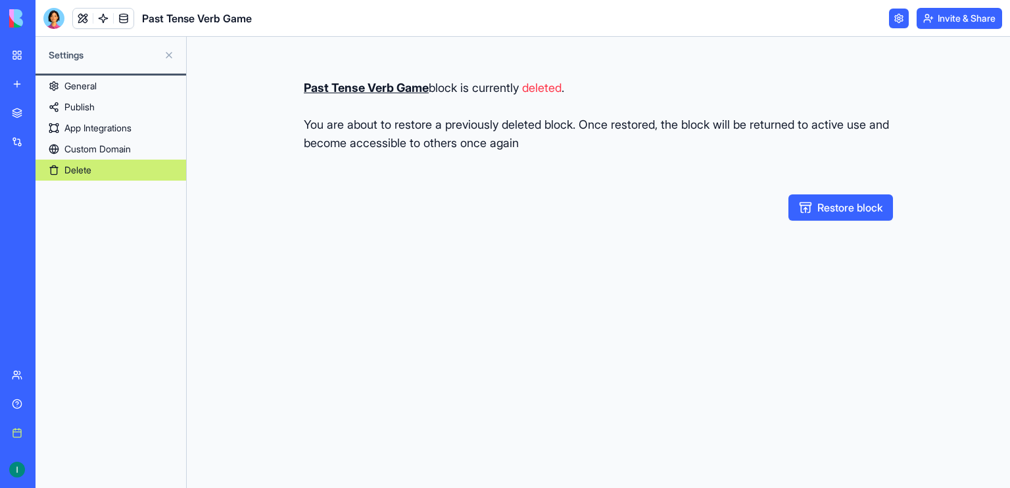
click at [66, 172] on link "Delete" at bounding box center [110, 170] width 151 height 21
click at [20, 60] on link "My workspace" at bounding box center [30, 55] width 53 height 26
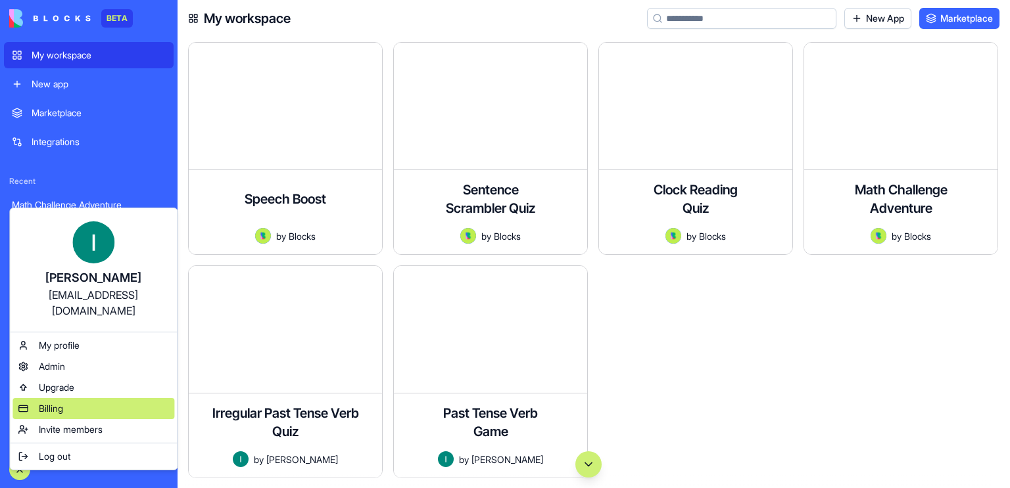
click at [57, 402] on span "Billing" at bounding box center [51, 408] width 24 height 13
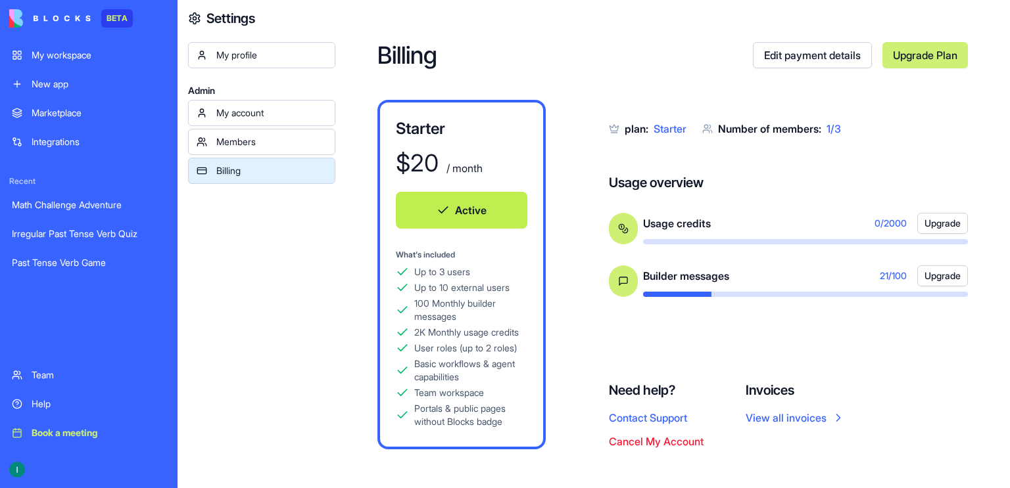
click at [71, 62] on link "My workspace" at bounding box center [89, 55] width 170 height 26
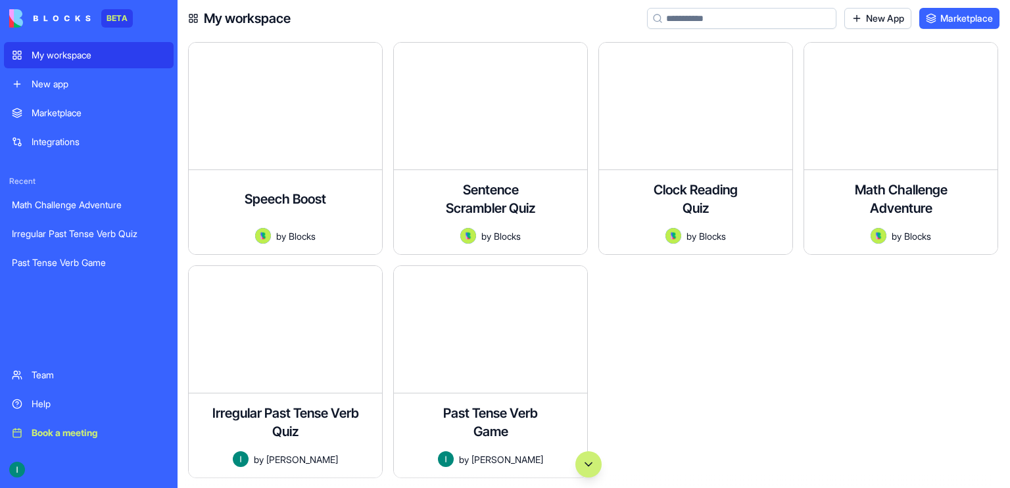
click at [82, 92] on link "New app" at bounding box center [89, 84] width 170 height 26
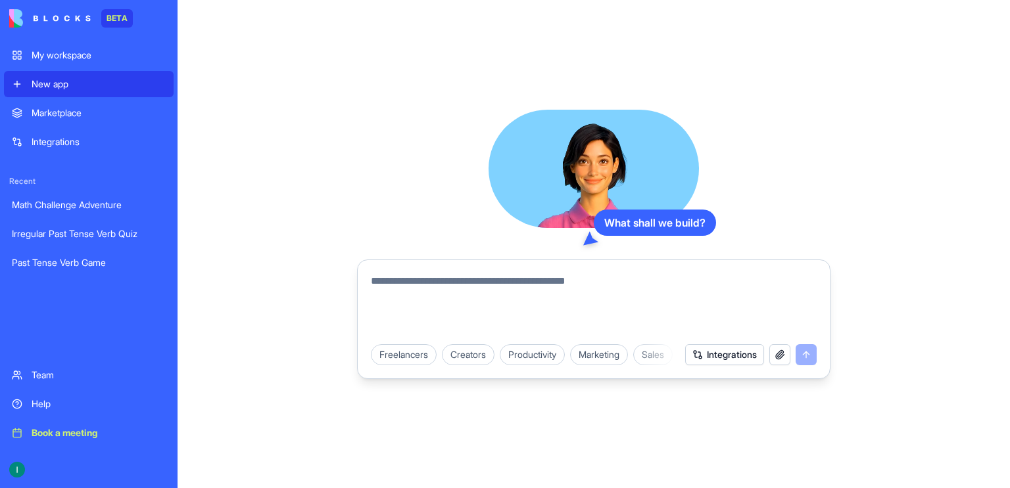
click at [534, 279] on textarea at bounding box center [594, 304] width 446 height 63
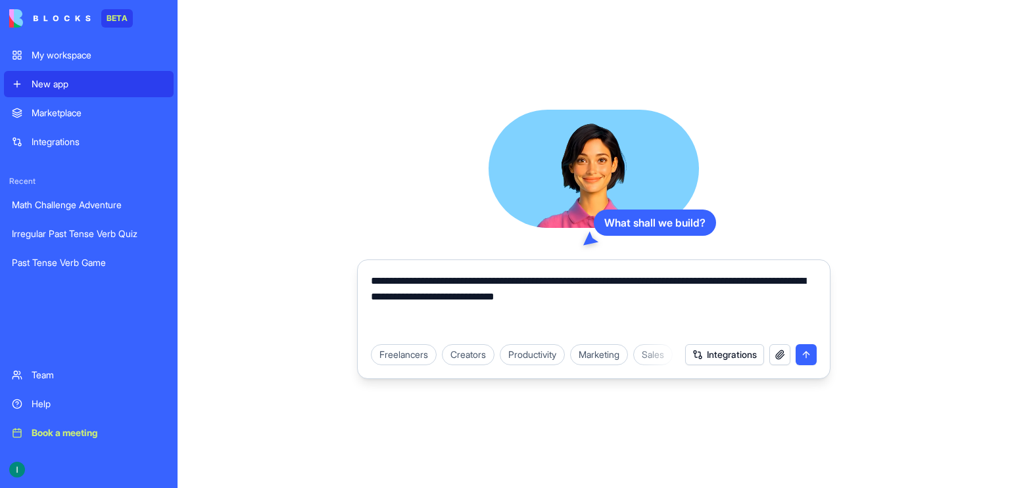
click at [527, 281] on textarea "**********" at bounding box center [594, 304] width 446 height 63
click at [741, 299] on textarea "**********" at bounding box center [594, 304] width 446 height 63
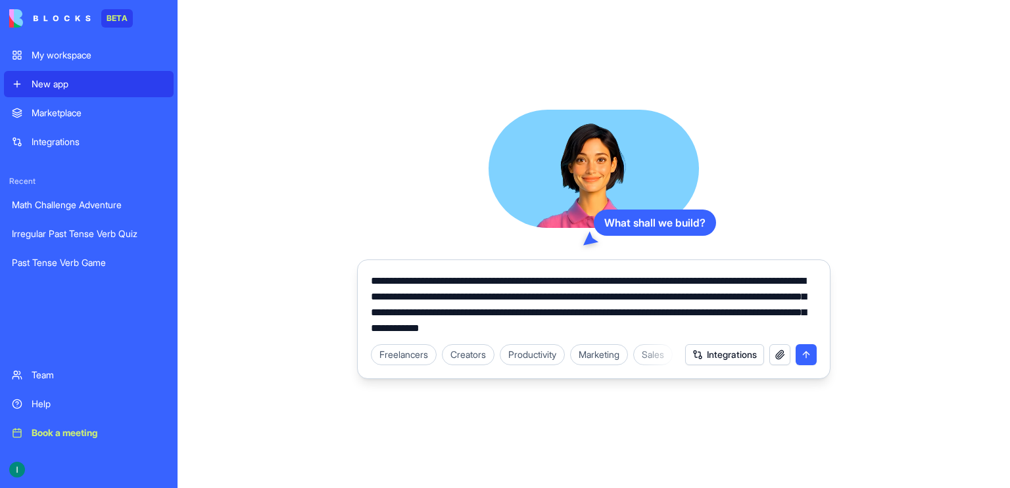
type textarea "**********"
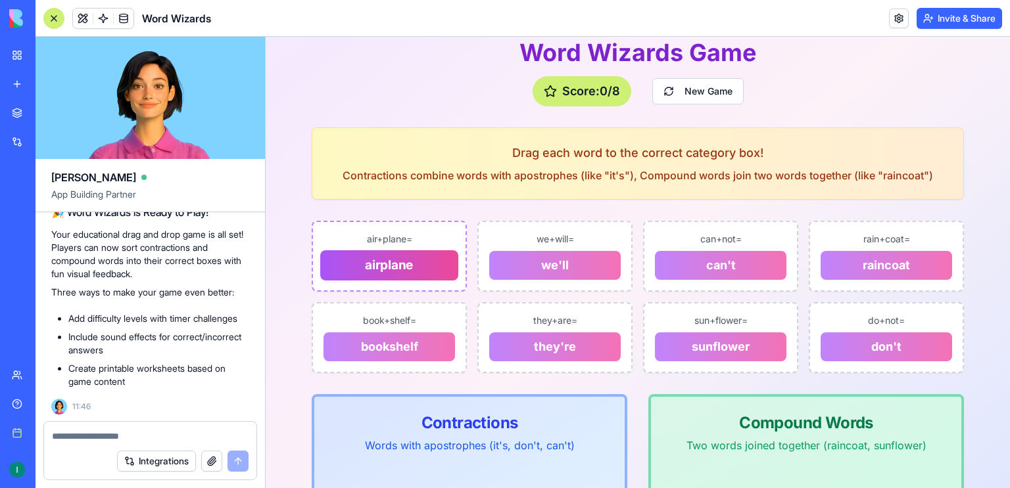
scroll to position [180, 0]
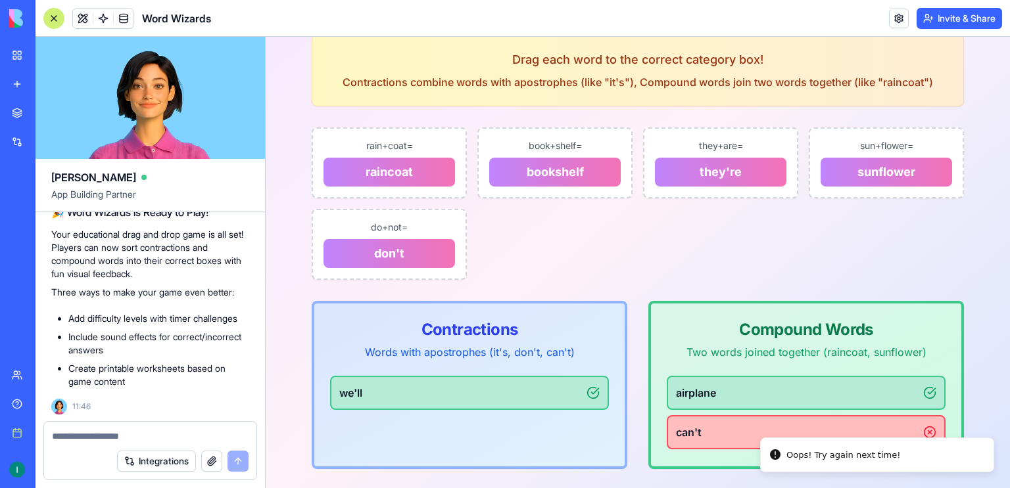
click at [929, 431] on icon at bounding box center [929, 432] width 13 height 13
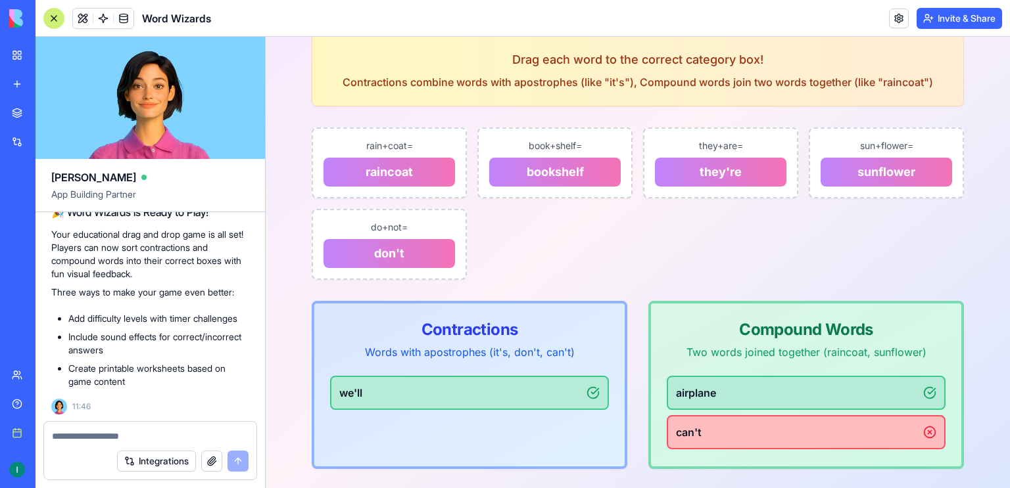
click at [161, 434] on textarea at bounding box center [150, 436] width 197 height 13
click at [900, 16] on link at bounding box center [899, 19] width 20 height 20
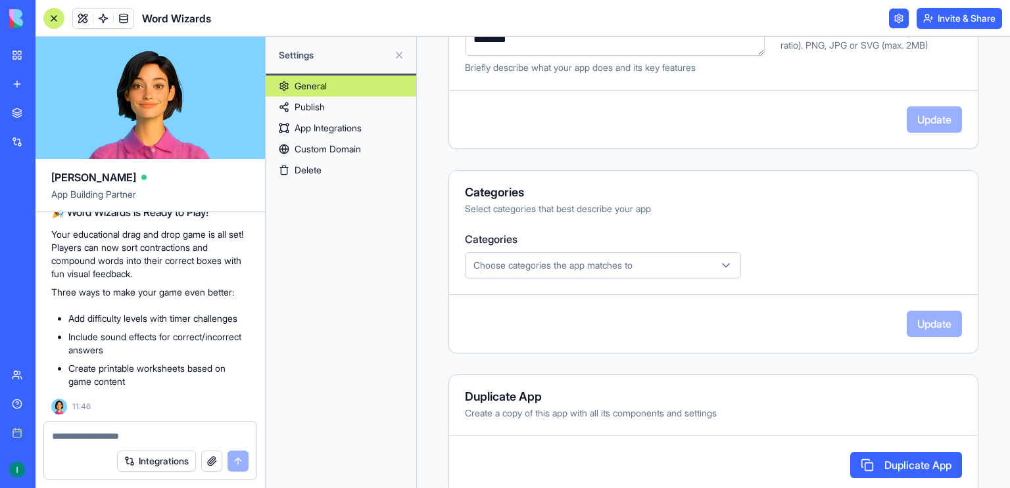
scroll to position [321, 0]
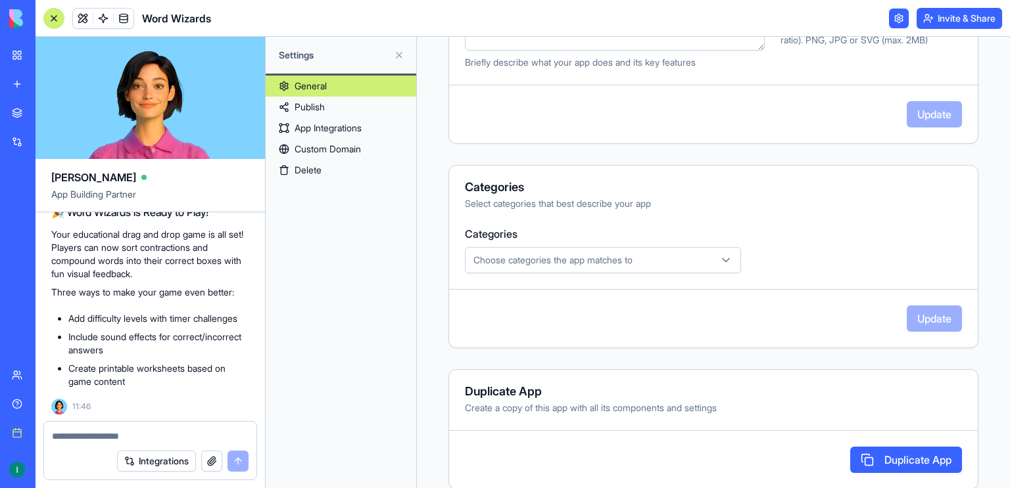
click at [876, 465] on button "Duplicate App" at bounding box center [906, 460] width 112 height 26
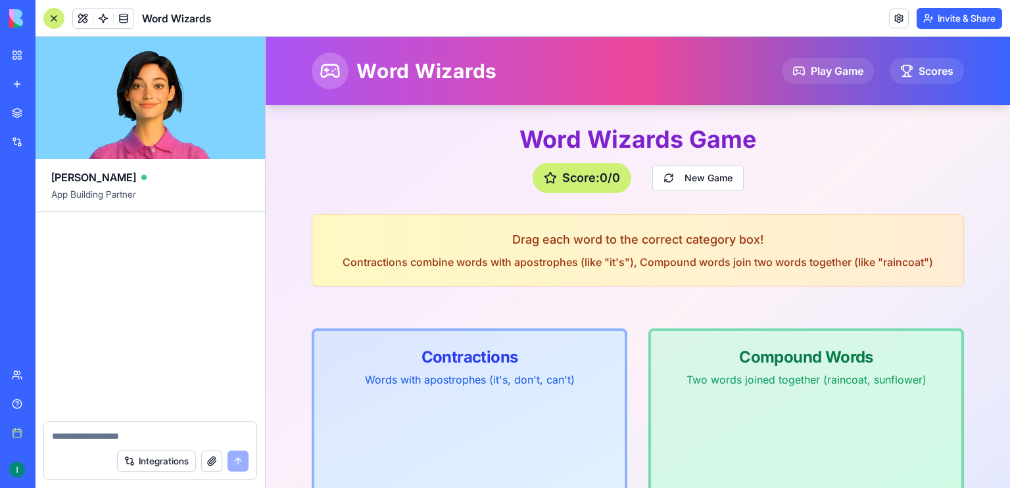
click at [19, 57] on link "My workspace" at bounding box center [30, 55] width 53 height 26
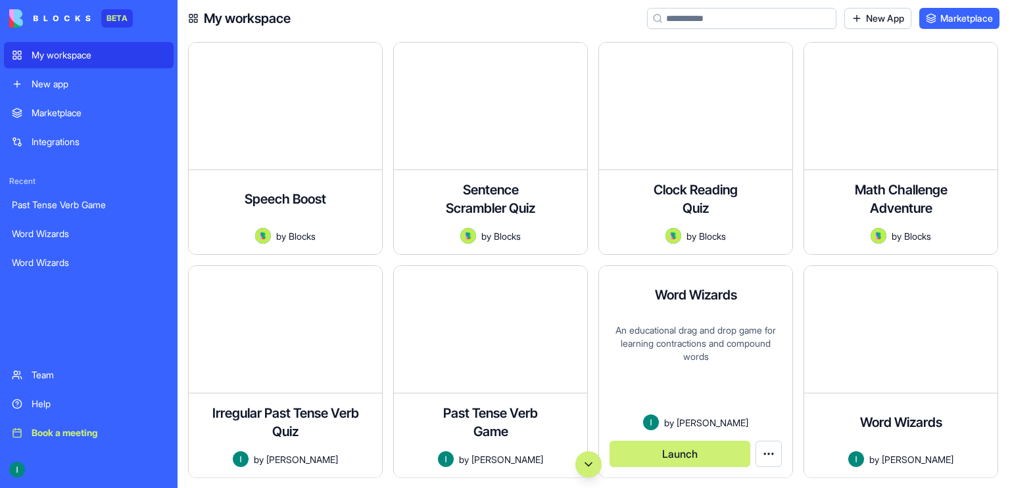
click at [693, 335] on div "An educational drag and drop game for learning contractions and compound words" at bounding box center [695, 369] width 172 height 91
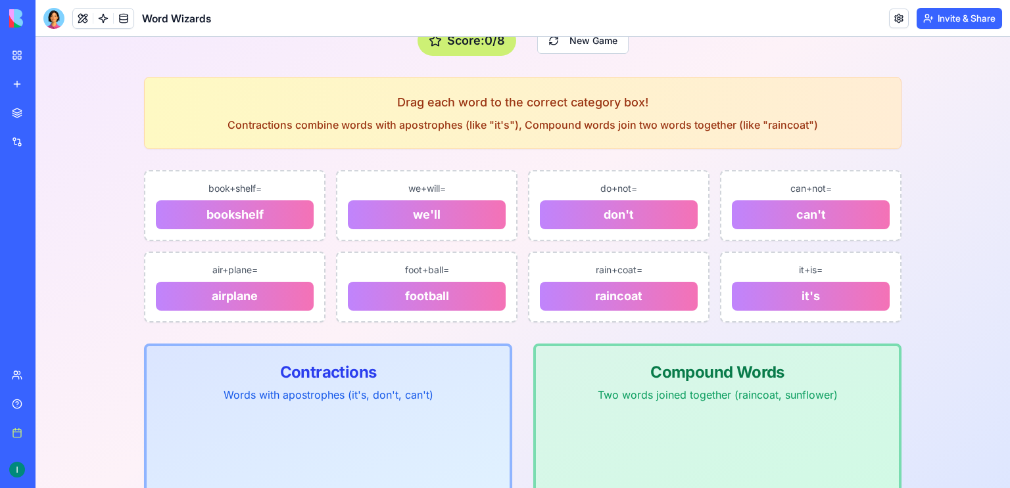
scroll to position [134, 0]
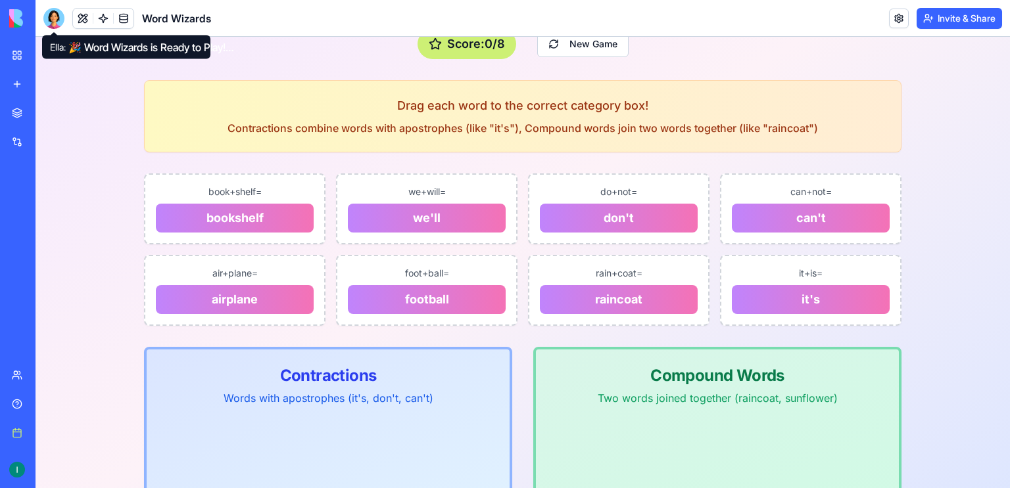
click at [49, 26] on div at bounding box center [53, 18] width 21 height 21
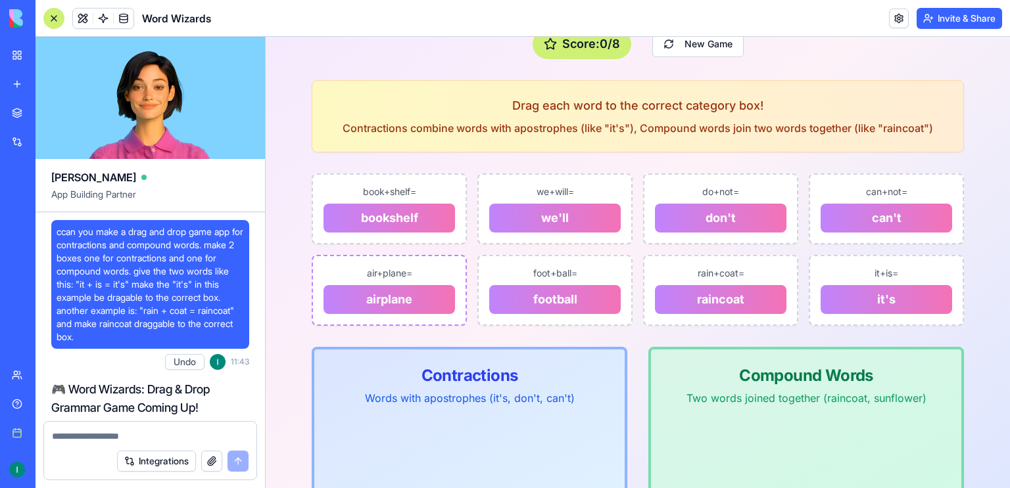
scroll to position [452, 0]
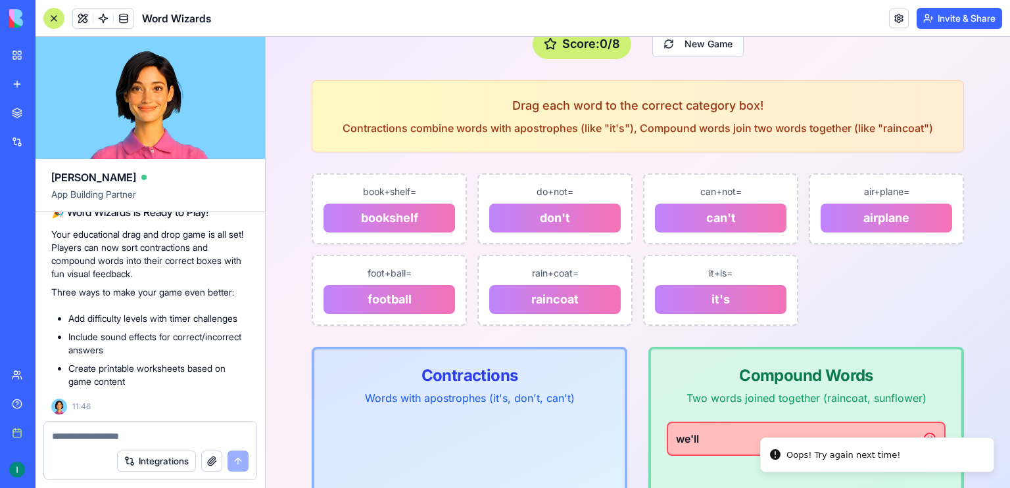
click at [144, 437] on textarea at bounding box center [150, 436] width 197 height 13
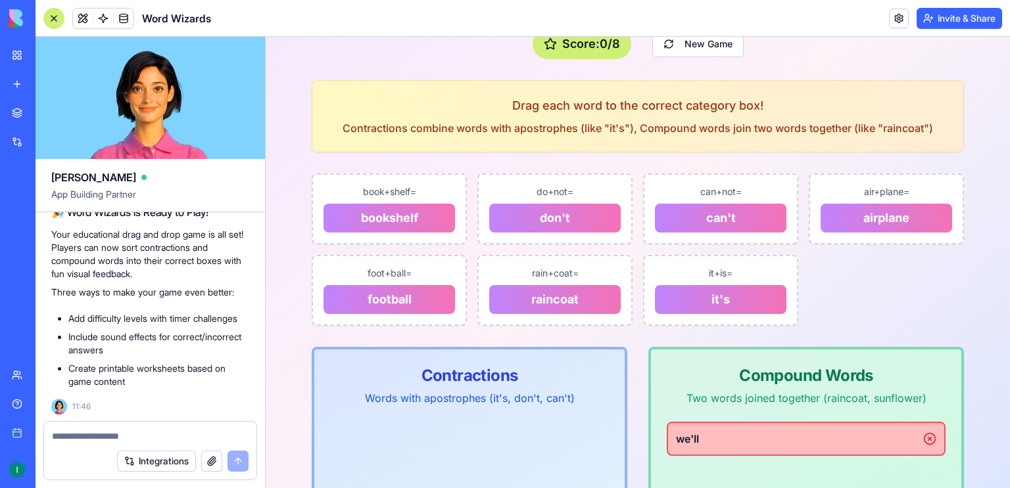
click at [144, 437] on textarea at bounding box center [150, 436] width 197 height 13
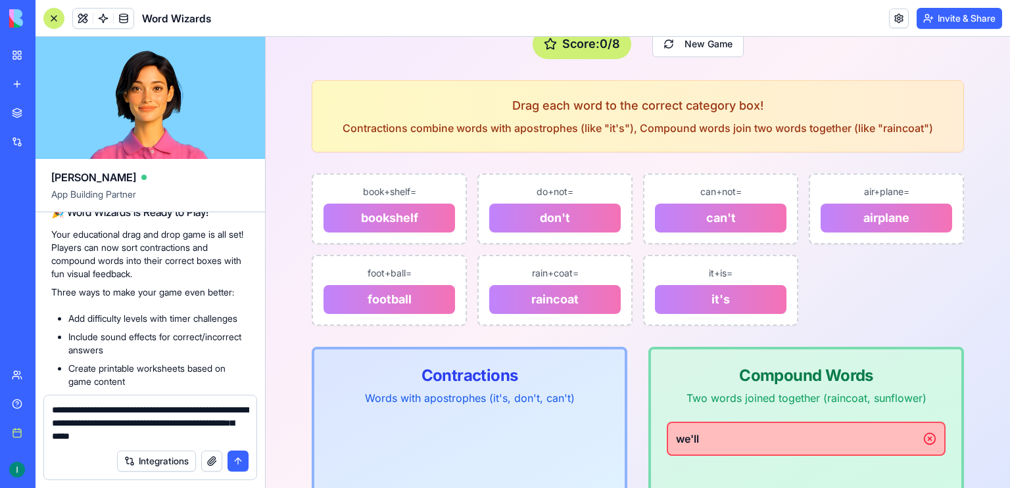
type textarea "**********"
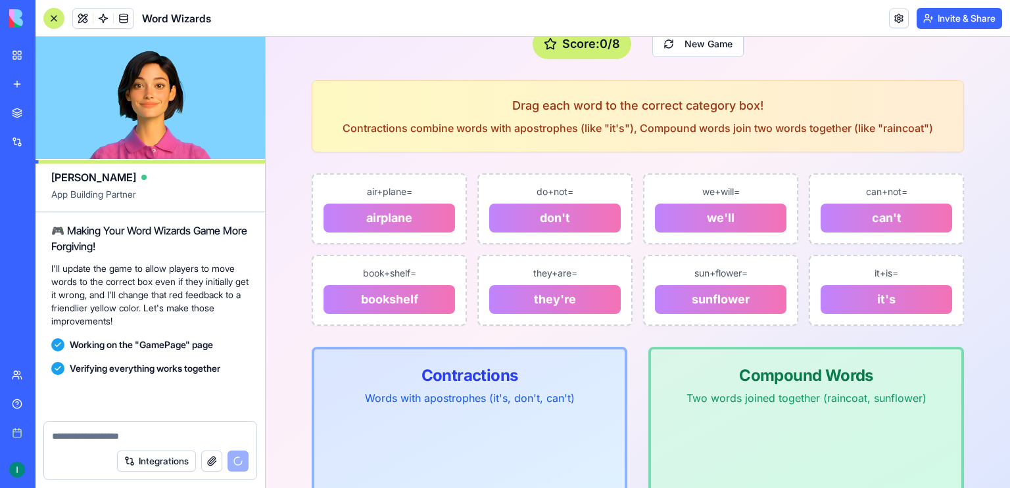
scroll to position [1044, 0]
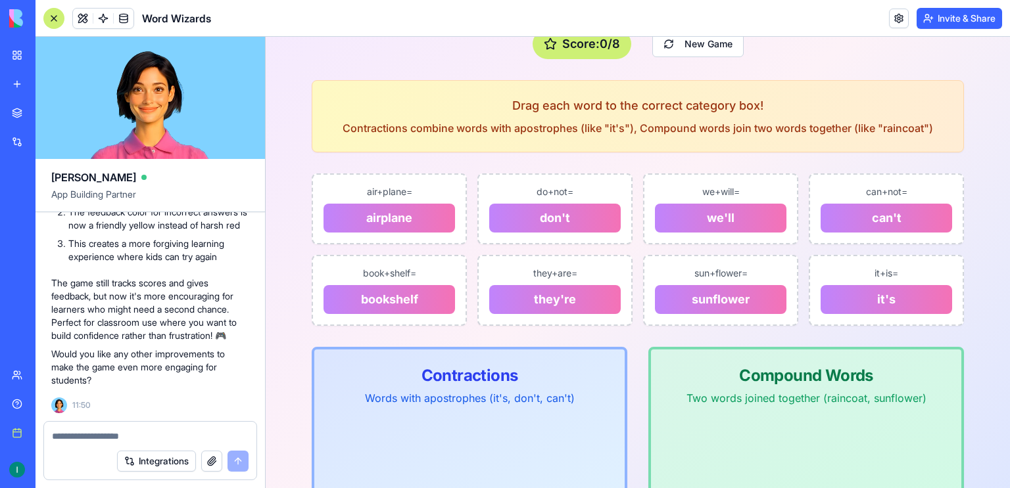
click at [60, 20] on div at bounding box center [53, 18] width 21 height 21
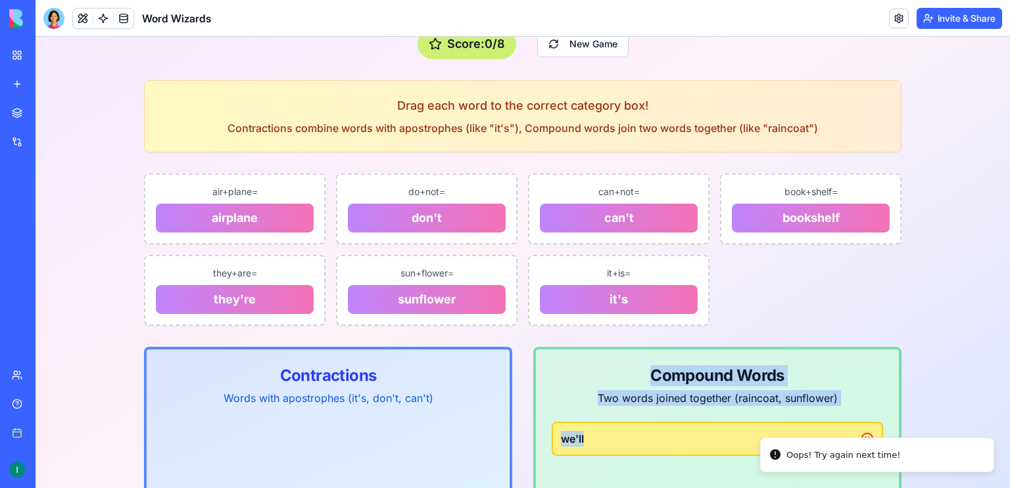
drag, startPoint x: 647, startPoint y: 436, endPoint x: 439, endPoint y: 454, distance: 209.1
click at [439, 454] on div "Contractions Words with apostrophes (it's, don't, can't) Compound Words Two wor…" at bounding box center [522, 431] width 757 height 168
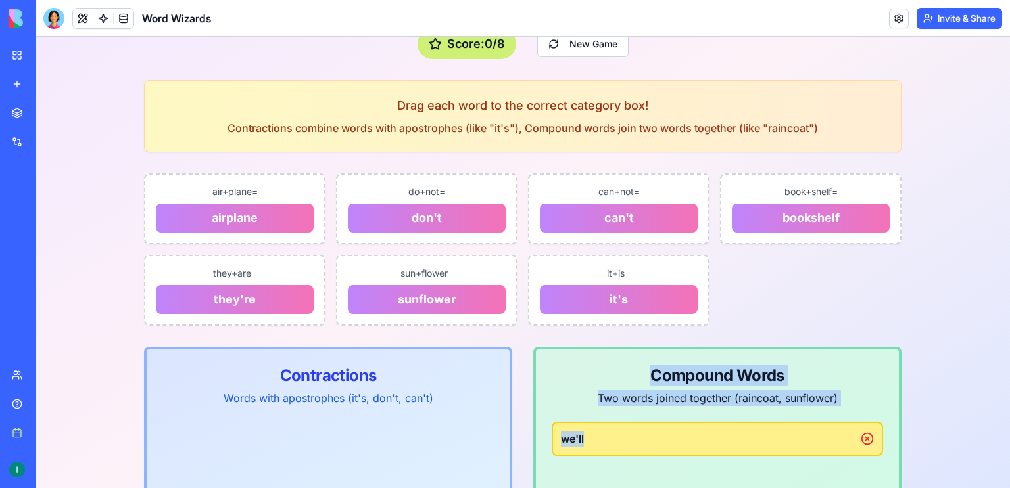
click at [924, 342] on main "Word Wizards Game Score: 0 / 8 New Game Drag each word to the correct category …" at bounding box center [522, 253] width 841 height 565
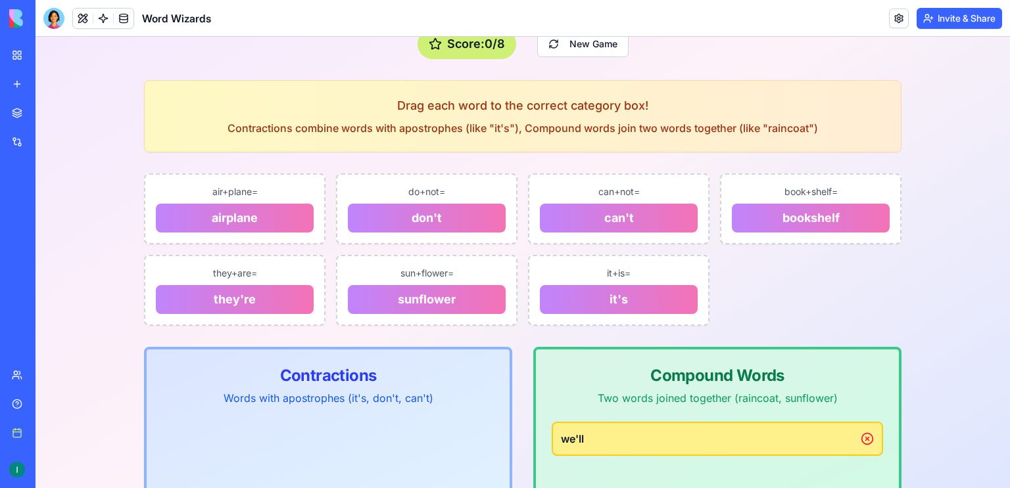
click at [868, 435] on icon at bounding box center [866, 438] width 13 height 13
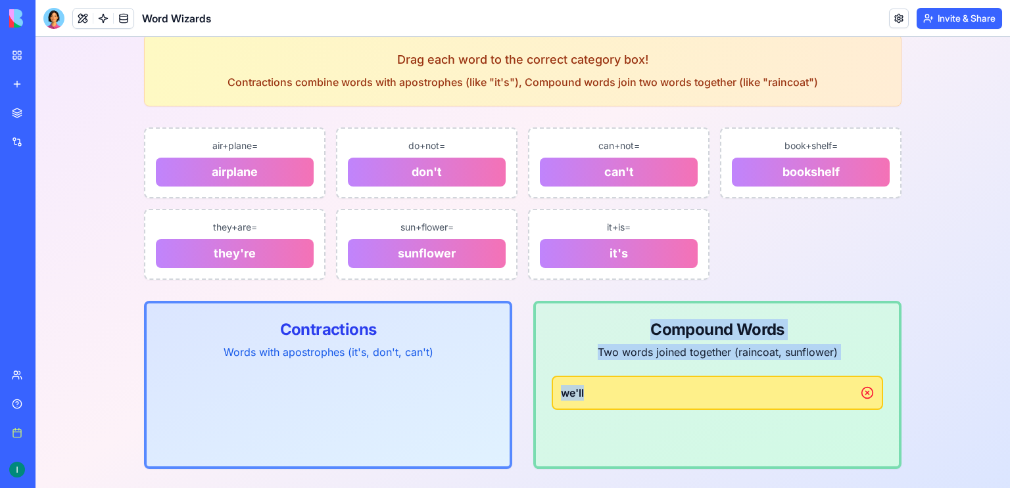
drag, startPoint x: 656, startPoint y: 400, endPoint x: 500, endPoint y: 383, distance: 156.7
click at [500, 383] on div "Contractions Words with apostrophes (it's, don't, can't) Compound Words Two wor…" at bounding box center [522, 385] width 757 height 168
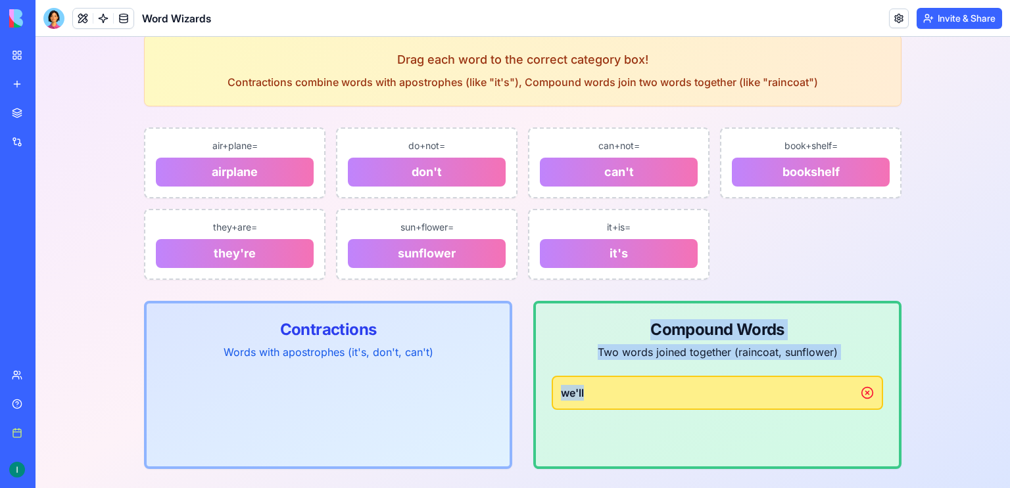
click at [622, 398] on div "we'll" at bounding box center [716, 393] width 331 height 34
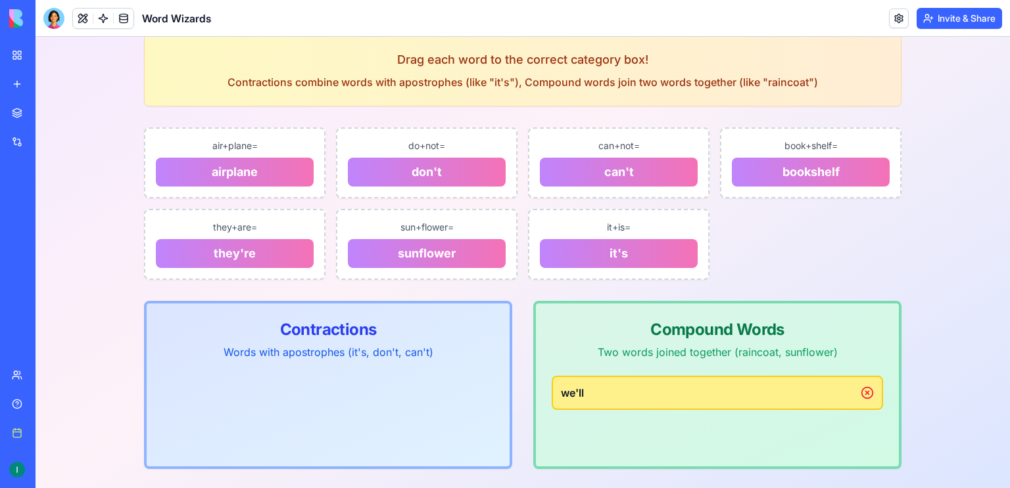
drag, startPoint x: 548, startPoint y: 369, endPoint x: 516, endPoint y: 363, distance: 32.2
click at [516, 363] on div "Contractions Words with apostrophes (it's, don't, can't) Compound Words Two wor…" at bounding box center [522, 385] width 757 height 168
click at [65, 15] on div "Word Wizards" at bounding box center [127, 18] width 168 height 21
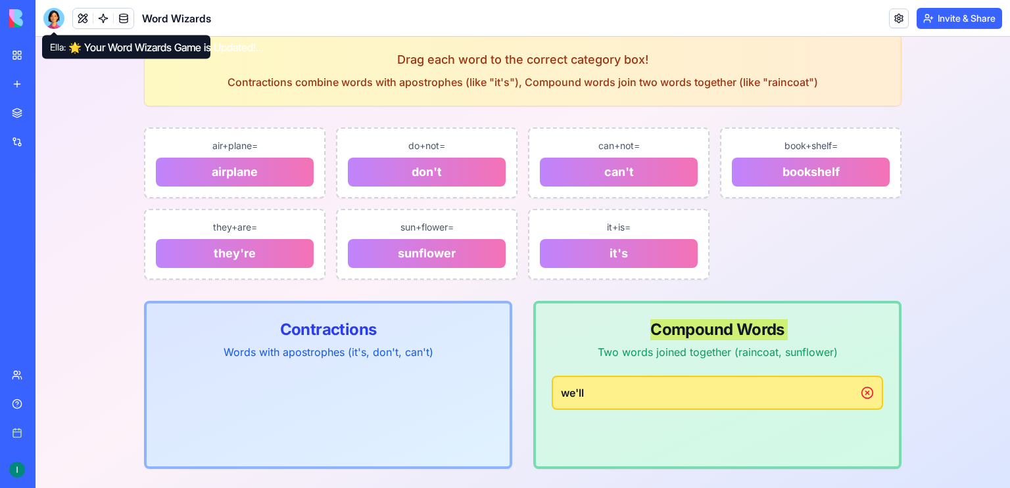
click at [60, 16] on div at bounding box center [53, 18] width 21 height 21
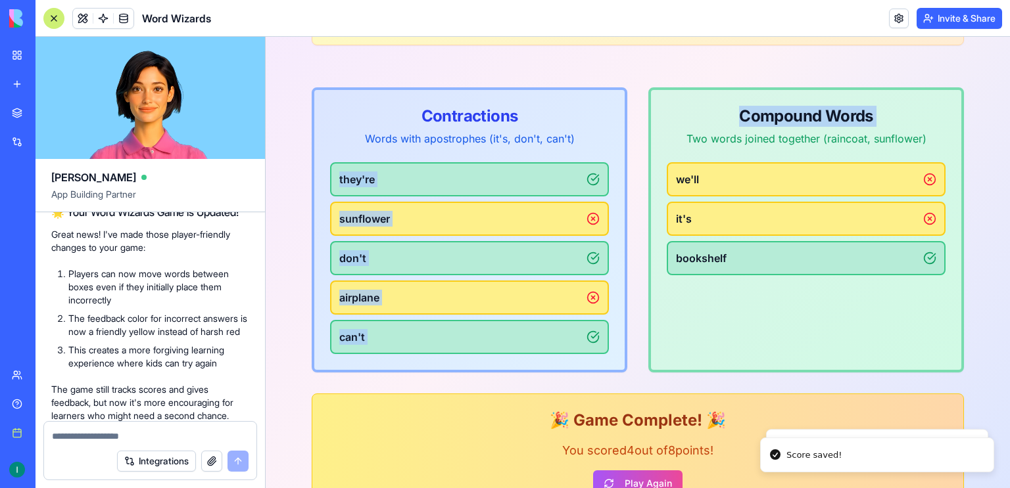
scroll to position [239, 0]
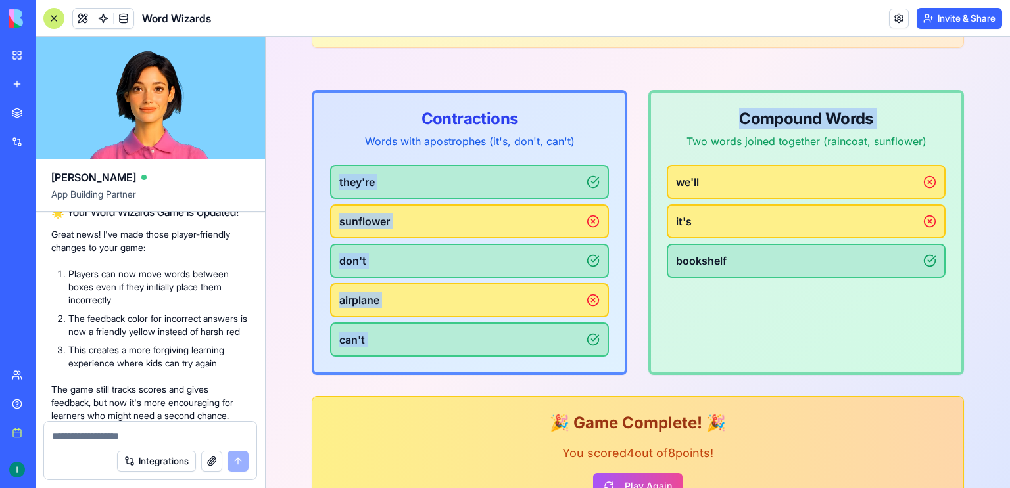
click at [594, 221] on icon at bounding box center [593, 221] width 3 height 3
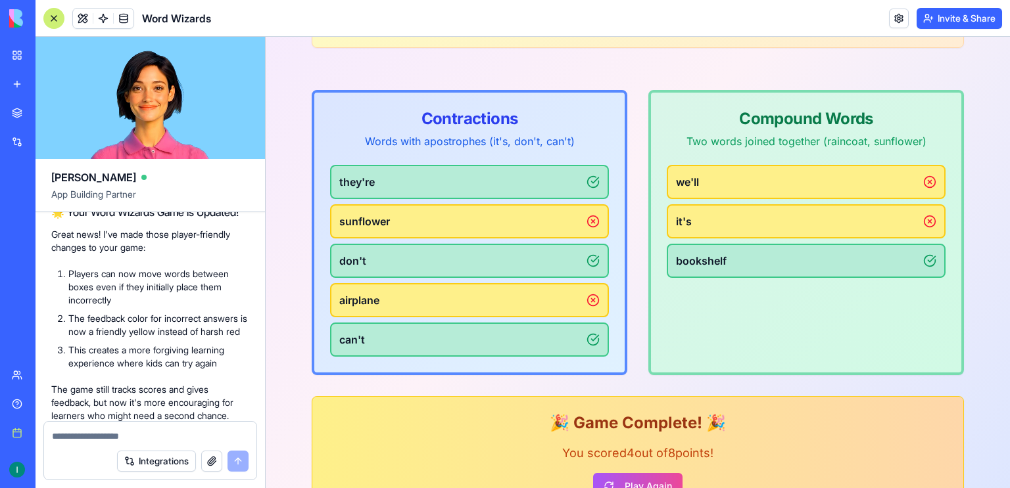
scroll to position [0, 0]
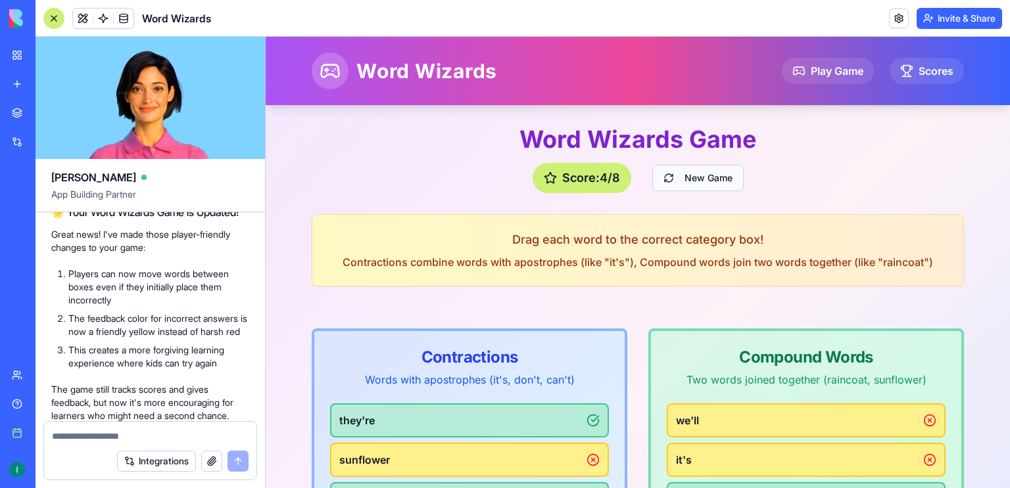
click at [677, 188] on button "New Game" at bounding box center [697, 178] width 91 height 26
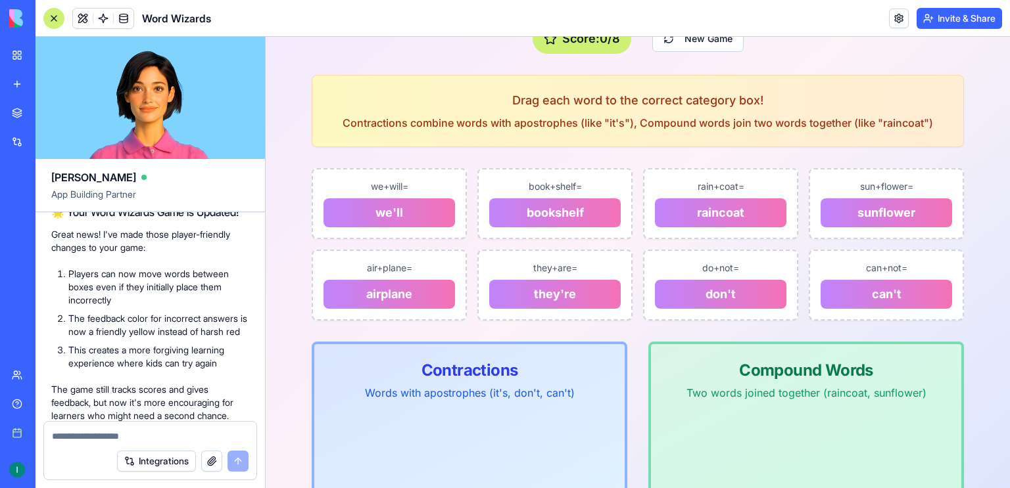
scroll to position [144, 0]
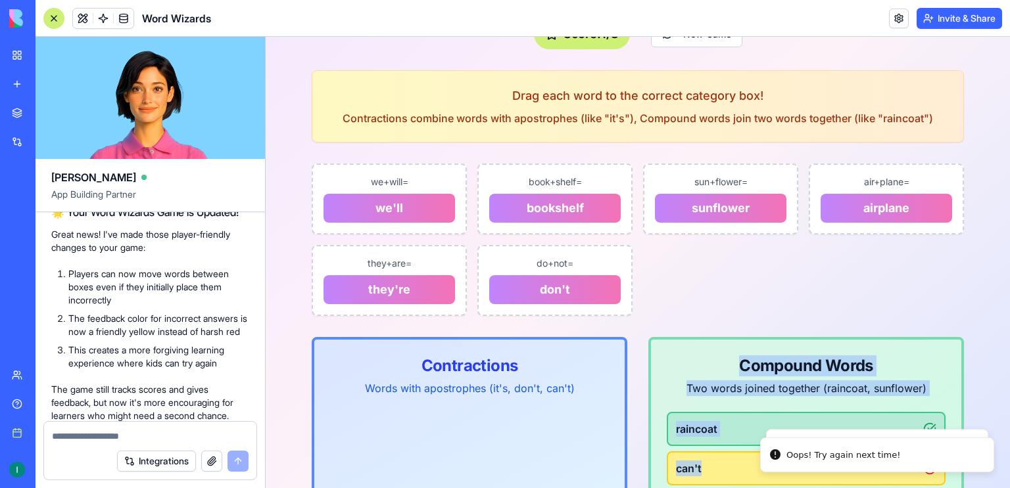
drag, startPoint x: 732, startPoint y: 463, endPoint x: 558, endPoint y: 430, distance: 177.4
click at [558, 430] on div "Contractions Words with apostrophes (it's, don't, can't) Compound Words Two wor…" at bounding box center [638, 421] width 652 height 168
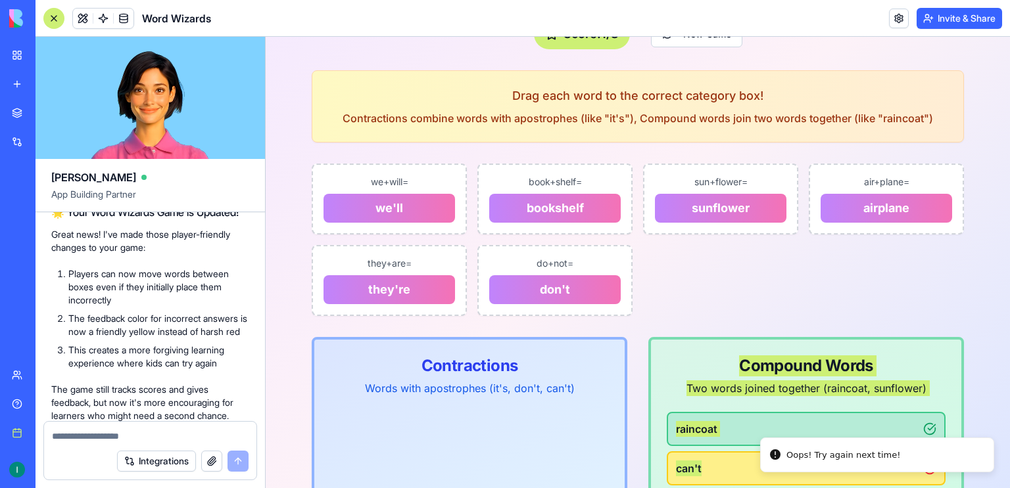
click at [106, 432] on textarea at bounding box center [150, 436] width 197 height 13
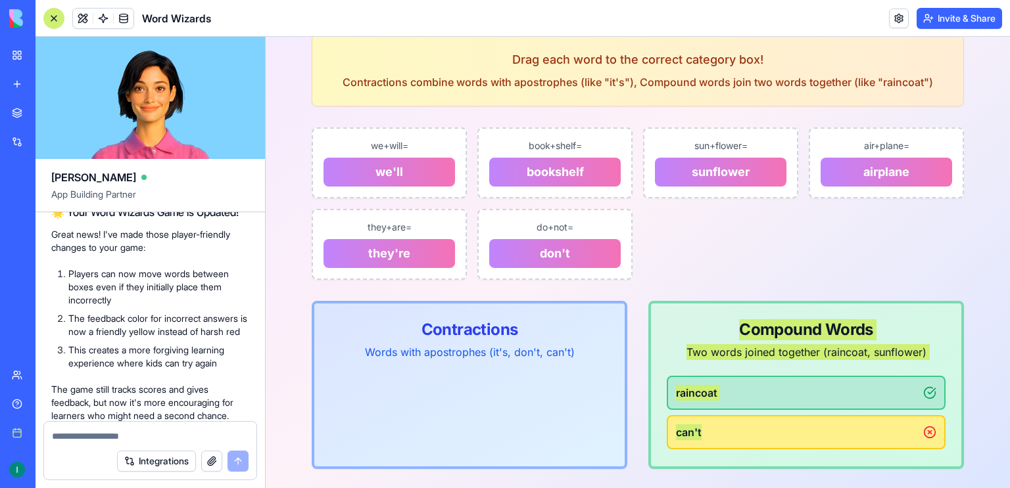
scroll to position [0, 0]
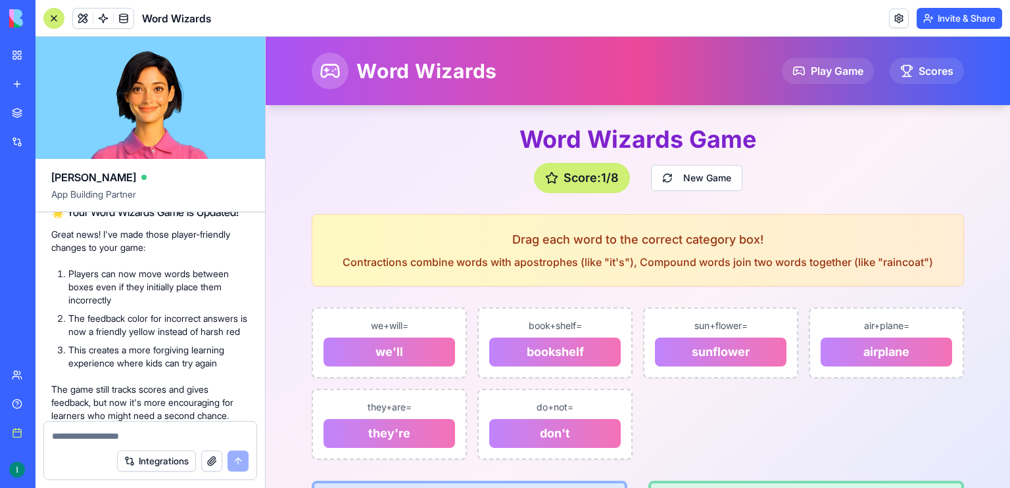
click at [143, 431] on textarea at bounding box center [150, 436] width 197 height 13
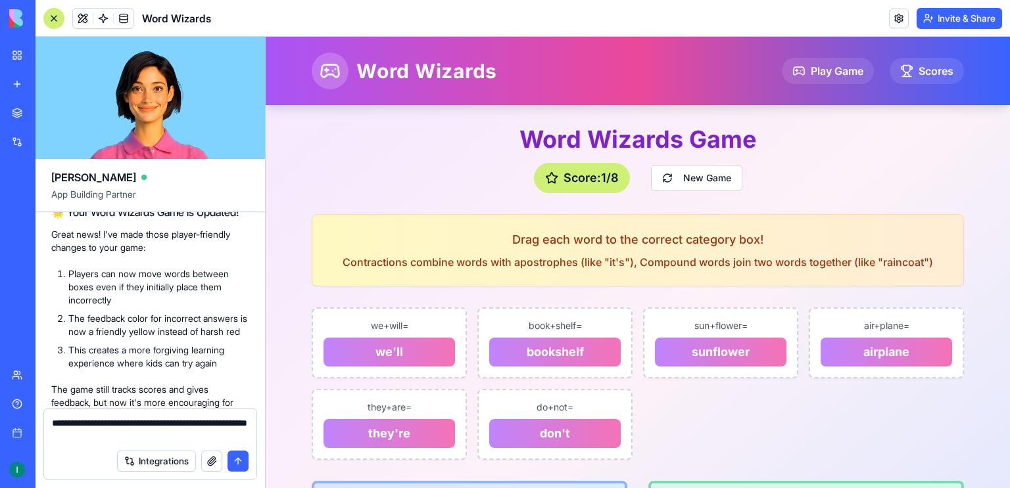
type textarea "**********"
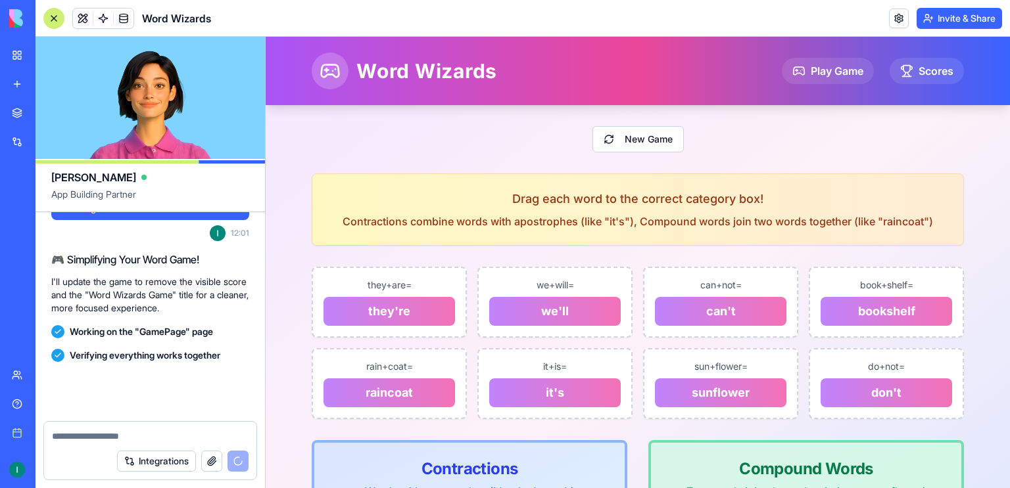
scroll to position [1549, 0]
